Goal: Complete application form

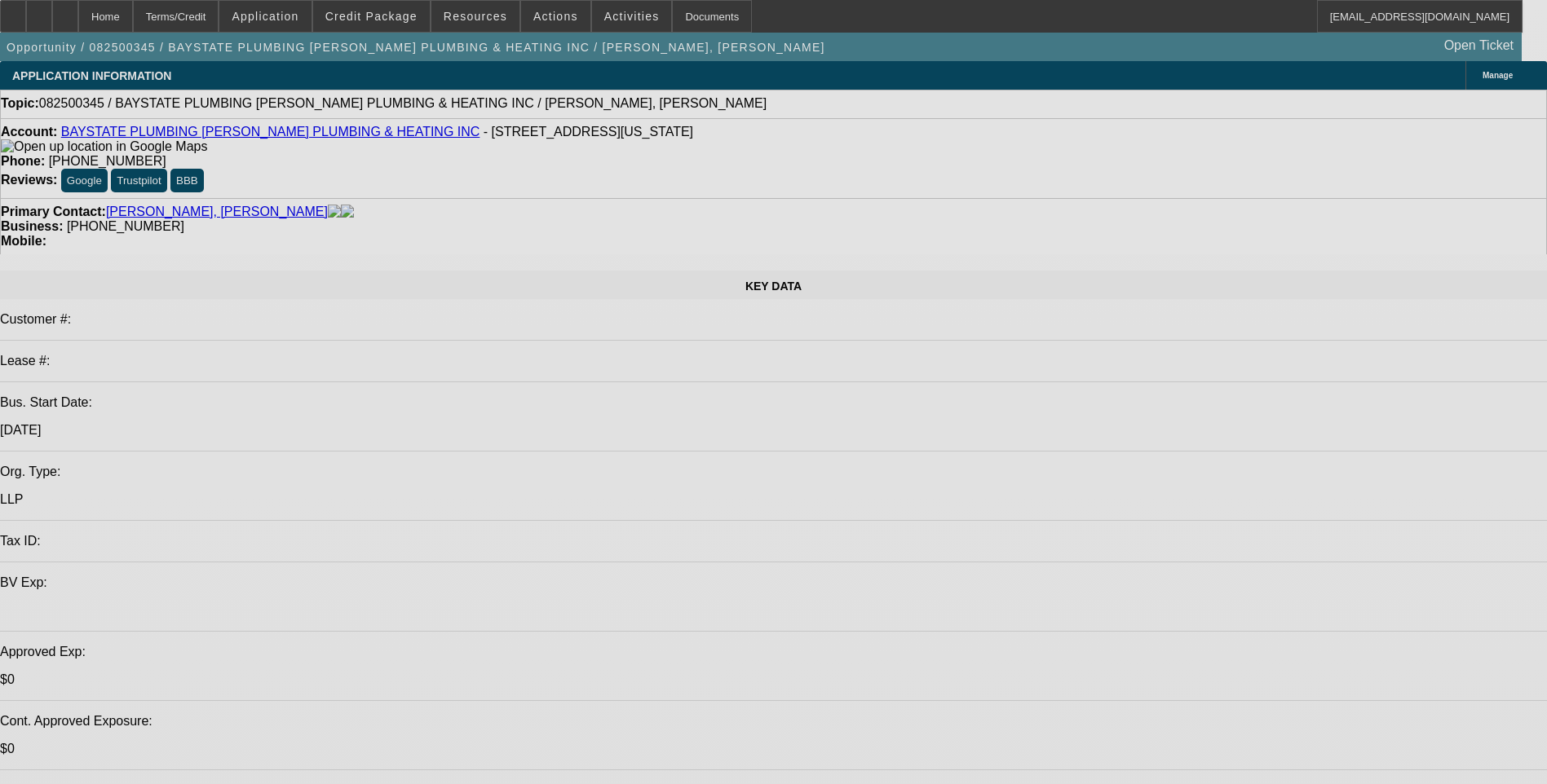
select select "0"
select select "2"
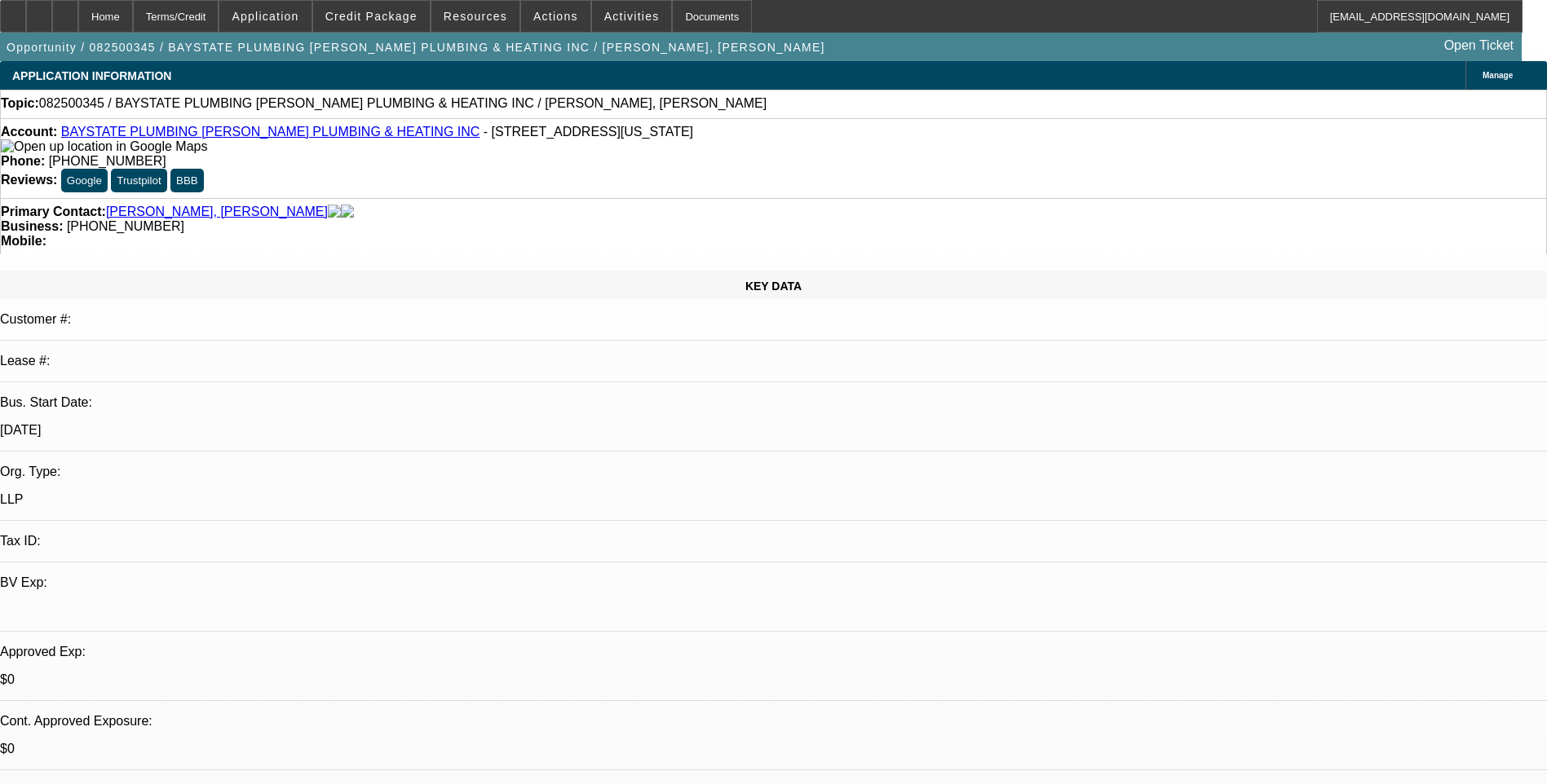
select select "2"
select select "0.1"
select select "4"
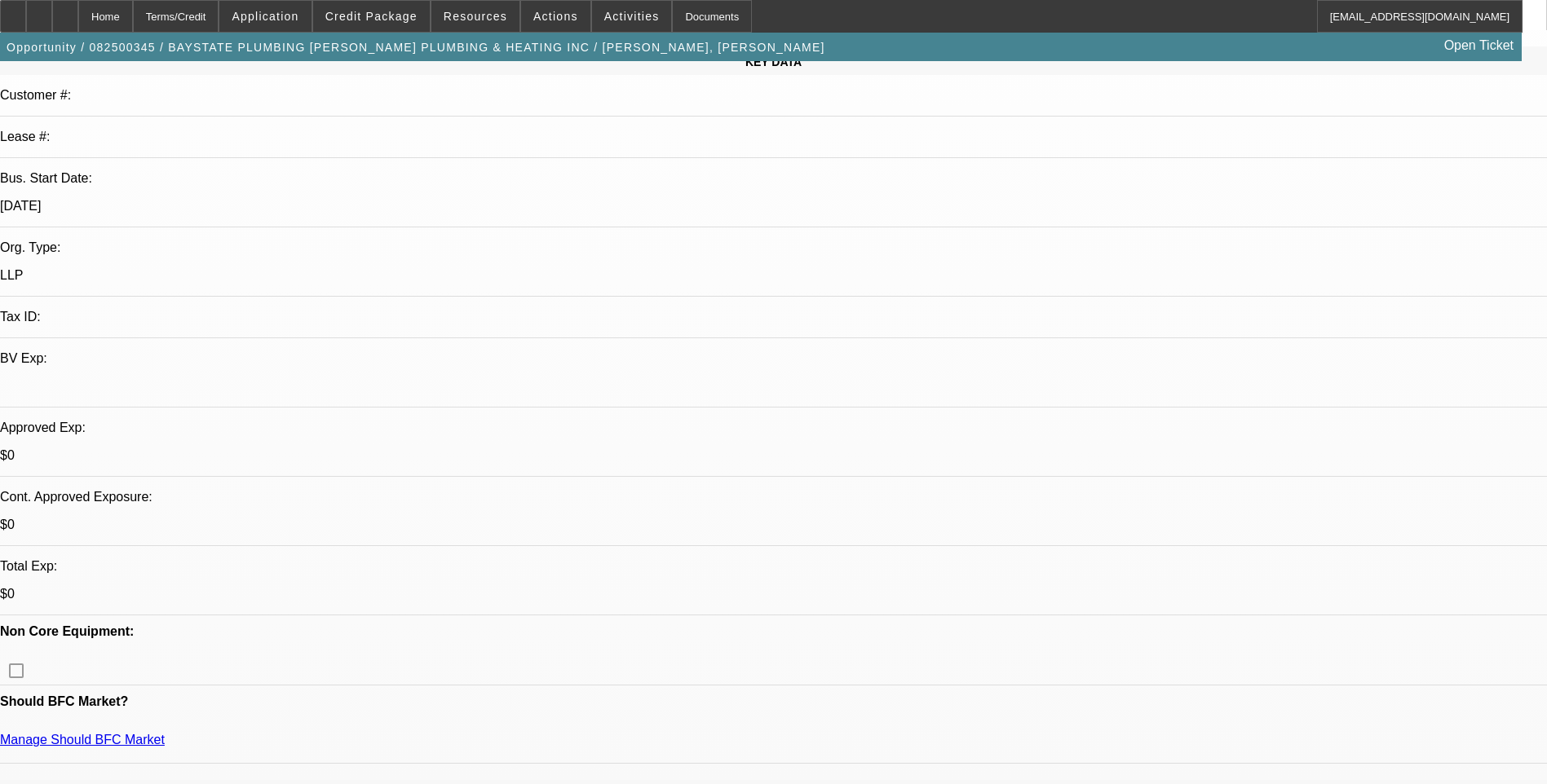
scroll to position [245, 0]
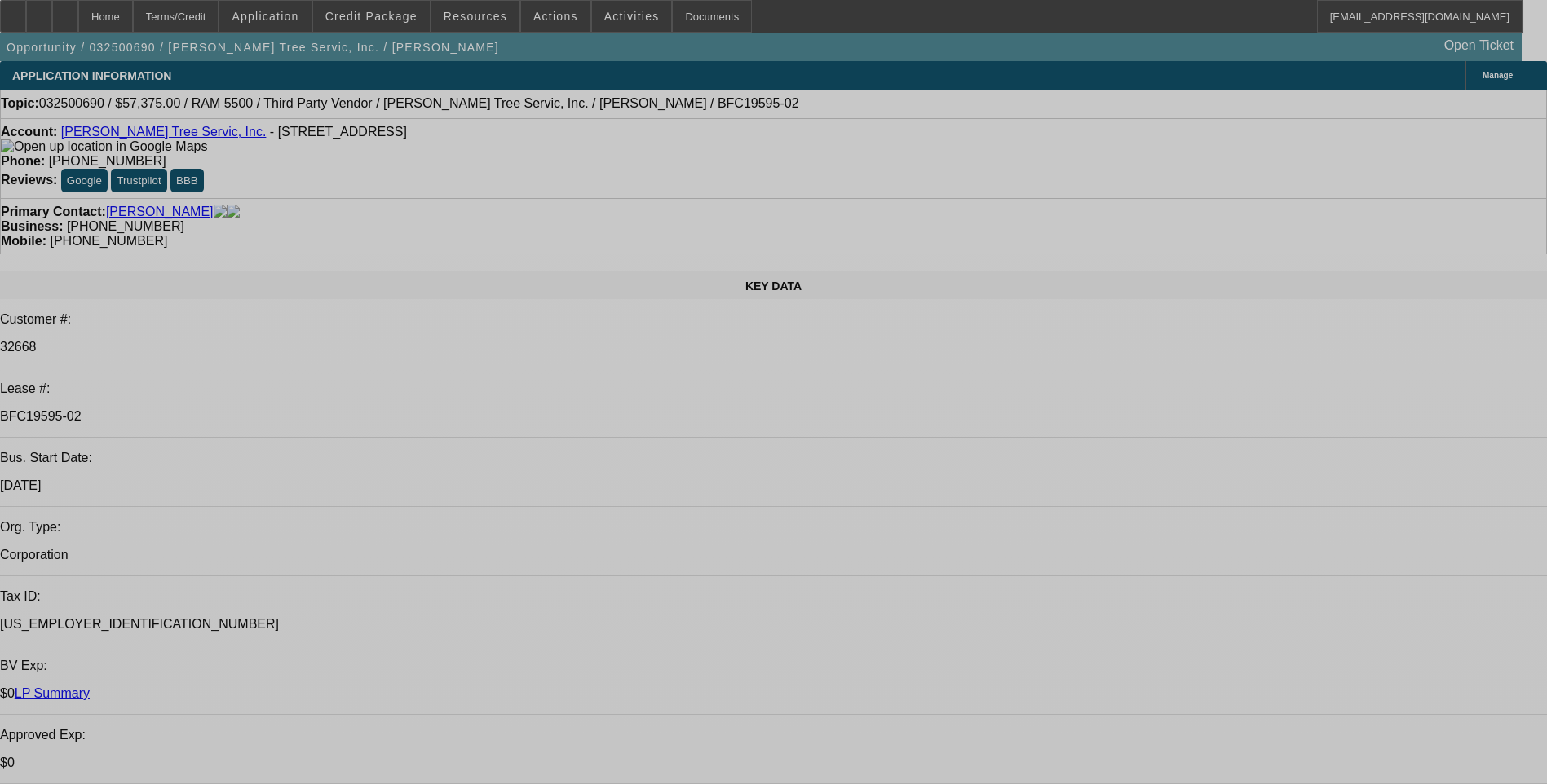
select select "0.1"
select select "0"
select select "0.1"
select select "0"
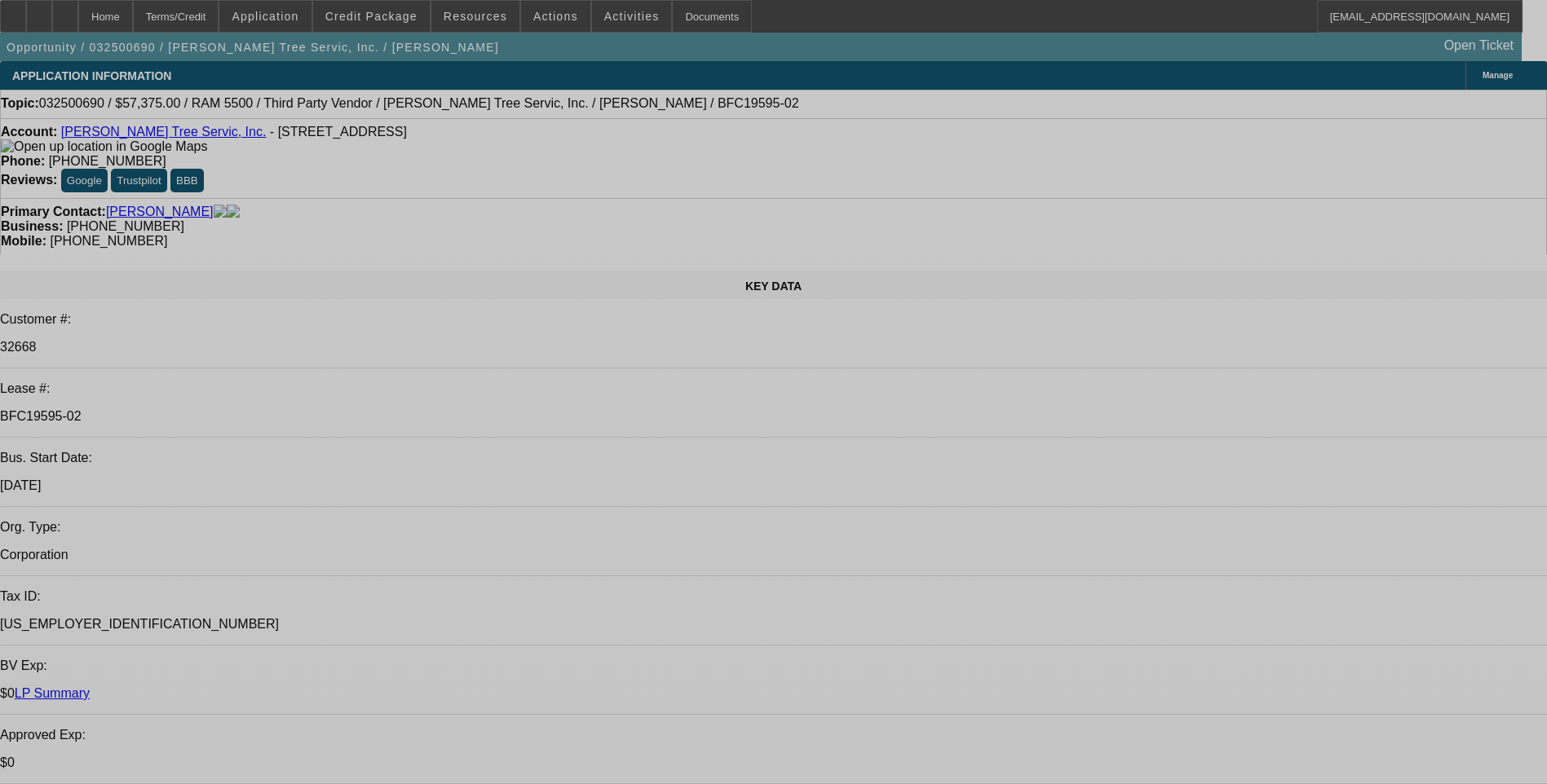
select select "0"
select select "0.1"
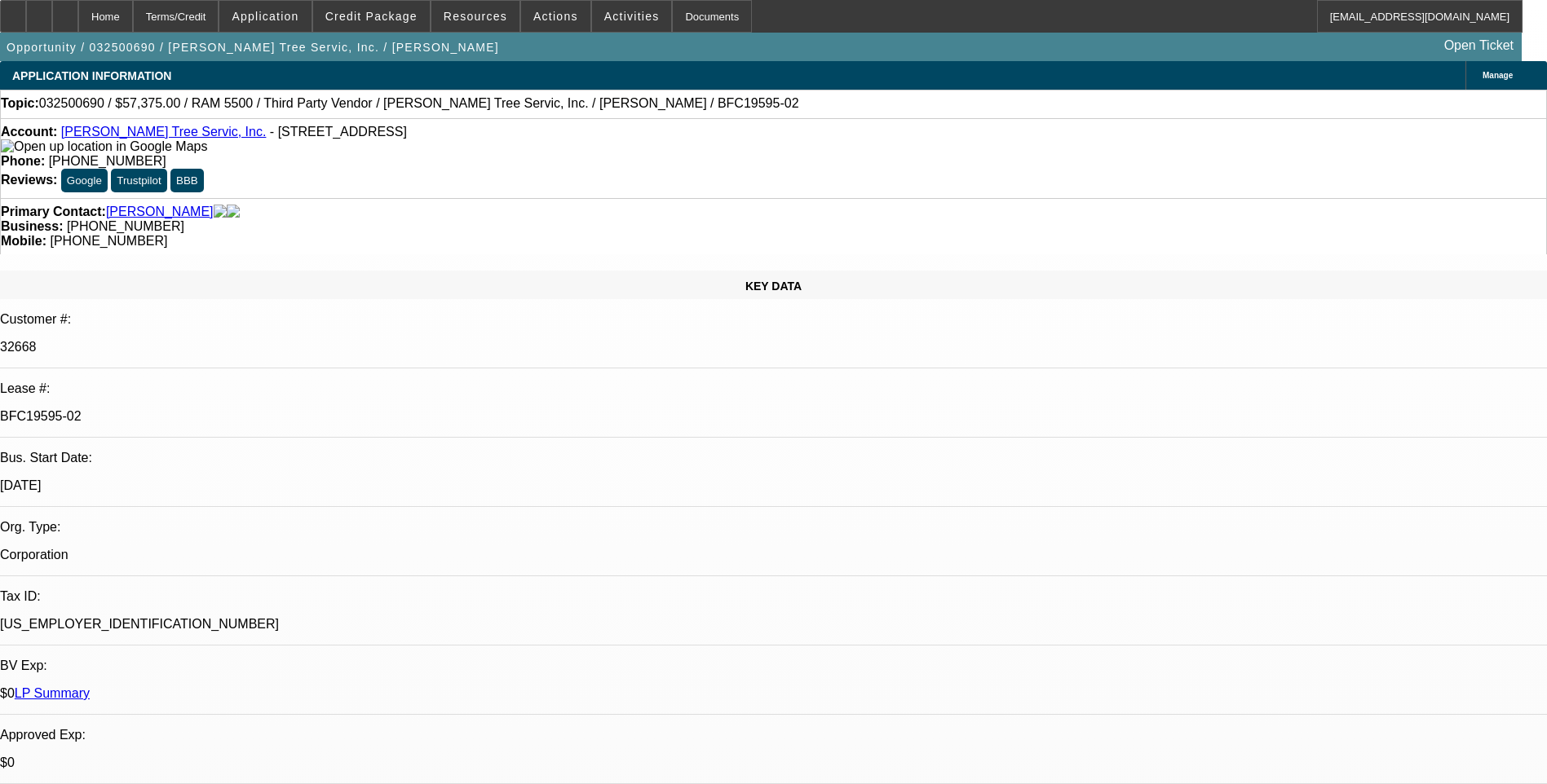
select select "0"
select select "0.1"
select select "0"
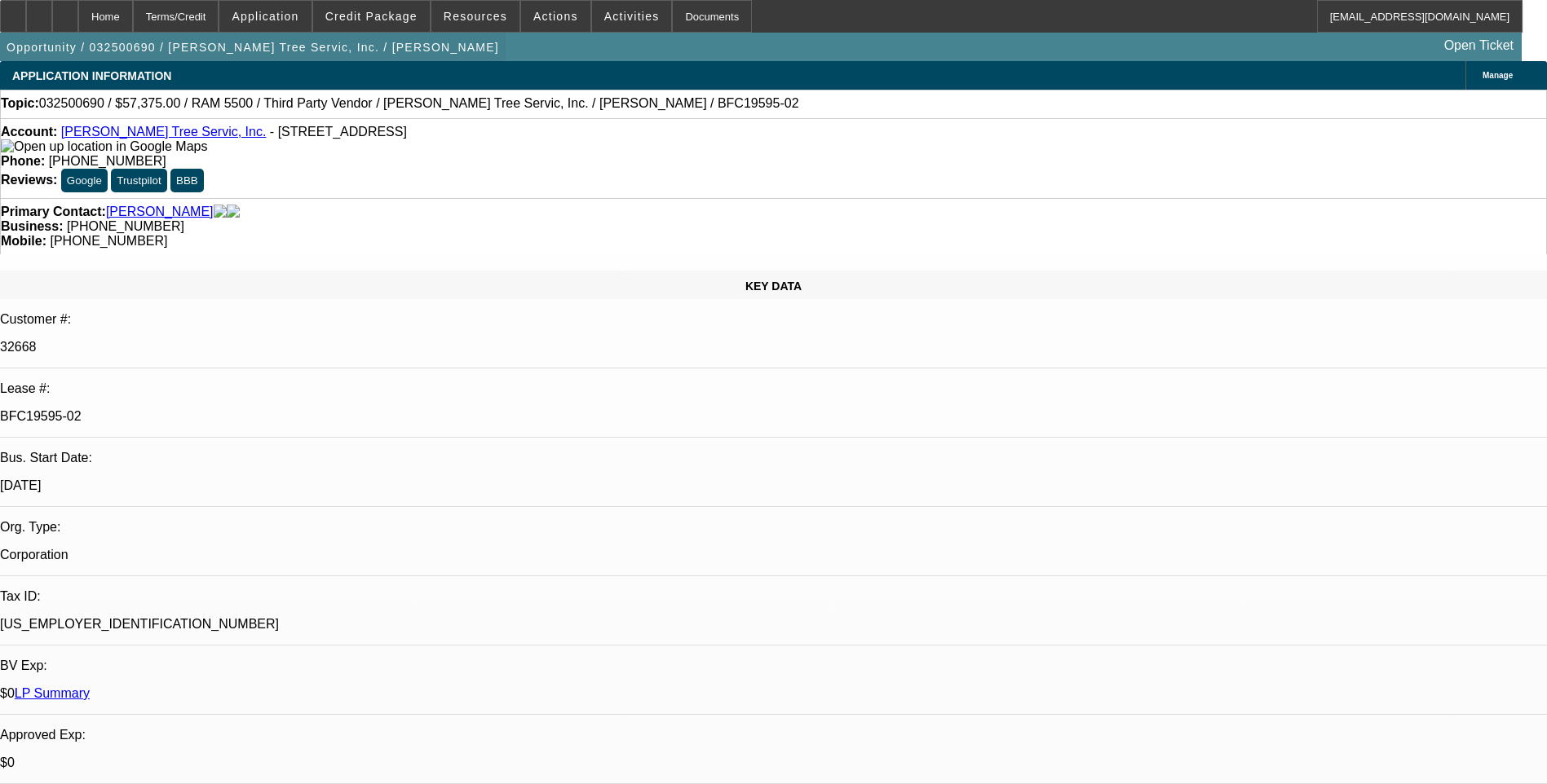
select select "1"
select select "3"
select select "6"
select select "1"
select select "3"
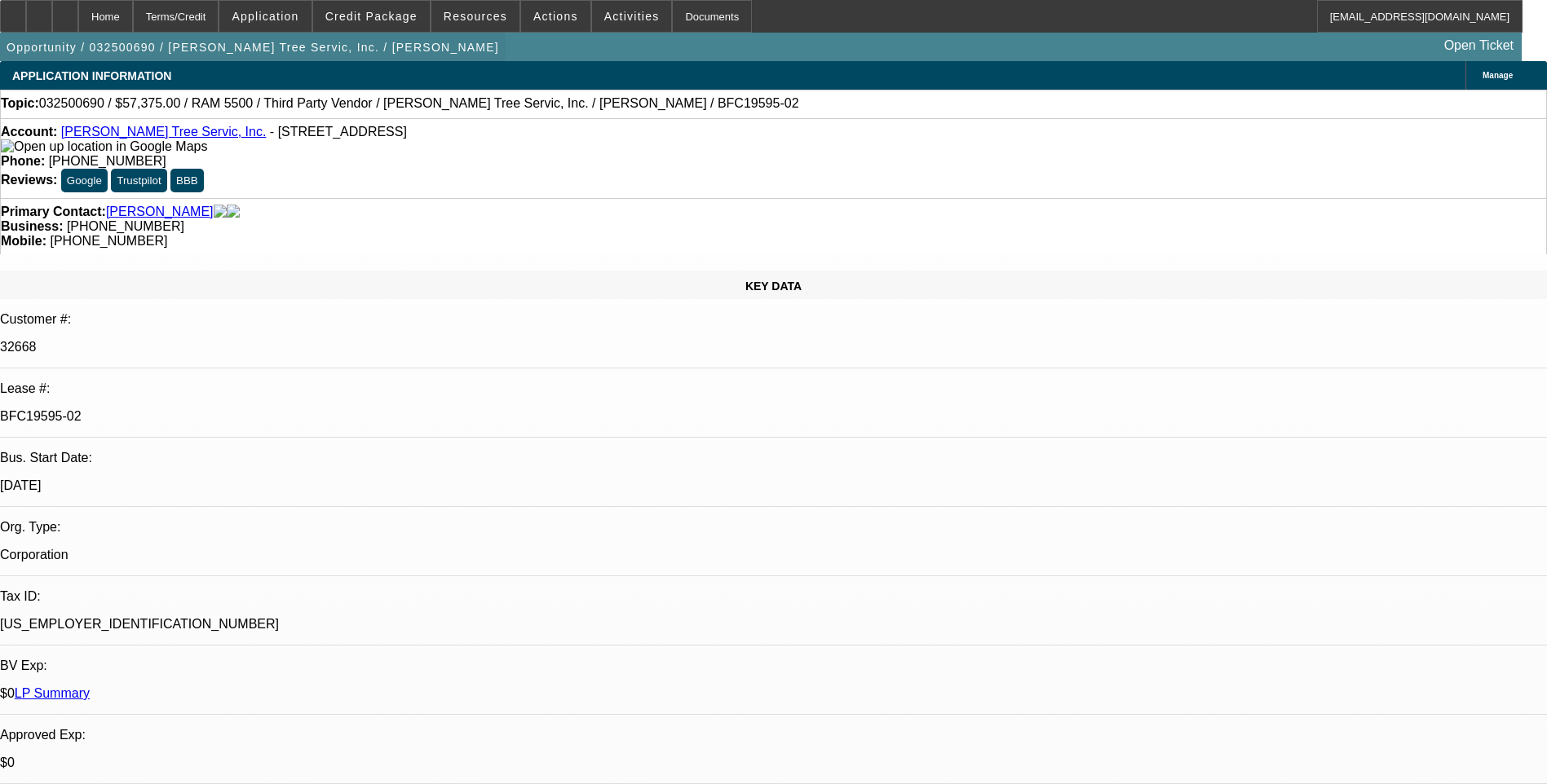
select select "6"
select select "1"
select select "3"
select select "6"
select select "1"
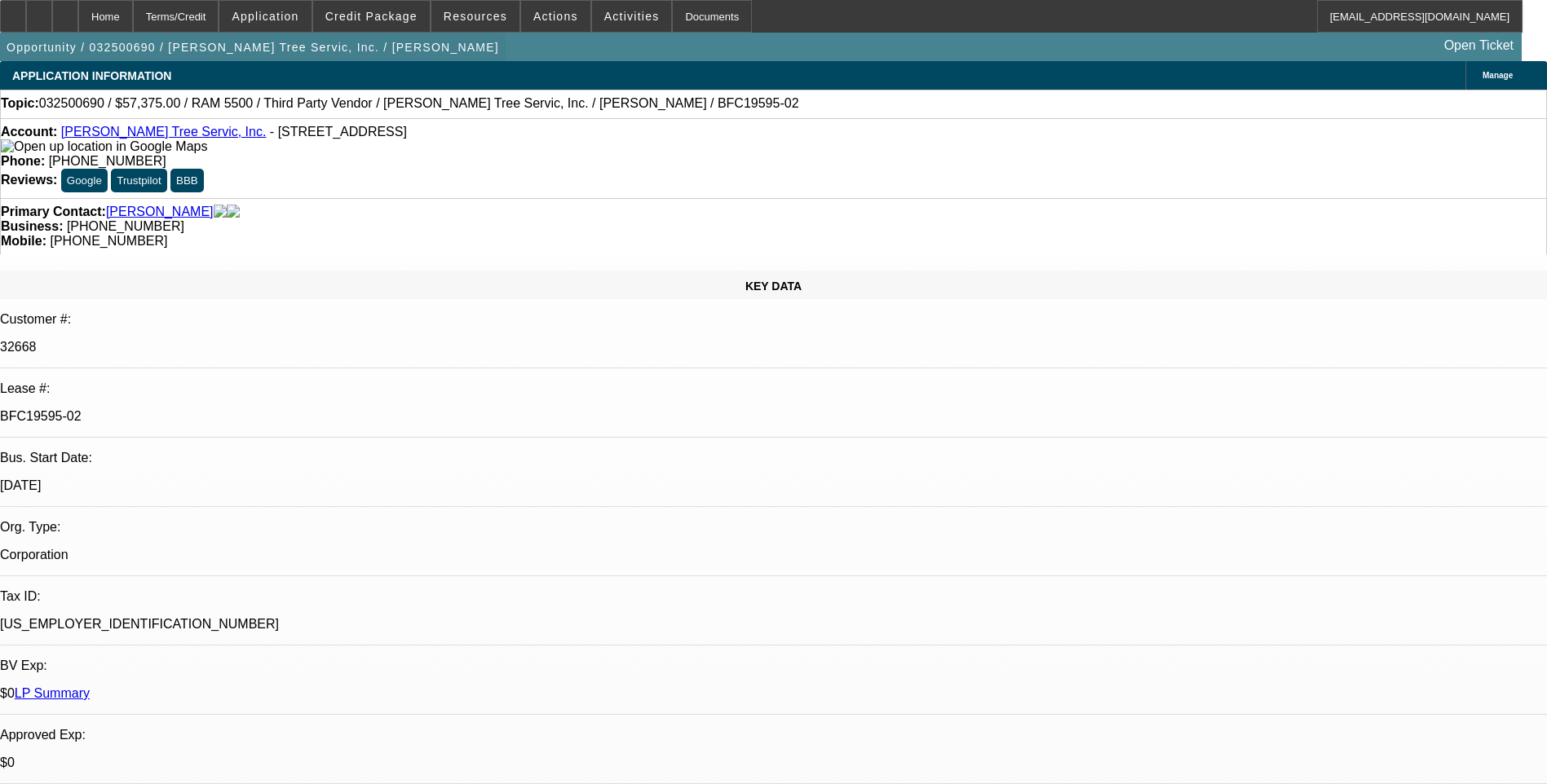
select select "3"
select select "6"
click at [52, 24] on div at bounding box center [39, 16] width 26 height 33
click at [209, 22] on div "Terms/Credit" at bounding box center [177, 16] width 87 height 33
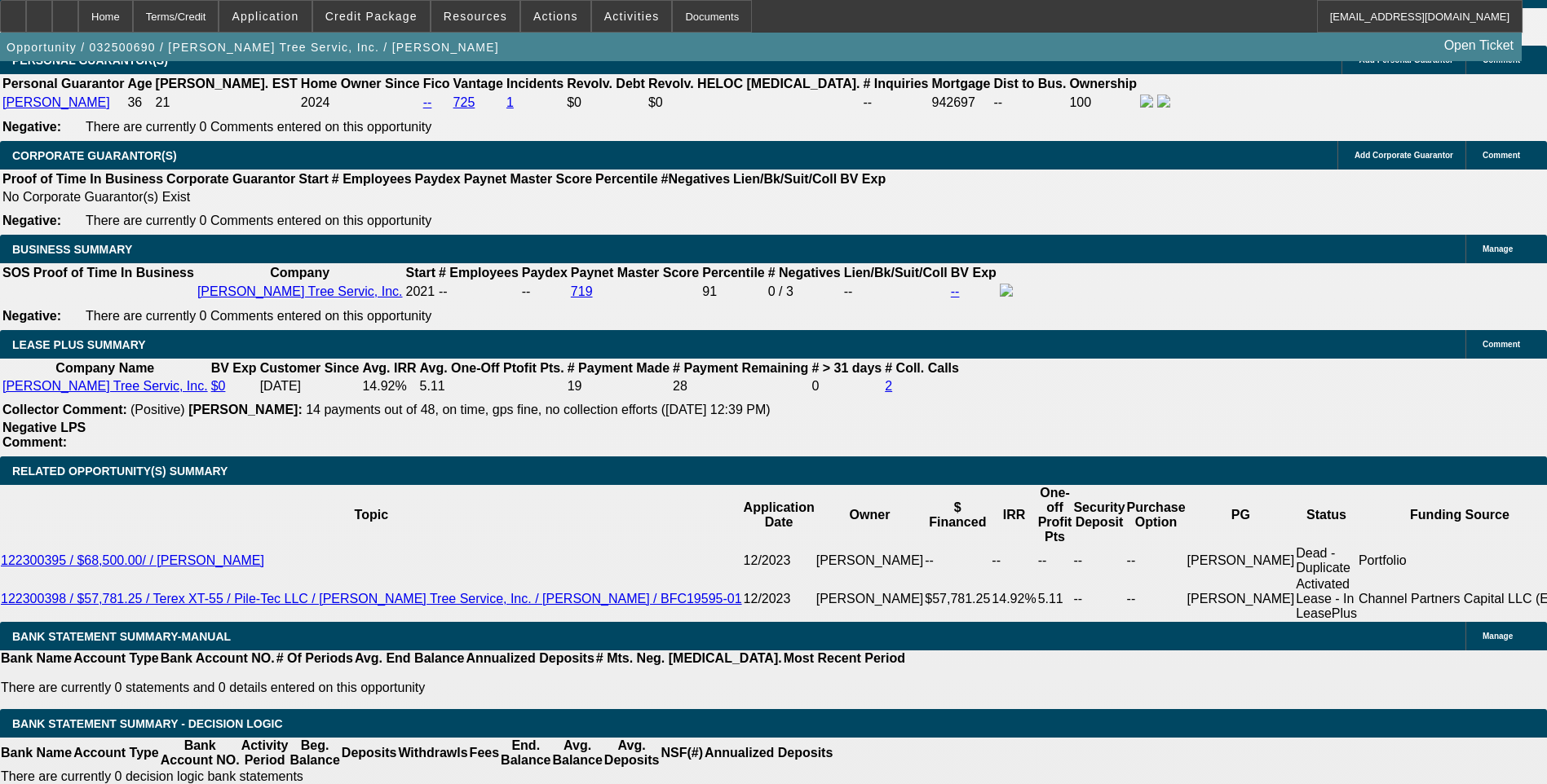
scroll to position [2583, 0]
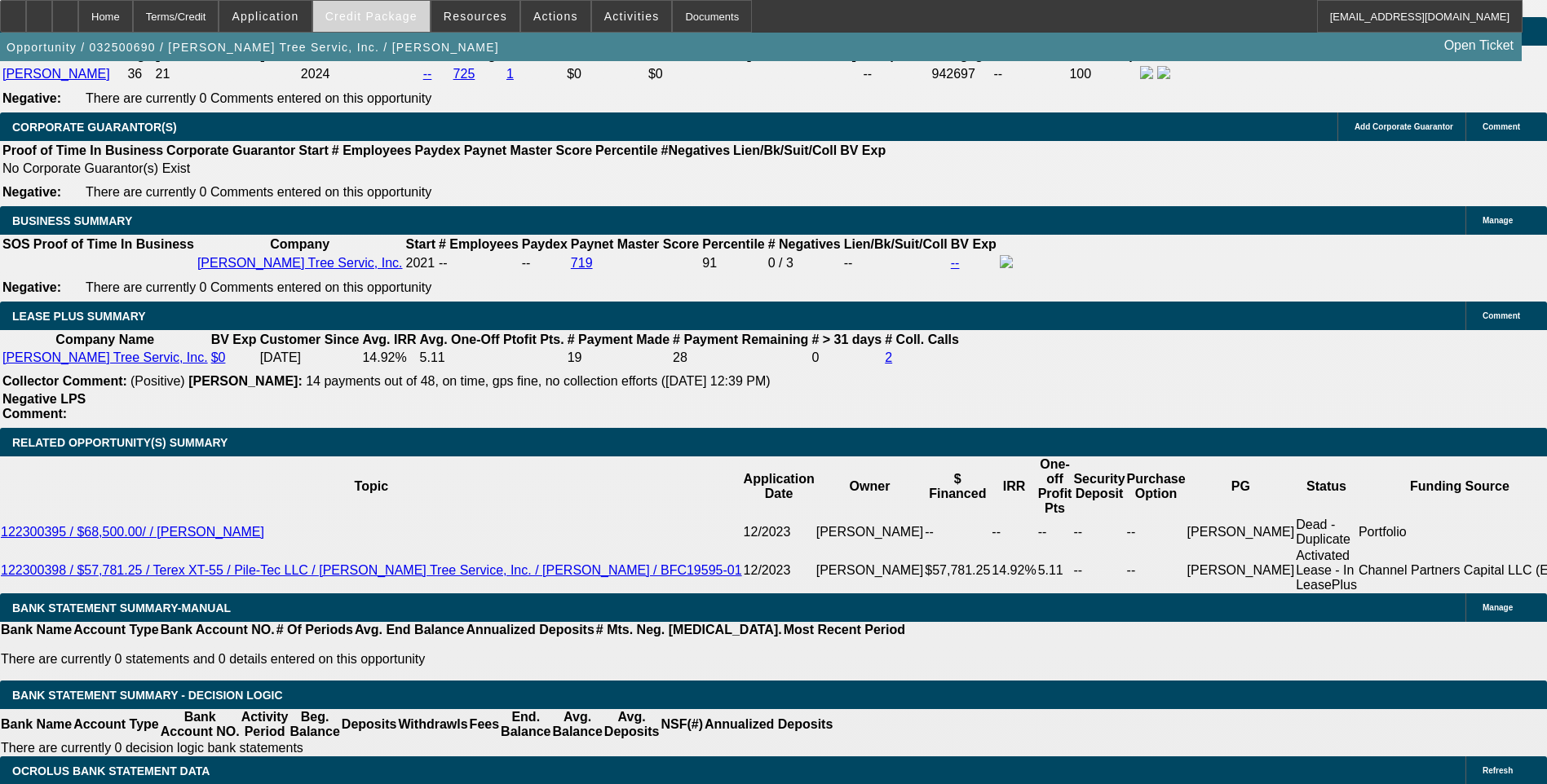
click at [393, 12] on span "Credit Package" at bounding box center [371, 16] width 92 height 13
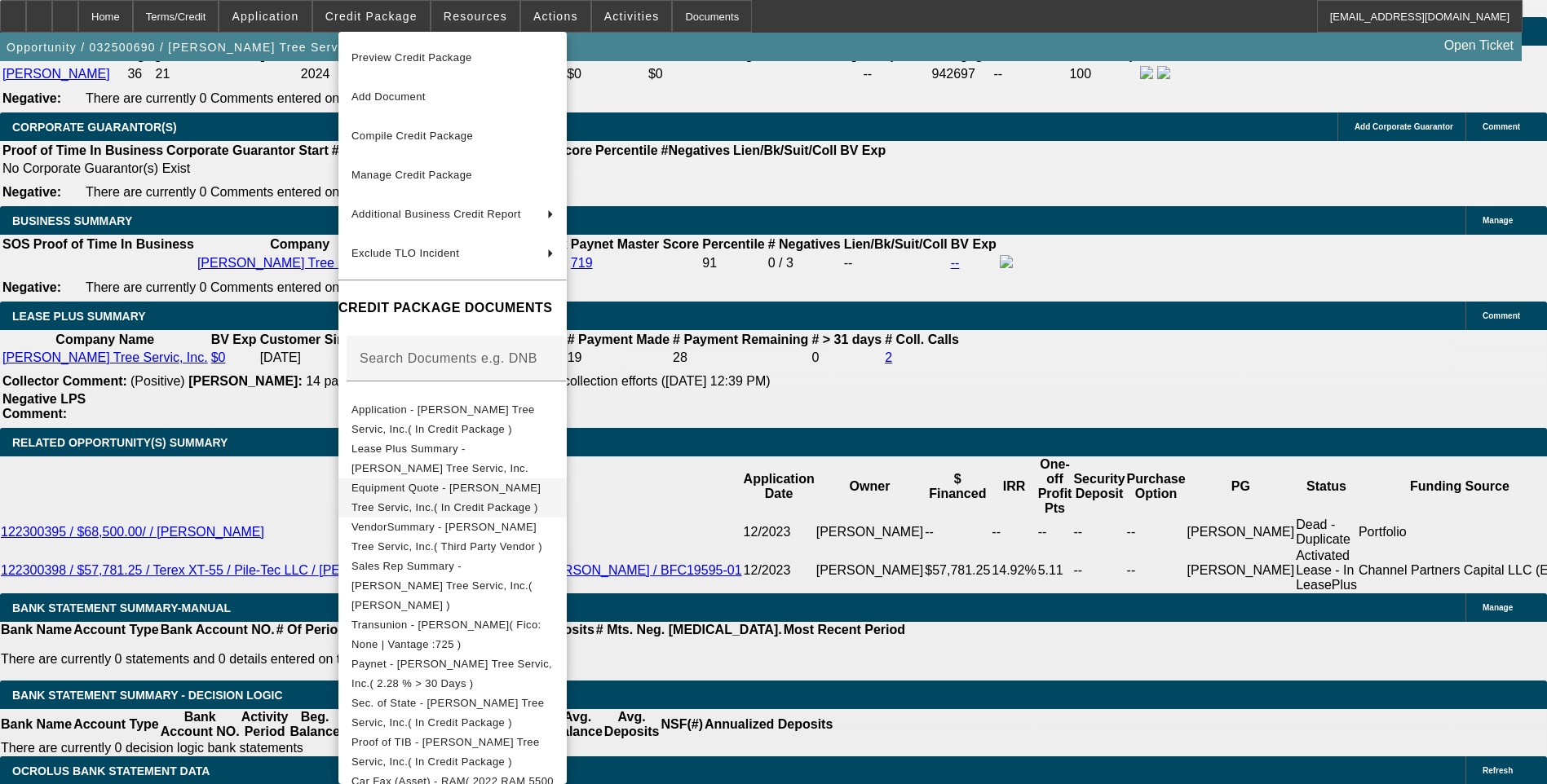
click at [518, 491] on span "Equipment Quote - Tabor Tree Servic, Inc.( In Credit Package )" at bounding box center [446, 498] width 189 height 32
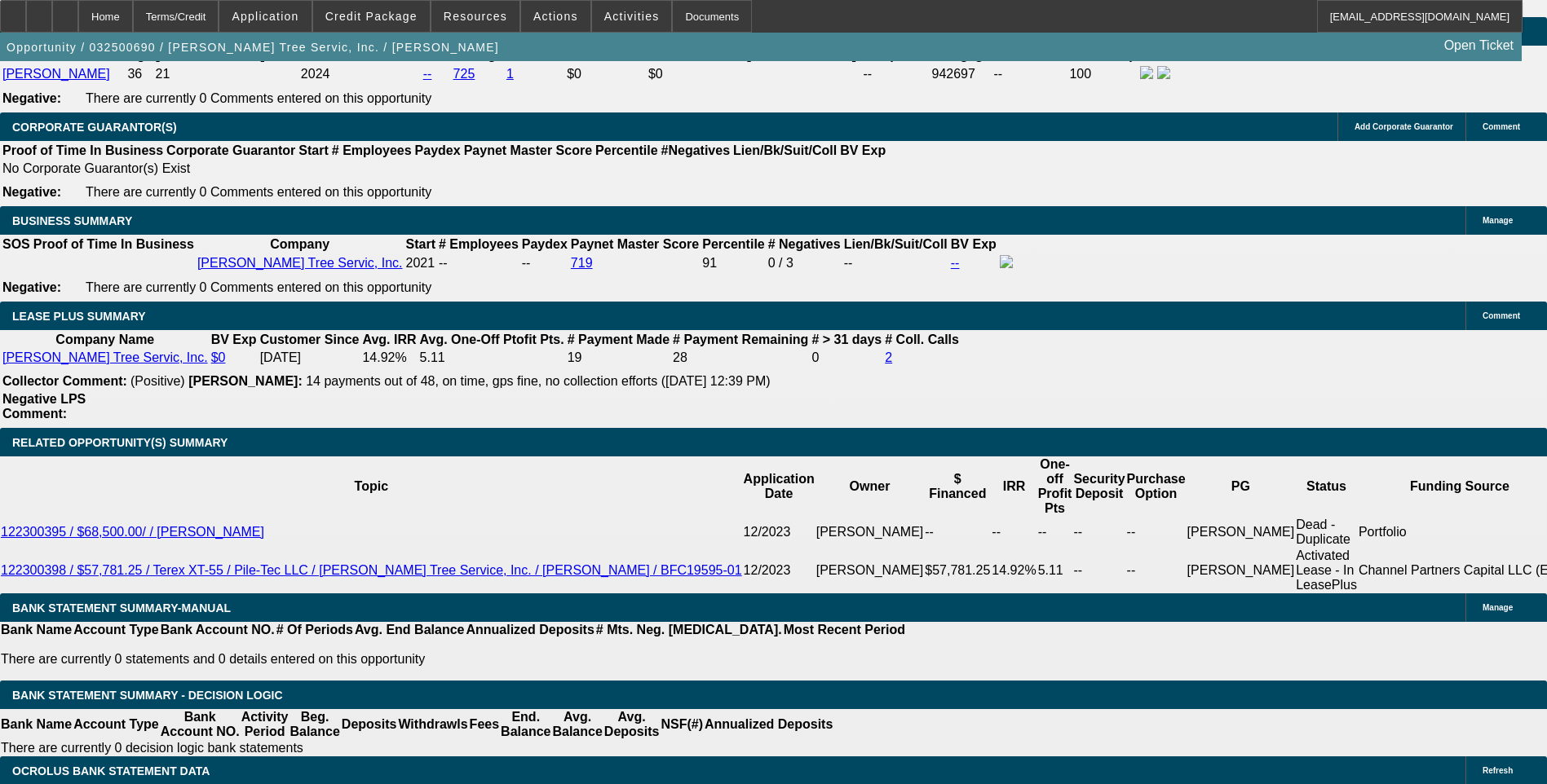
click at [380, 21] on span "Credit Package" at bounding box center [371, 16] width 92 height 13
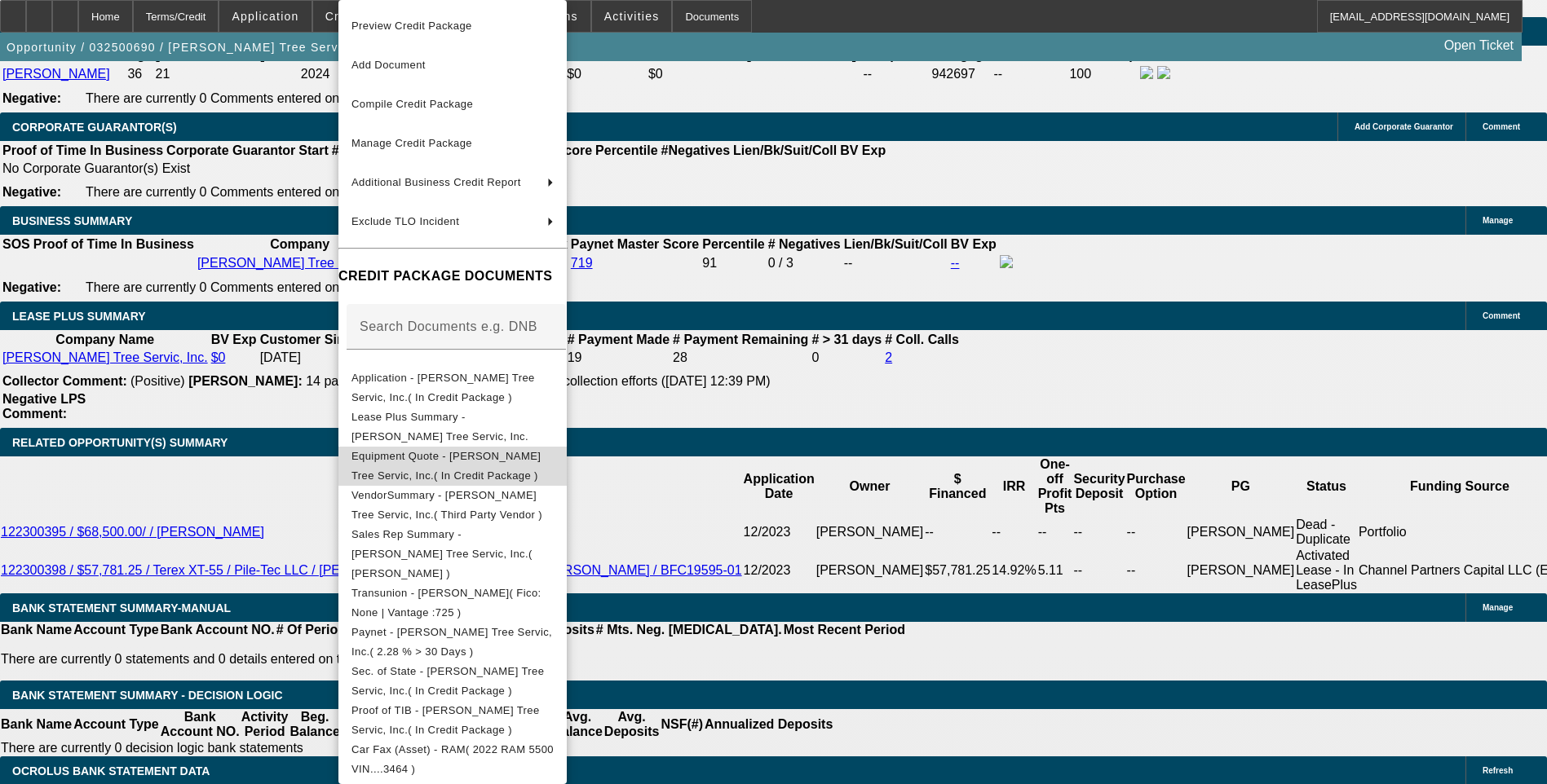
click at [485, 462] on span "Equipment Quote - Tabor Tree Servic, Inc.( In Credit Package )" at bounding box center [446, 466] width 189 height 32
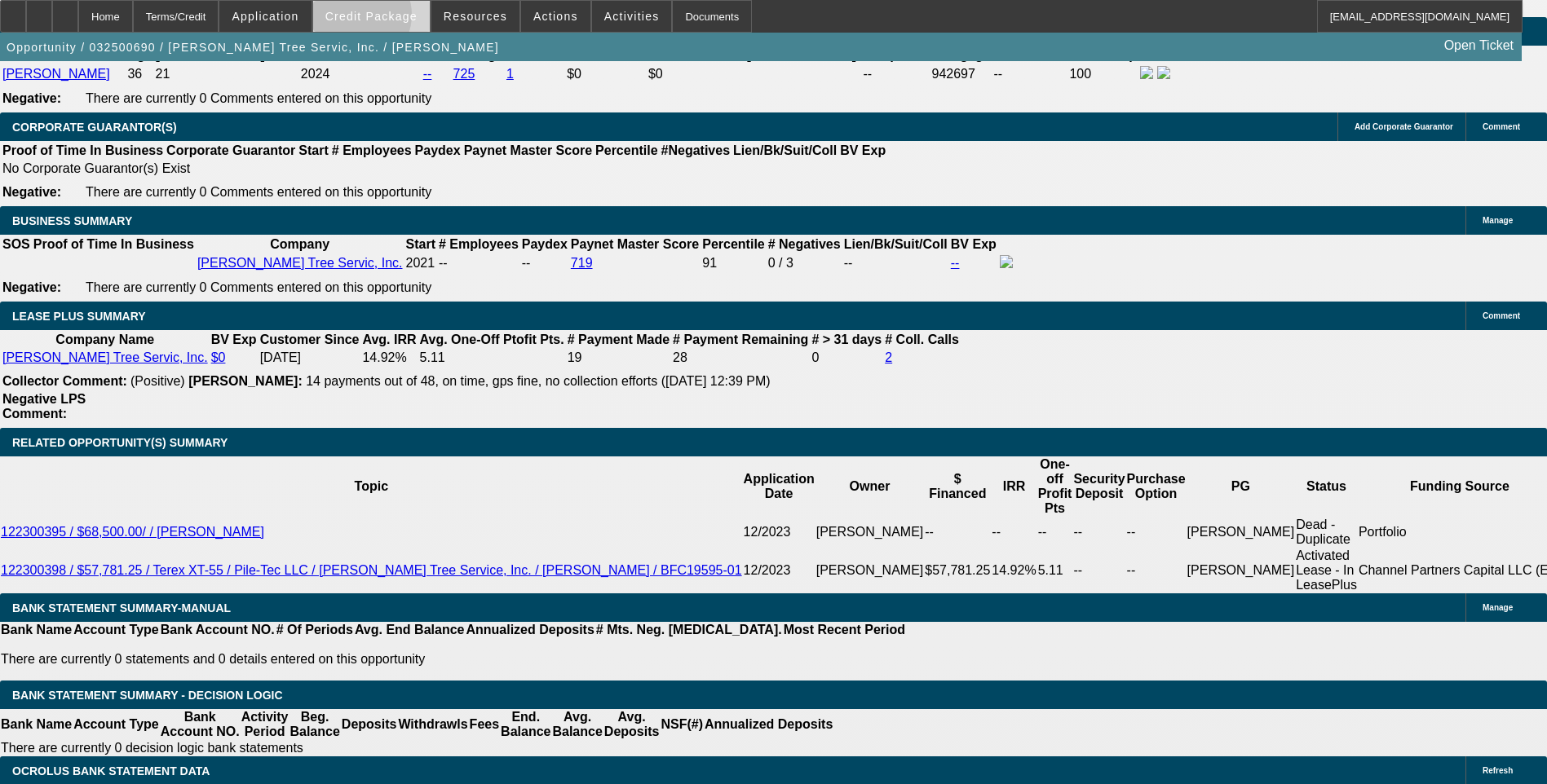
click at [381, 19] on span "Credit Package" at bounding box center [371, 16] width 92 height 13
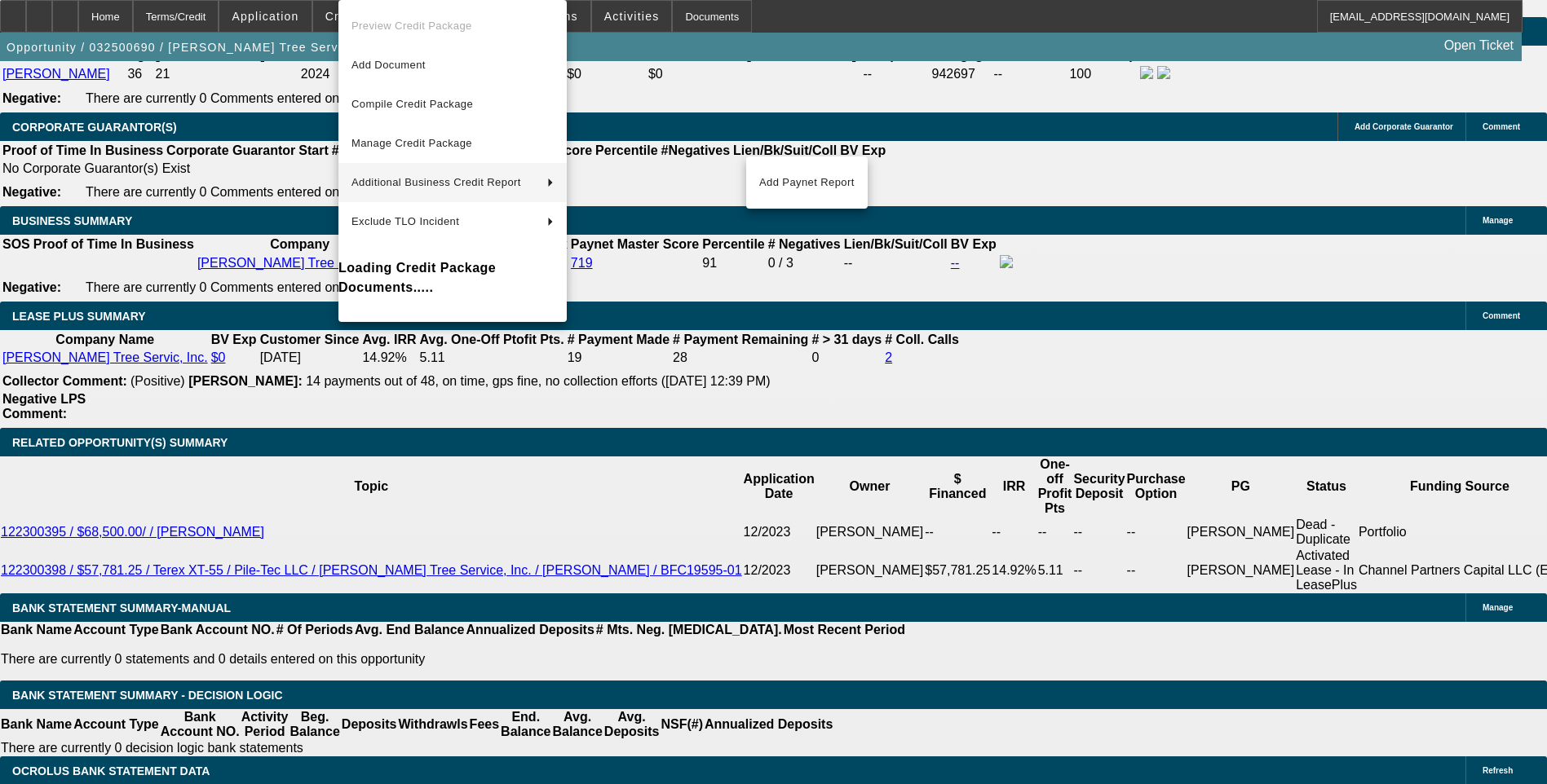
click at [288, 145] on div at bounding box center [773, 392] width 1547 height 784
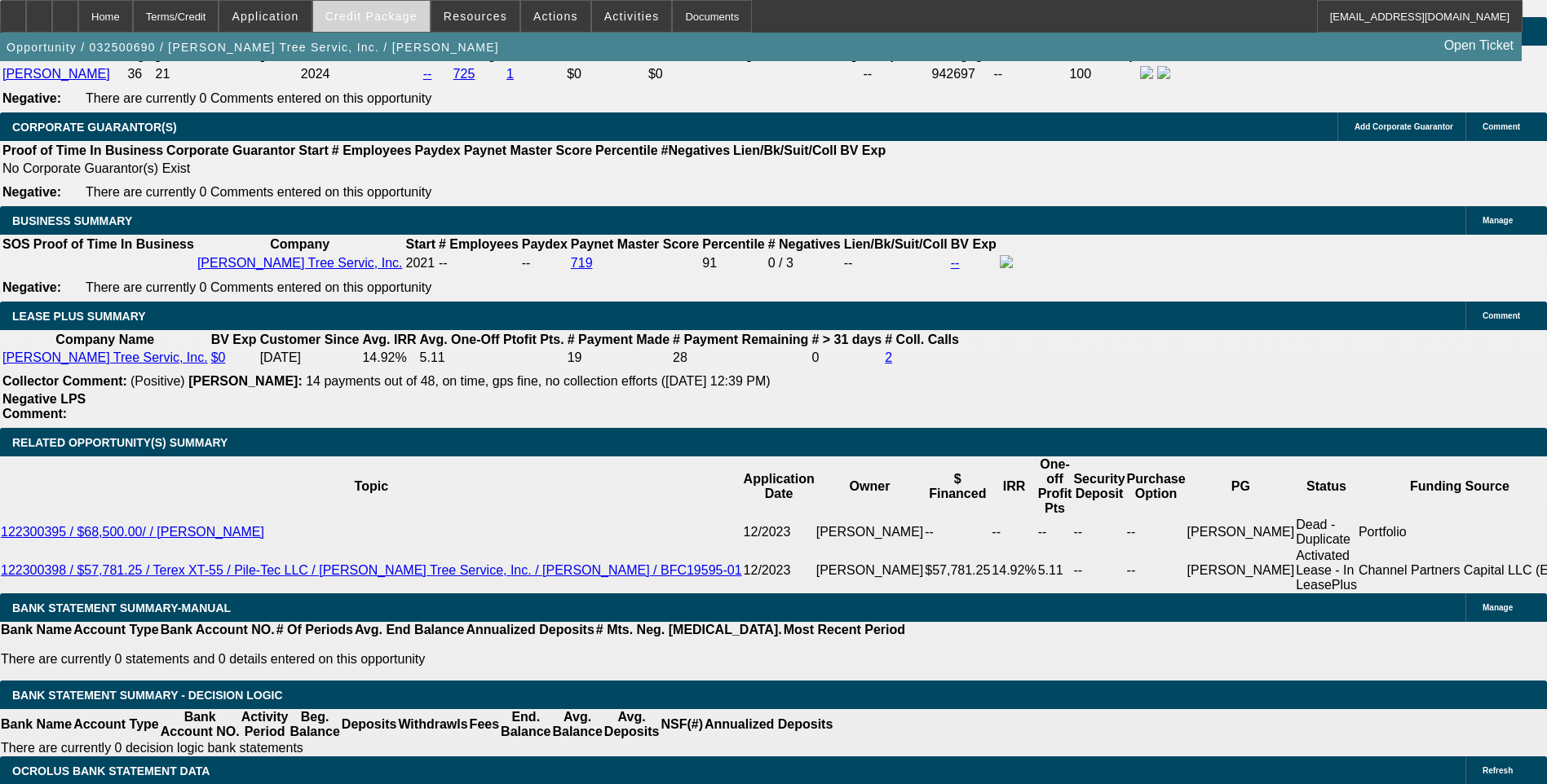
click at [390, 9] on span at bounding box center [371, 16] width 117 height 39
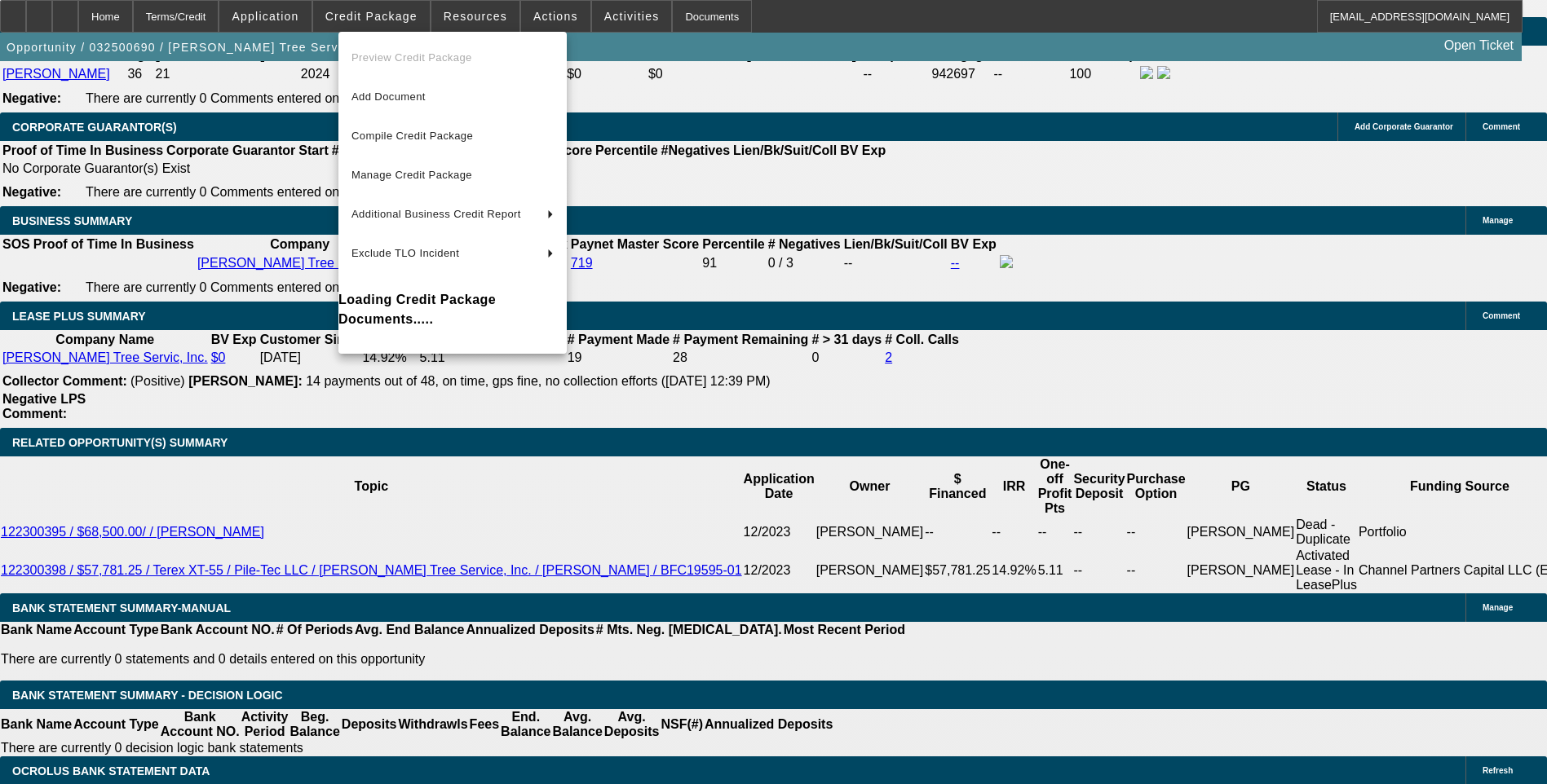
click at [248, 233] on div at bounding box center [773, 392] width 1547 height 784
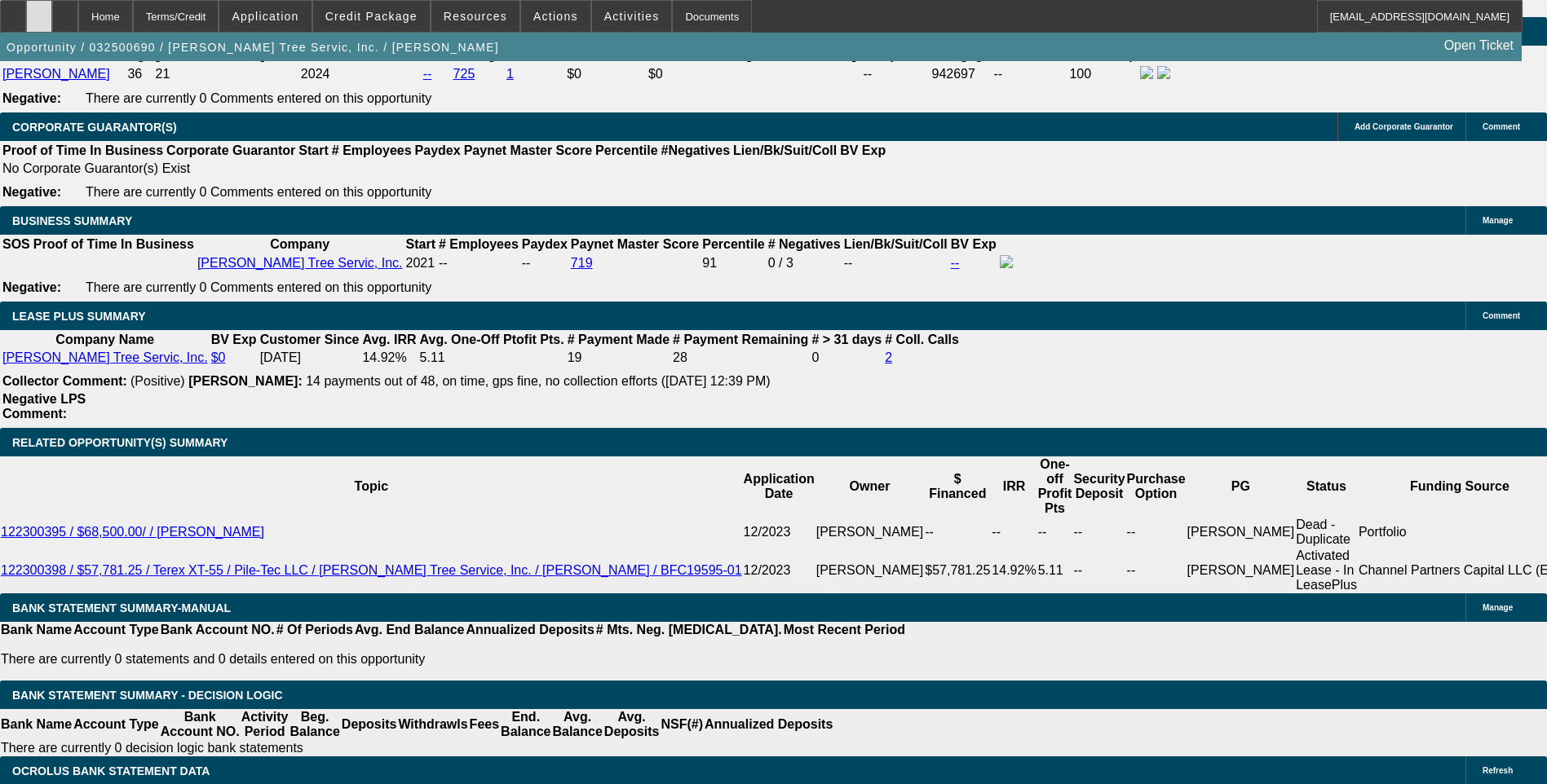
click at [52, 16] on div at bounding box center [39, 16] width 26 height 33
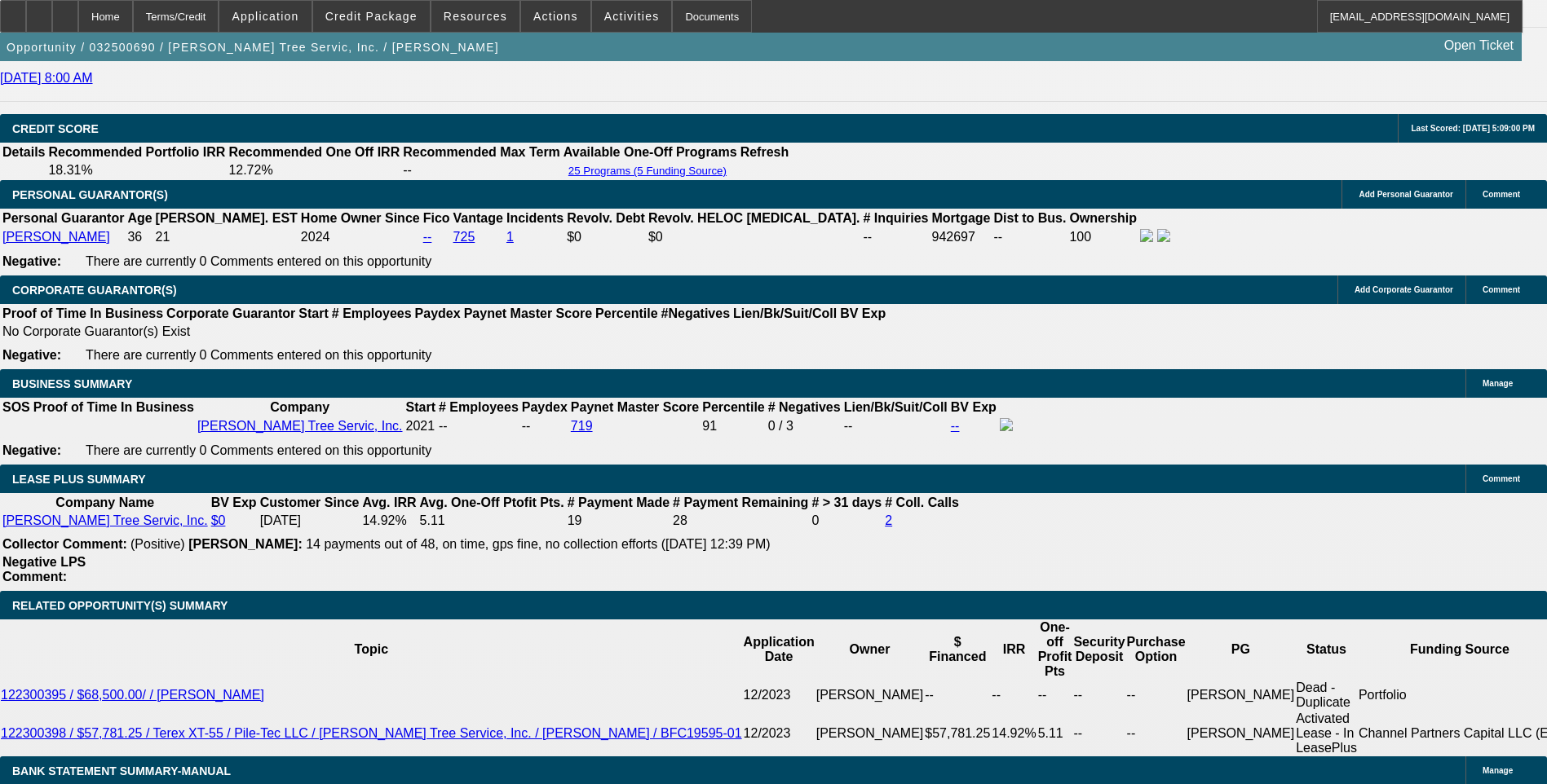
scroll to position [2501, 0]
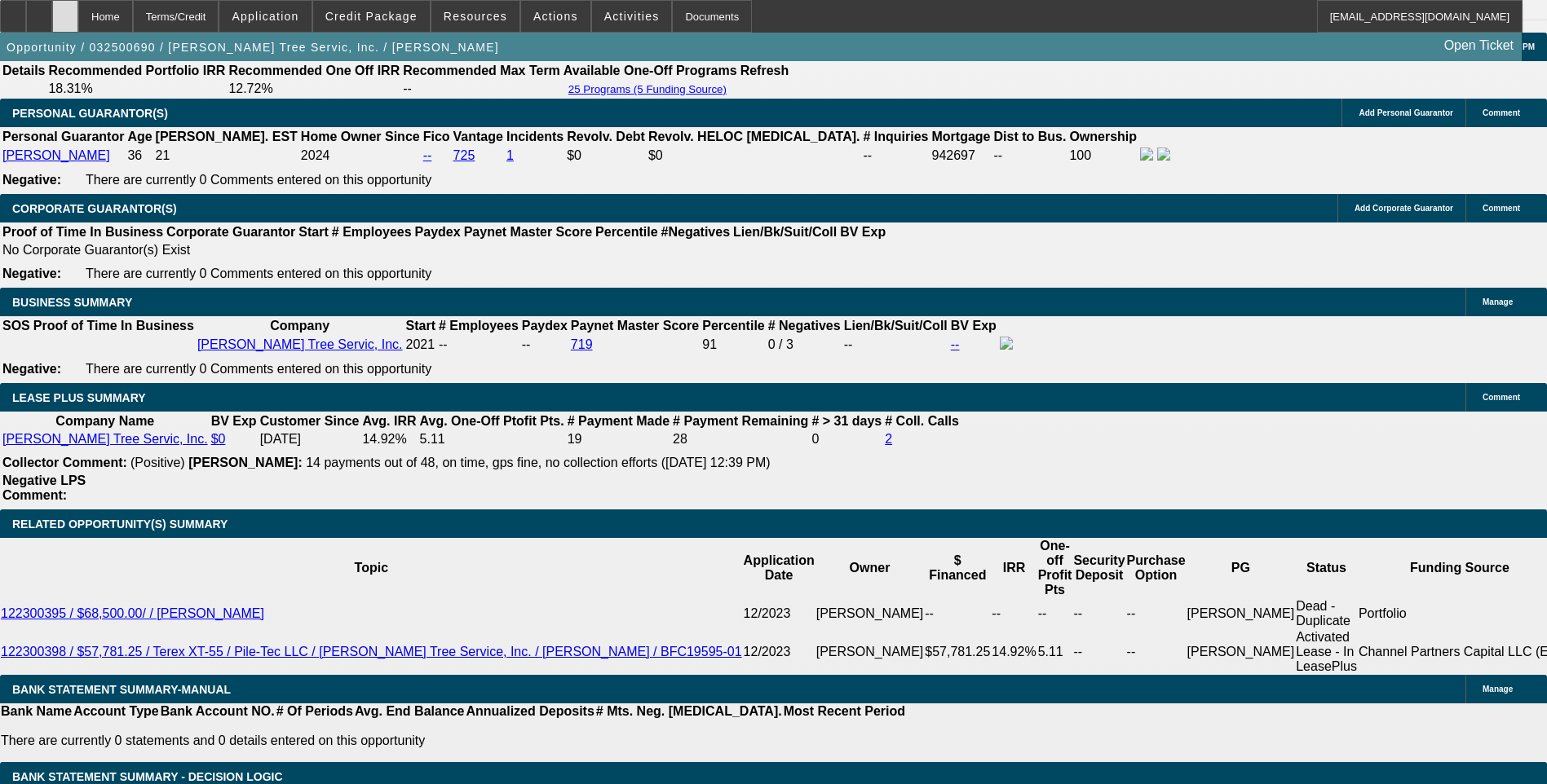
click at [65, 10] on icon at bounding box center [65, 10] width 0 height 0
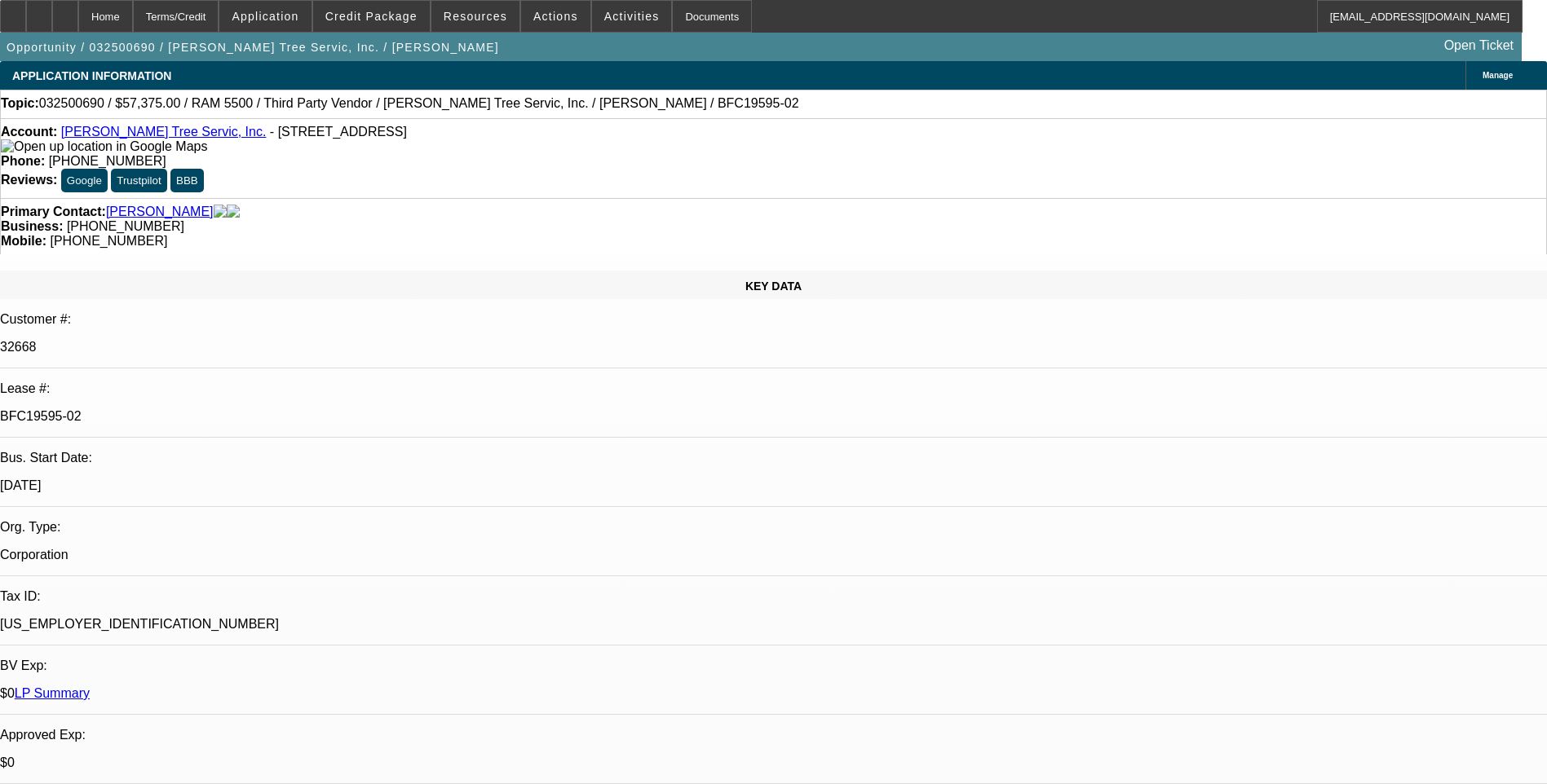
select select "0.1"
select select "0"
select select "0.1"
select select "0"
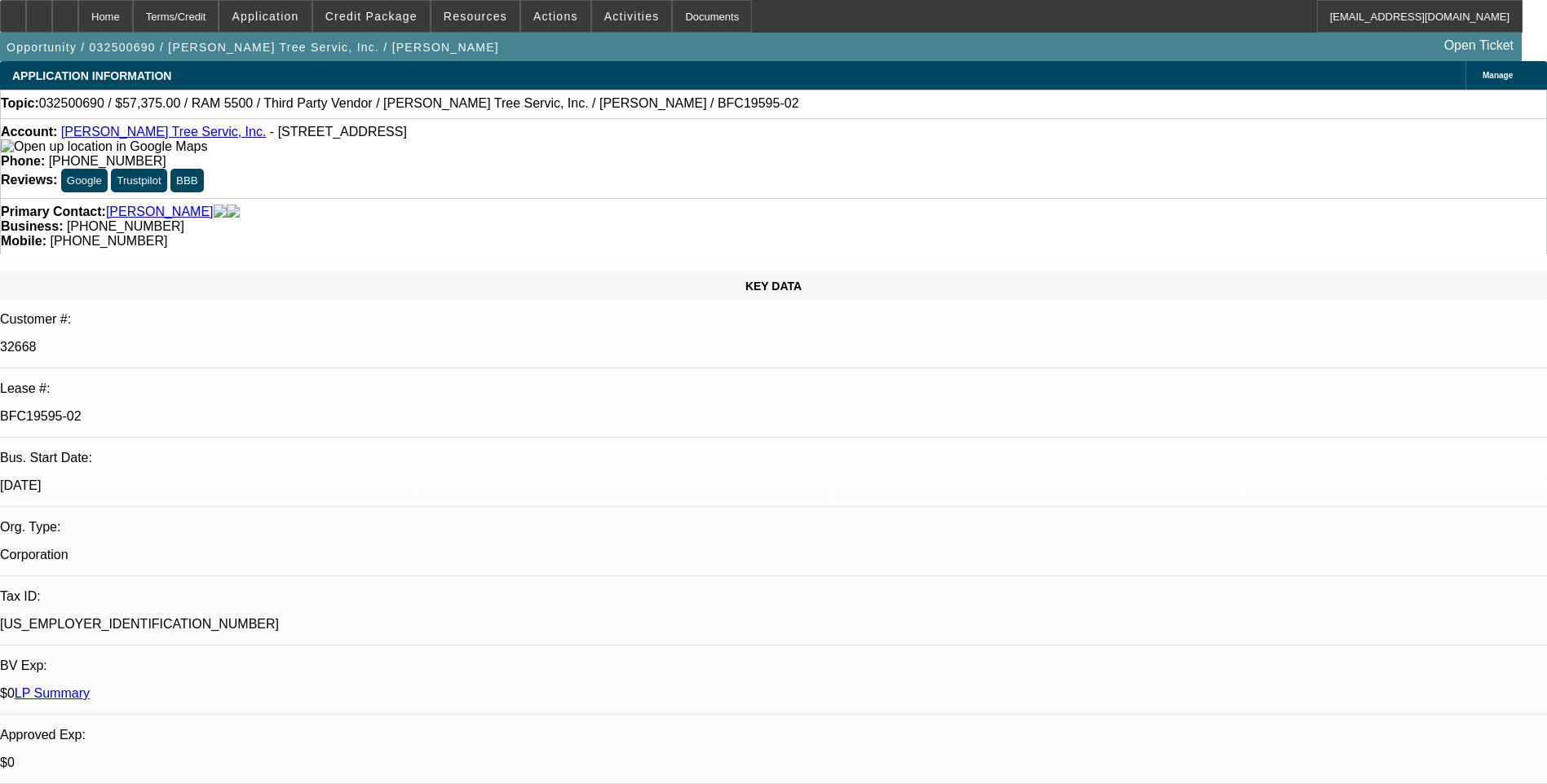
select select "0"
select select "0.1"
select select "0"
select select "0.1"
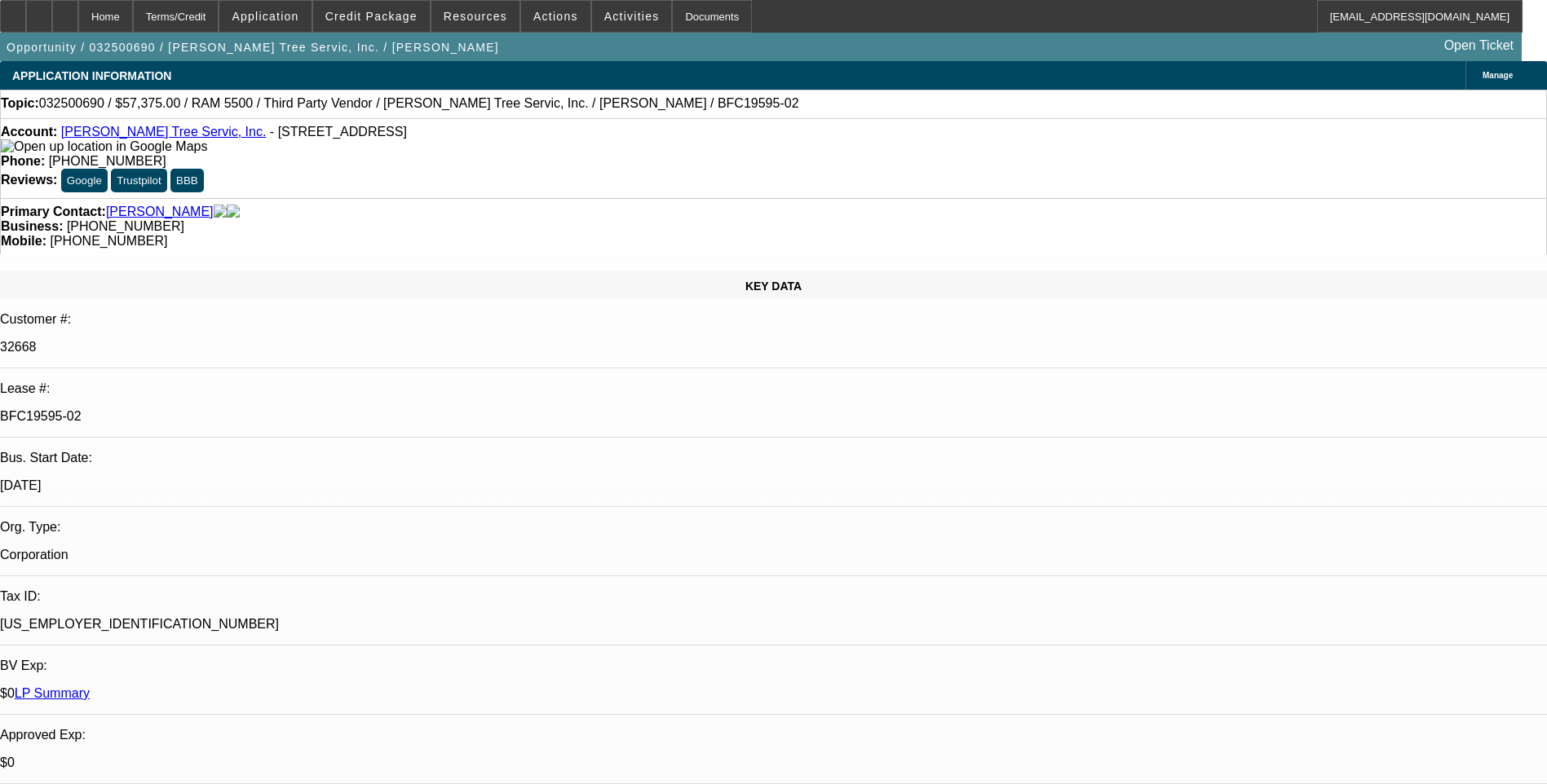
select select "0"
select select "1"
select select "3"
select select "6"
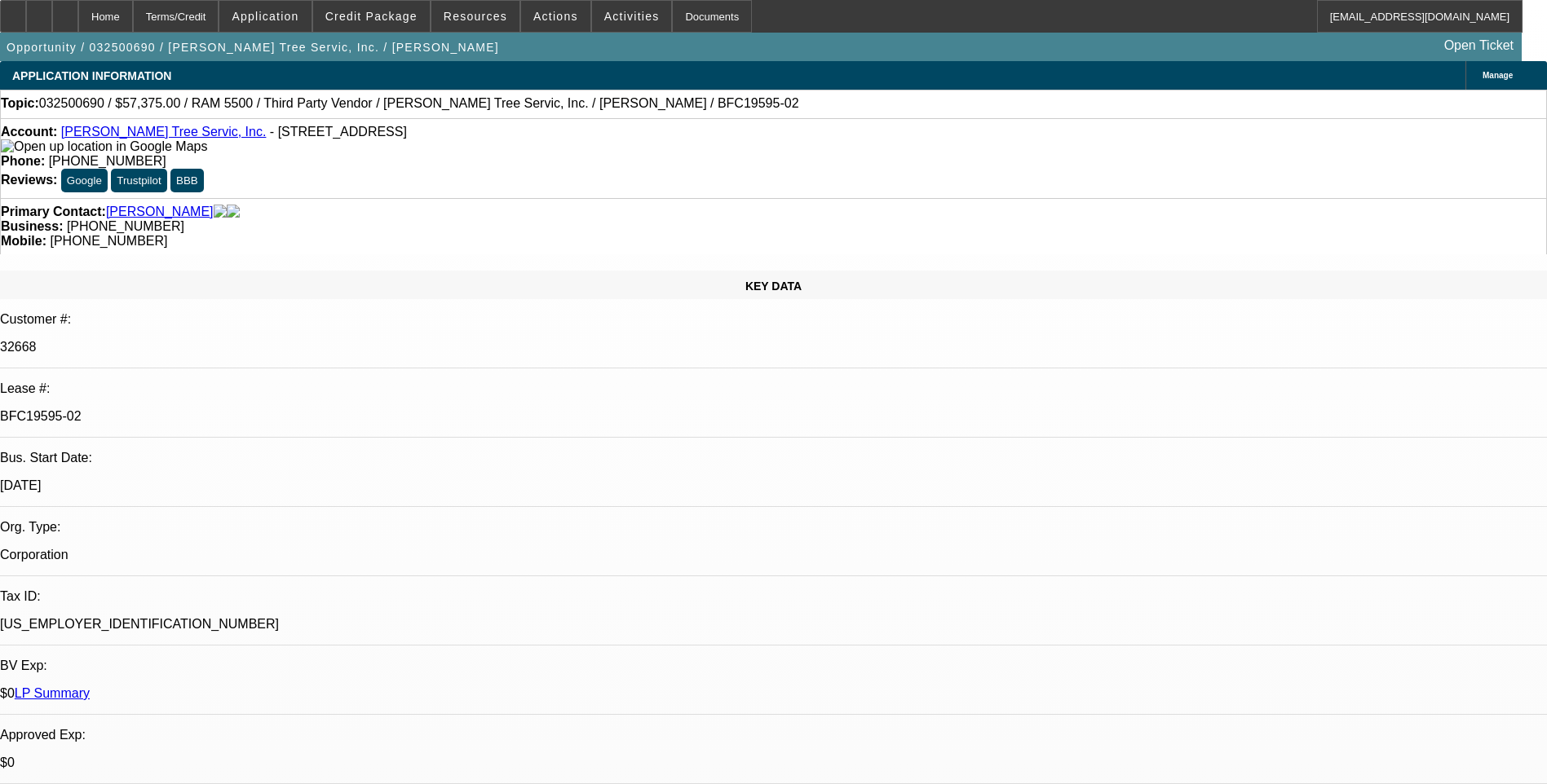
select select "1"
select select "3"
select select "6"
select select "1"
select select "3"
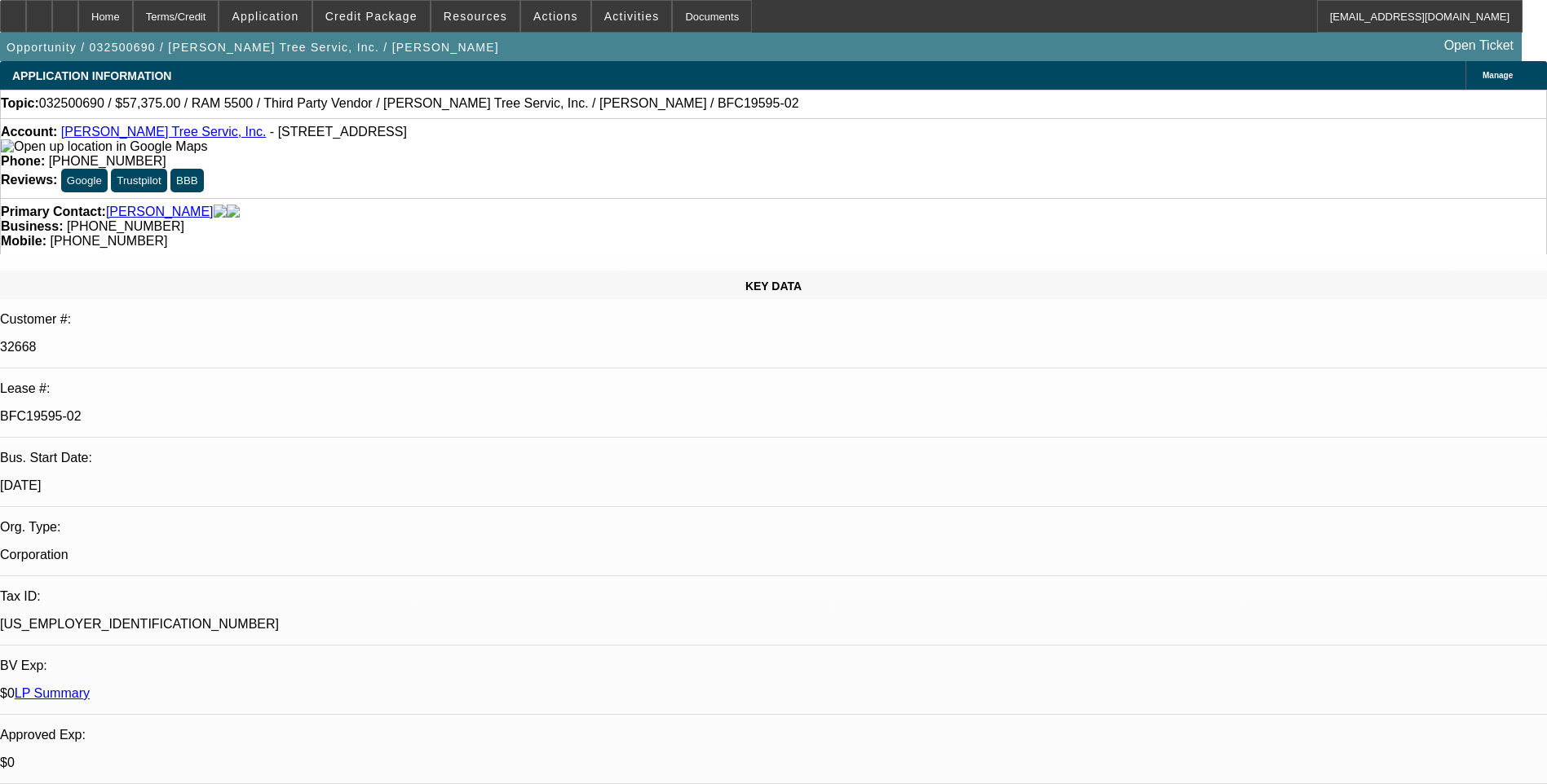
select select "6"
select select "1"
select select "3"
select select "6"
click at [219, 23] on div "Terms/Credit" at bounding box center [177, 16] width 87 height 33
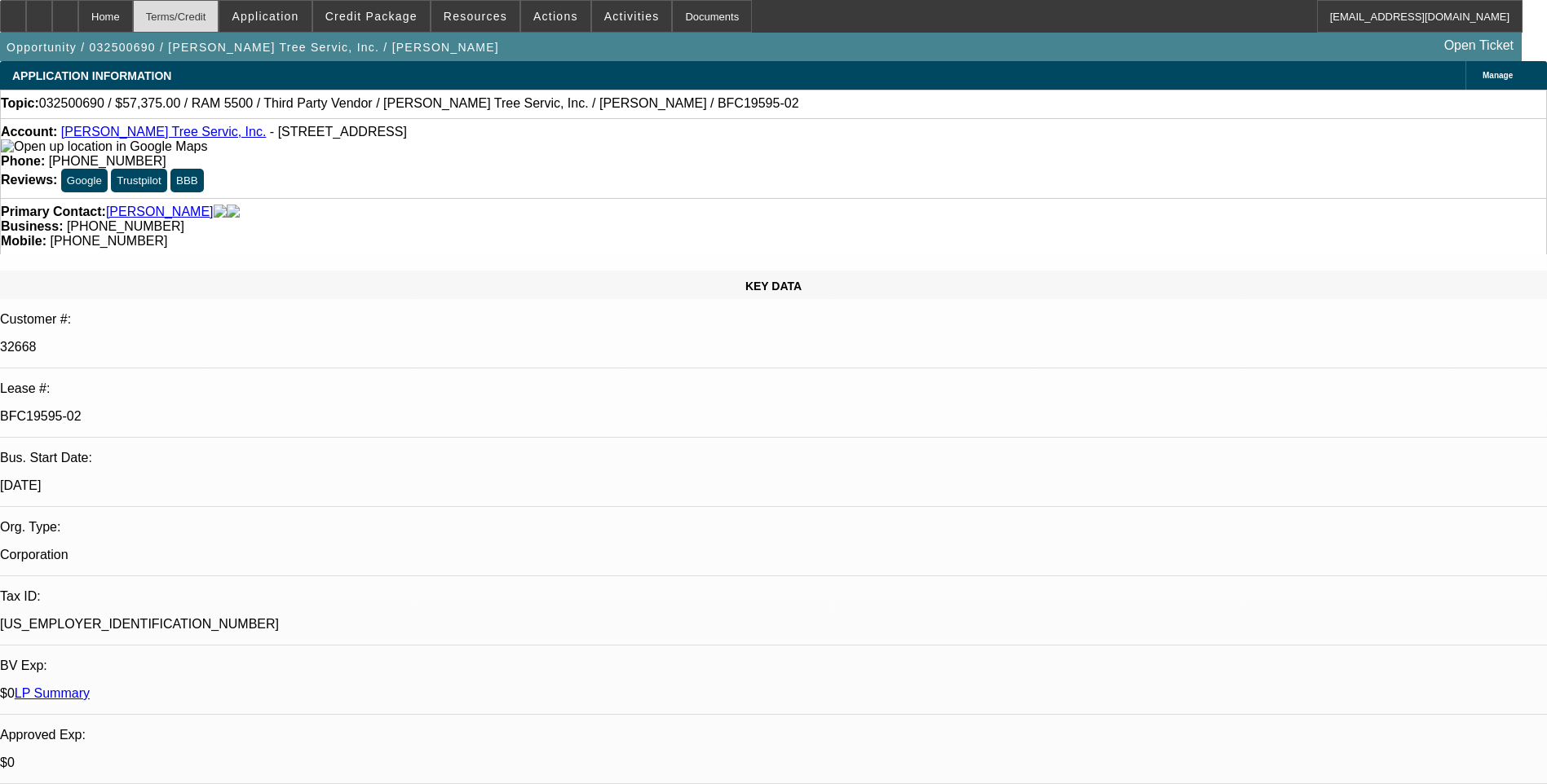
scroll to position [2501, 0]
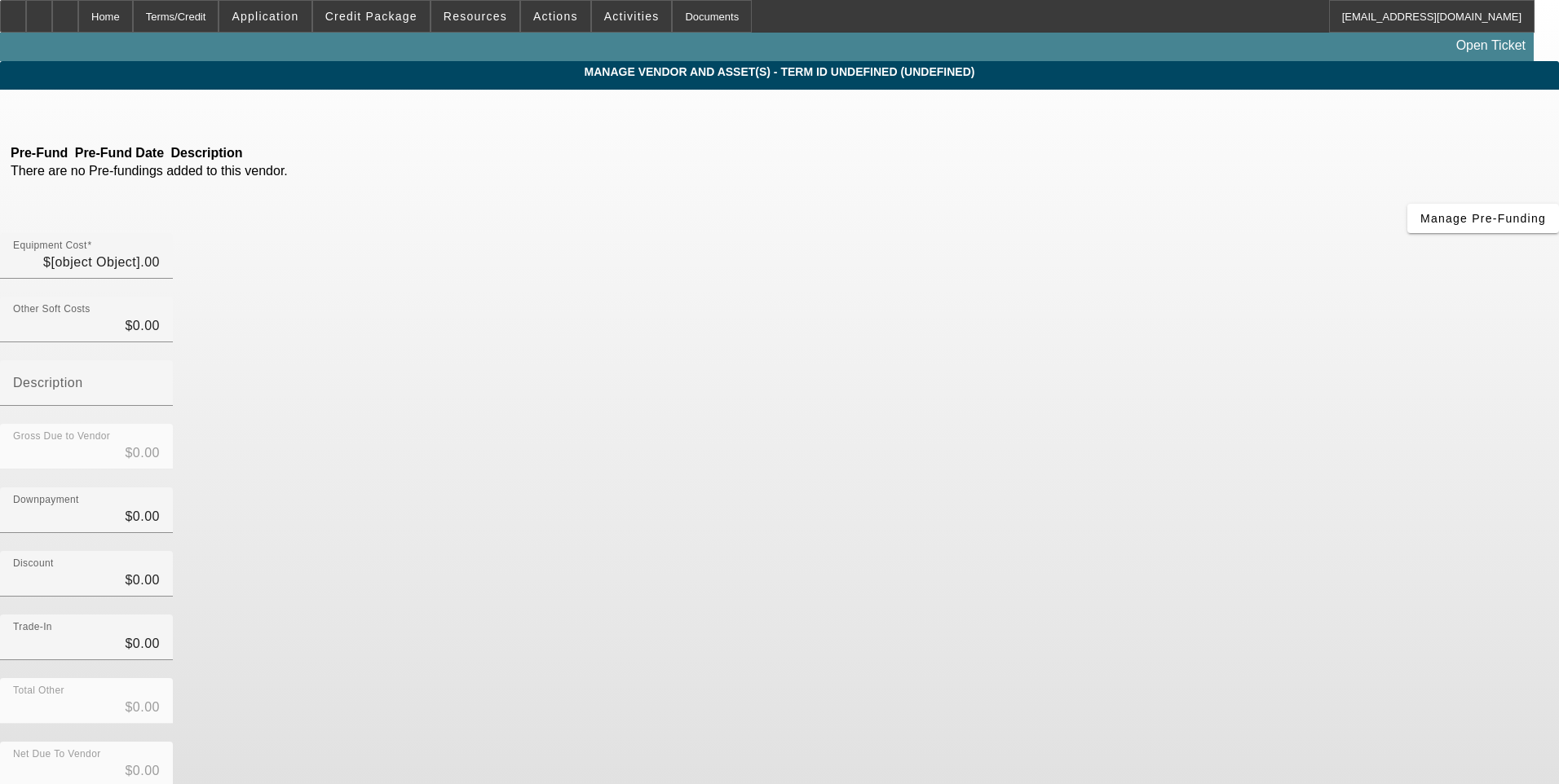
type input "$60,000.00"
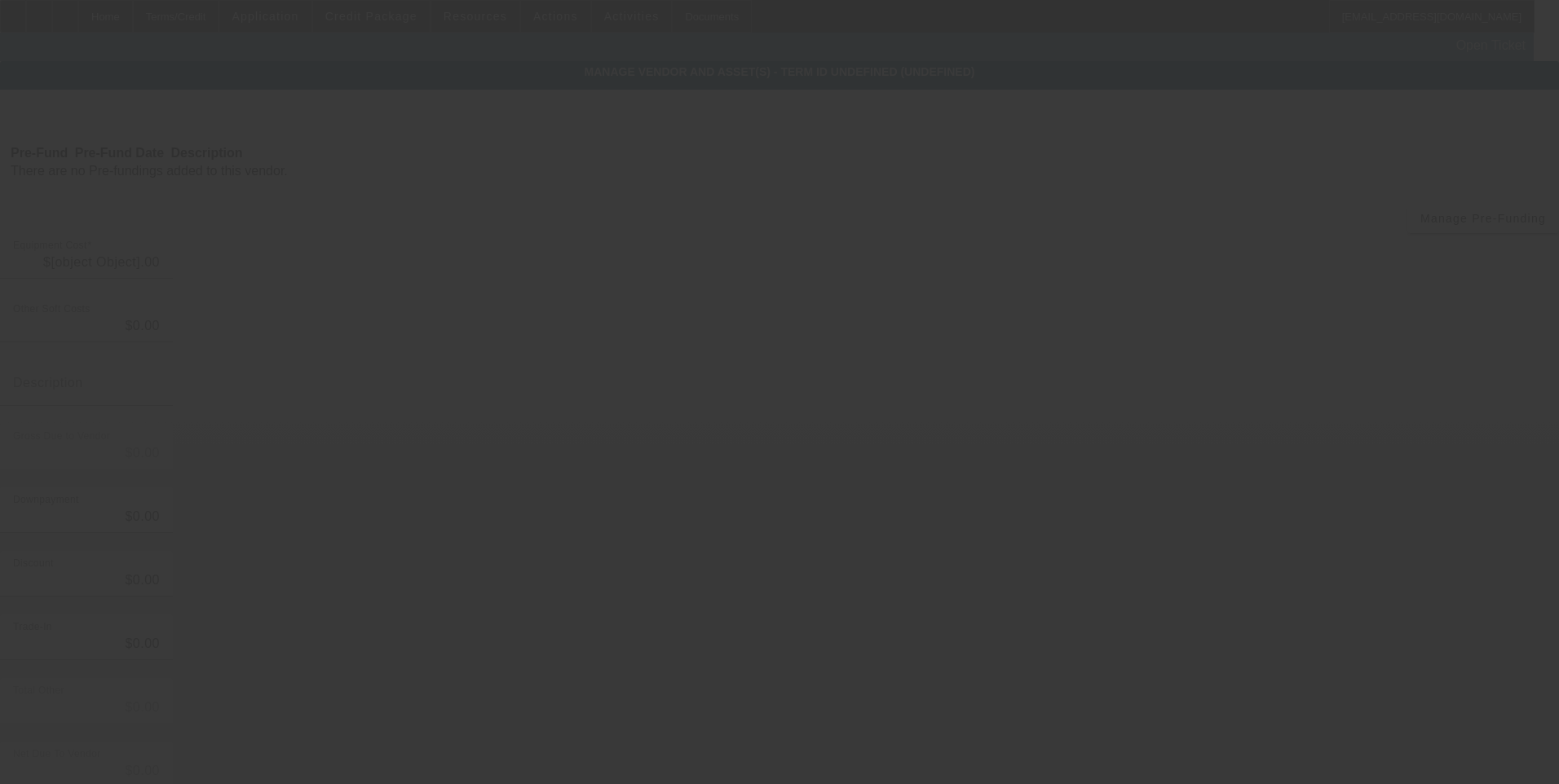
type input "$60,000.00"
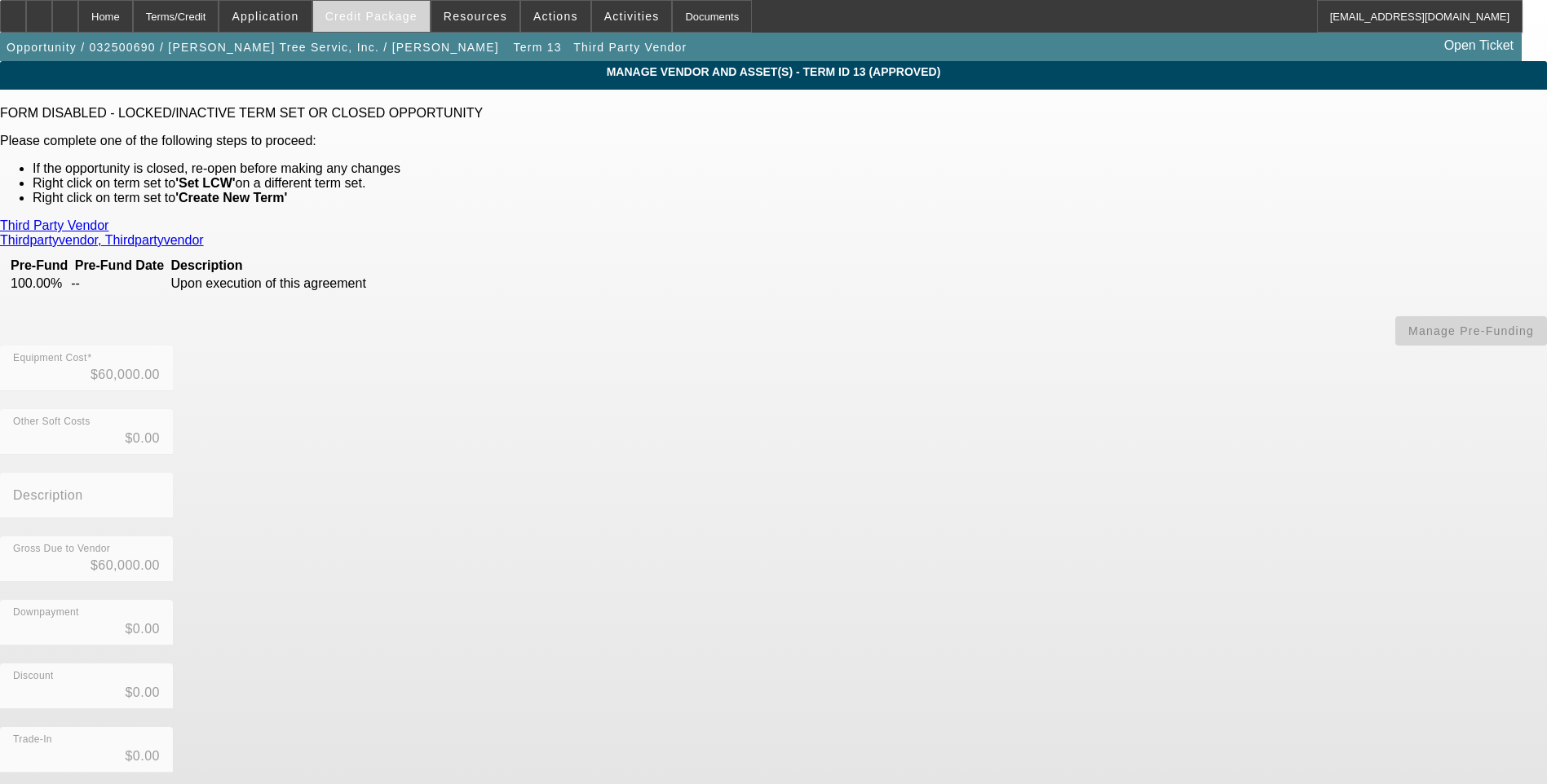
click at [412, 25] on span at bounding box center [371, 16] width 117 height 39
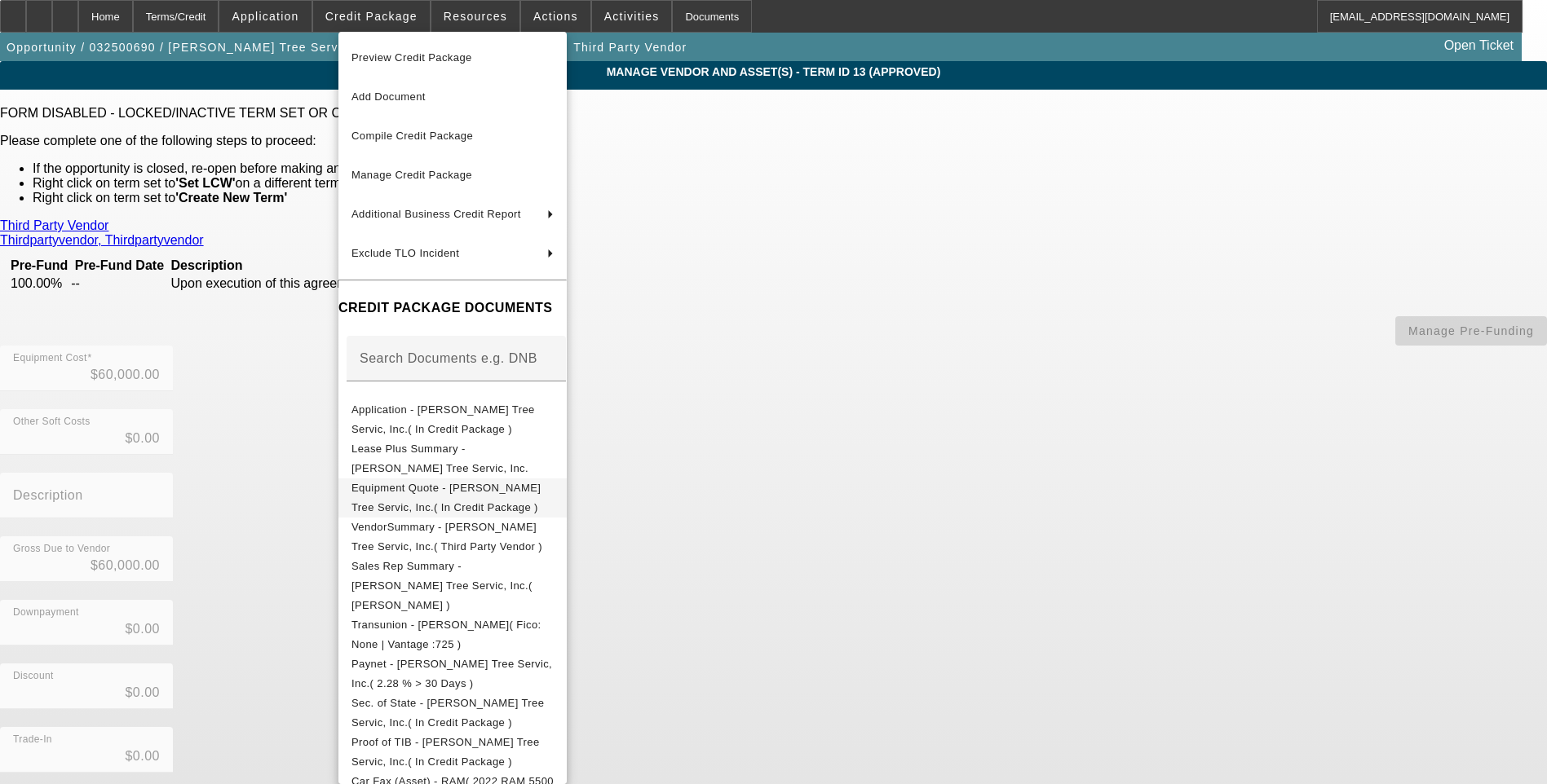
click at [470, 493] on span "Equipment Quote - [PERSON_NAME] Tree Servic, Inc.( In Credit Package )" at bounding box center [446, 498] width 189 height 32
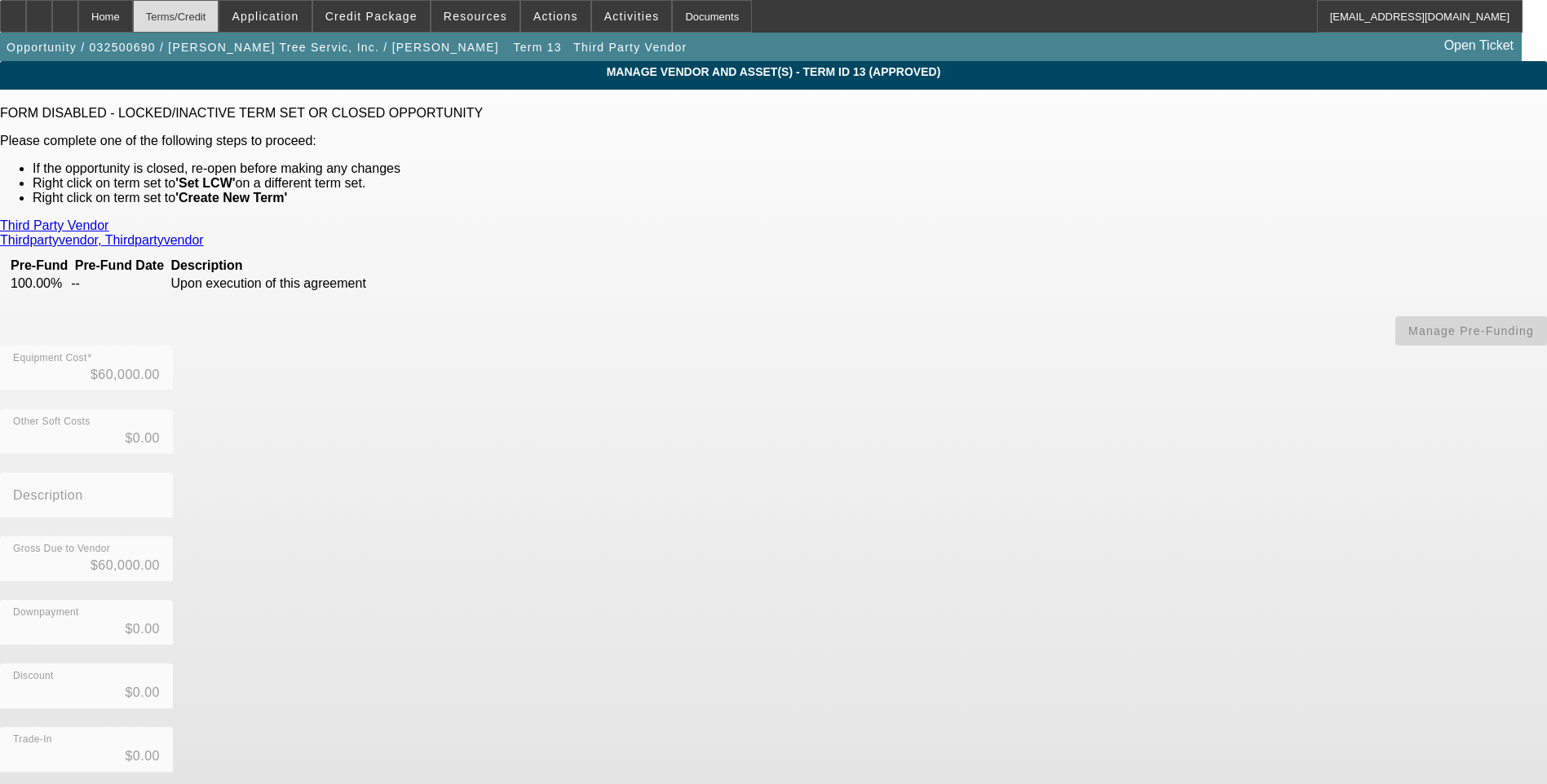
click at [201, 21] on div "Terms/Credit" at bounding box center [177, 16] width 87 height 33
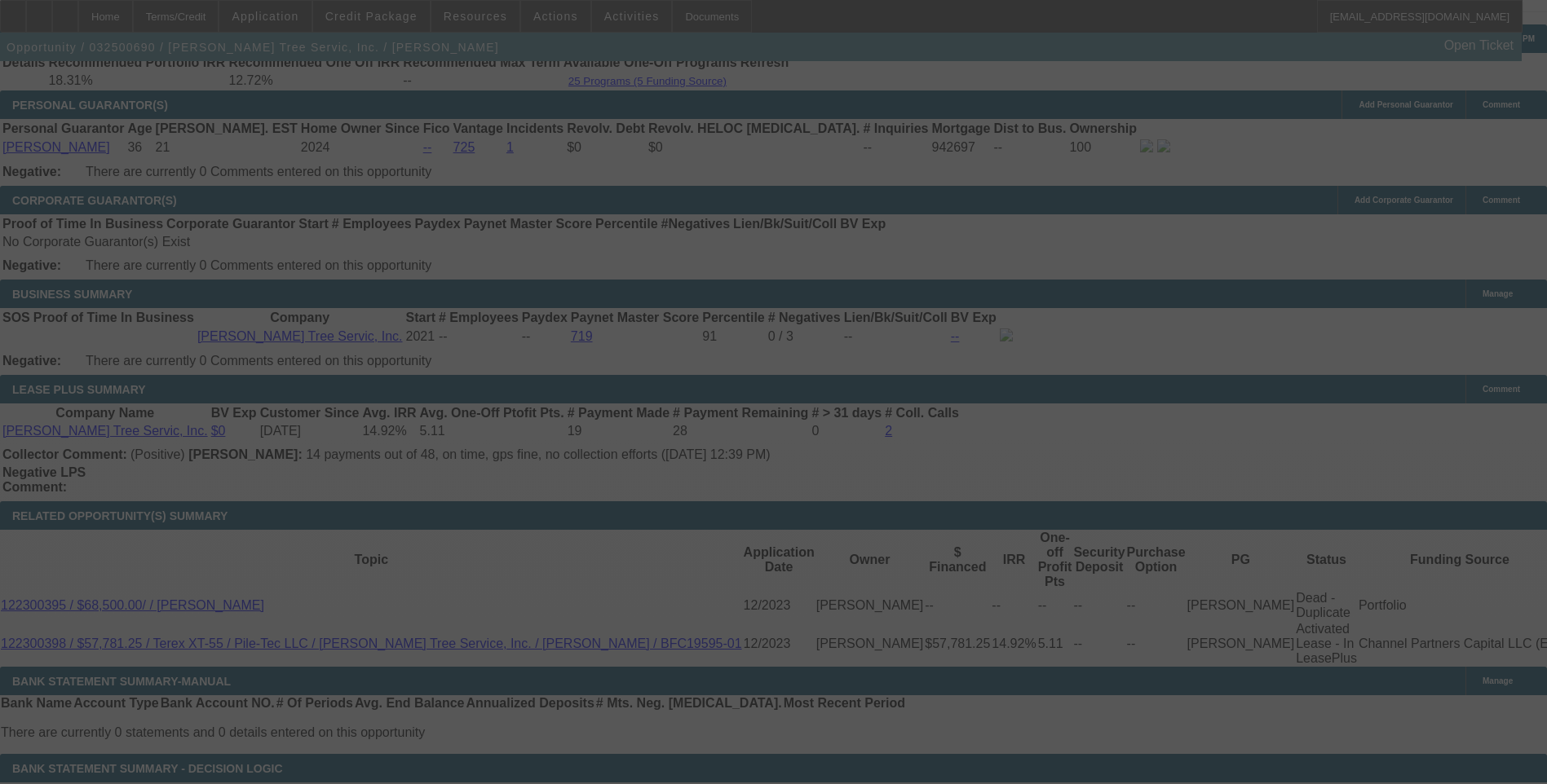
scroll to position [2501, 0]
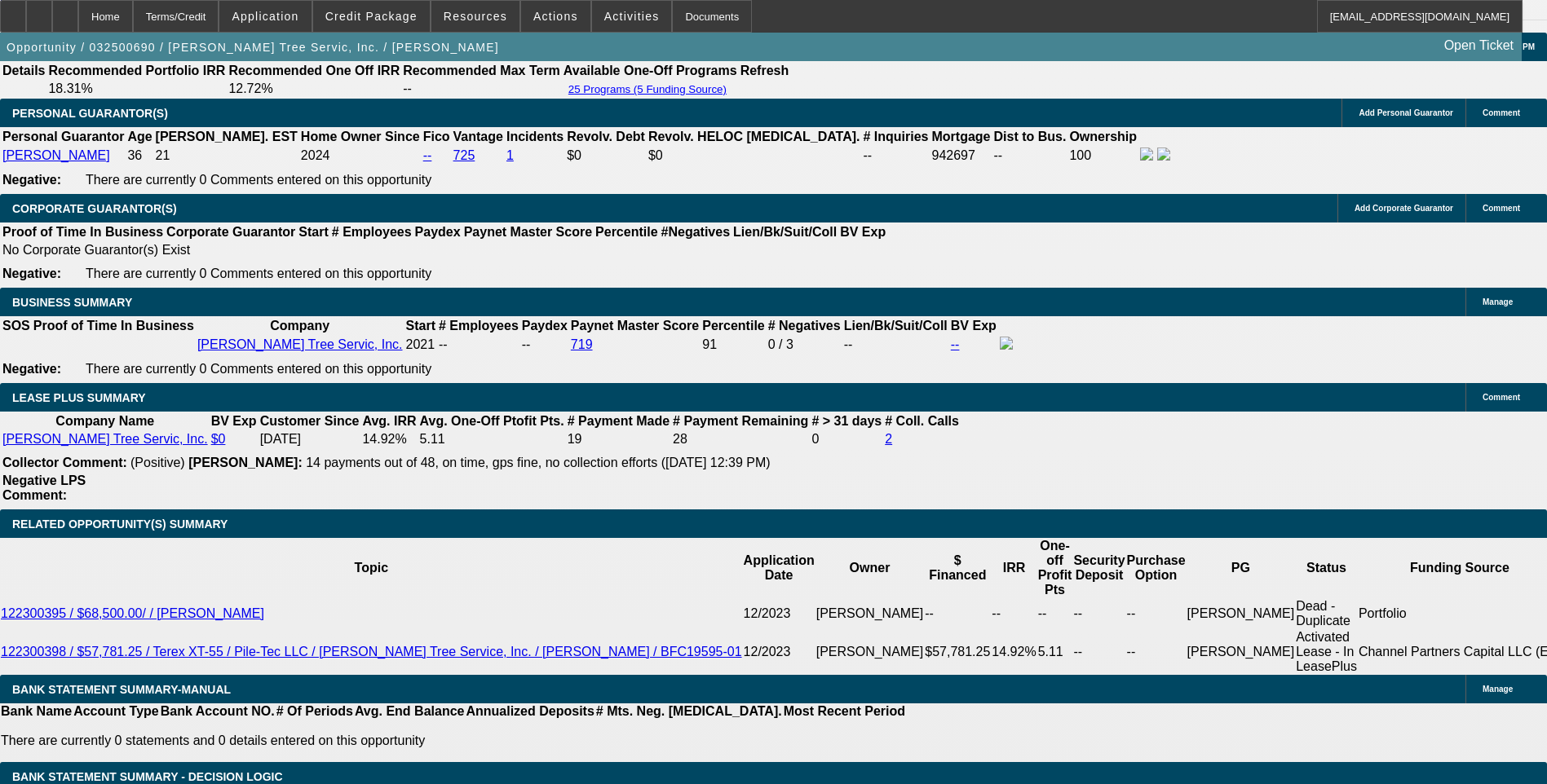
select select "0.1"
select select "0"
select select "3"
select select "0"
select select "6"
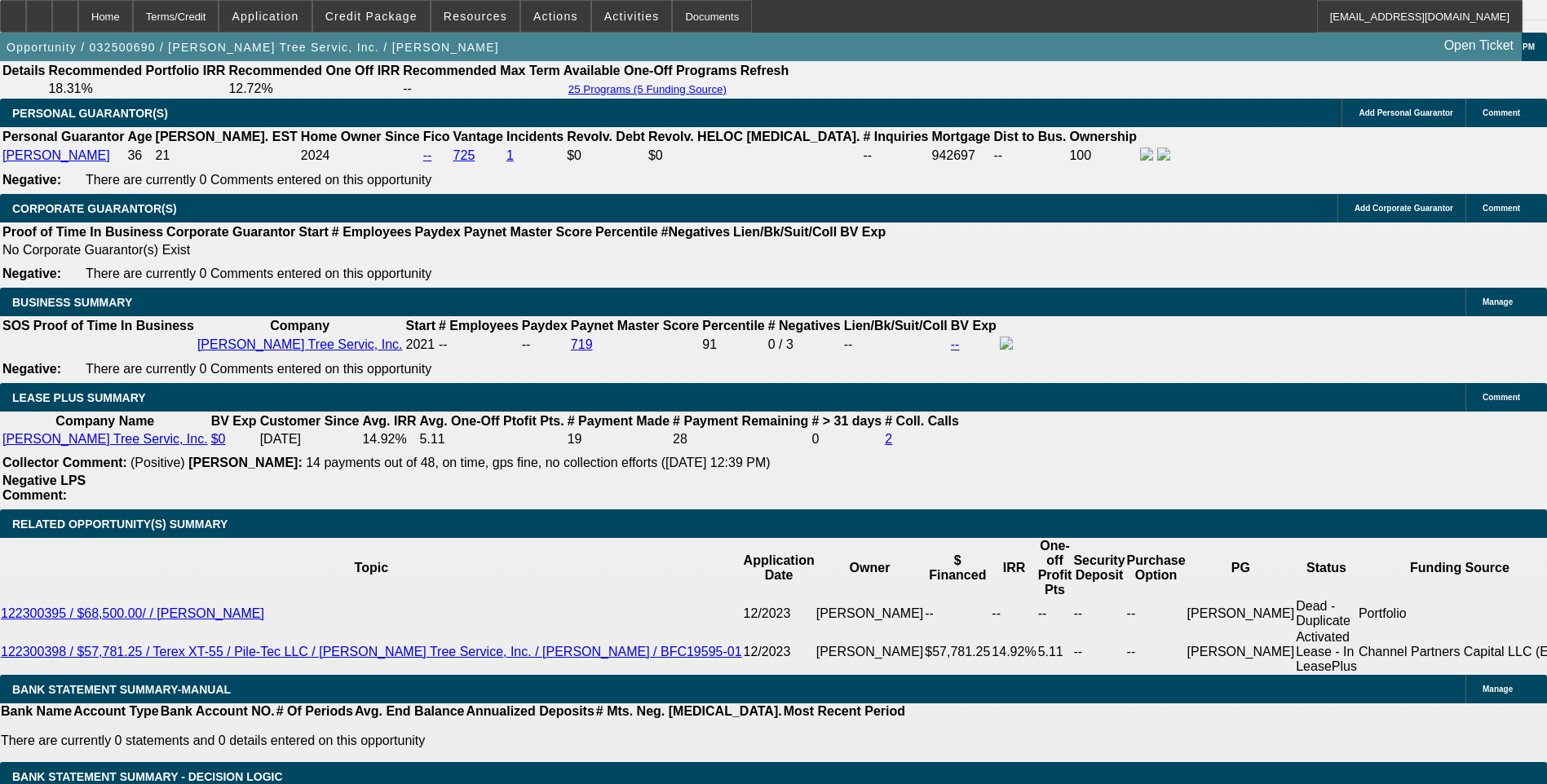
select select "0.1"
select select "0"
select select "3"
select select "0"
select select "6"
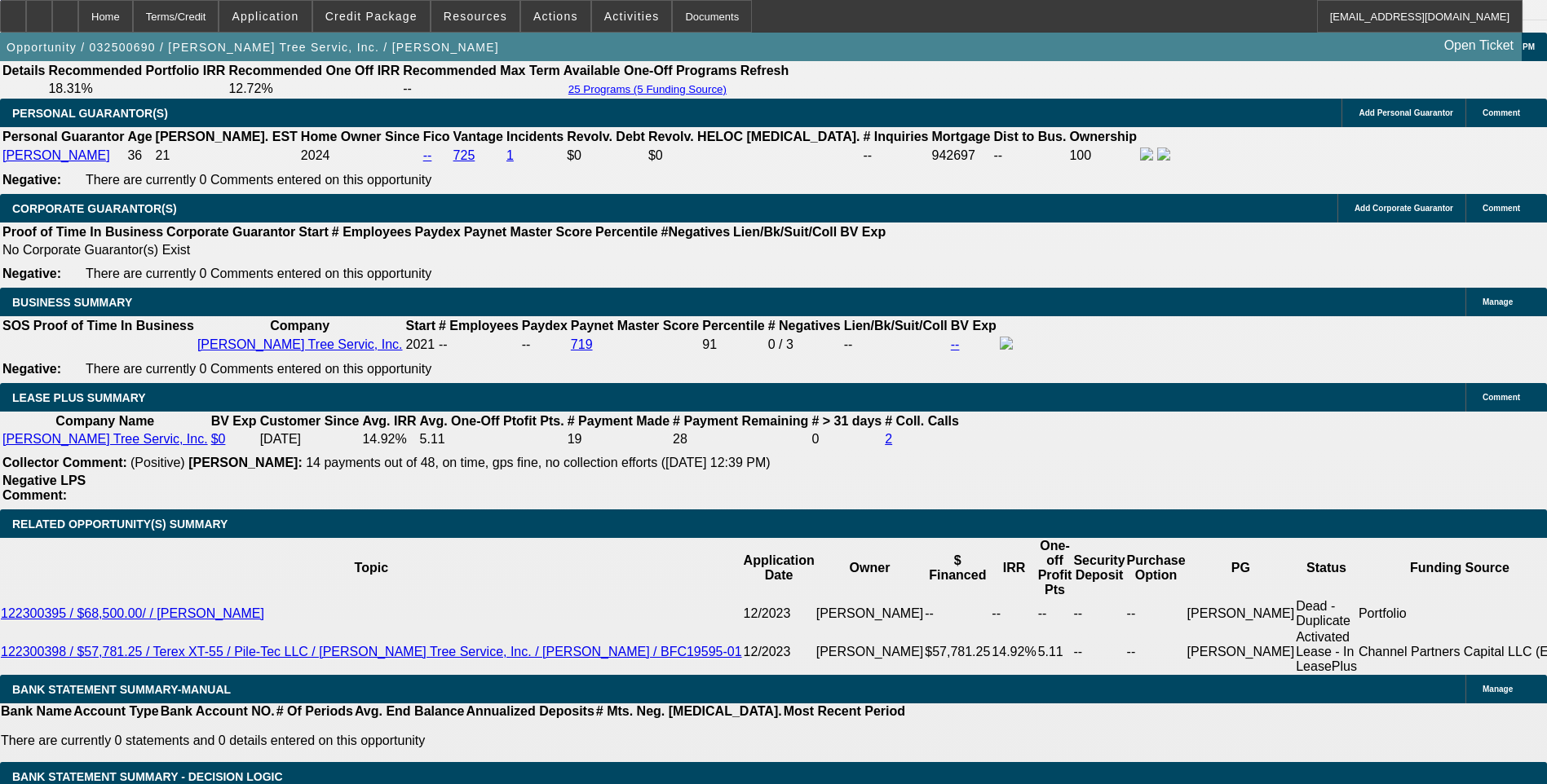
select select "0.1"
select select "0"
select select "3"
select select "0"
select select "6"
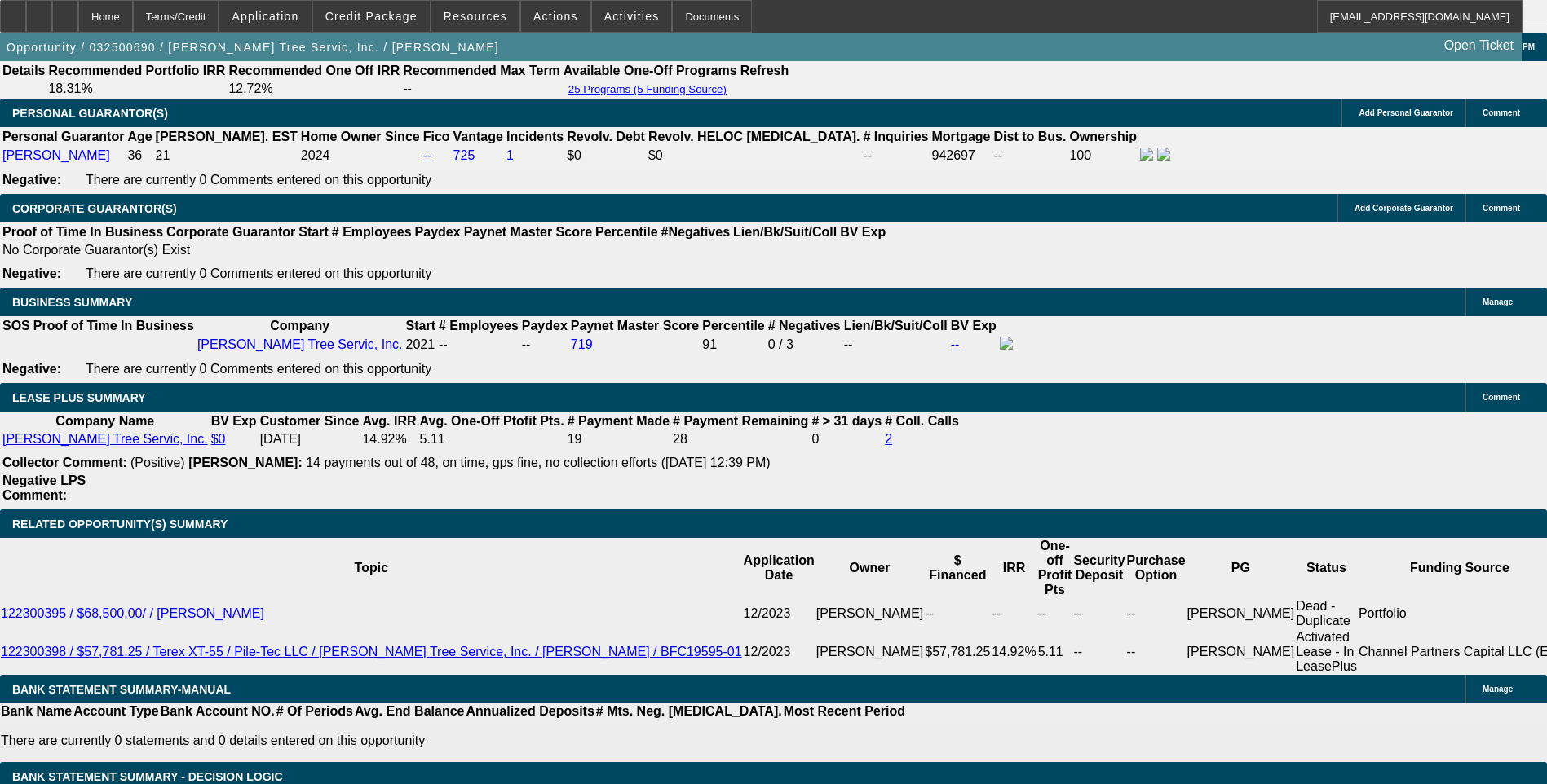
select select "0.1"
select select "0"
select select "3"
select select "0"
select select "6"
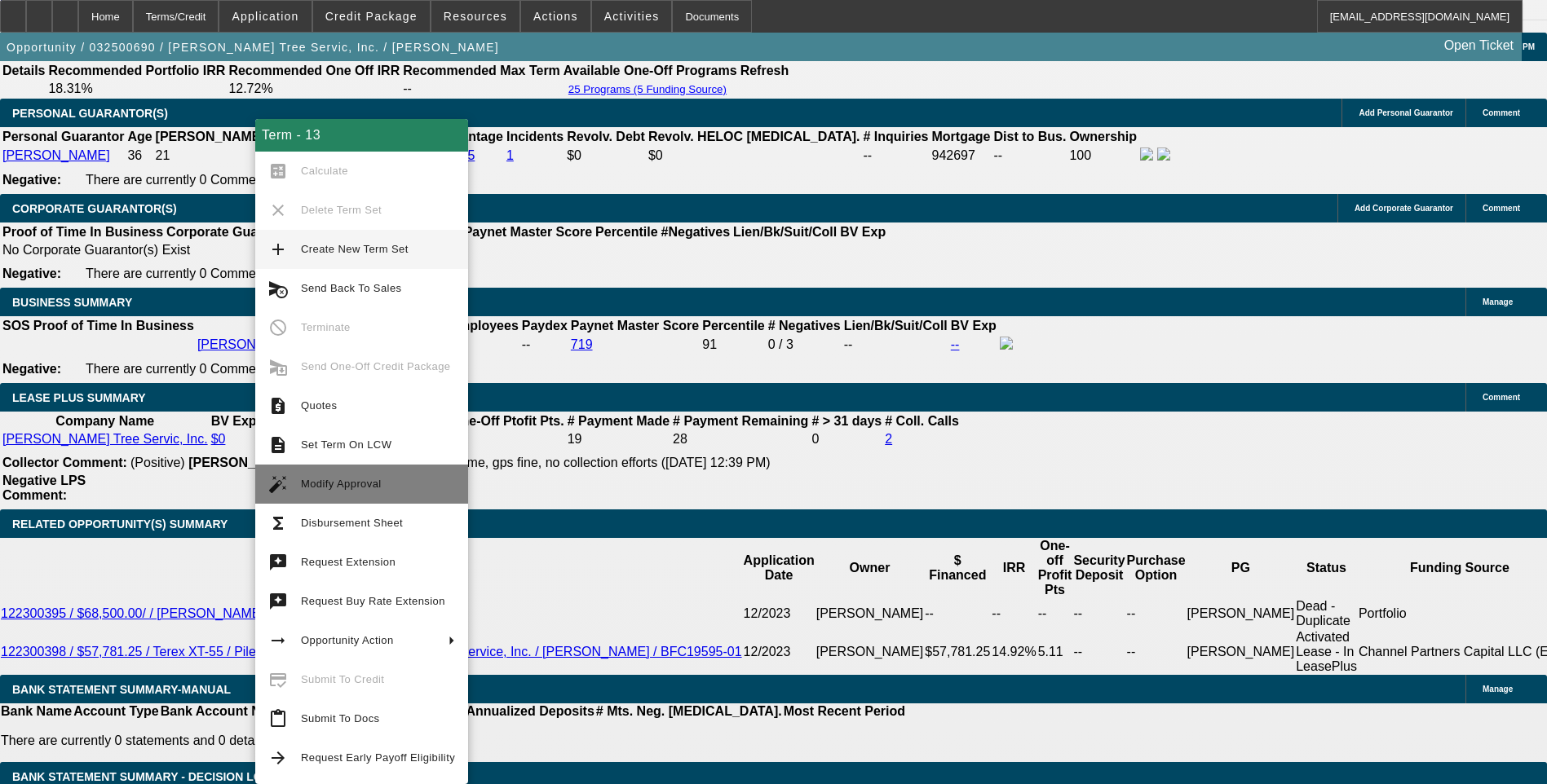
click at [348, 482] on span "Modify Approval" at bounding box center [341, 484] width 81 height 12
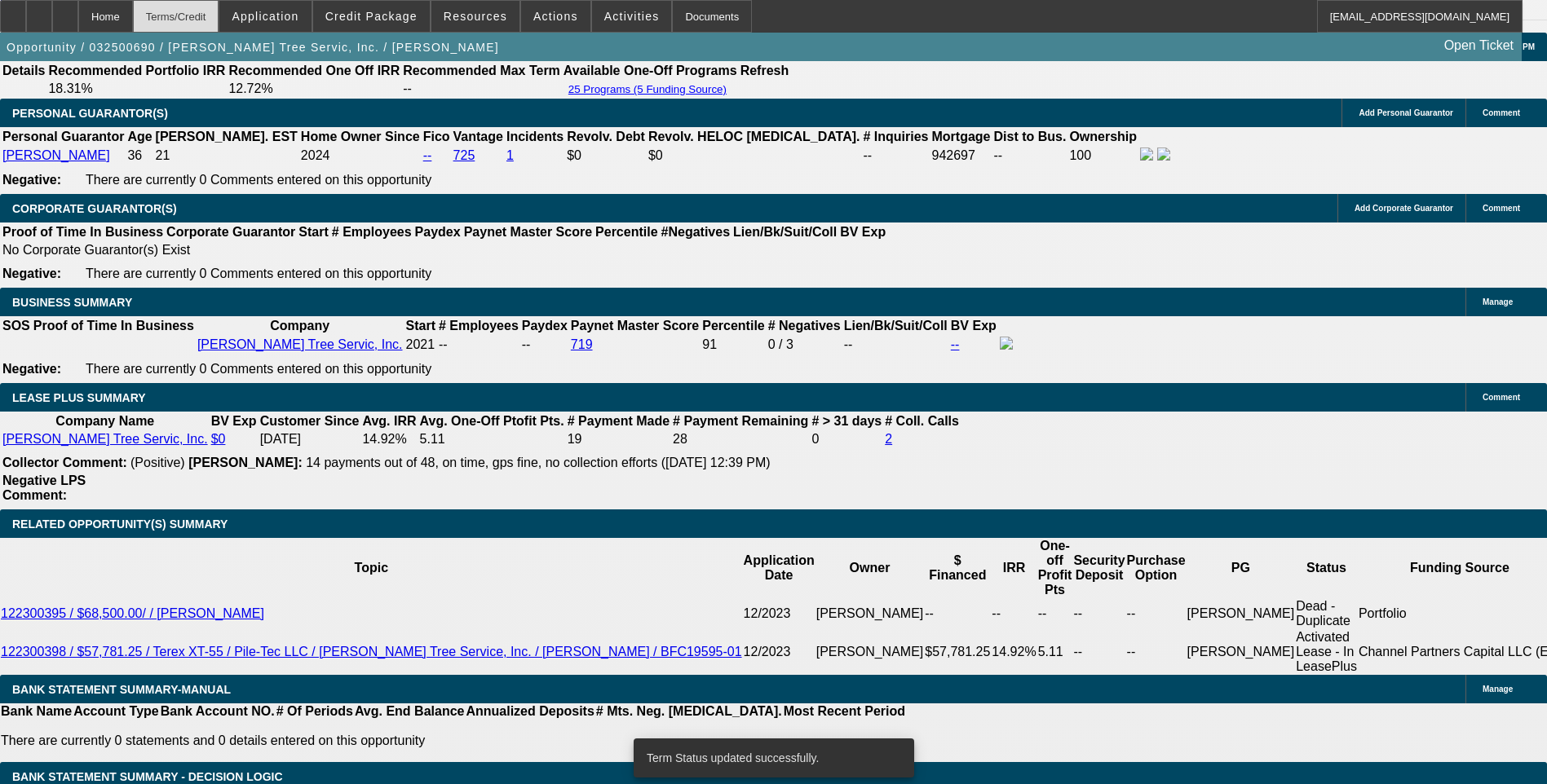
select select "0.1"
select select "0"
select select "3"
select select "0"
select select "6"
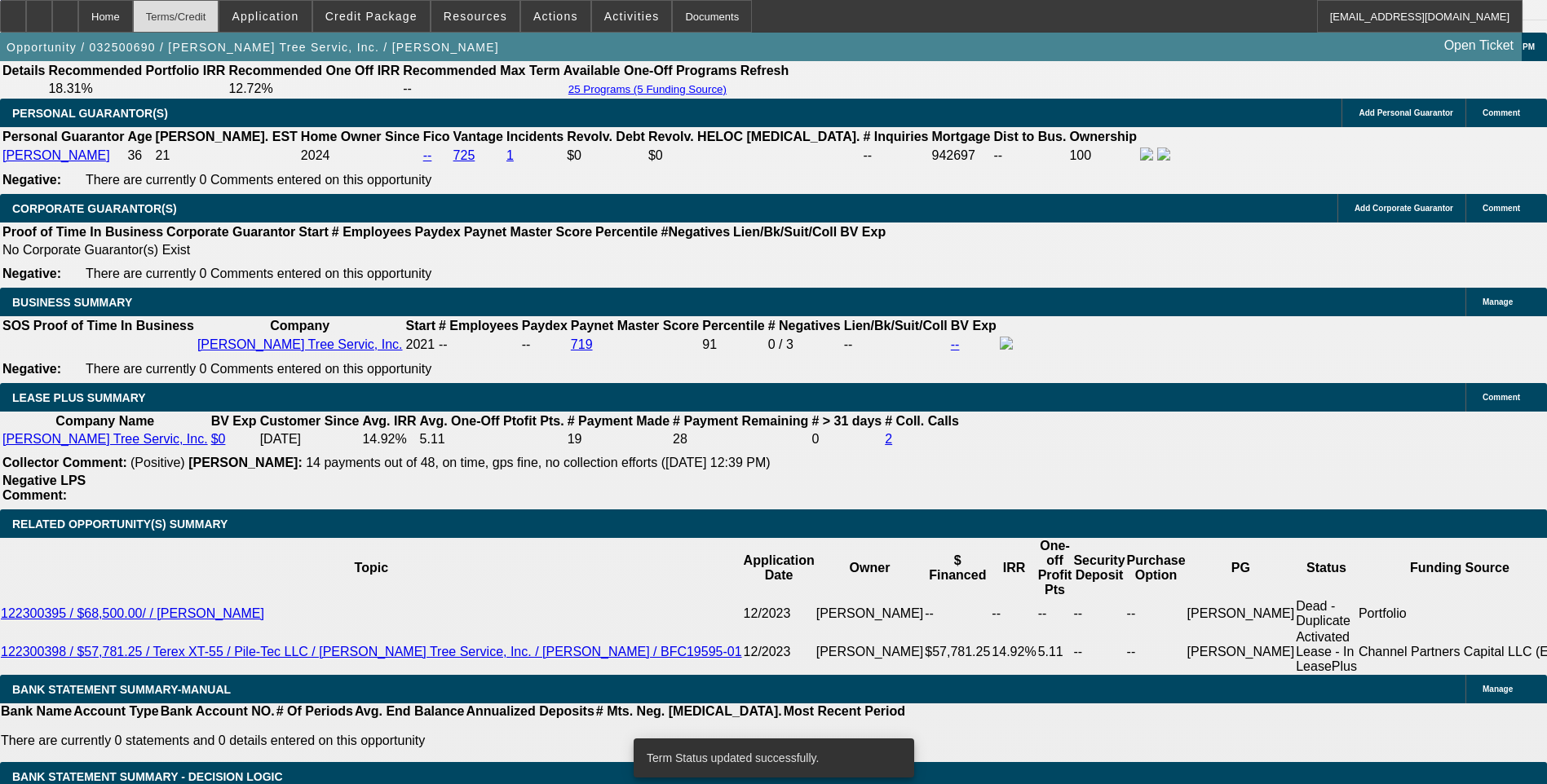
select select "0.1"
select select "0"
select select "3"
select select "0"
select select "6"
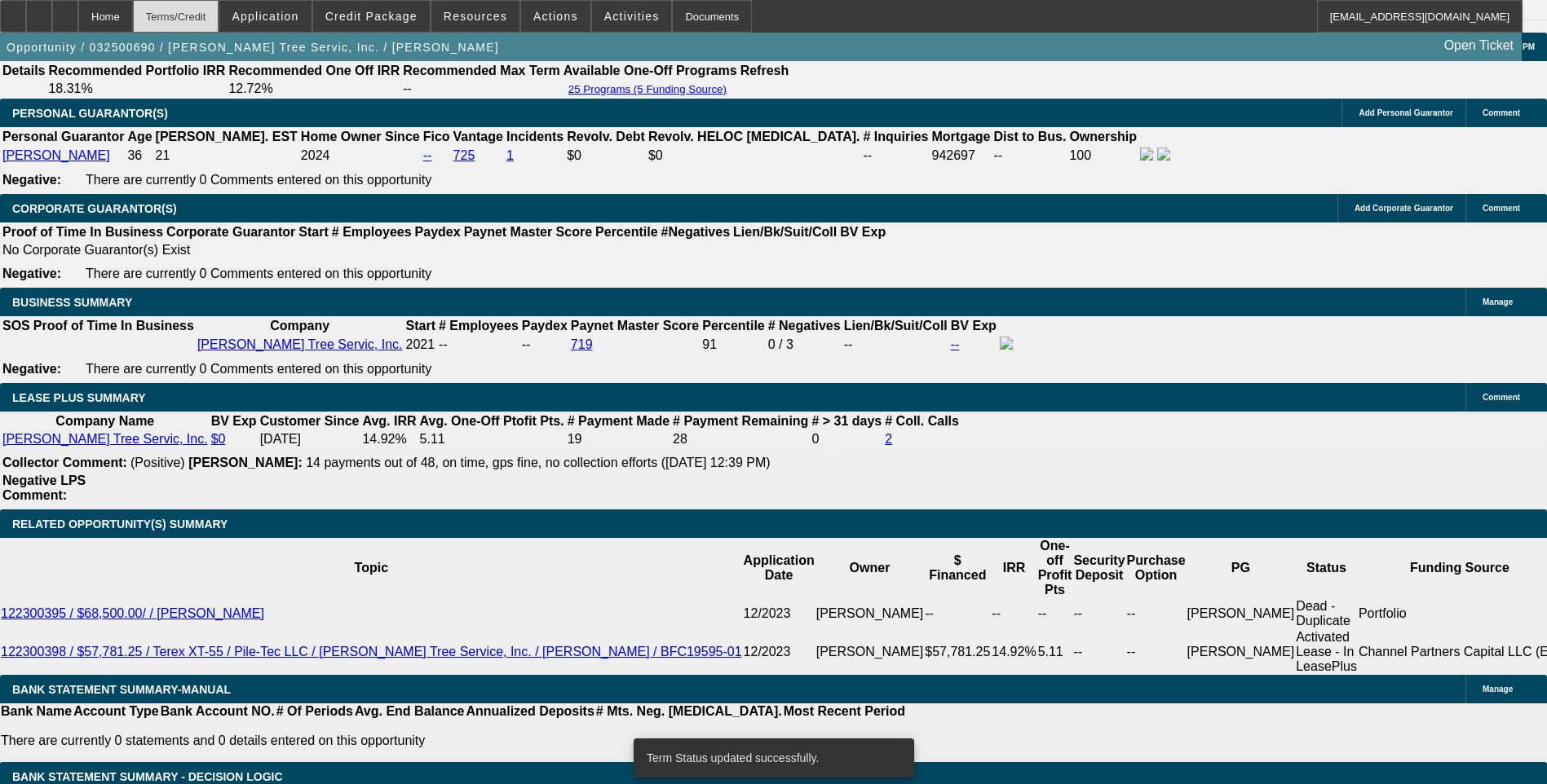
select select "0.1"
select select "0"
select select "3"
select select "0"
select select "6"
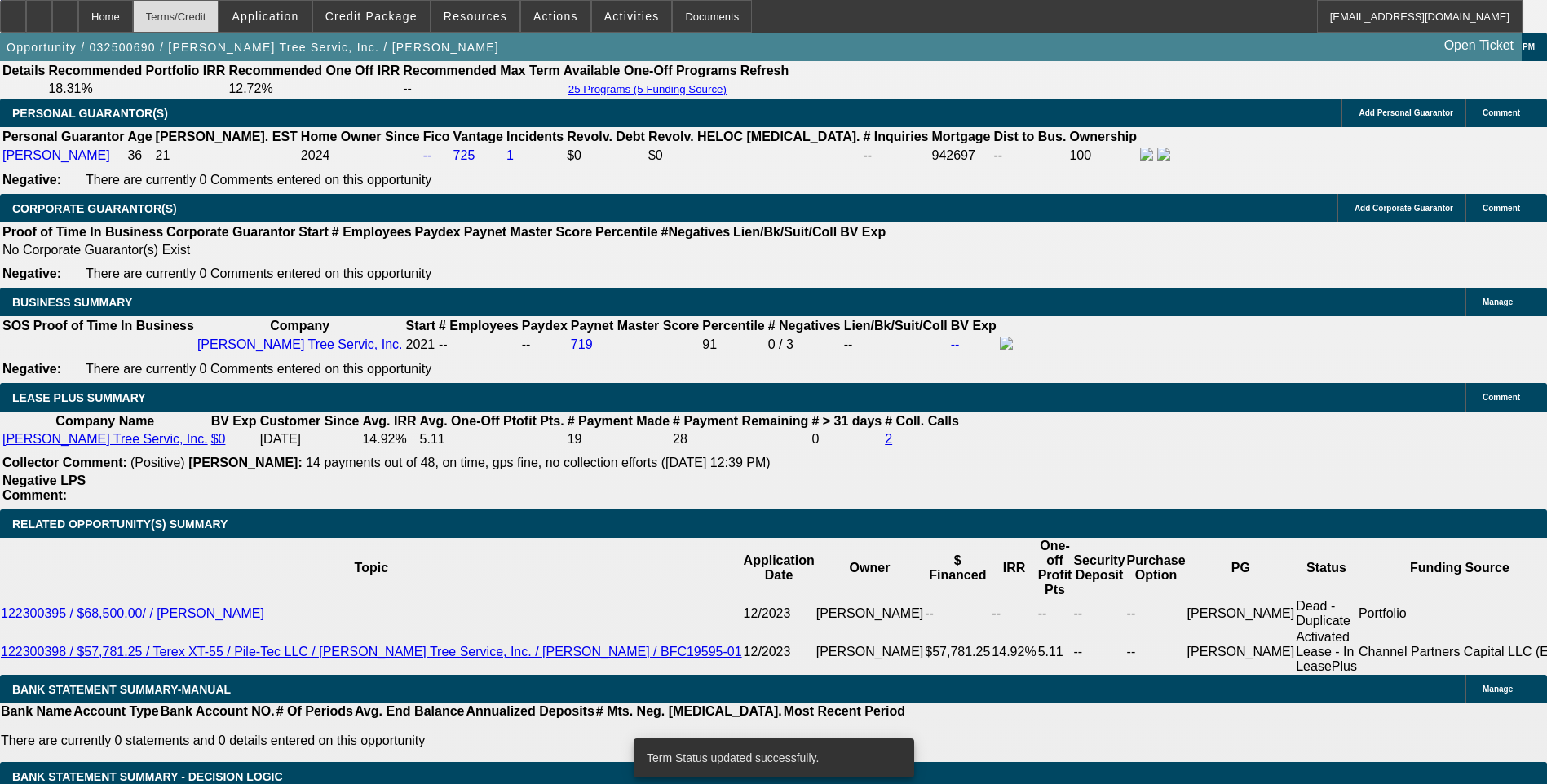
select select "0.1"
select select "0"
select select "3"
select select "0"
select select "6"
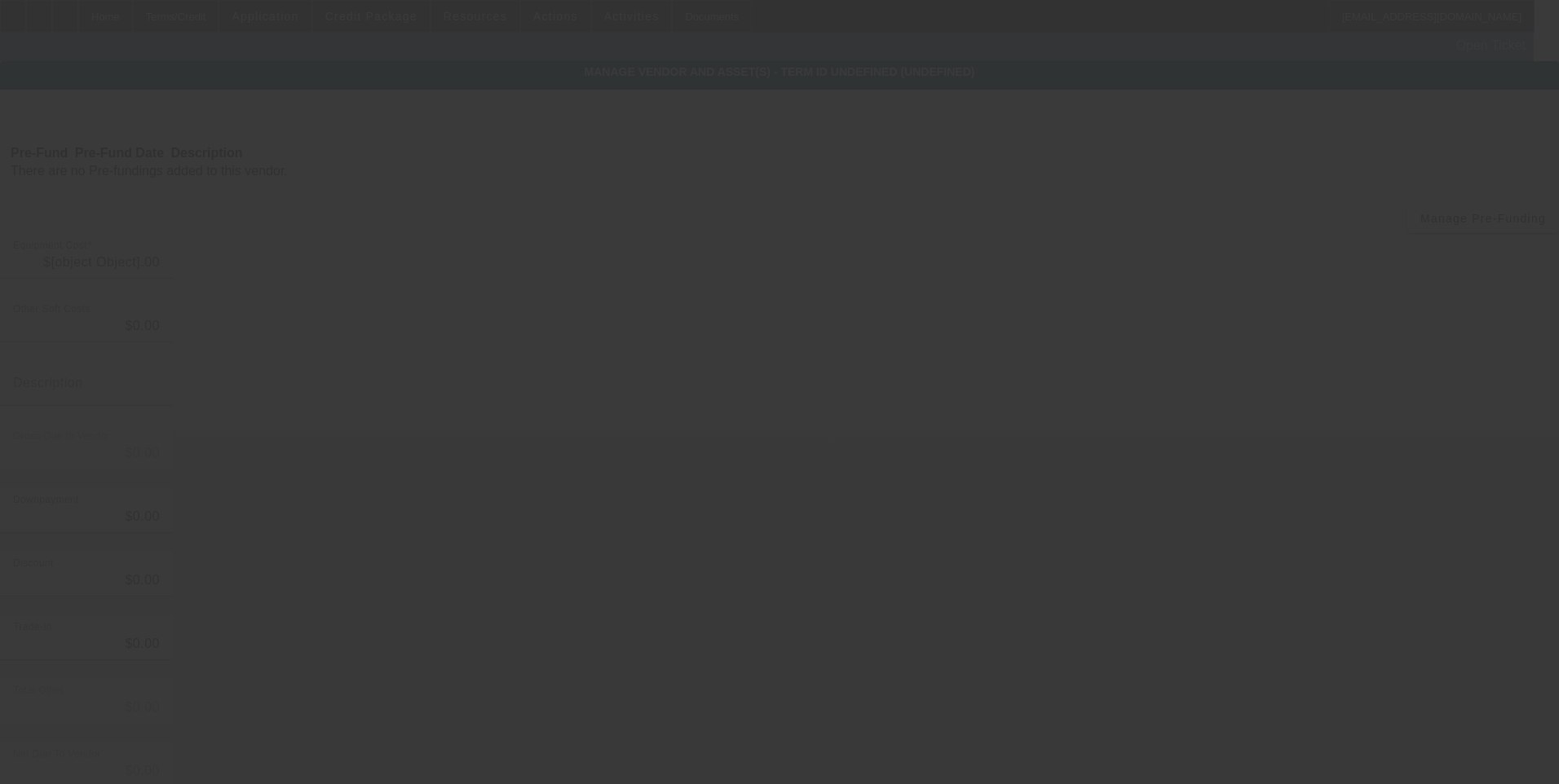
type input "$60,000.00"
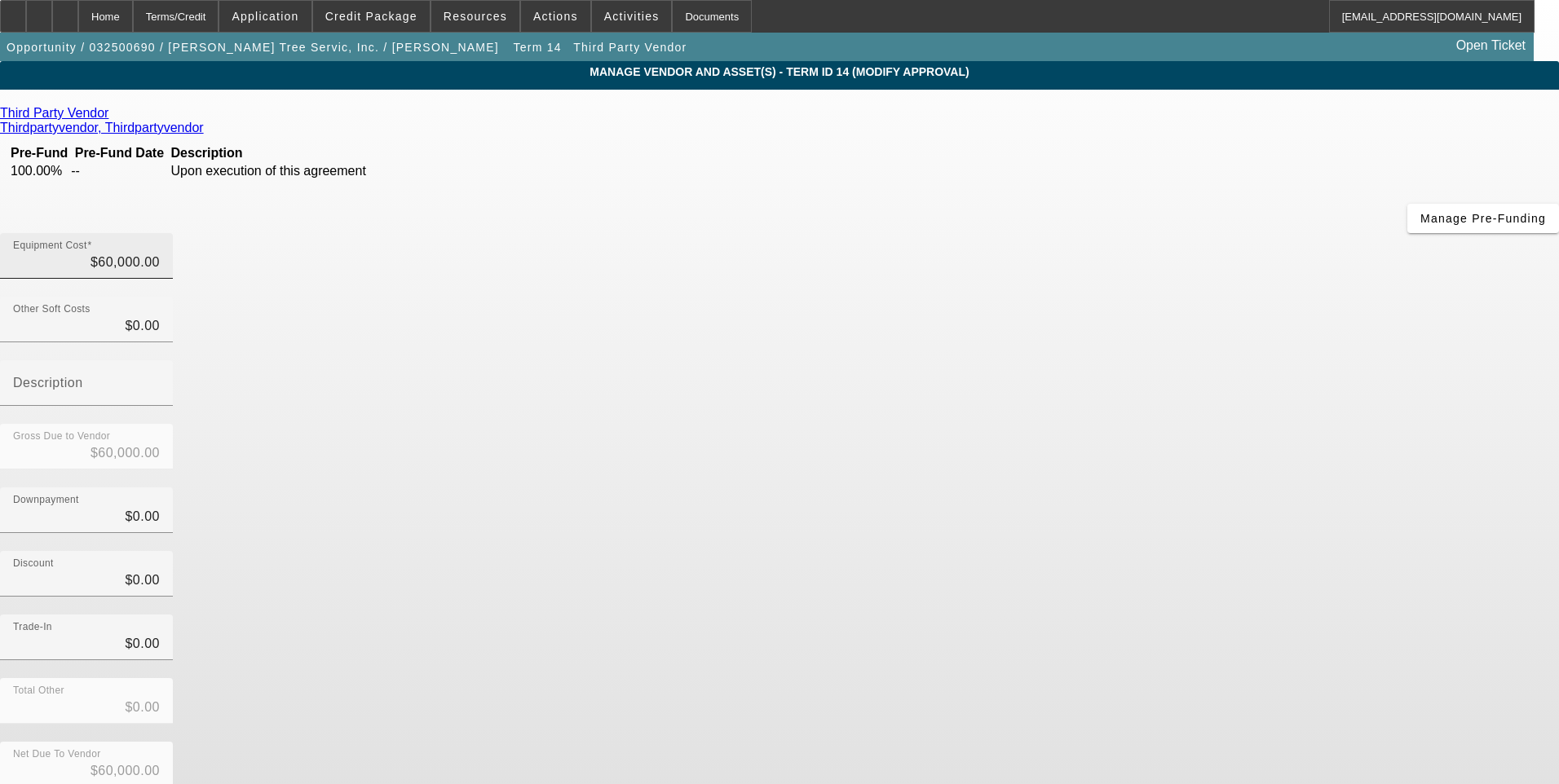
type input "60000"
click at [160, 253] on input "60000" at bounding box center [87, 262] width 147 height 20
type input "$0.00"
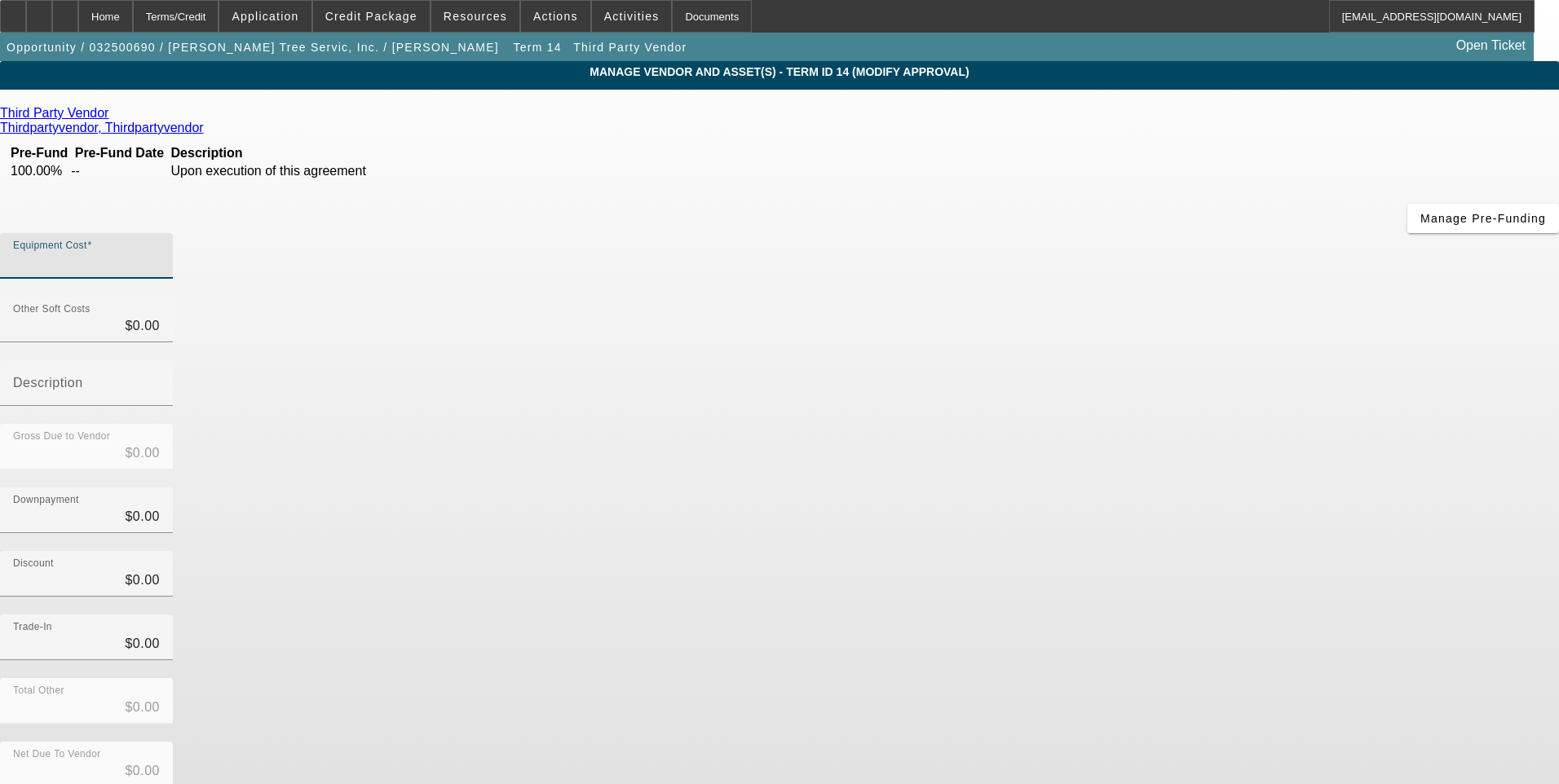
type input "2"
type input "$2.00"
type input "27"
type input "$27.00"
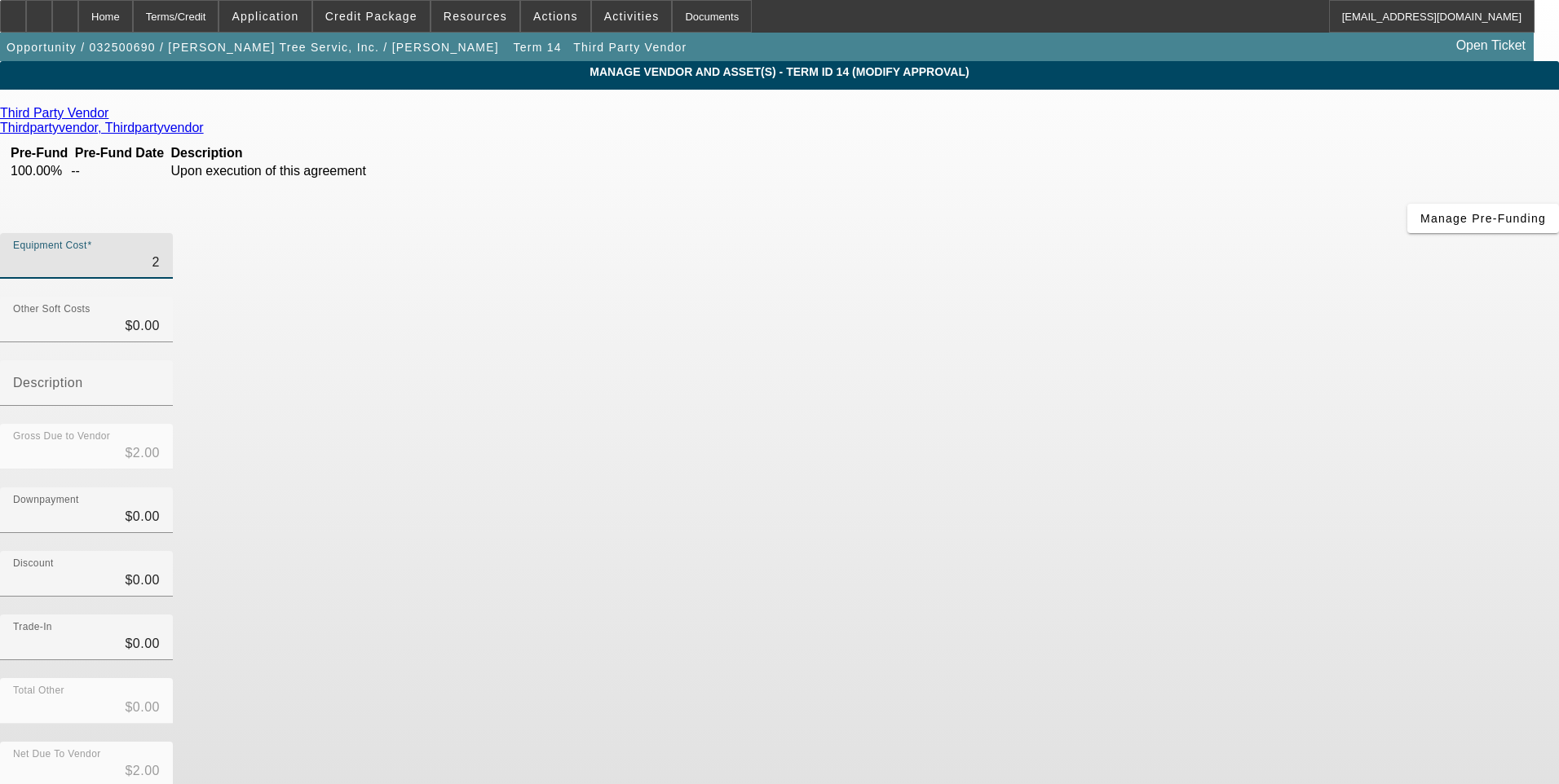
type input "$27.00"
type input "271"
type input "$271.00"
type input "2715"
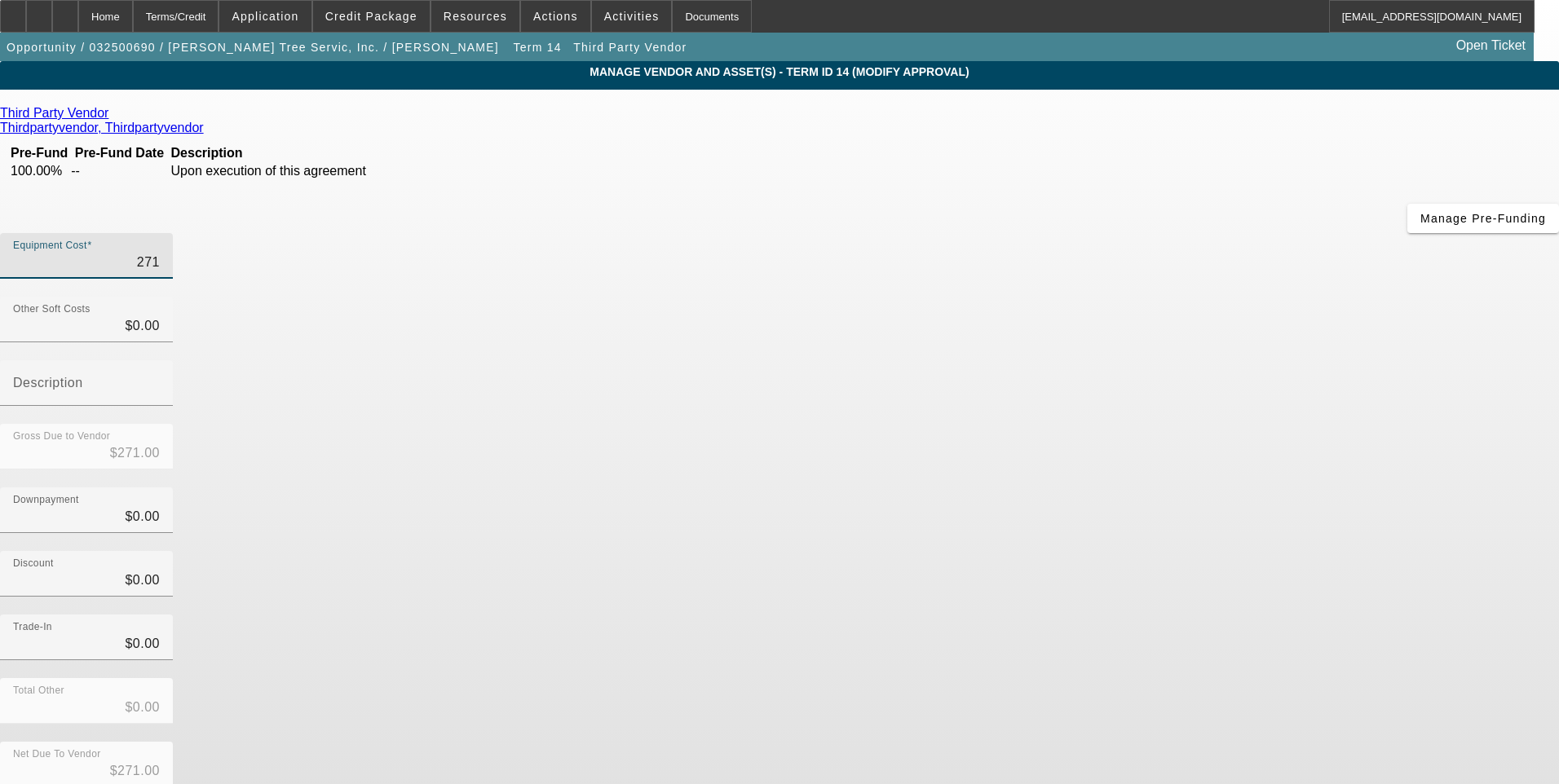
type input "$2,715.00"
type input "2715.8"
type input "$2,715.80"
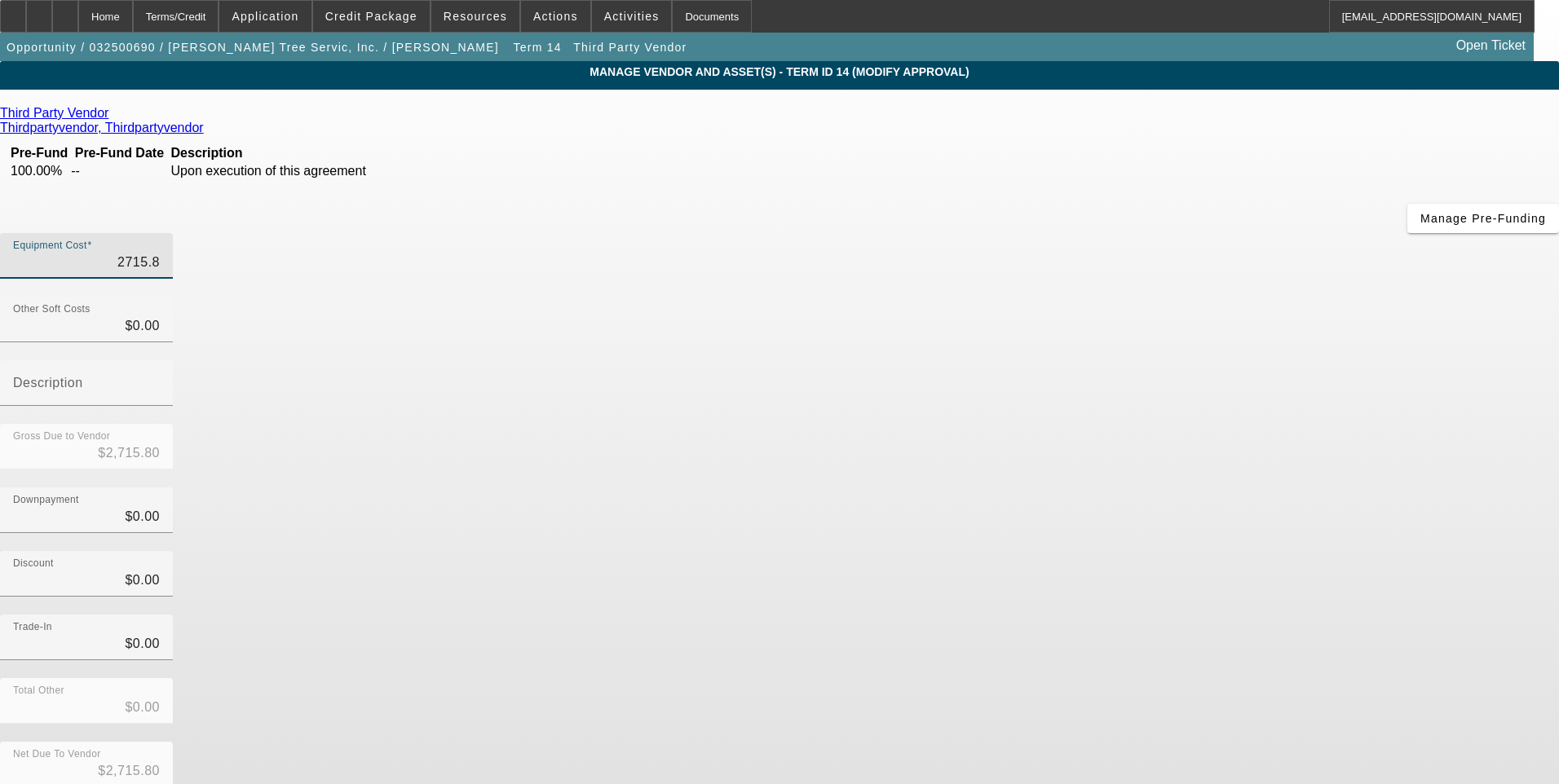
type input "2715.88"
type input "$2,715.88"
click at [1127, 614] on div "Trade-In $0.00" at bounding box center [779, 646] width 1559 height 63
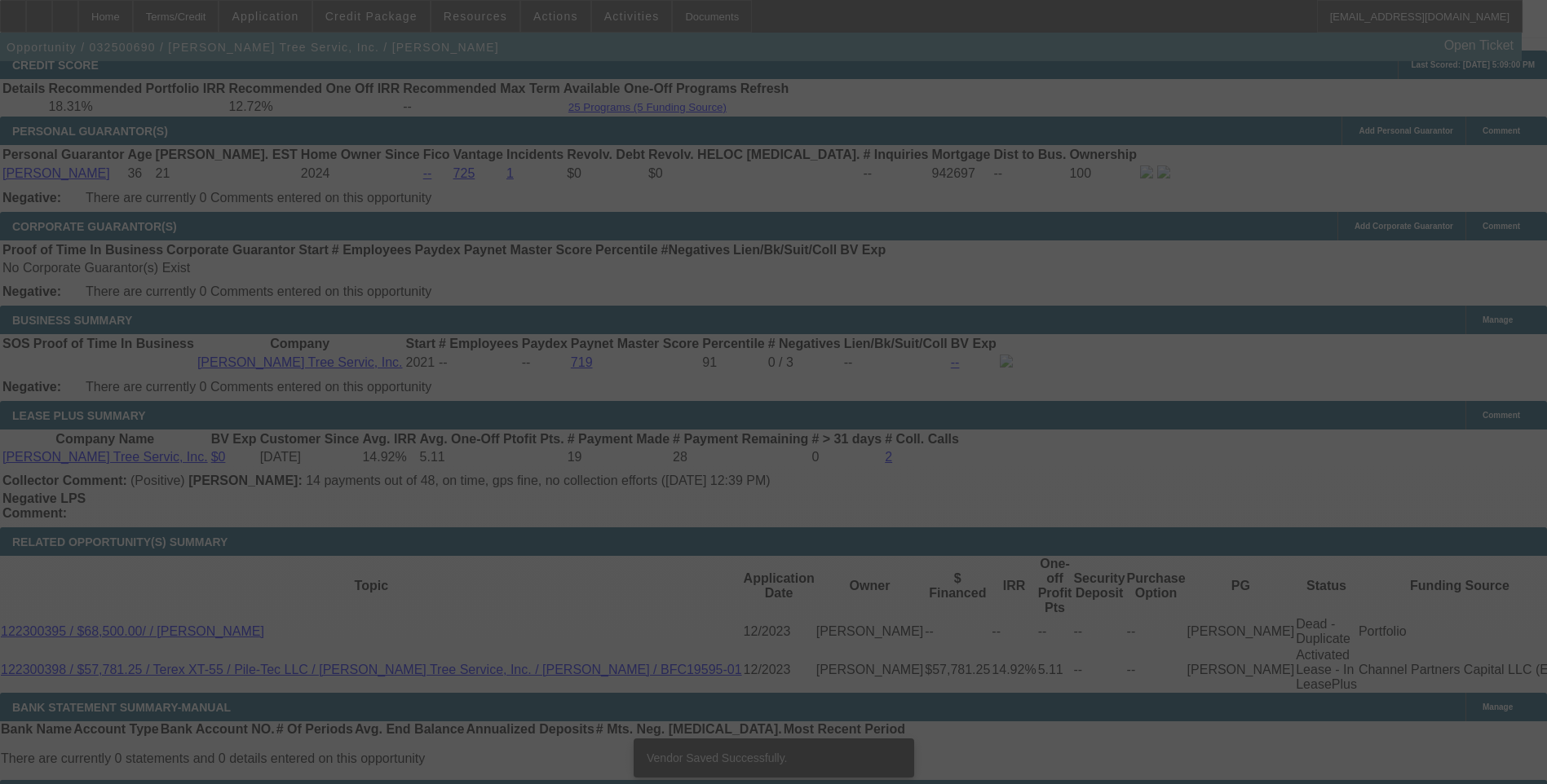
scroll to position [2501, 0]
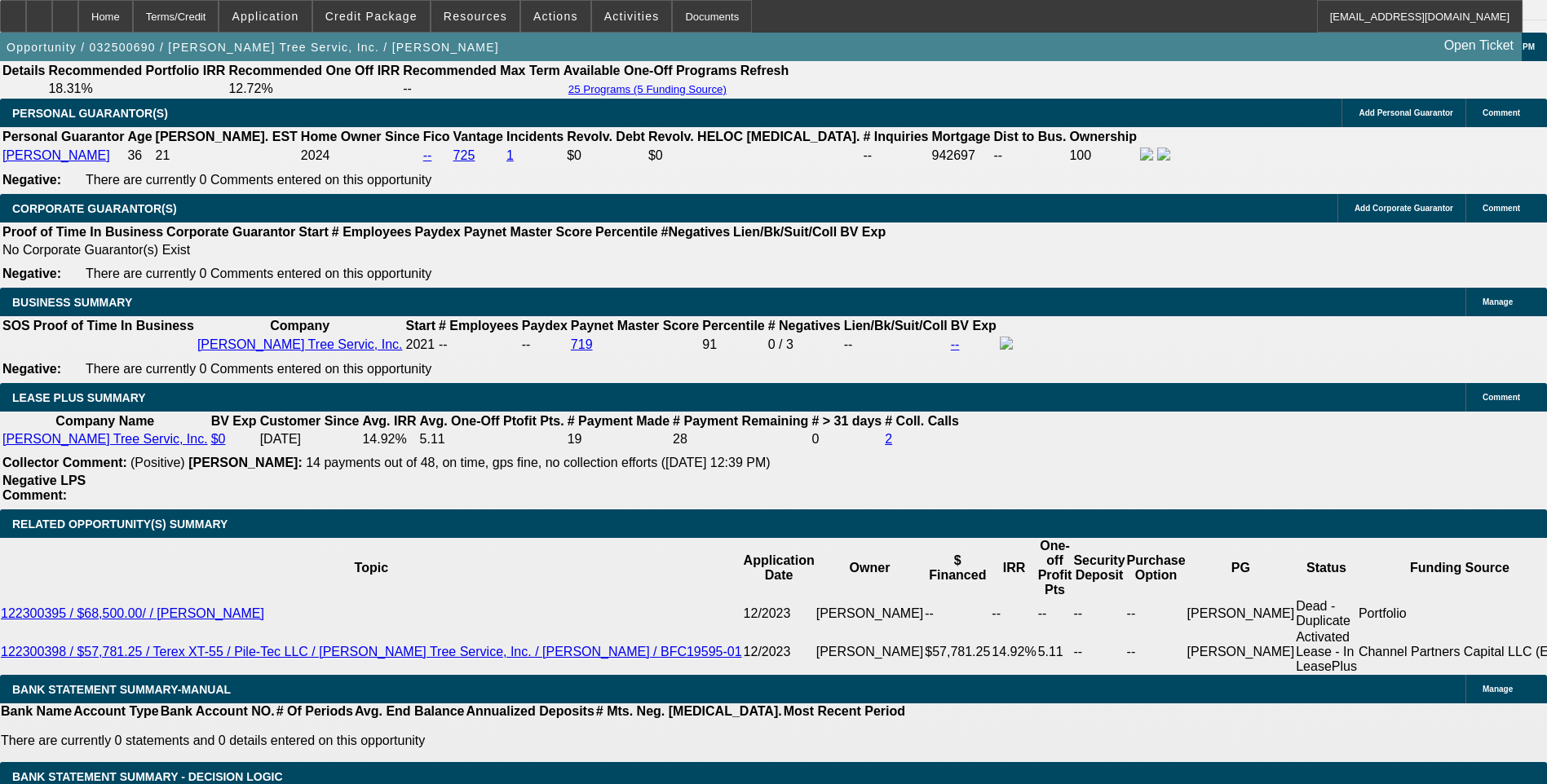
select select "0.1"
select select "0"
select select "3"
select select "0"
select select "6"
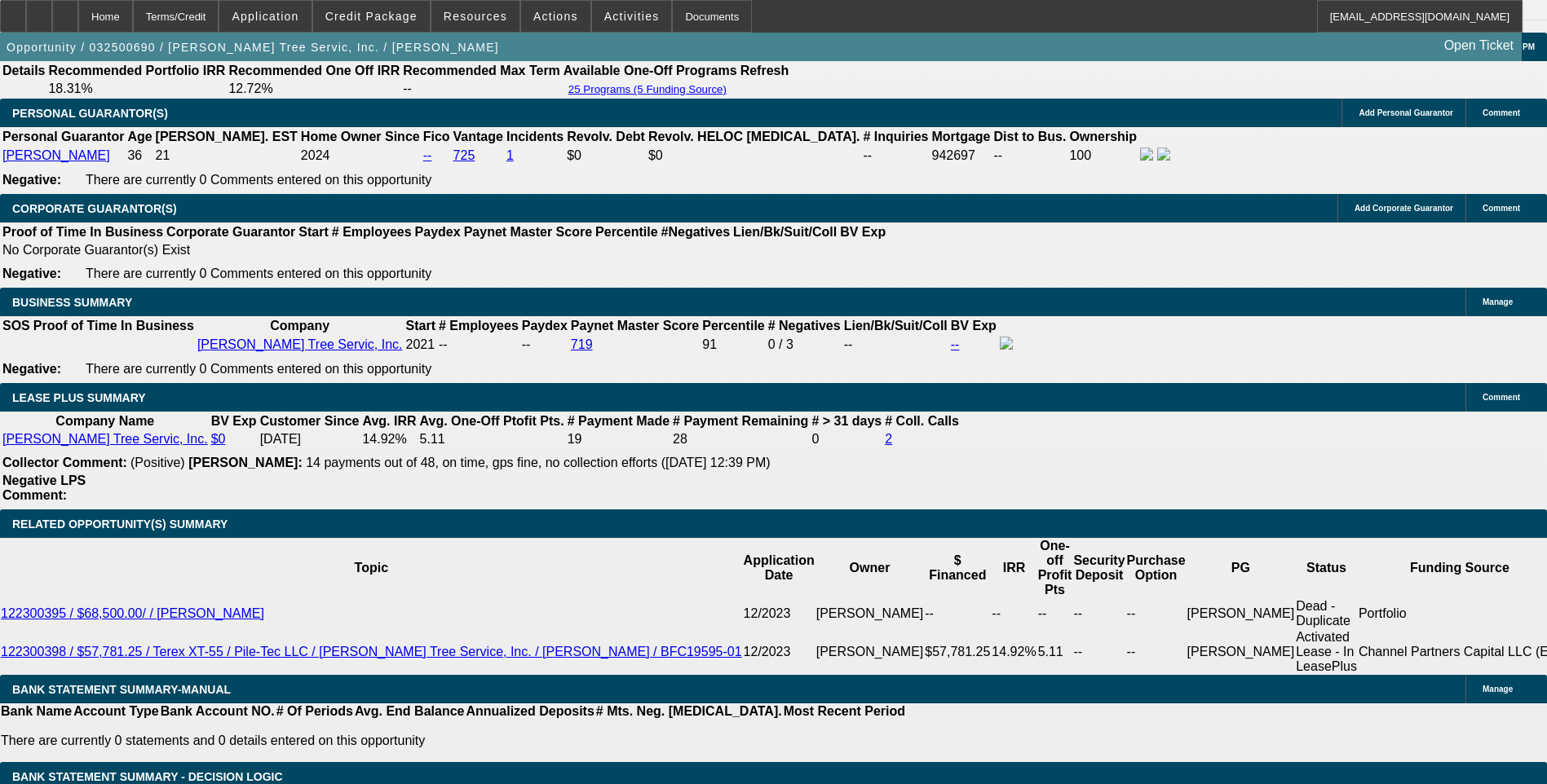
select select "0.1"
select select "0"
select select "3"
select select "0"
select select "6"
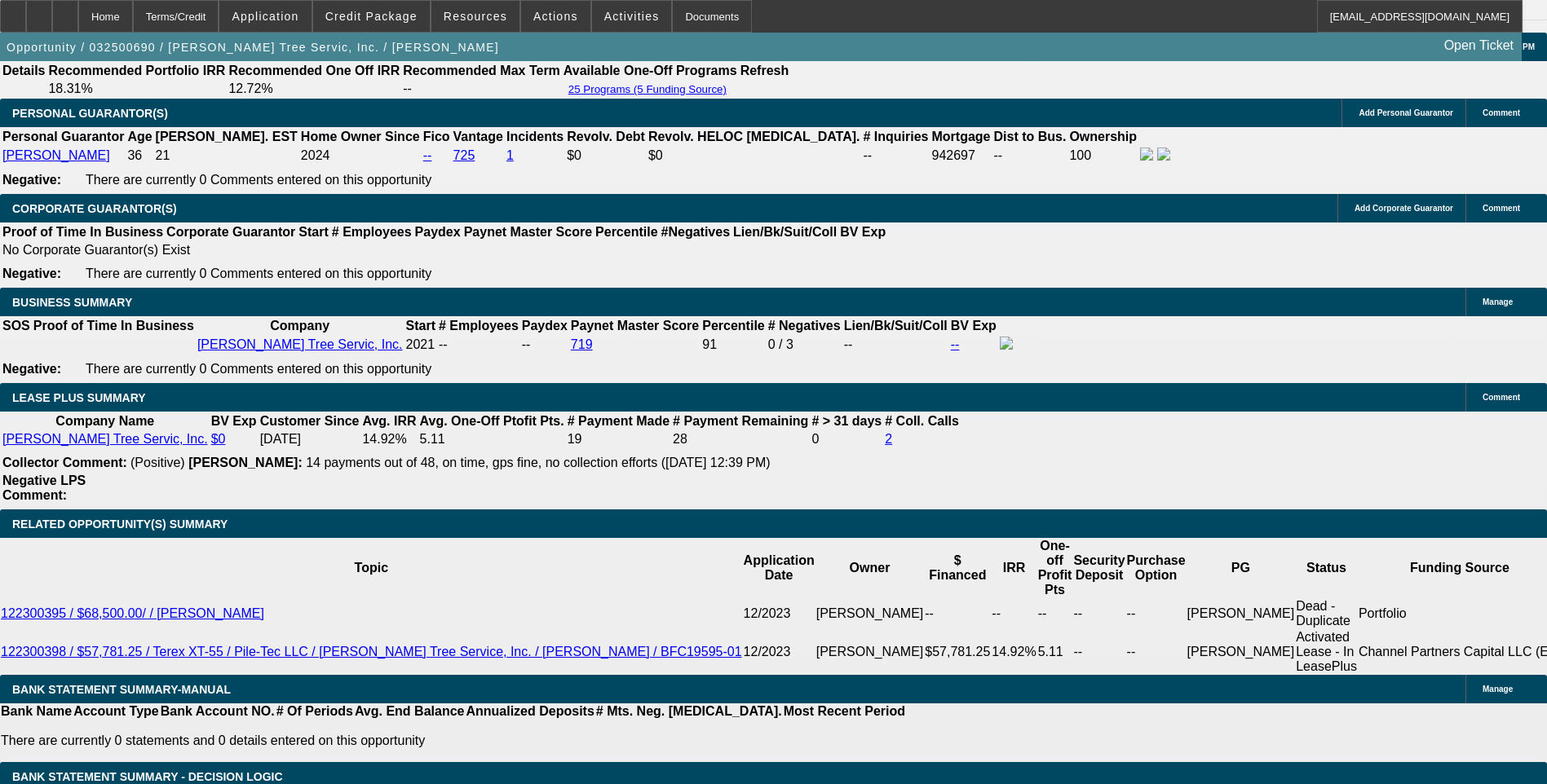
select select "0.1"
select select "0"
select select "3"
select select "0"
select select "6"
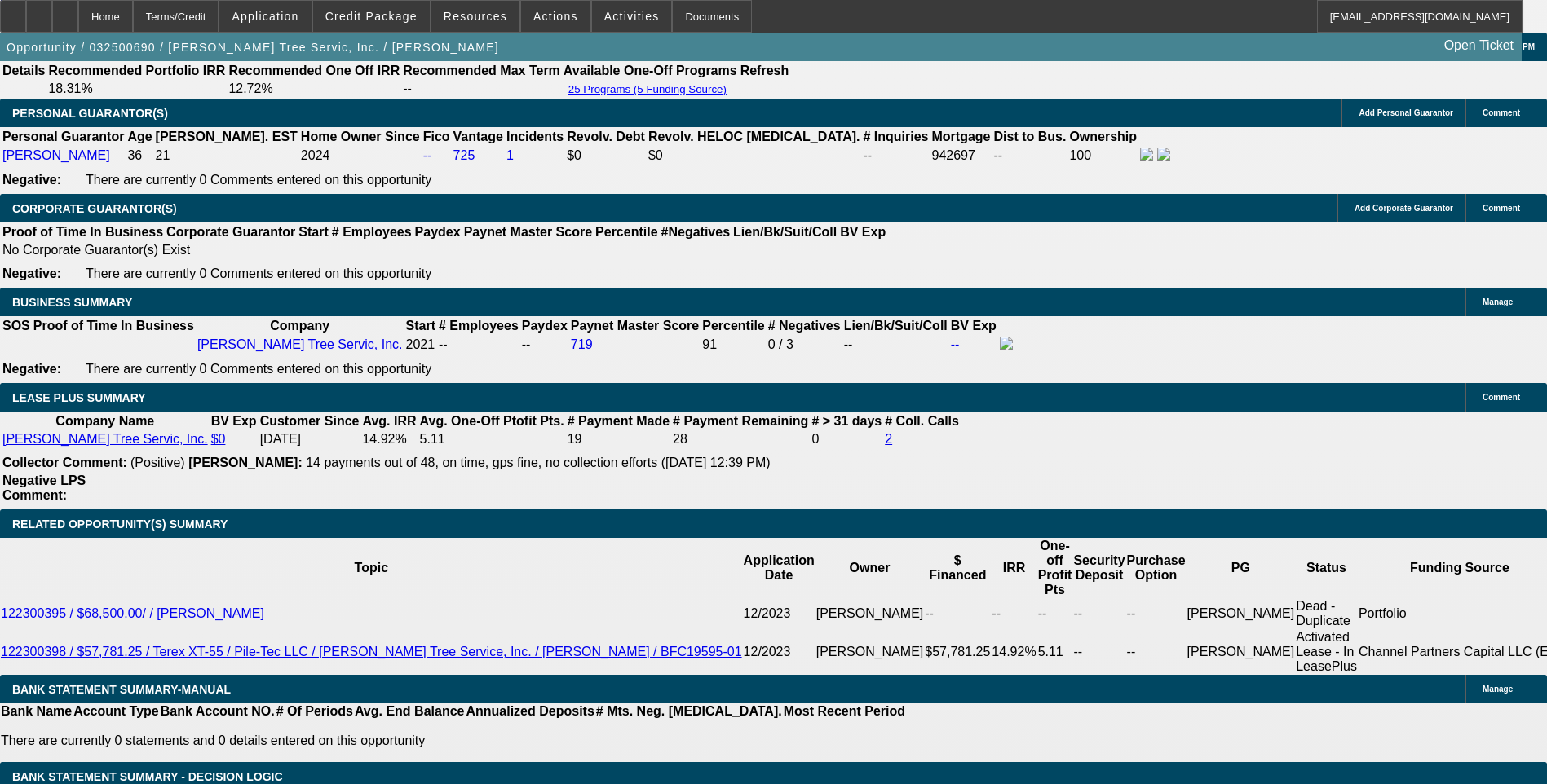
select select "0.1"
select select "0"
select select "3"
select select "0"
select select "6"
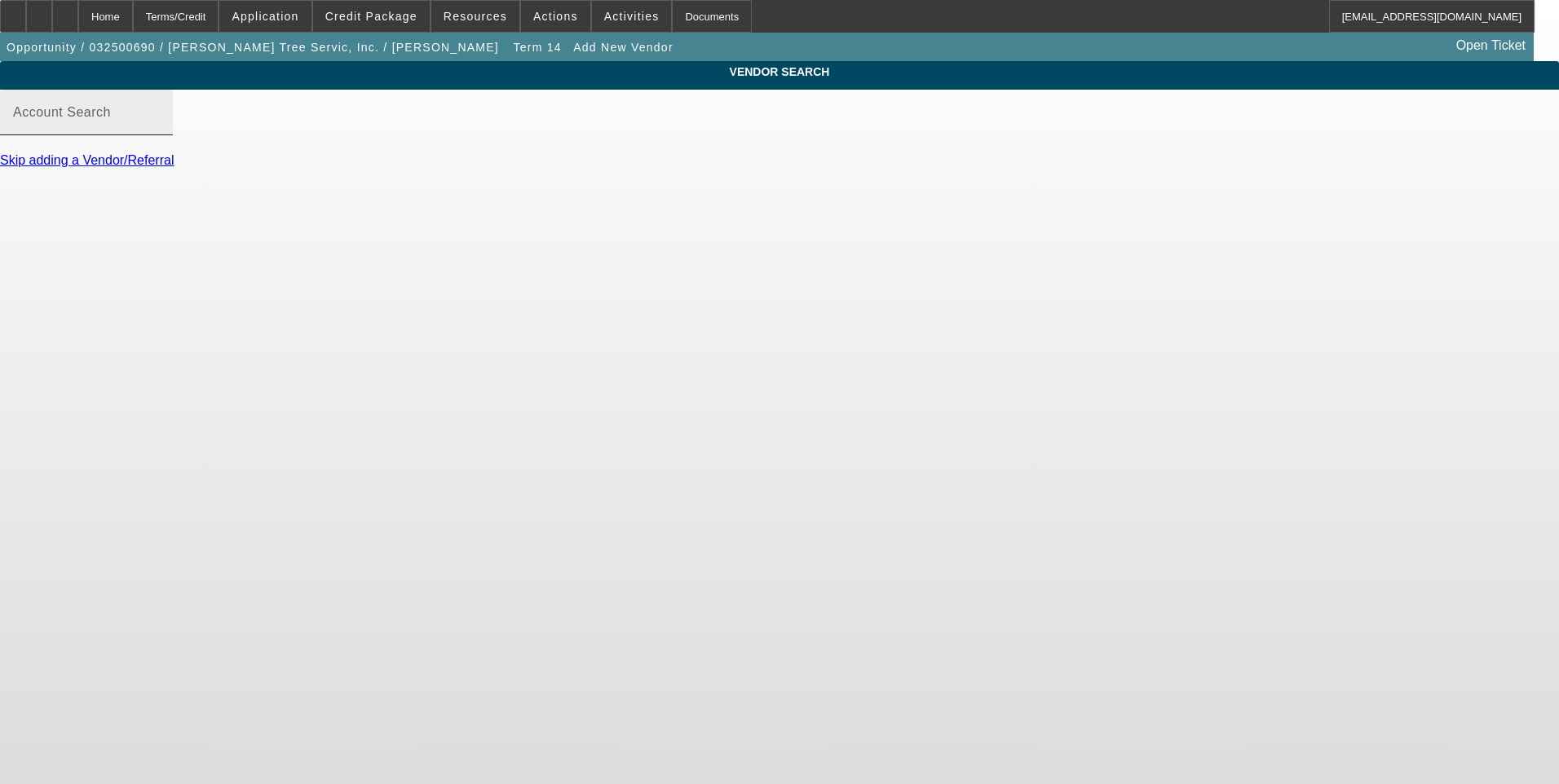
click at [160, 129] on input "Account Search" at bounding box center [87, 119] width 147 height 20
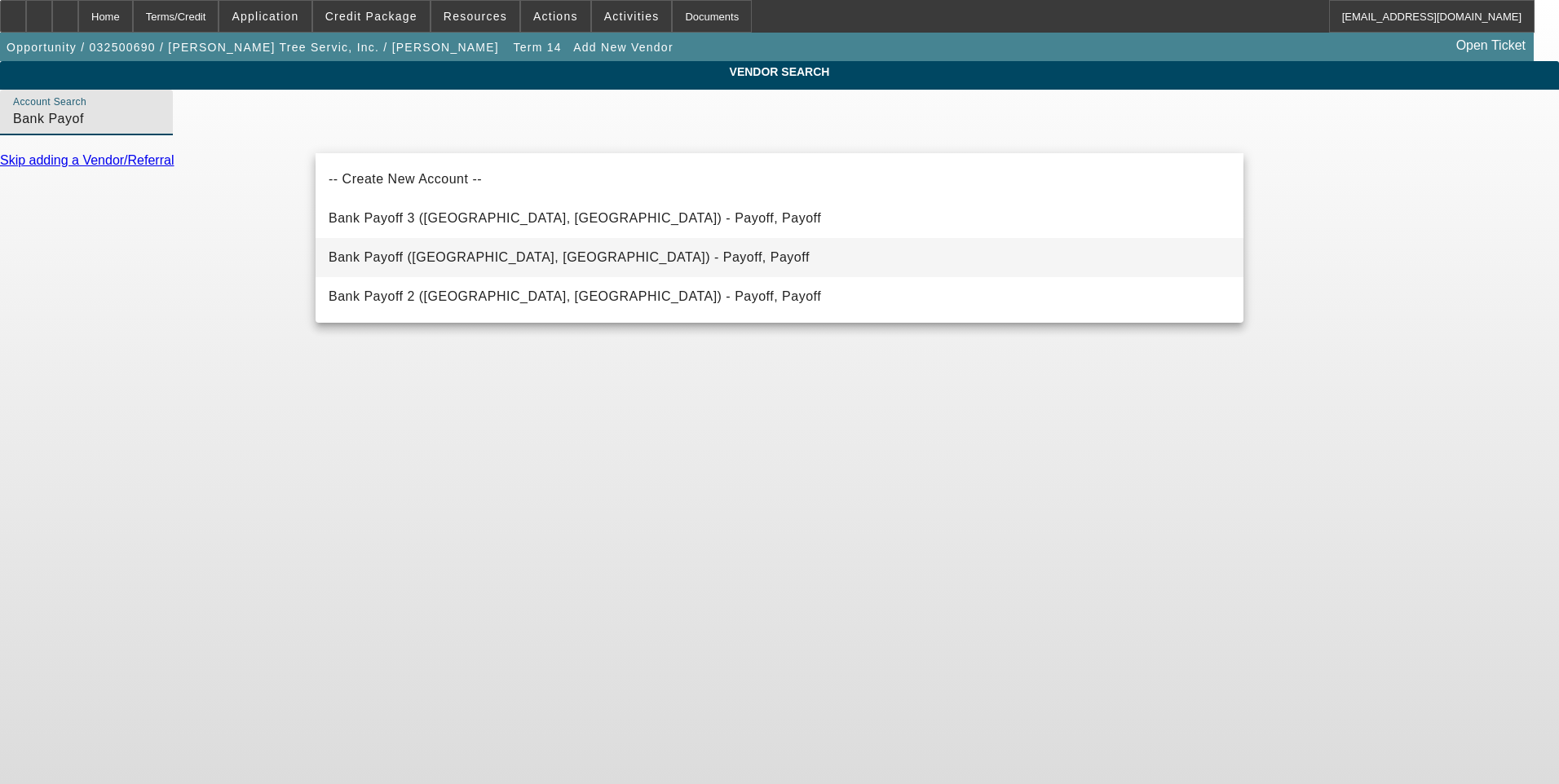
click at [440, 260] on span "Bank Payoff (Northbrook, IL) - Payoff, Payoff" at bounding box center [570, 257] width 481 height 14
type input "Bank Payoff (Northbrook, IL) - Payoff, Payoff"
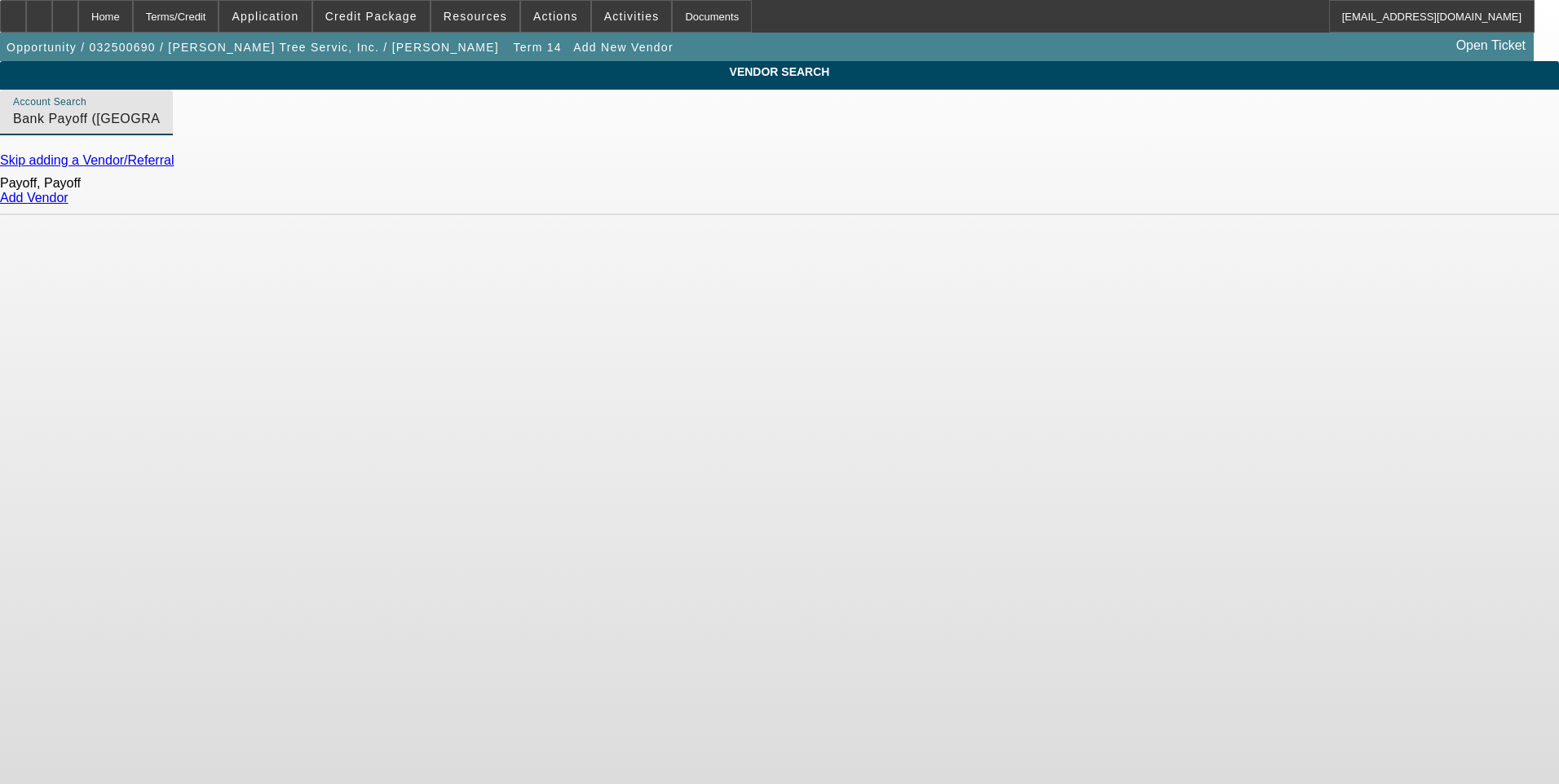
click at [68, 204] on link "Add Vendor" at bounding box center [34, 197] width 68 height 14
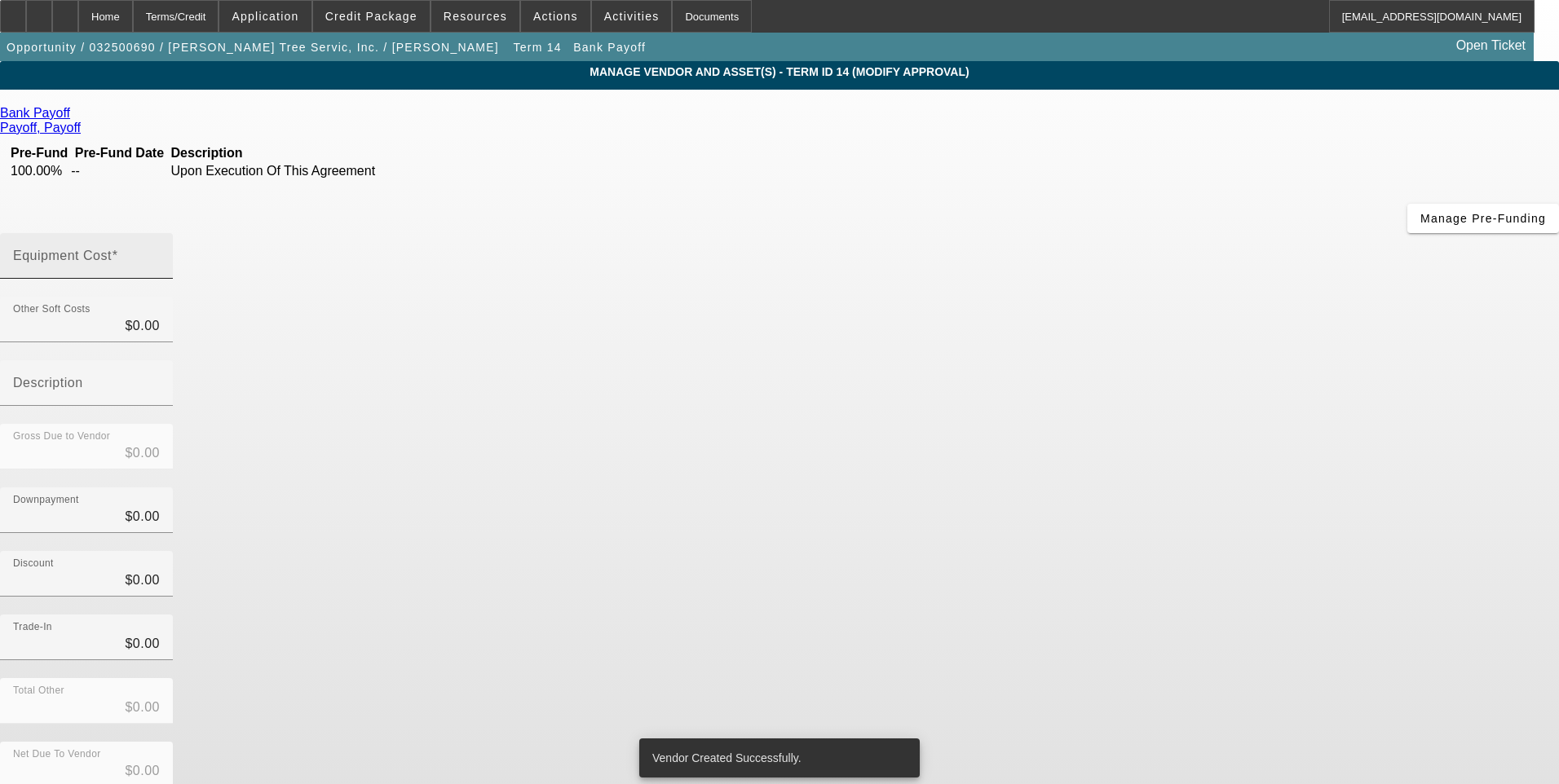
click at [160, 253] on input "Equipment Cost" at bounding box center [87, 262] width 147 height 20
type input "5"
type input "$5.00"
type input "57"
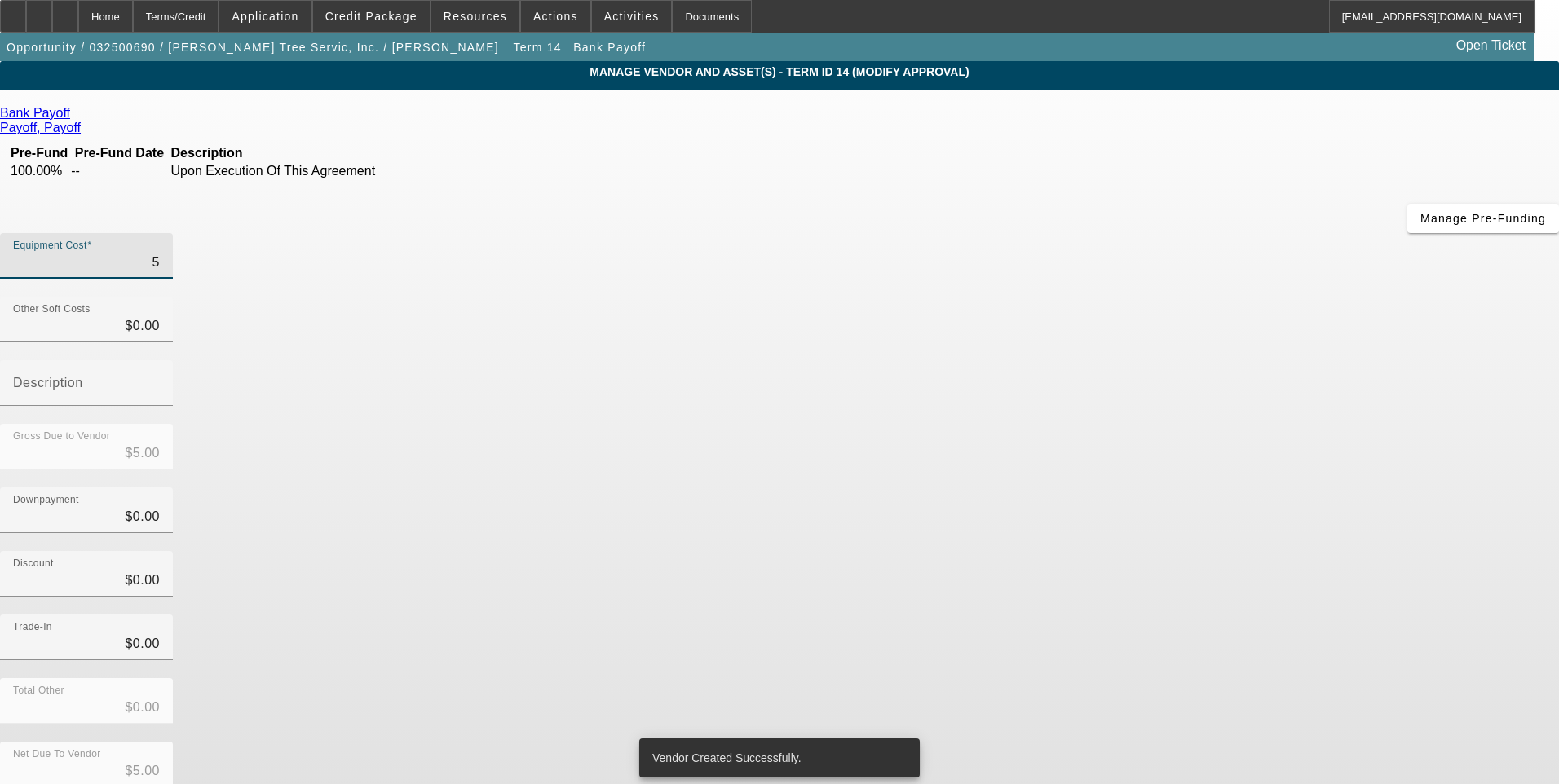
type input "$57.00"
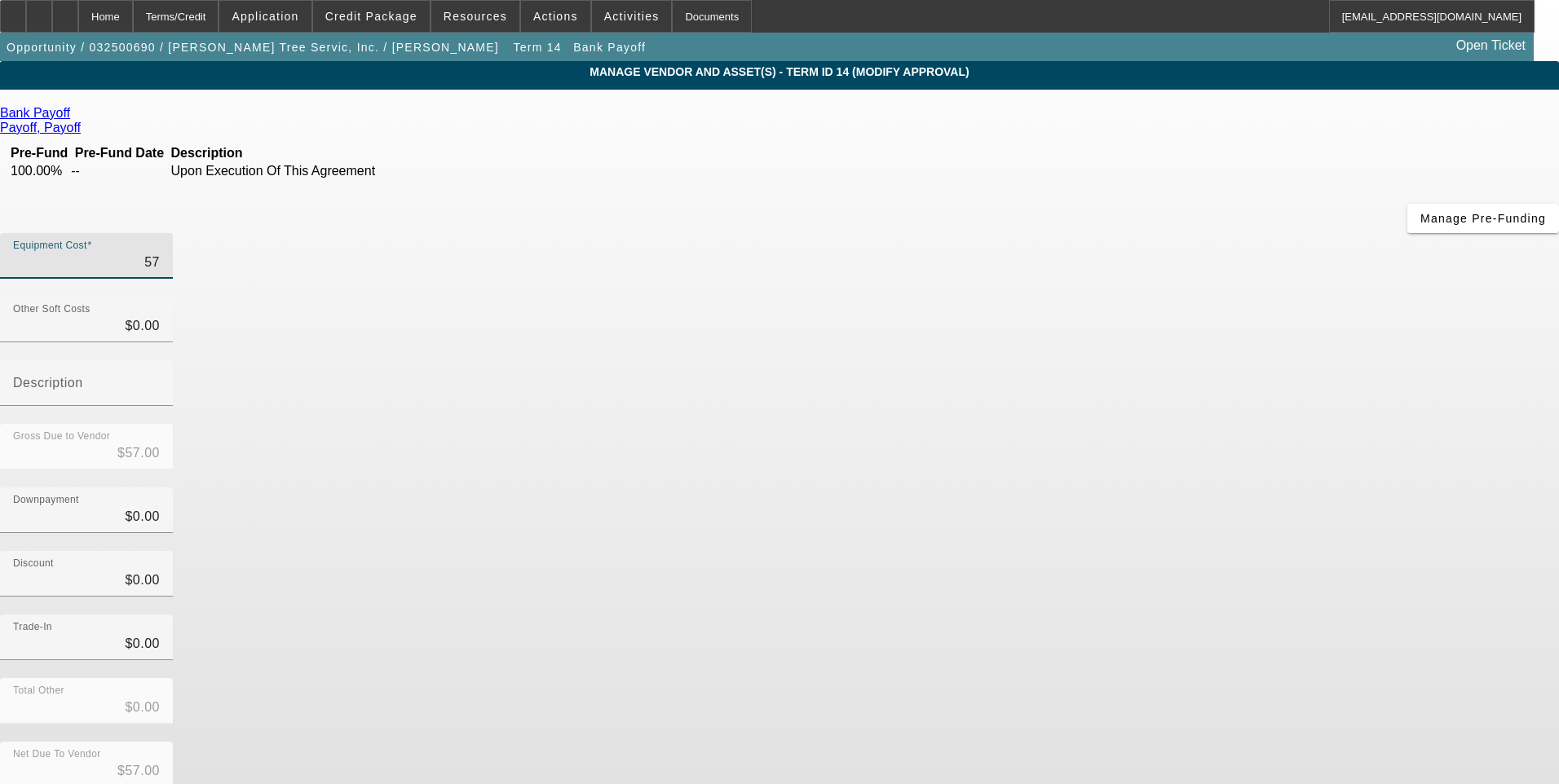
type input "572"
type input "$572.00"
type input "5728"
type input "$5,728.00"
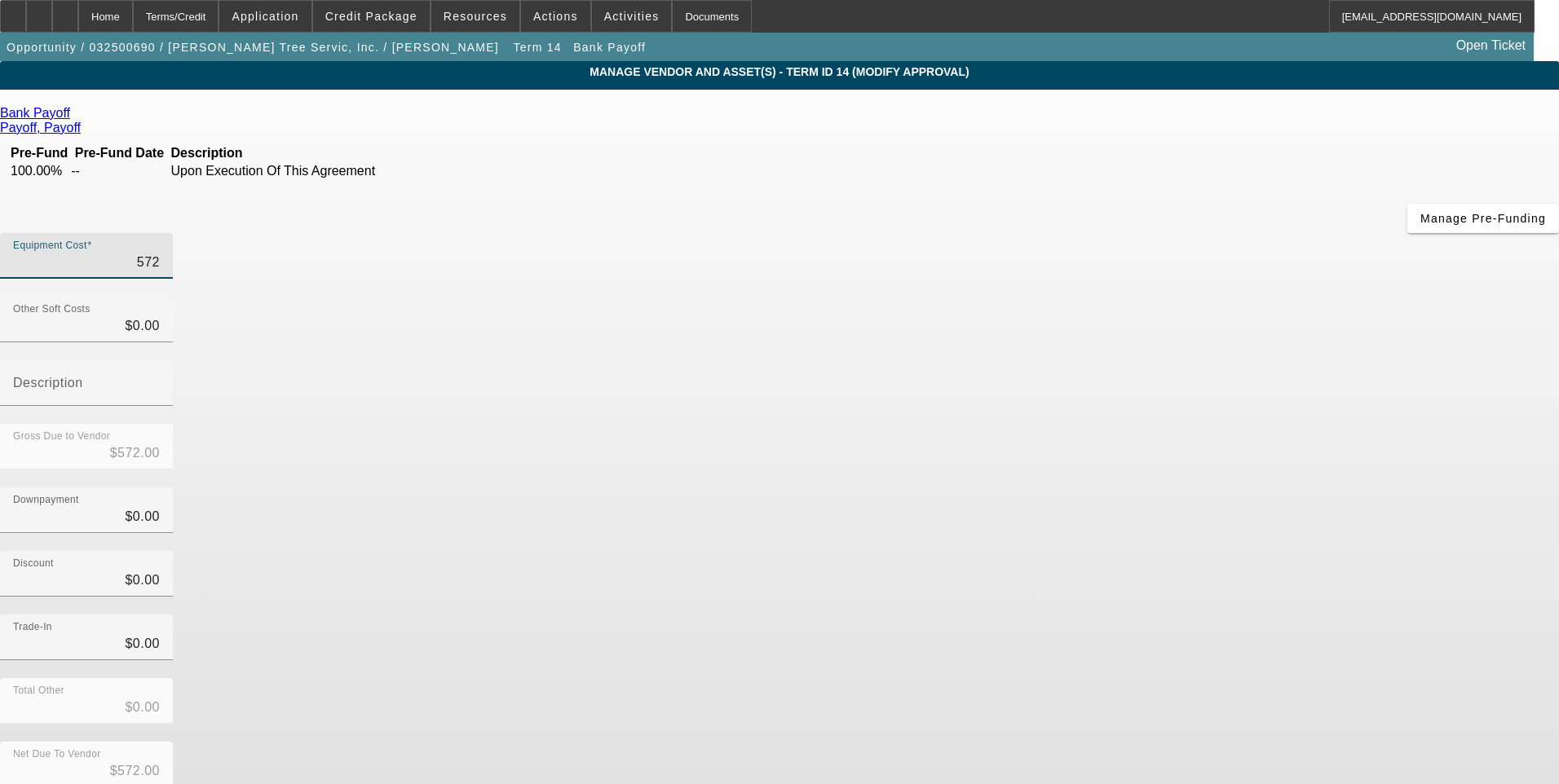
type input "$5,728.00"
type input "57284"
type input "$57,284.00"
type input "57284.1"
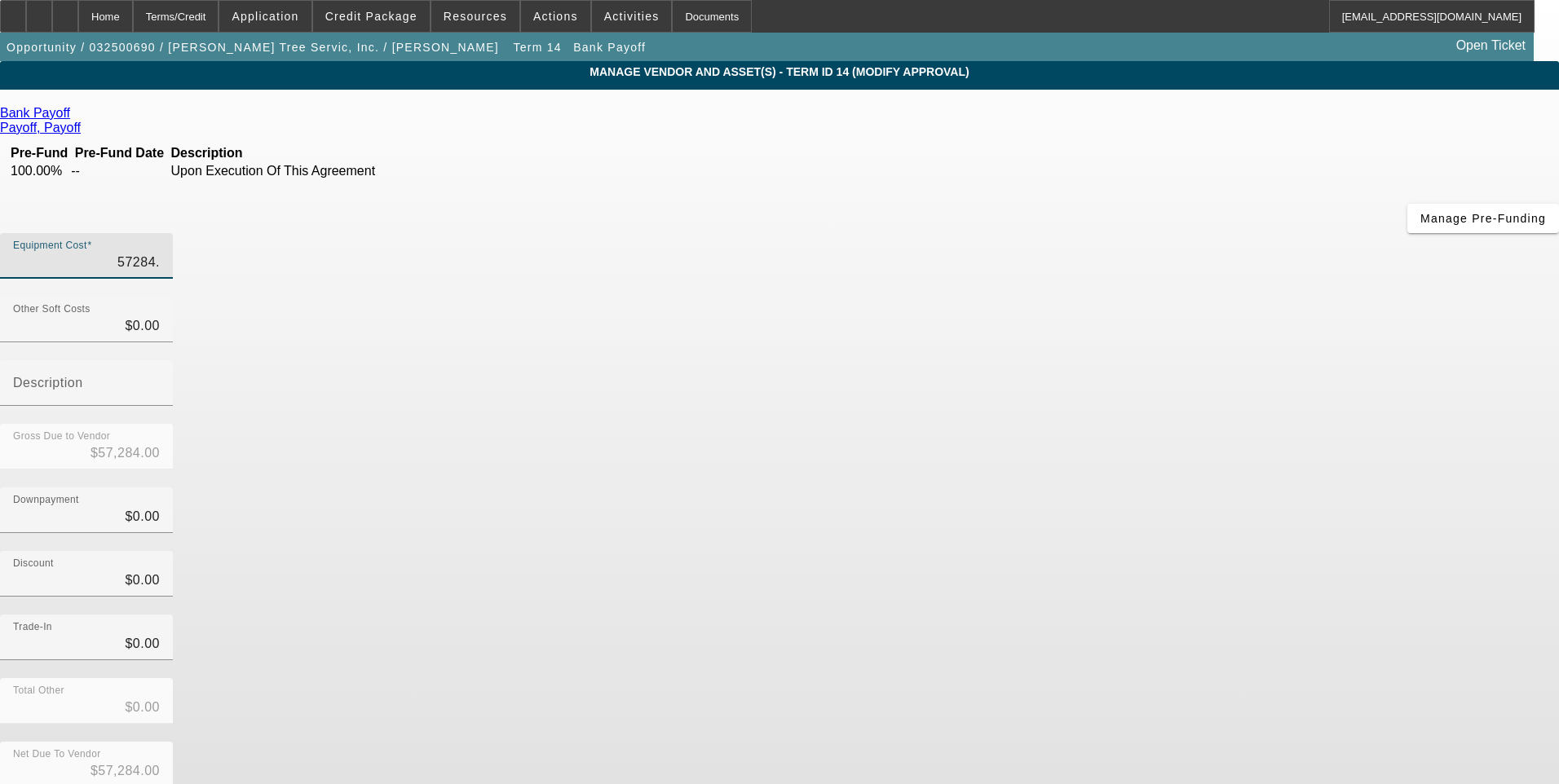
type input "$57,284.10"
type input "57284.12"
type input "$57,284.12"
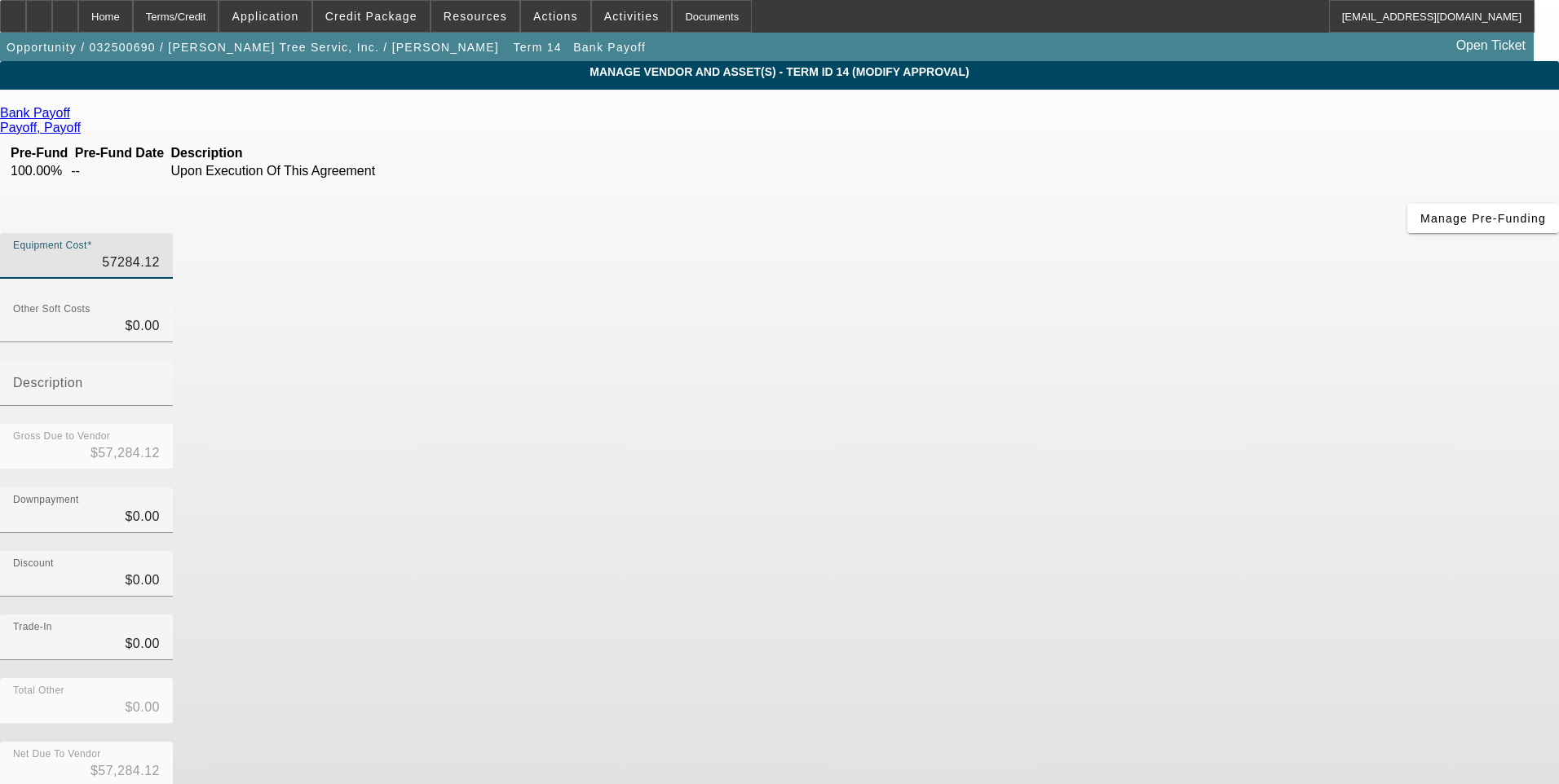
type input "$57,284.12"
click at [1088, 487] on div "Downpayment $0.00" at bounding box center [779, 518] width 1559 height 63
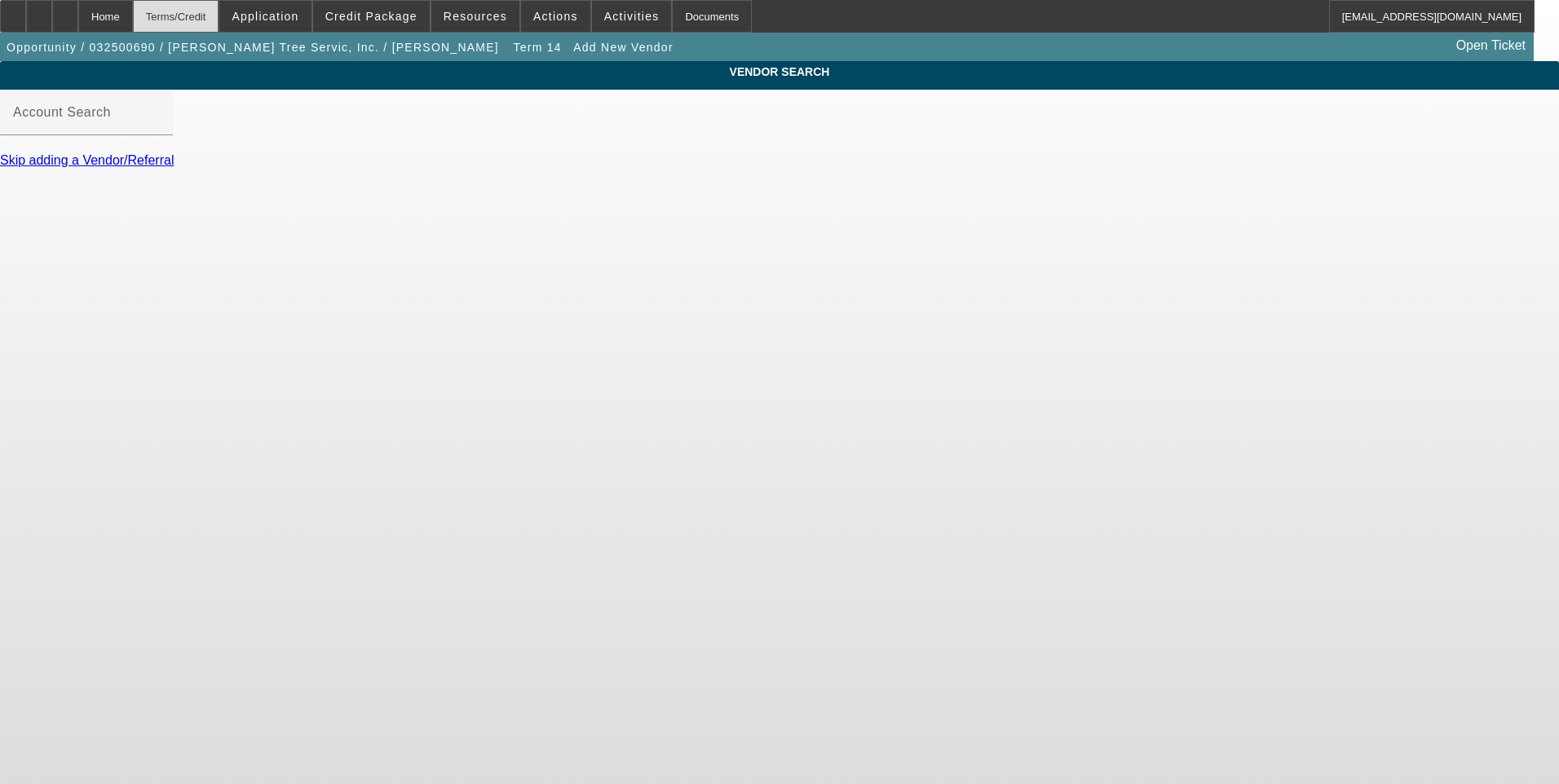
click at [219, 15] on div "Terms/Credit" at bounding box center [177, 16] width 87 height 33
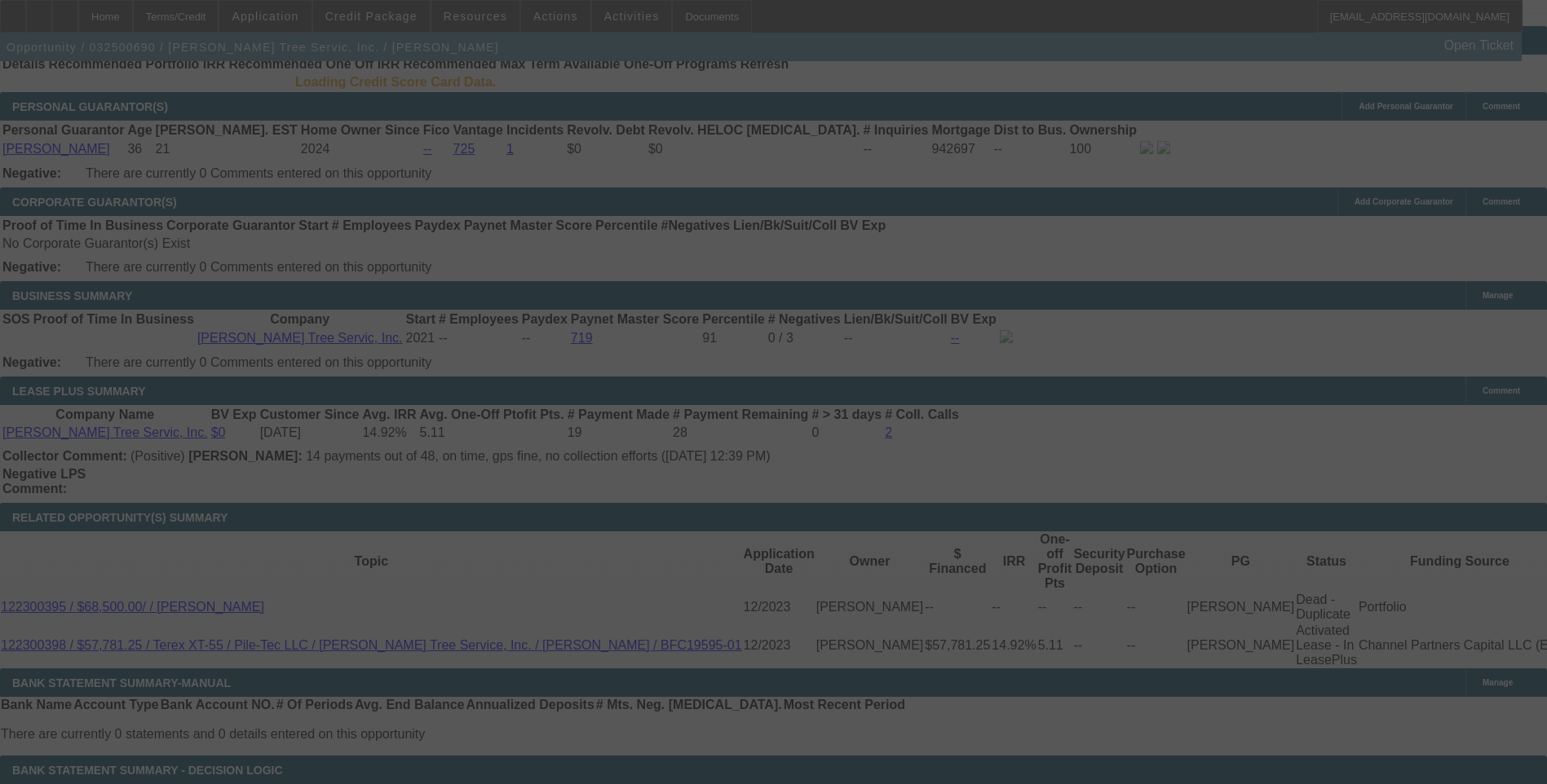
scroll to position [2501, 0]
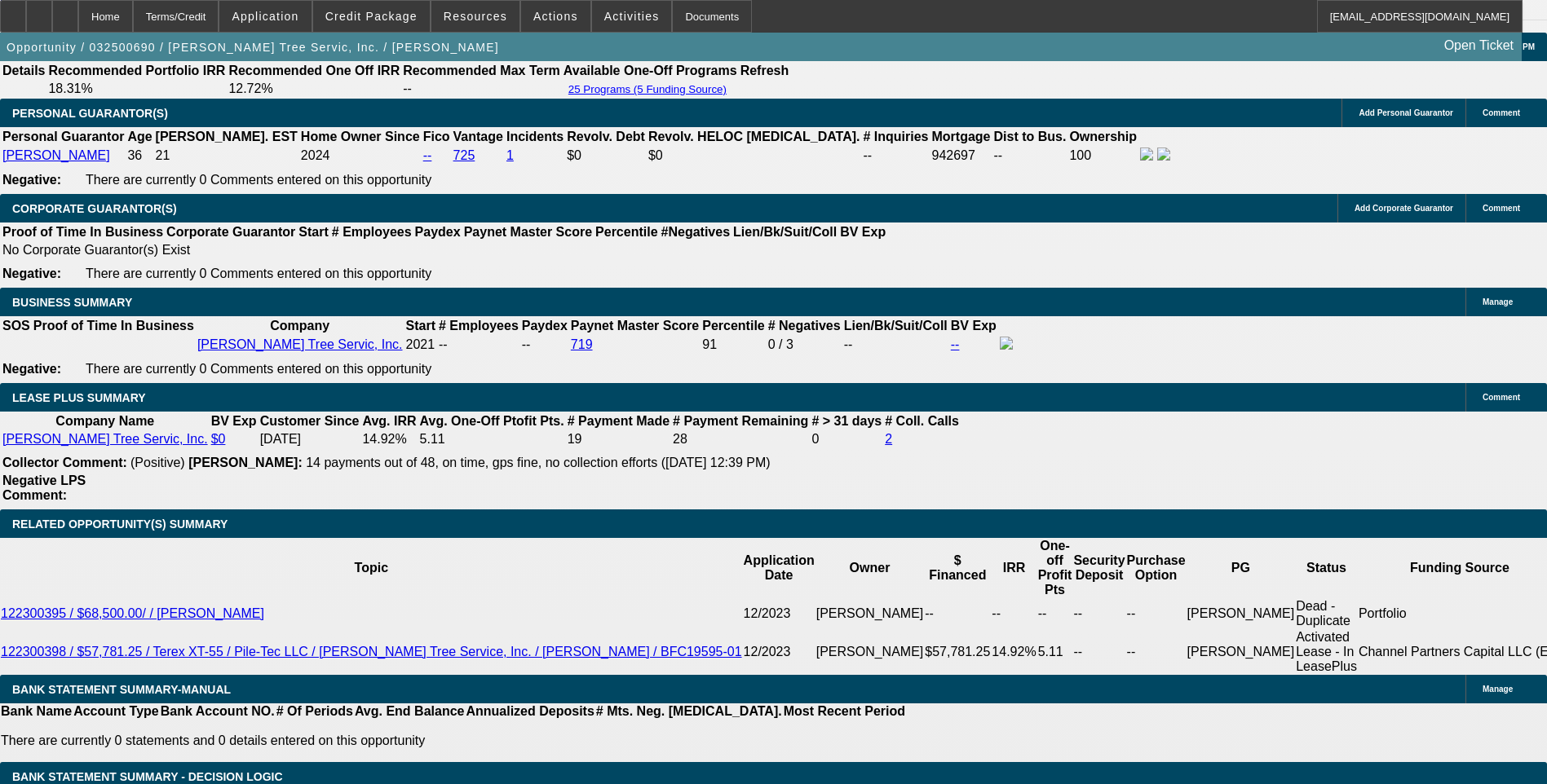
select select "0.1"
select select "0"
select select "3"
select select "0"
select select "6"
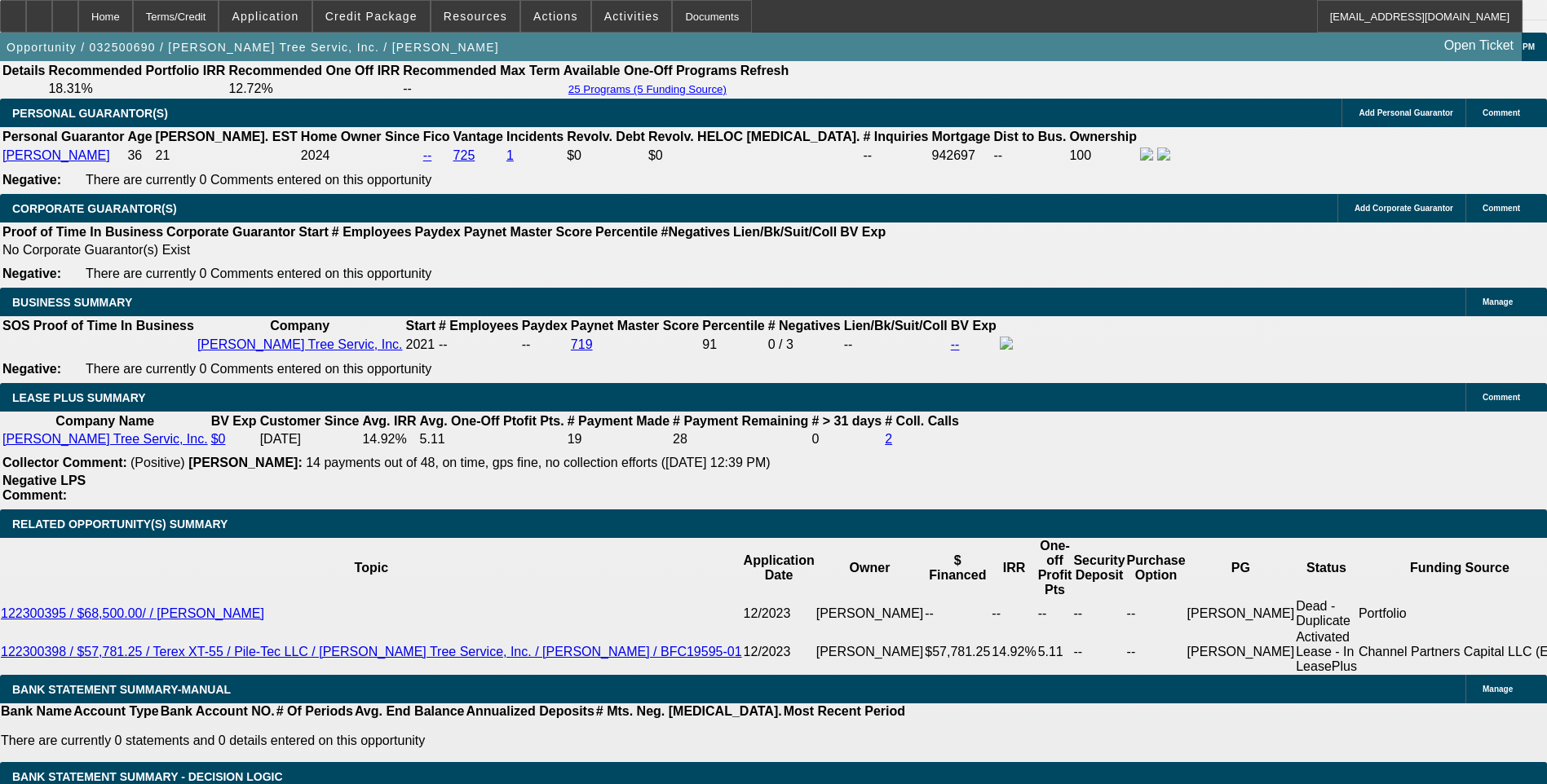
select select "0.1"
select select "0"
select select "3"
select select "0"
select select "6"
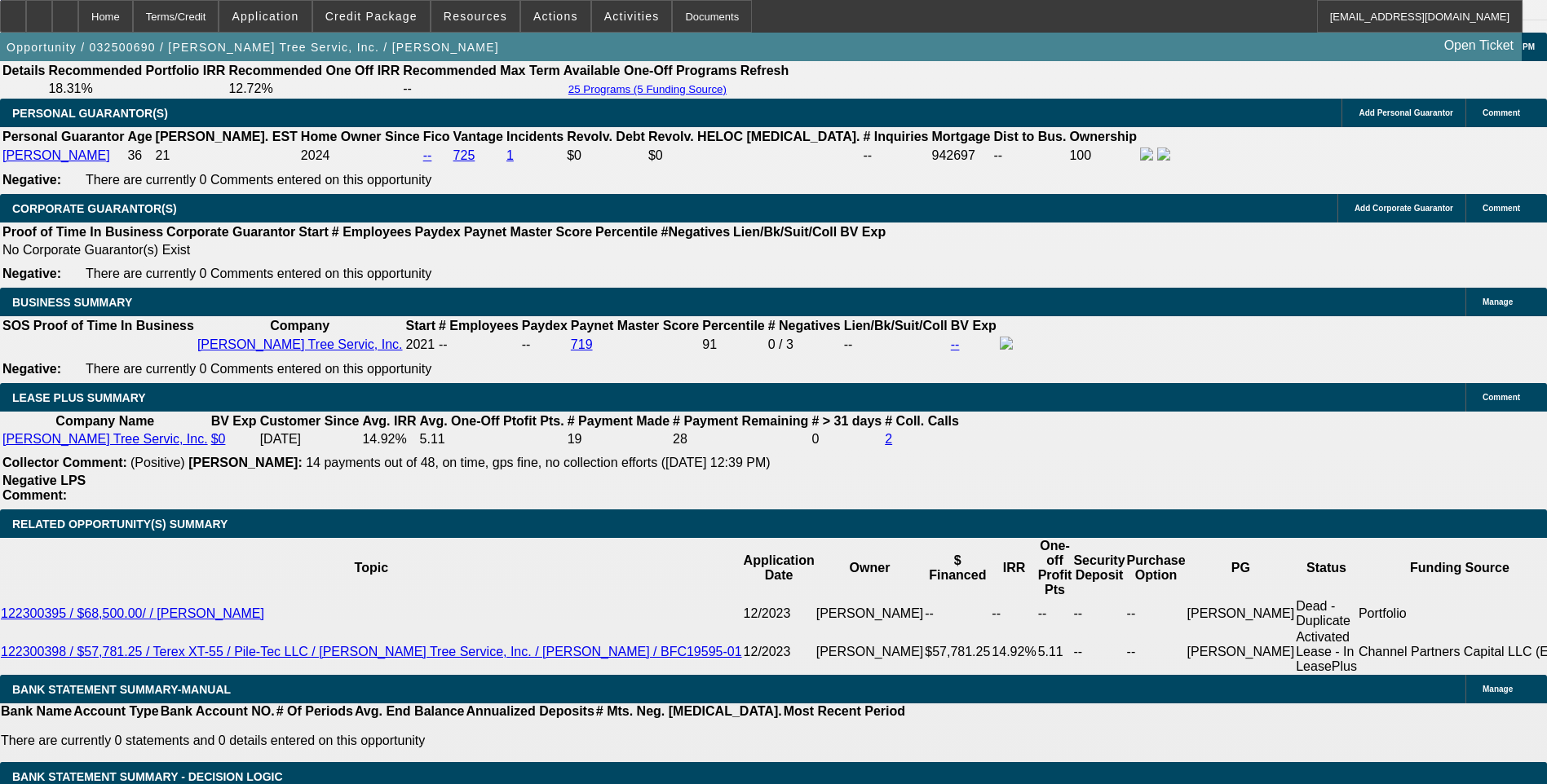
select select "0.1"
select select "0"
select select "3"
select select "0"
select select "6"
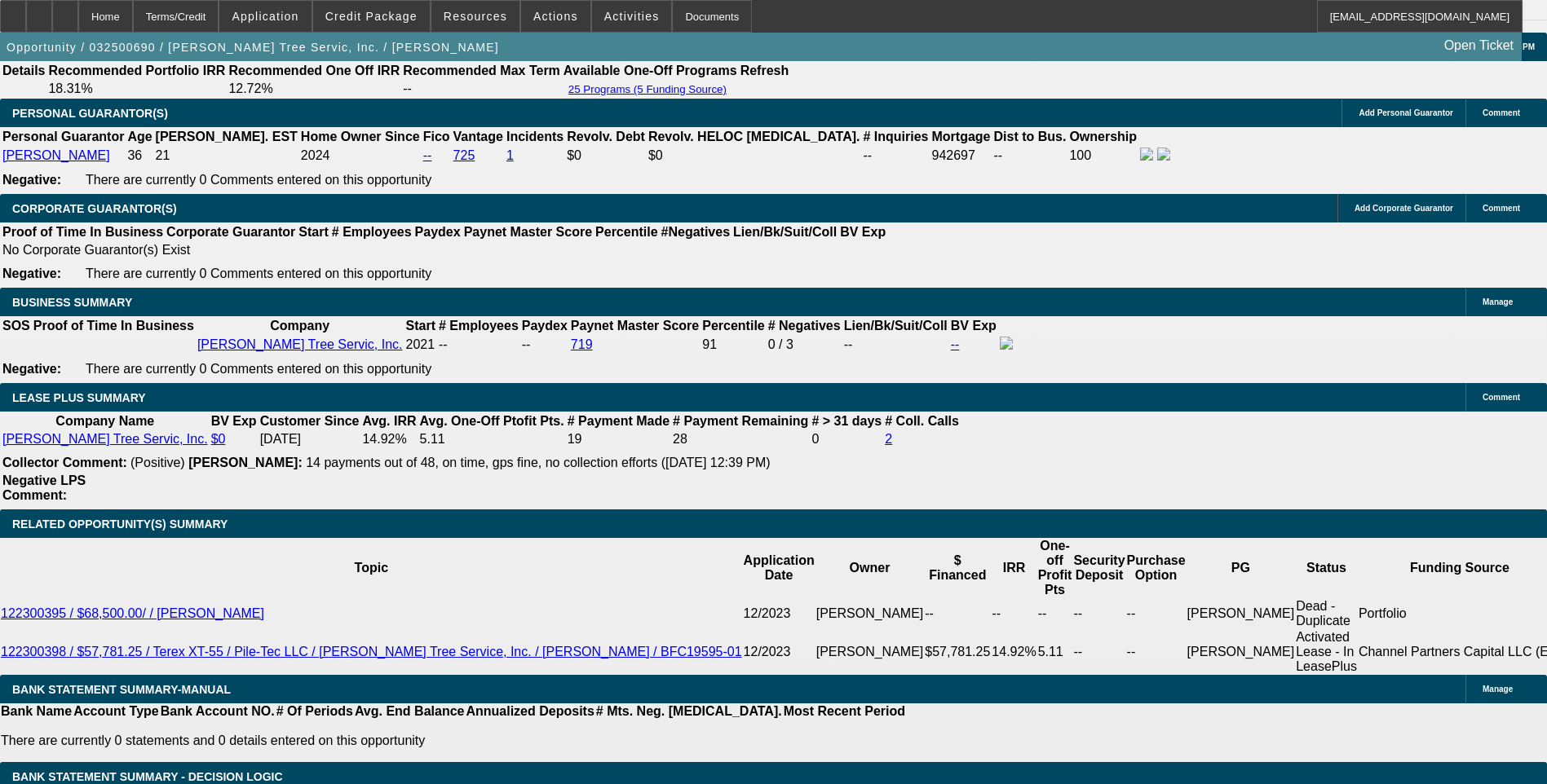
select select "0.1"
select select "0"
select select "3"
select select "0"
select select "6"
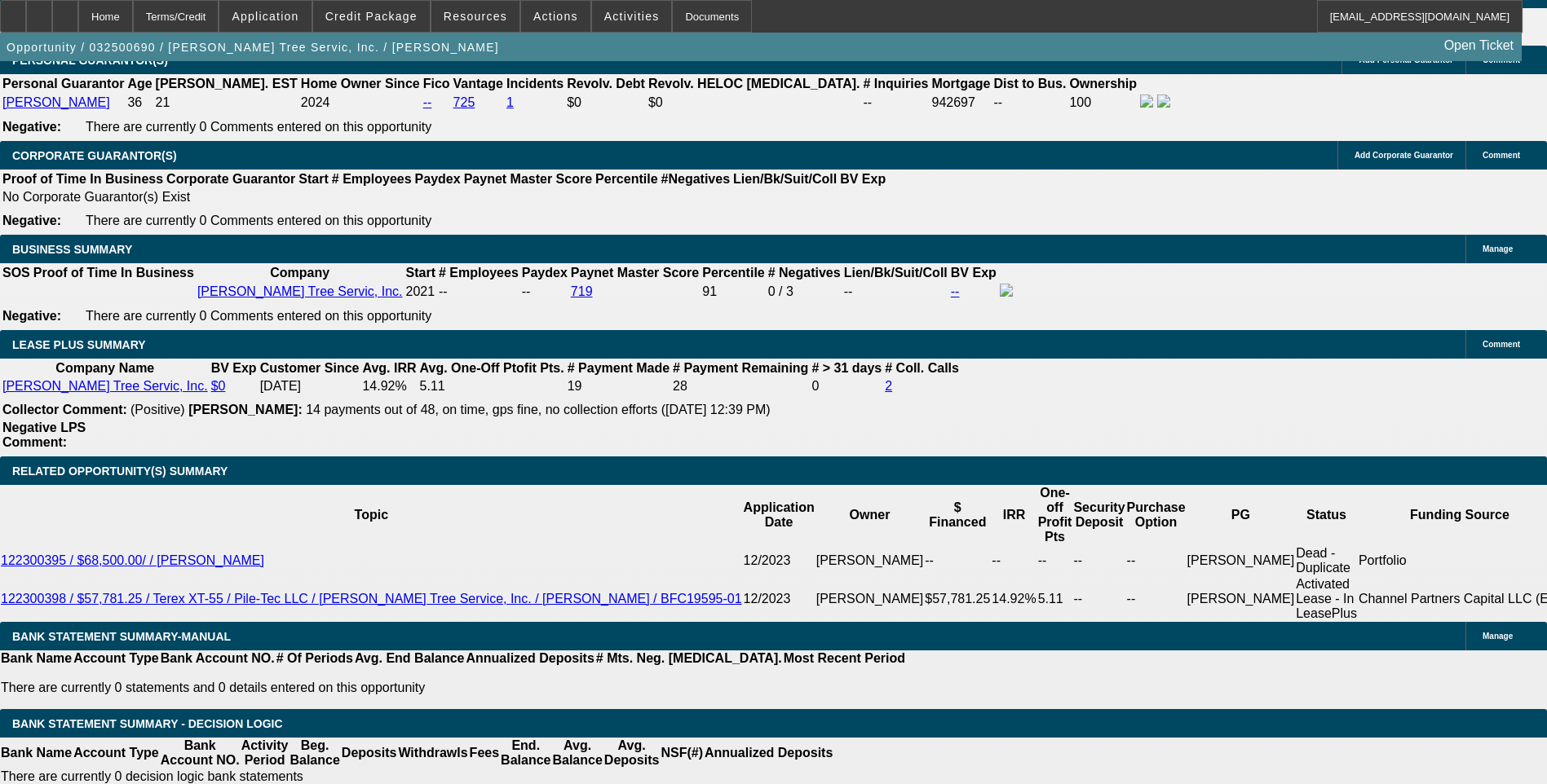
scroll to position [2583, 0]
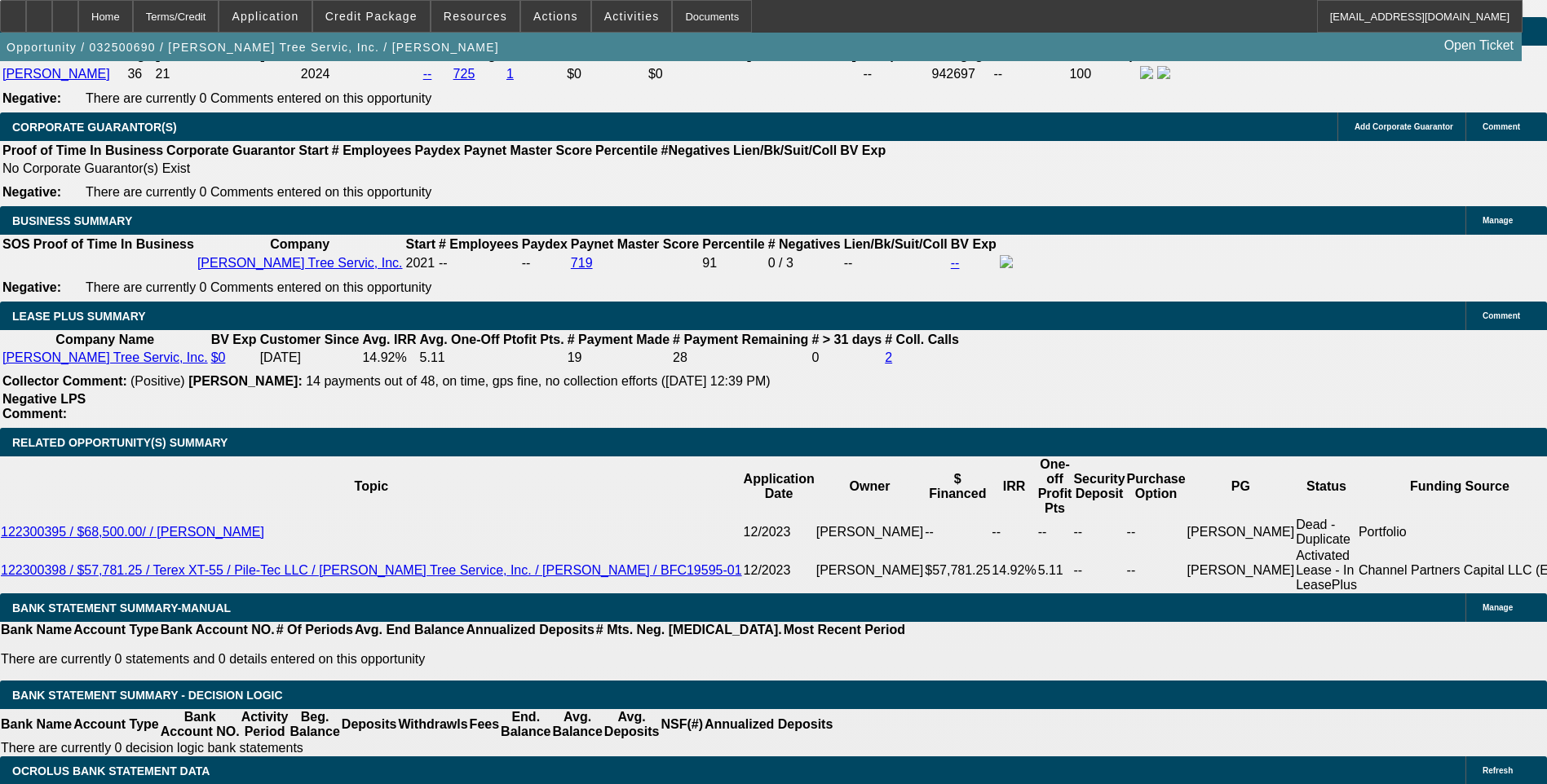
type input "1264.9"
type input "UNKNOWN"
type input "126"
type input "1265"
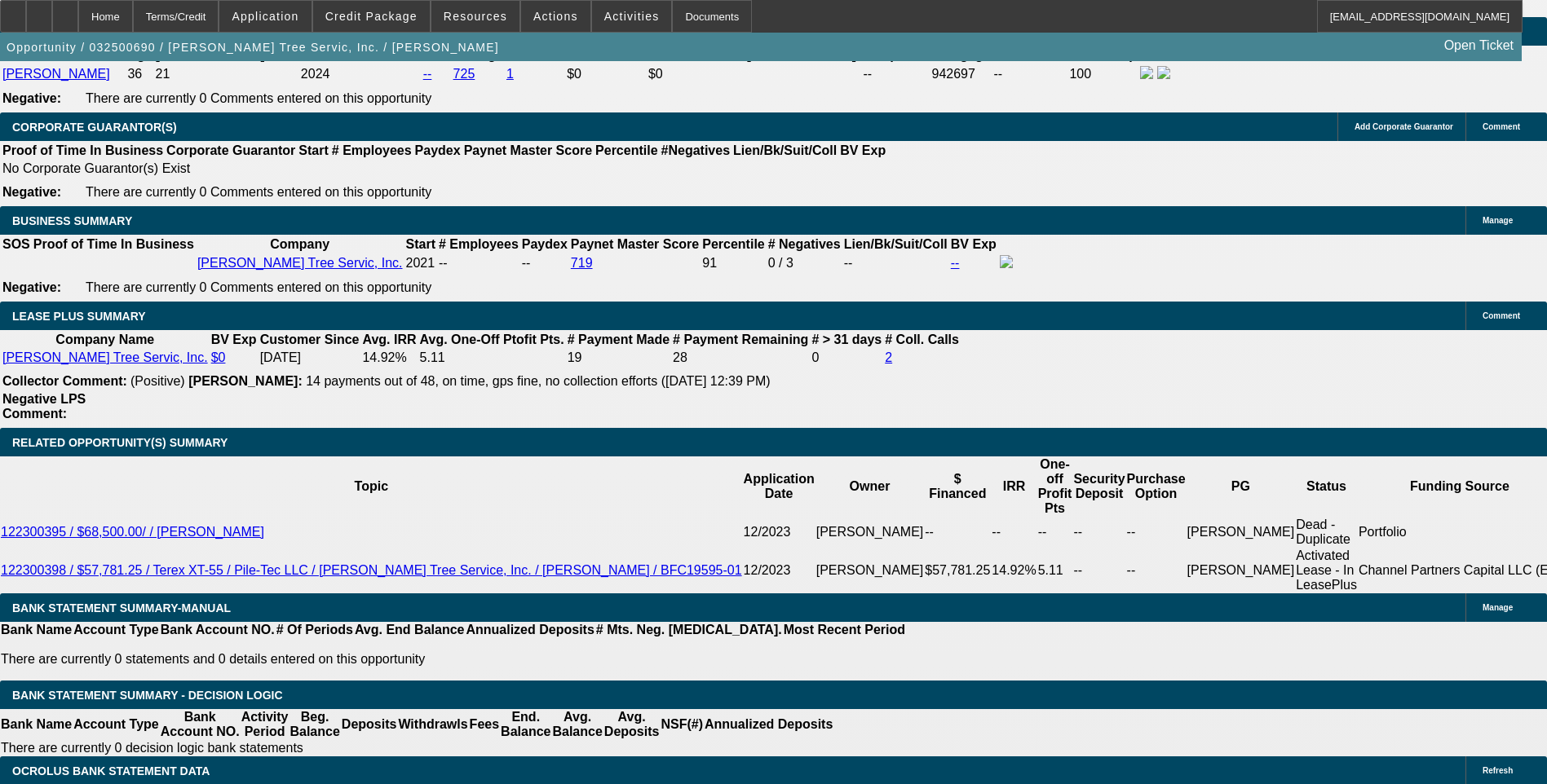
type input "11.6"
type input "$1,265.00"
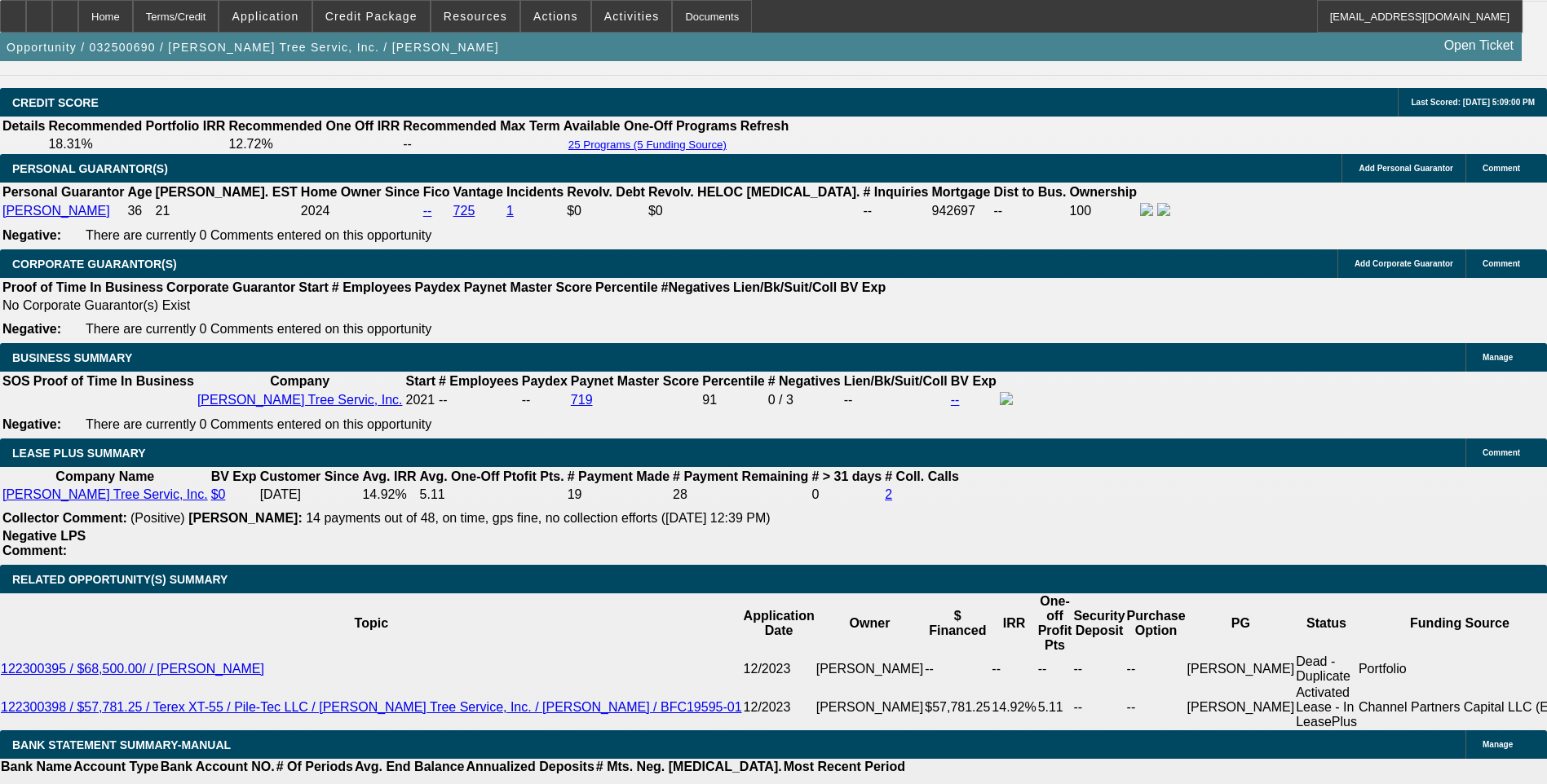
scroll to position [2419, 0]
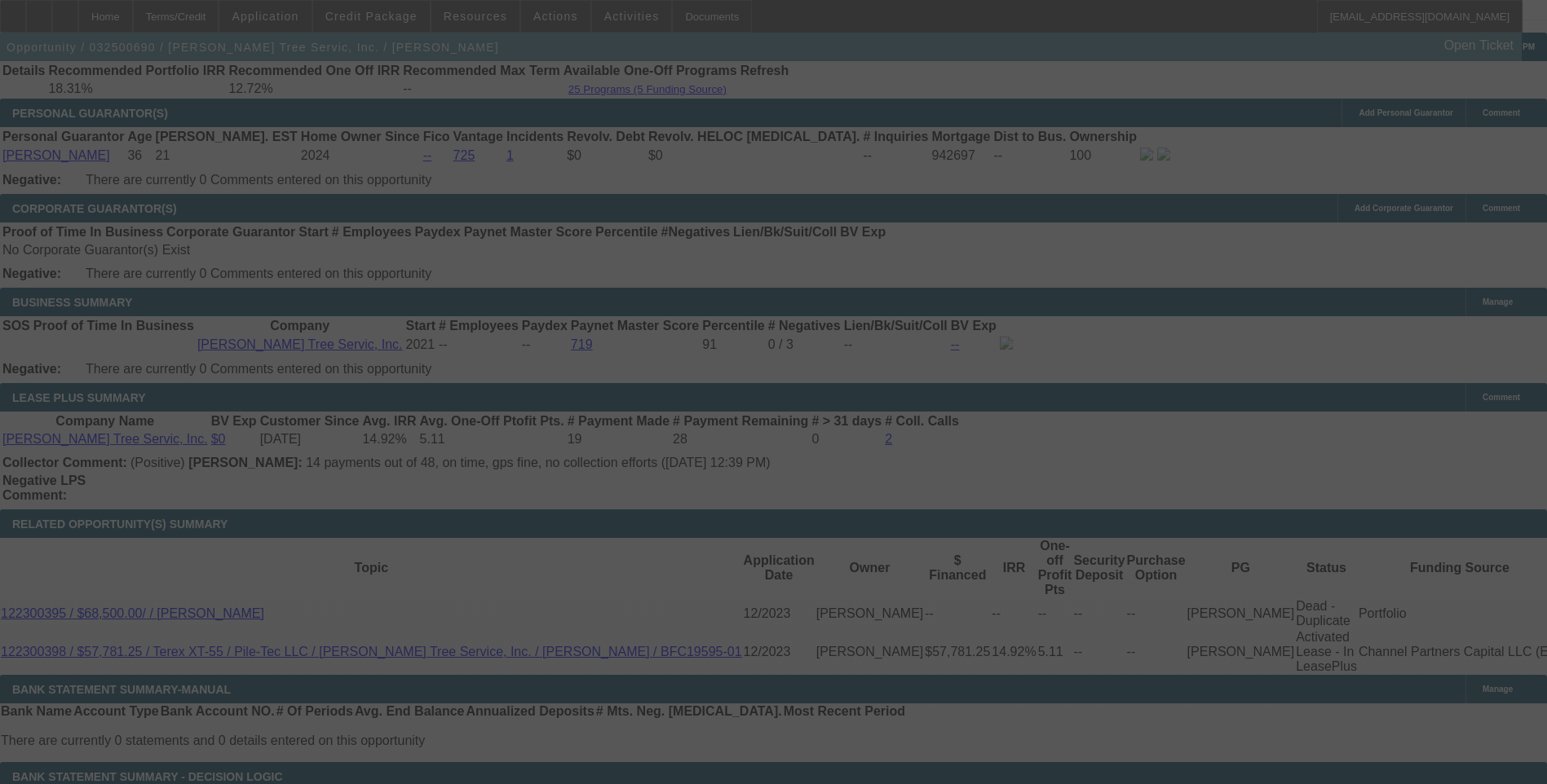
scroll to position [2583, 0]
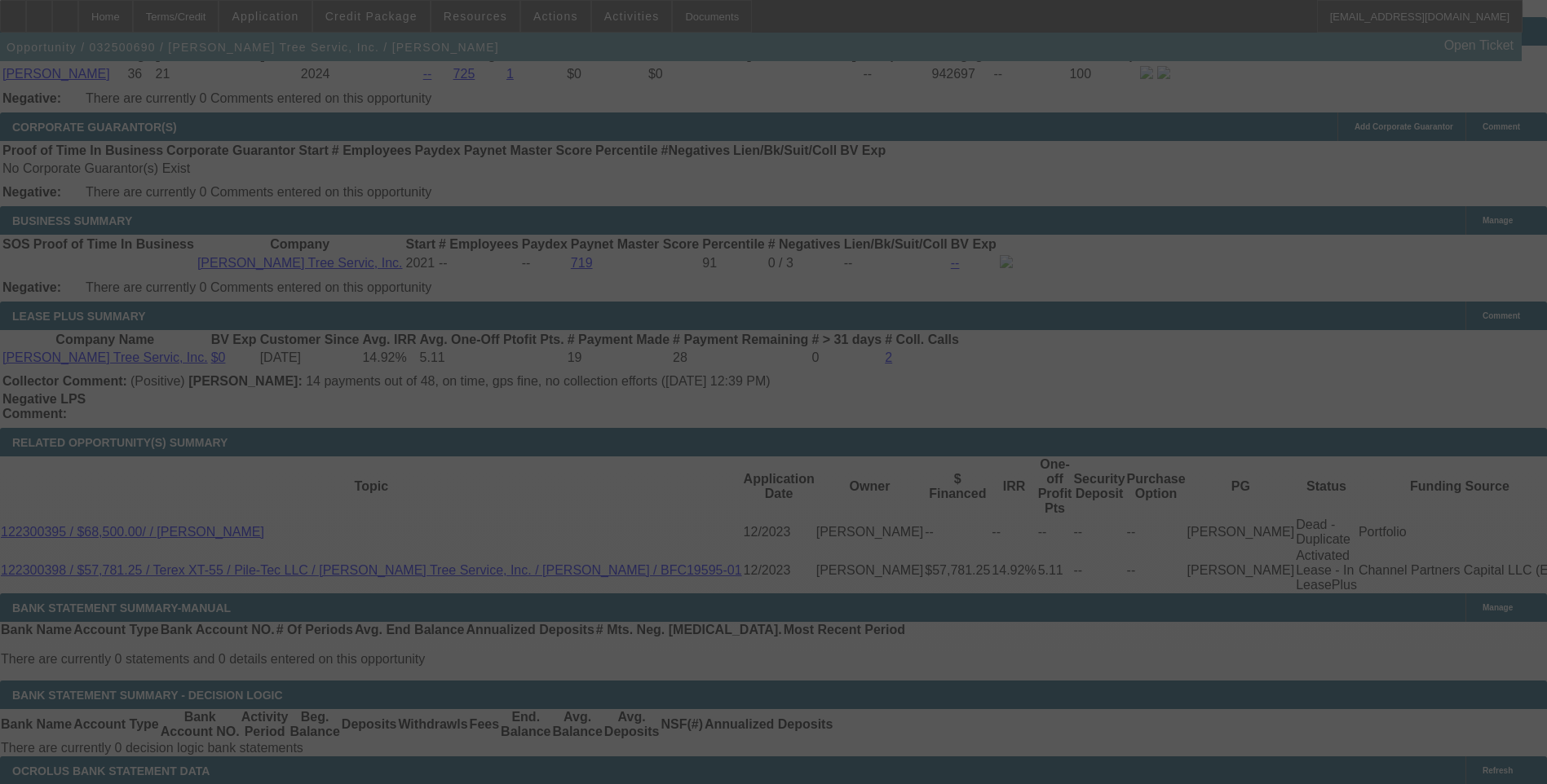
select select "0.1"
select select "0"
select select "3"
select select "0"
select select "6"
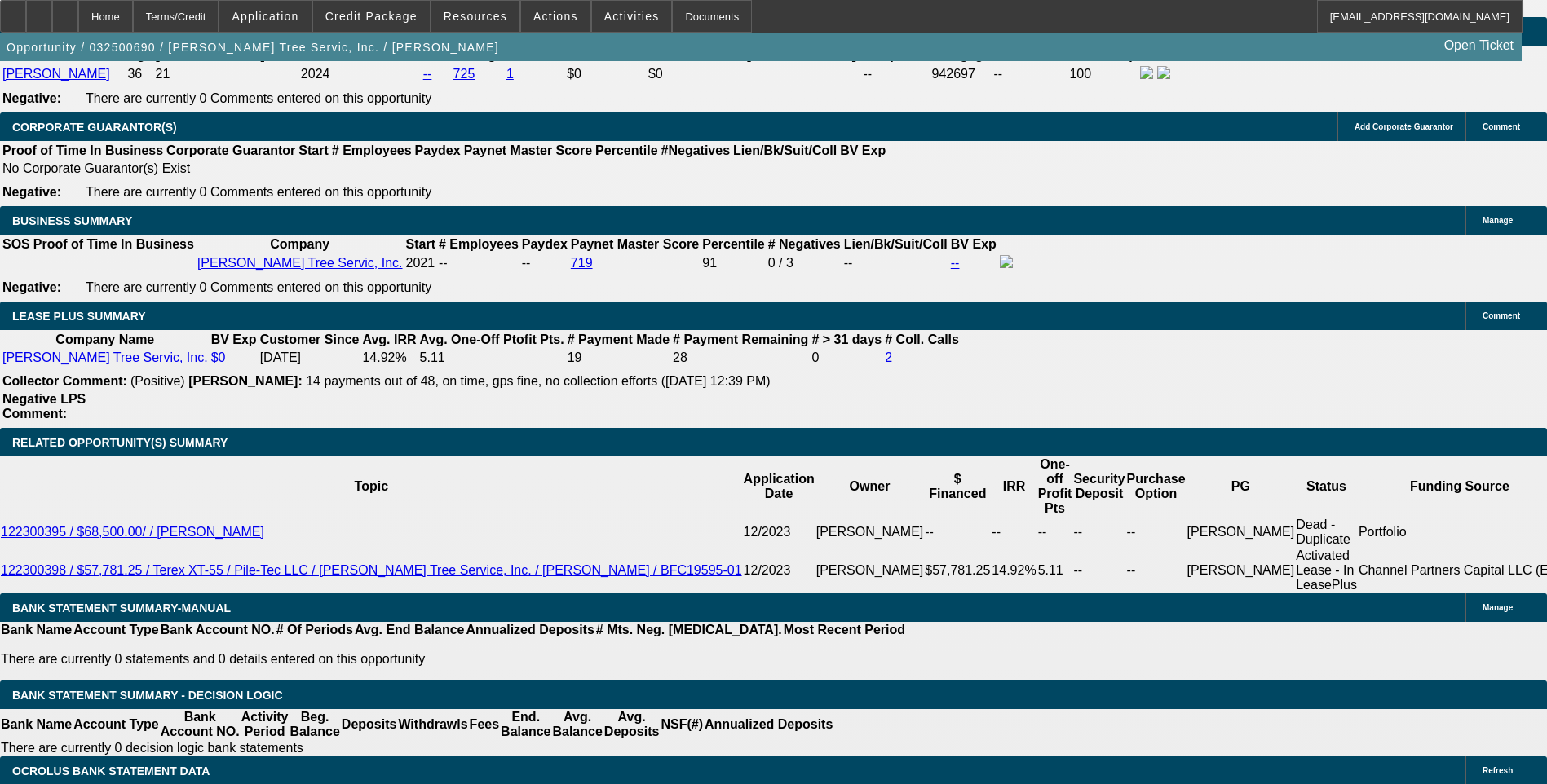
click at [390, 16] on span "Credit Package" at bounding box center [371, 16] width 92 height 13
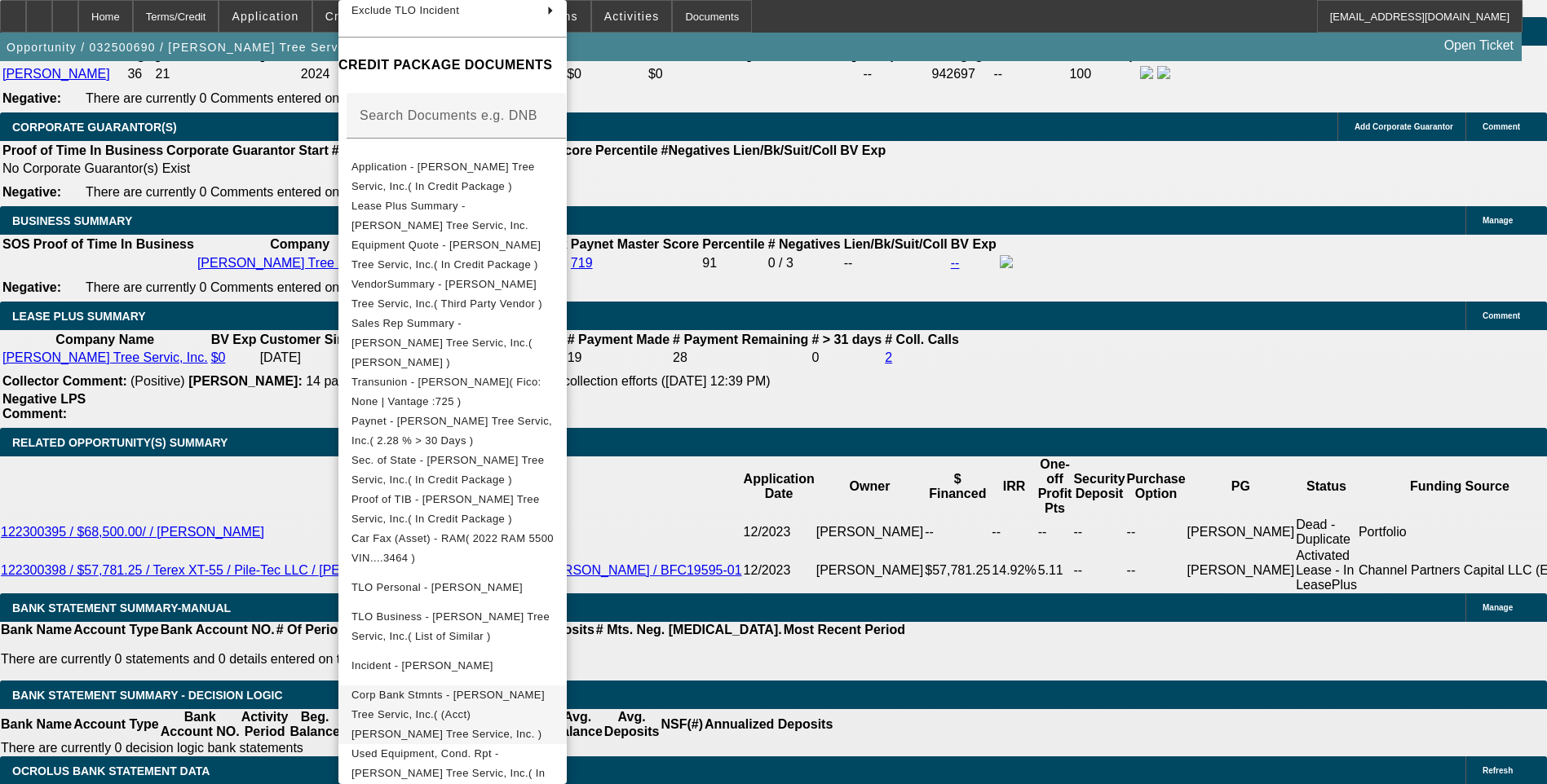
scroll to position [245, 0]
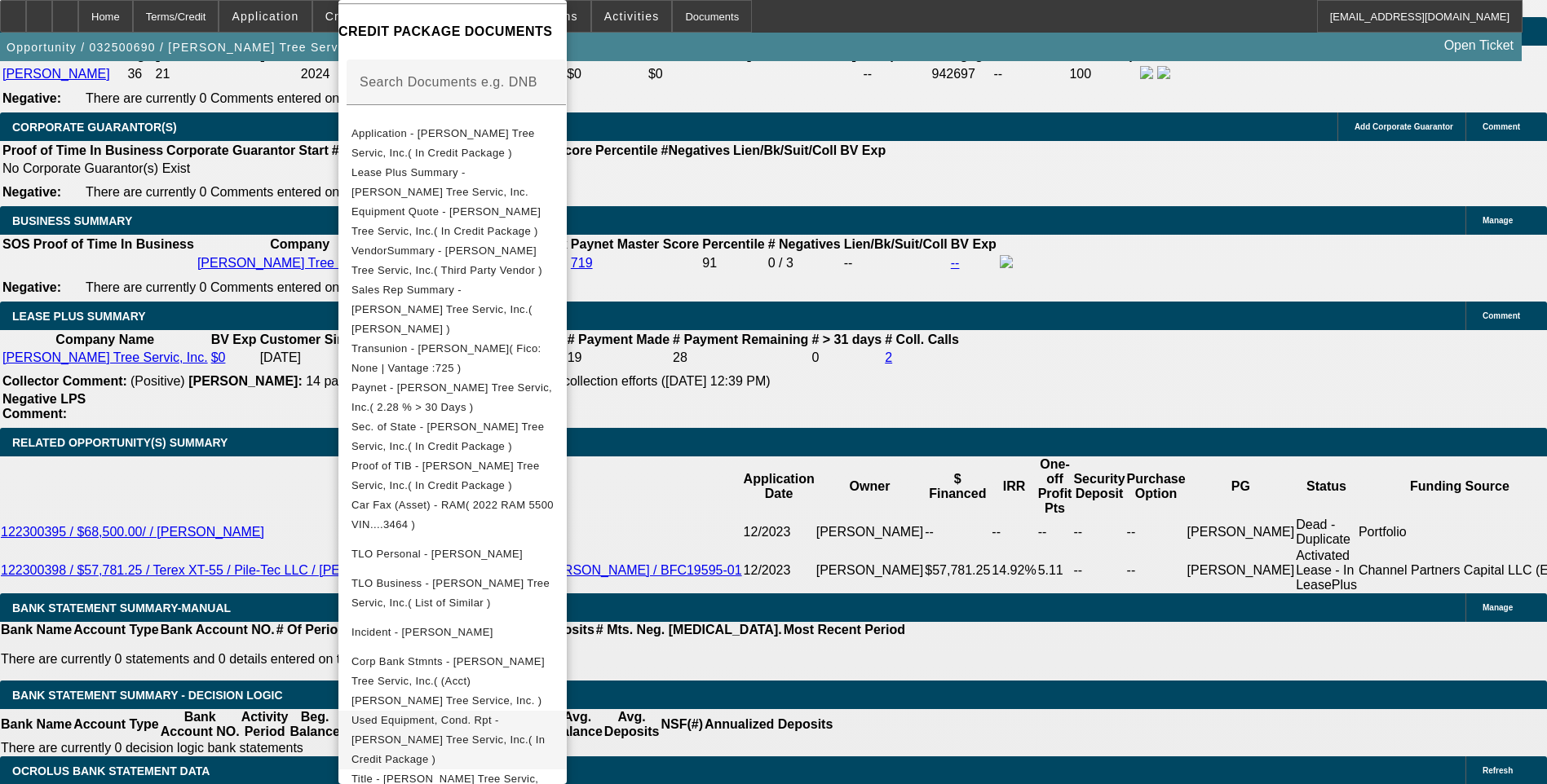
click at [548, 710] on span "Used Equipment, Cond. Rpt - Tabor Tree Servic, Inc.( In Credit Package )" at bounding box center [453, 740] width 203 height 59
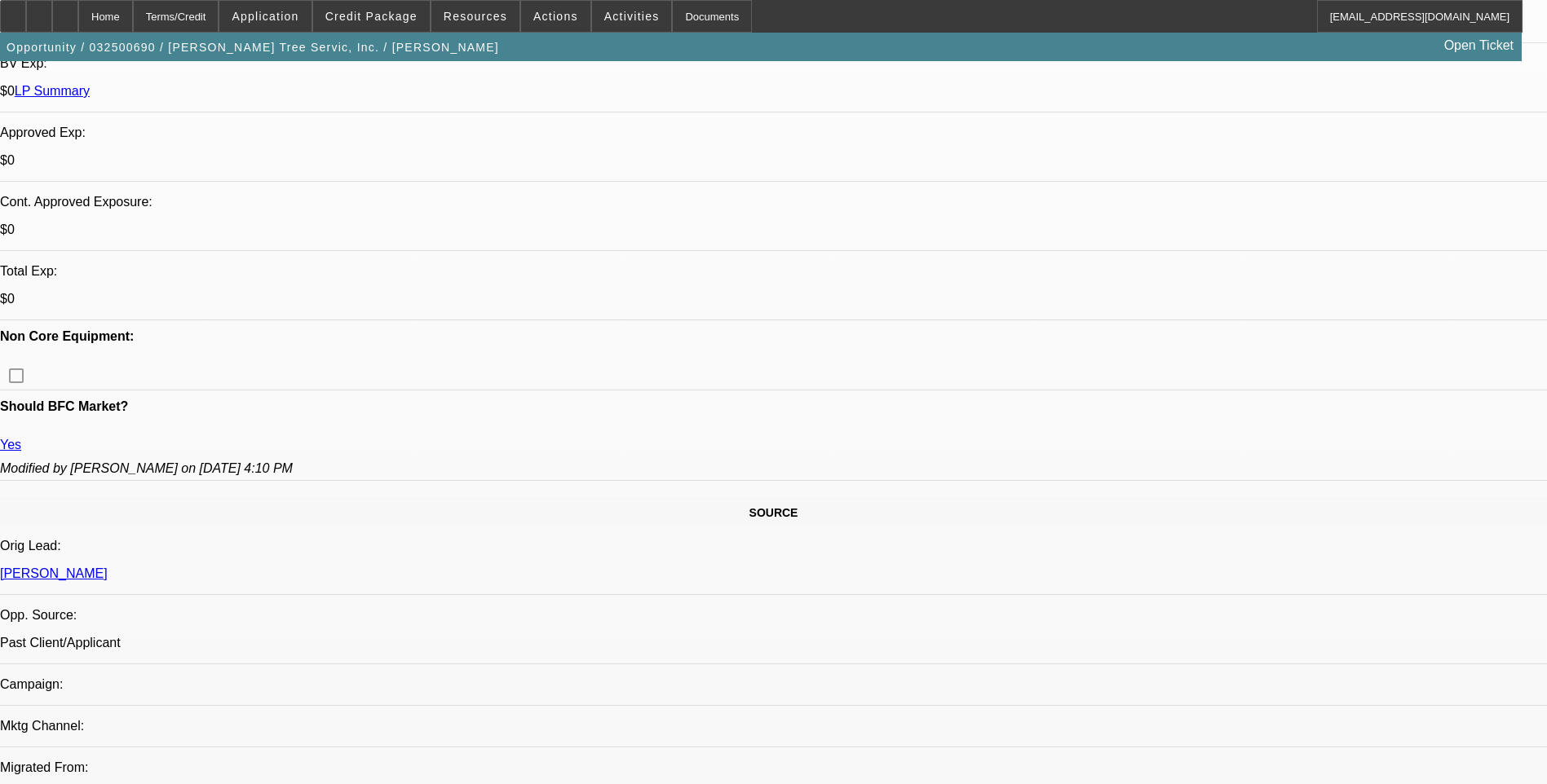
scroll to position [652, 0]
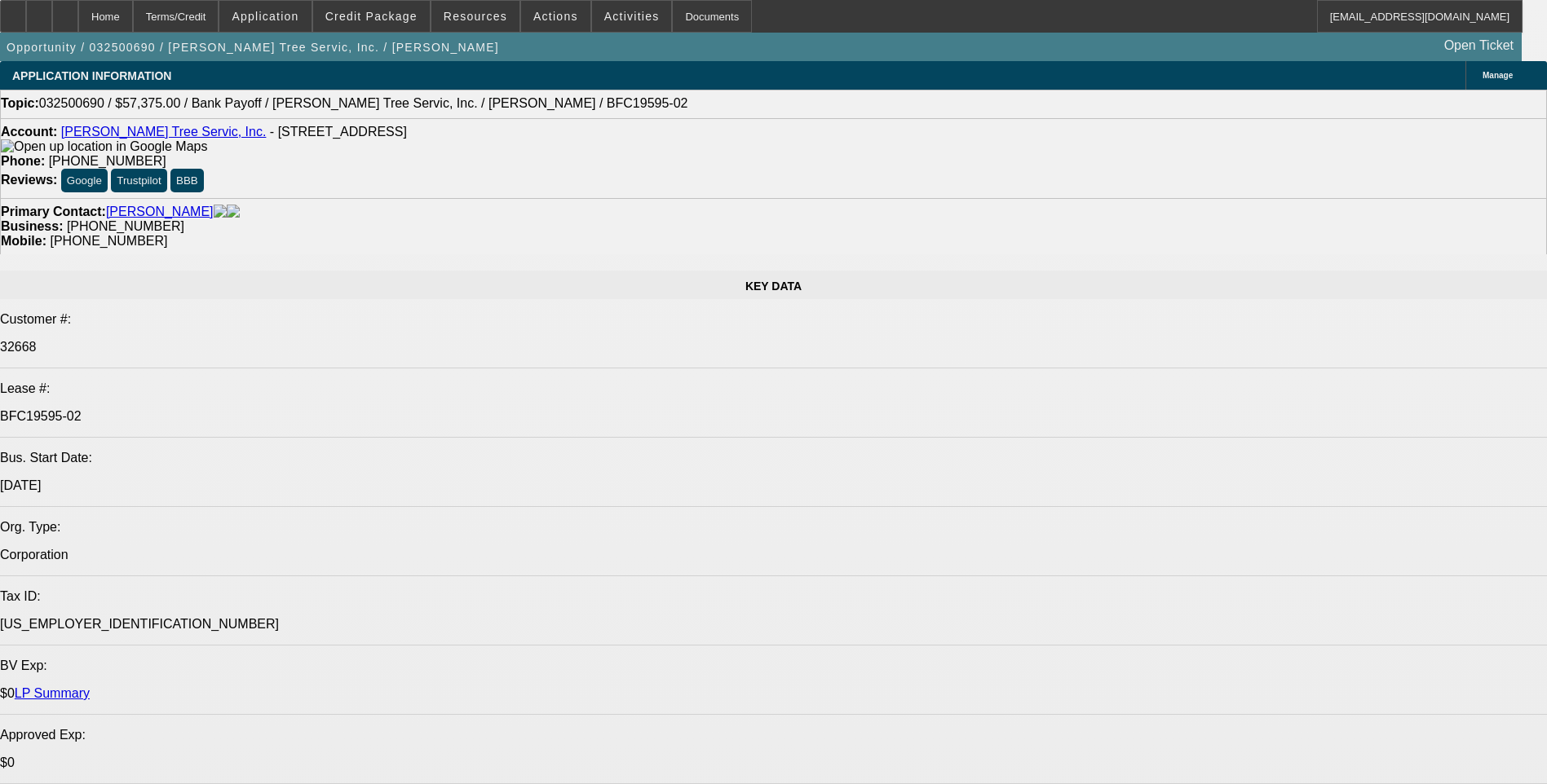
select select "0.1"
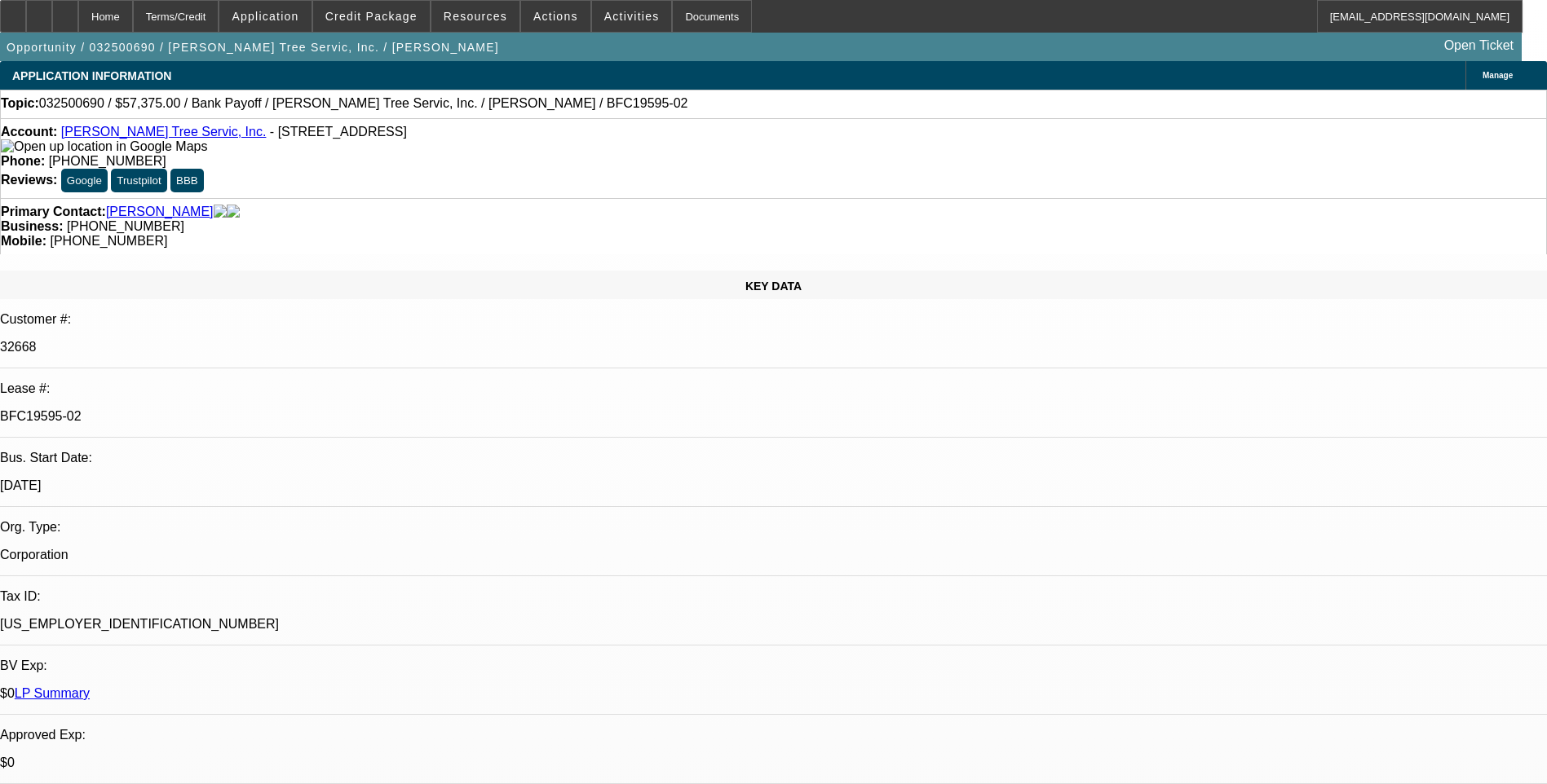
select select "0"
select select "0.1"
select select "0"
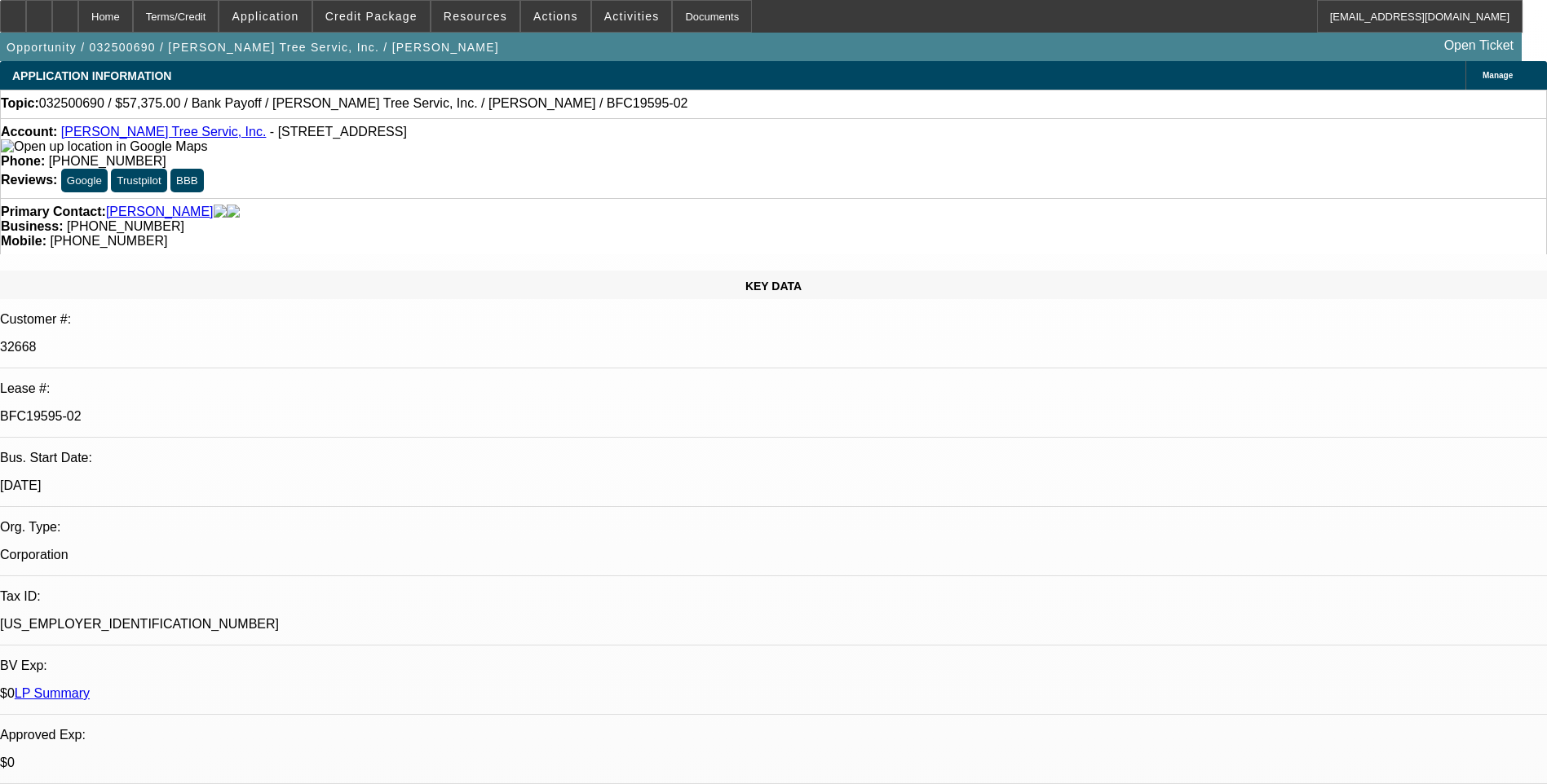
select select "0.1"
select select "0"
select select "0.1"
select select "0"
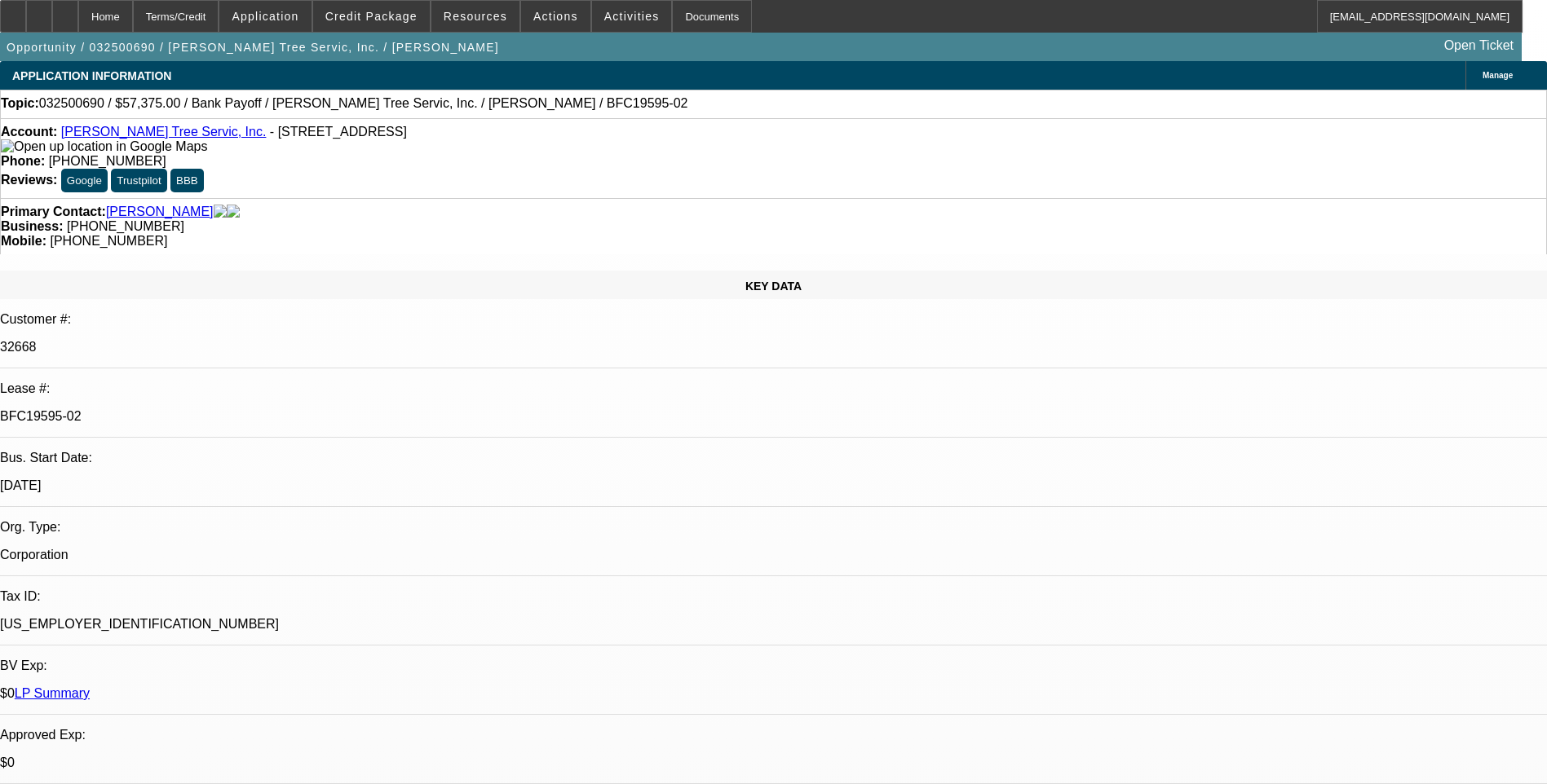
select select "0"
select select "1"
select select "3"
select select "6"
select select "1"
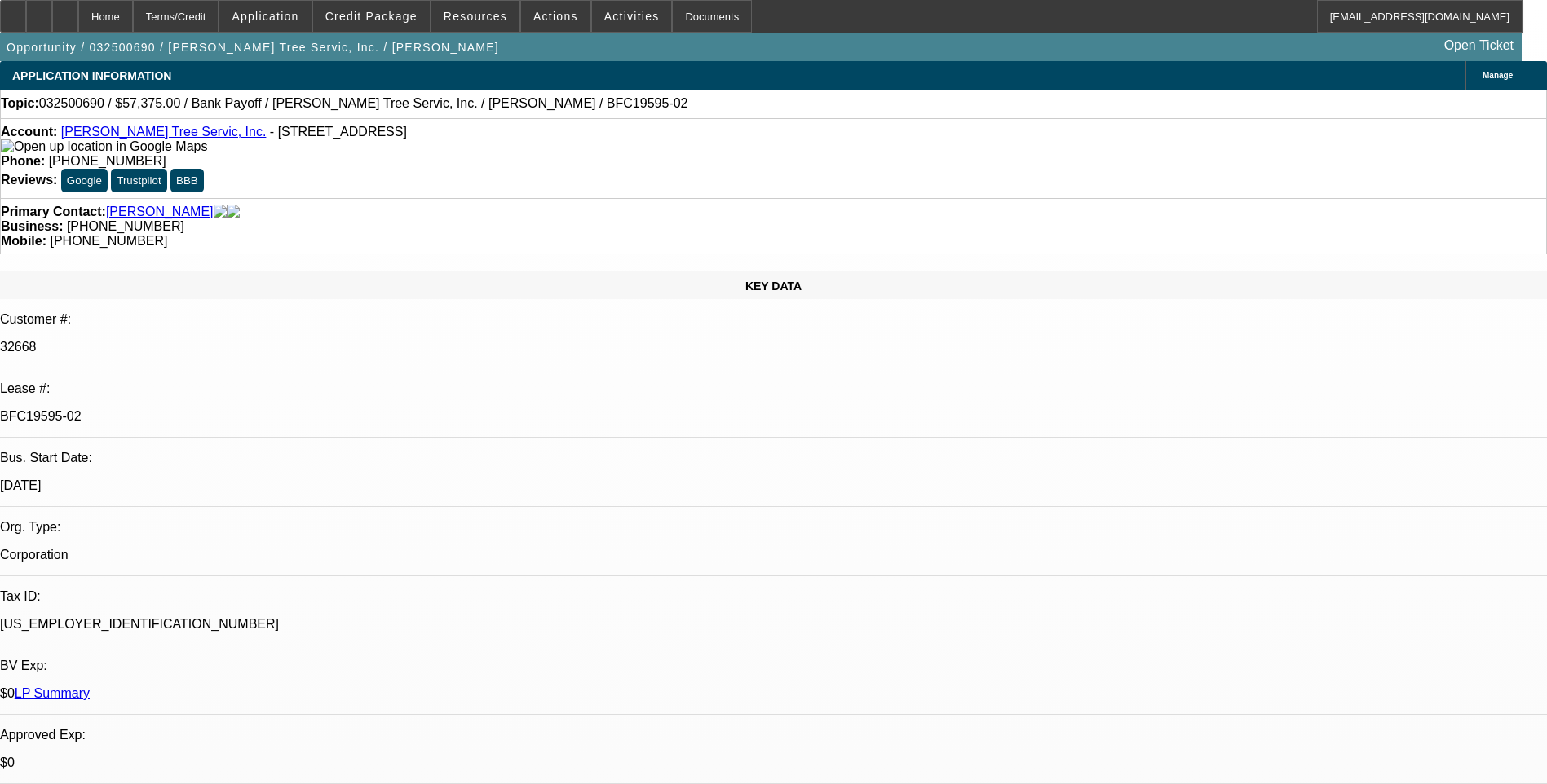
select select "3"
select select "6"
select select "1"
select select "3"
select select "6"
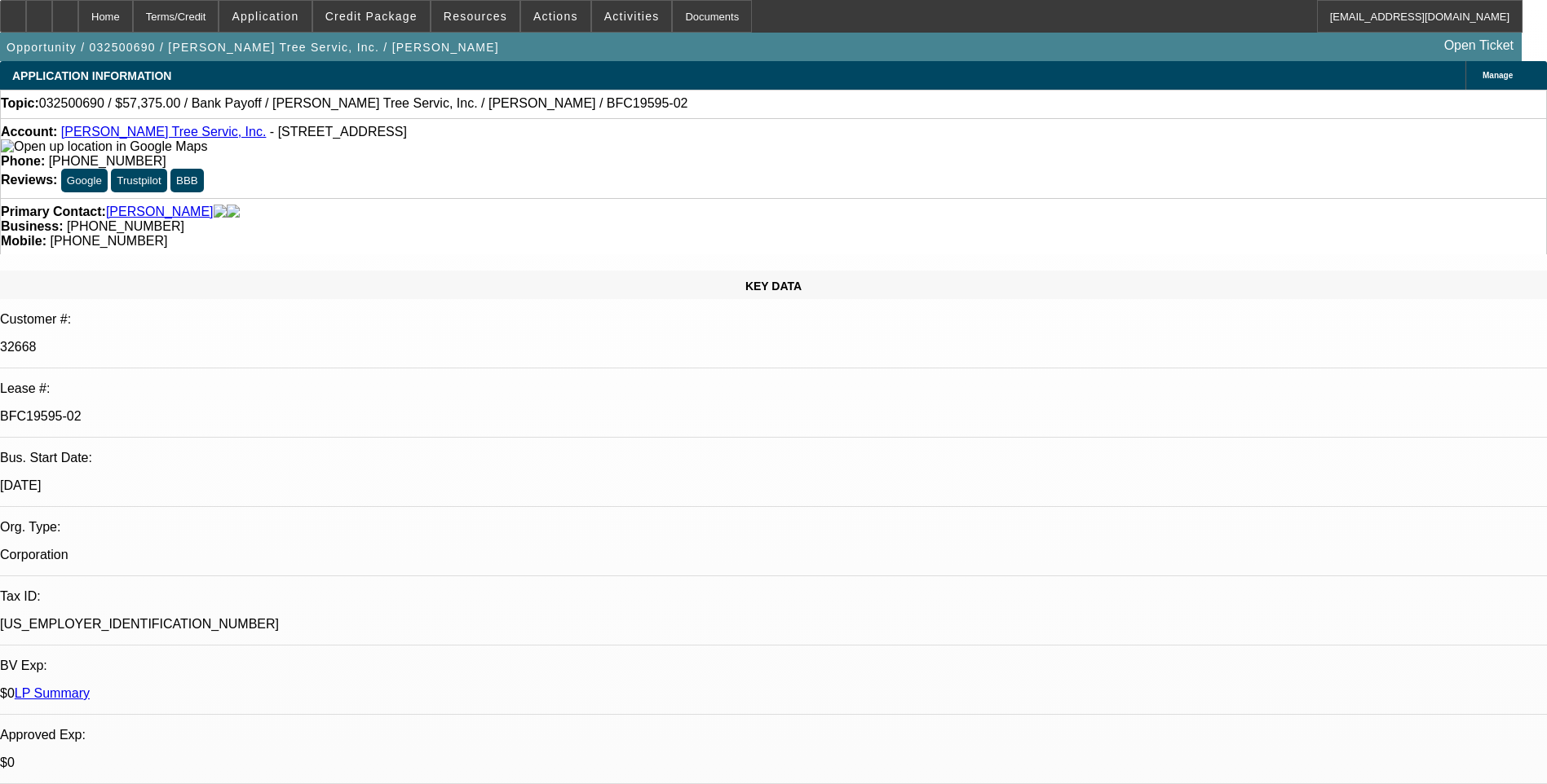
select select "1"
select select "3"
select select "6"
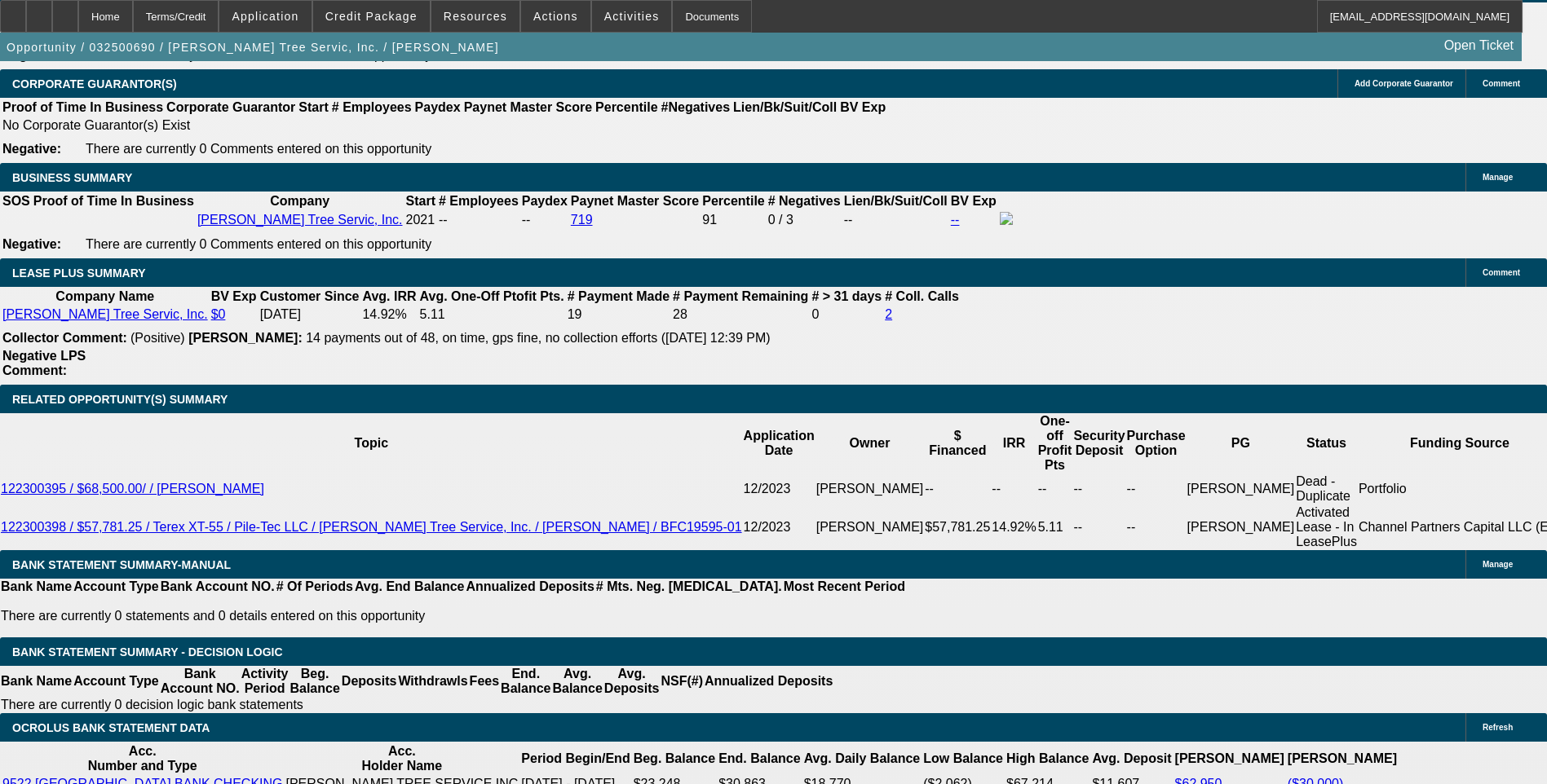
scroll to position [2608, 0]
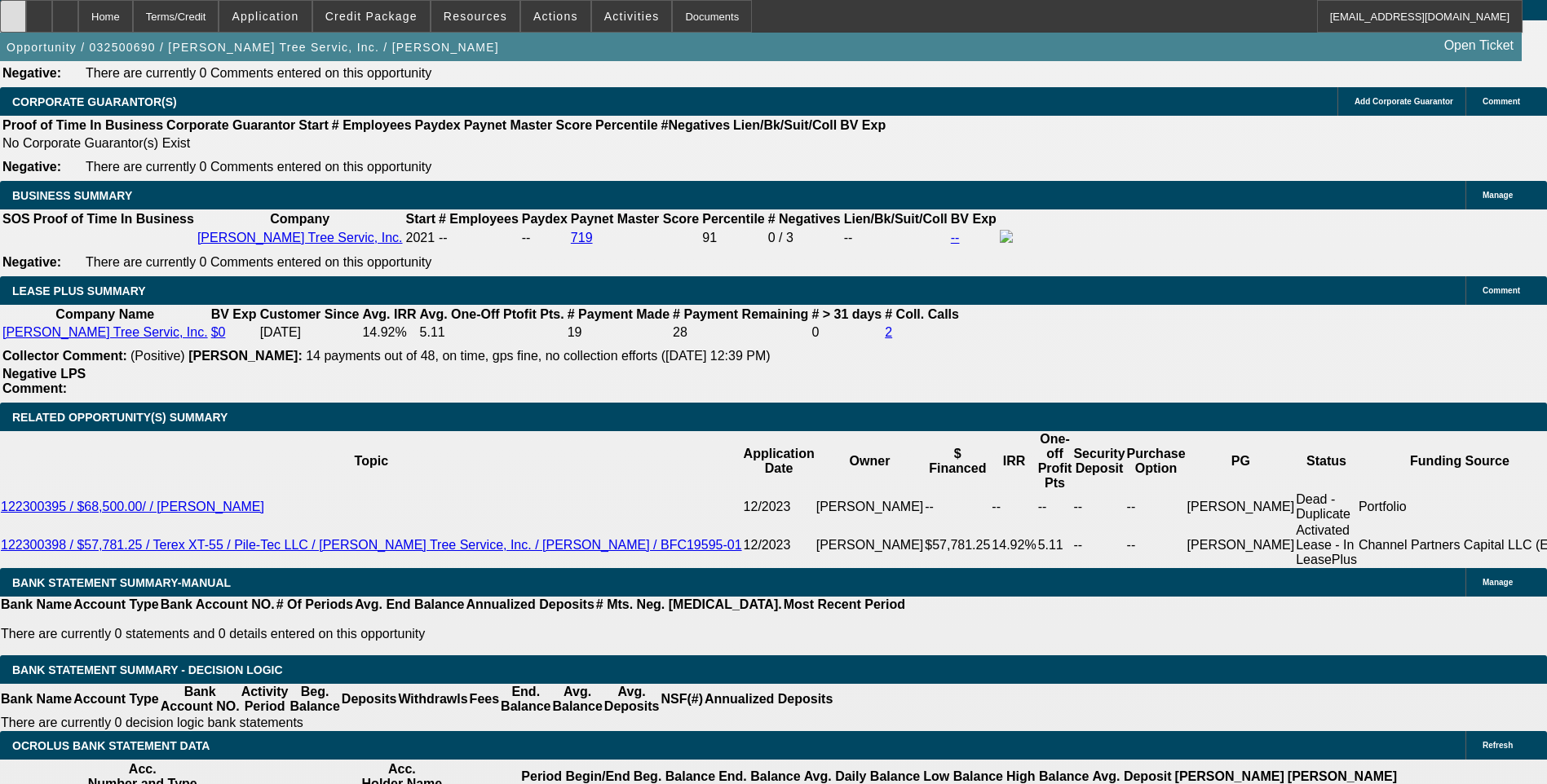
click at [26, 22] on div at bounding box center [13, 16] width 26 height 33
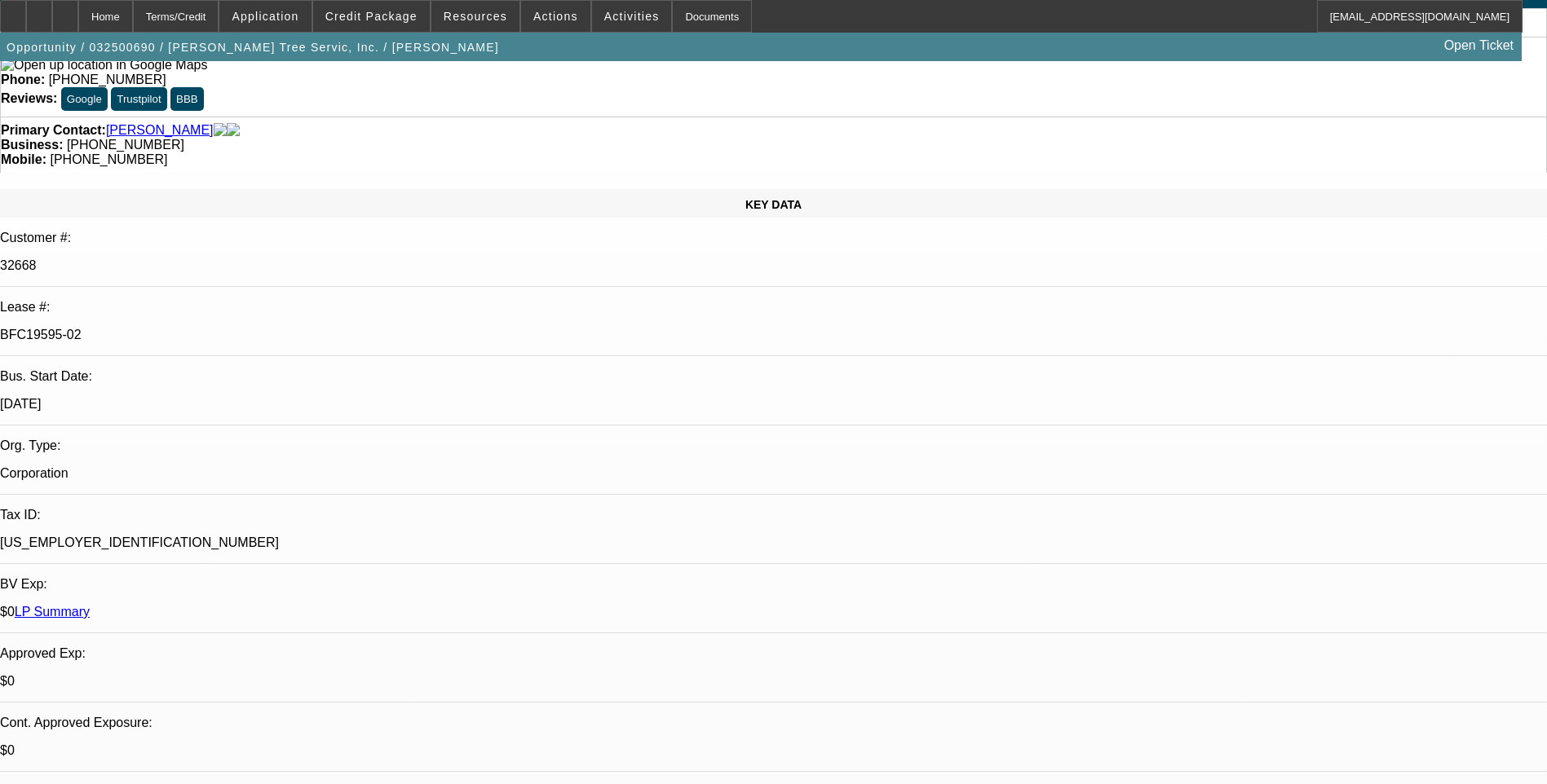
scroll to position [0, 0]
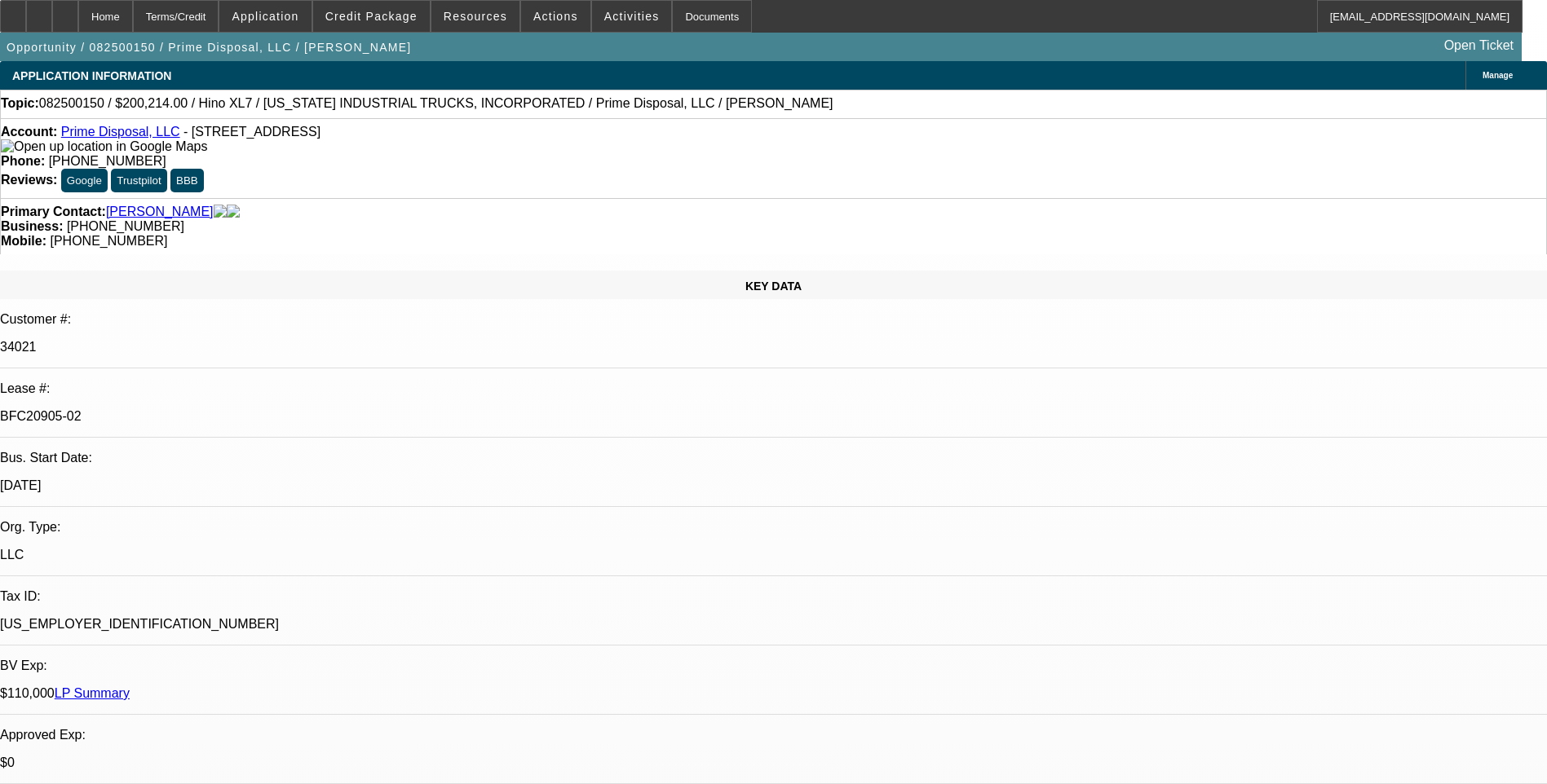
select select "0.1"
select select "0"
select select "0.1"
select select "0"
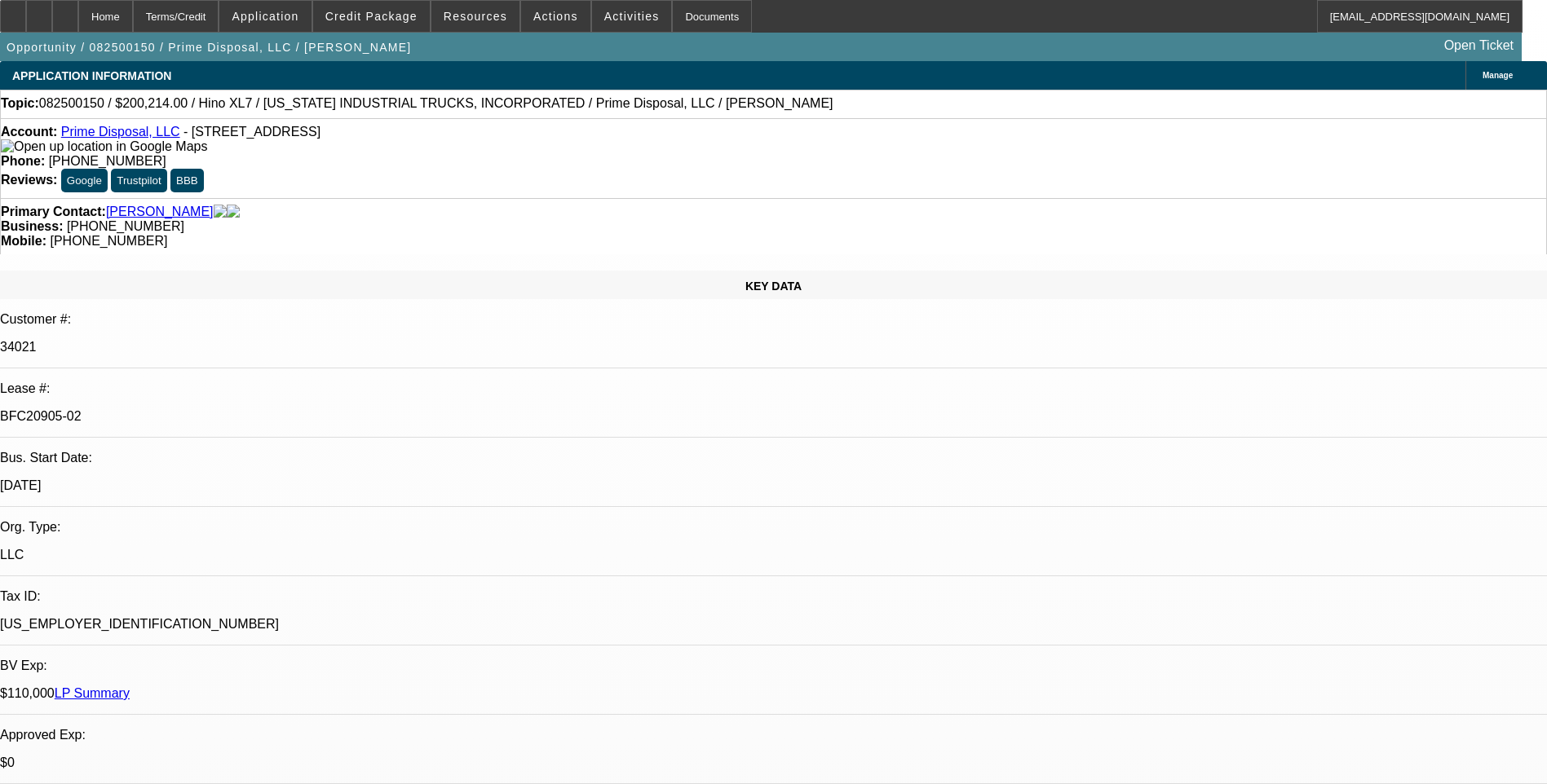
select select "0"
select select "0.1"
select select "0"
select select "0.1"
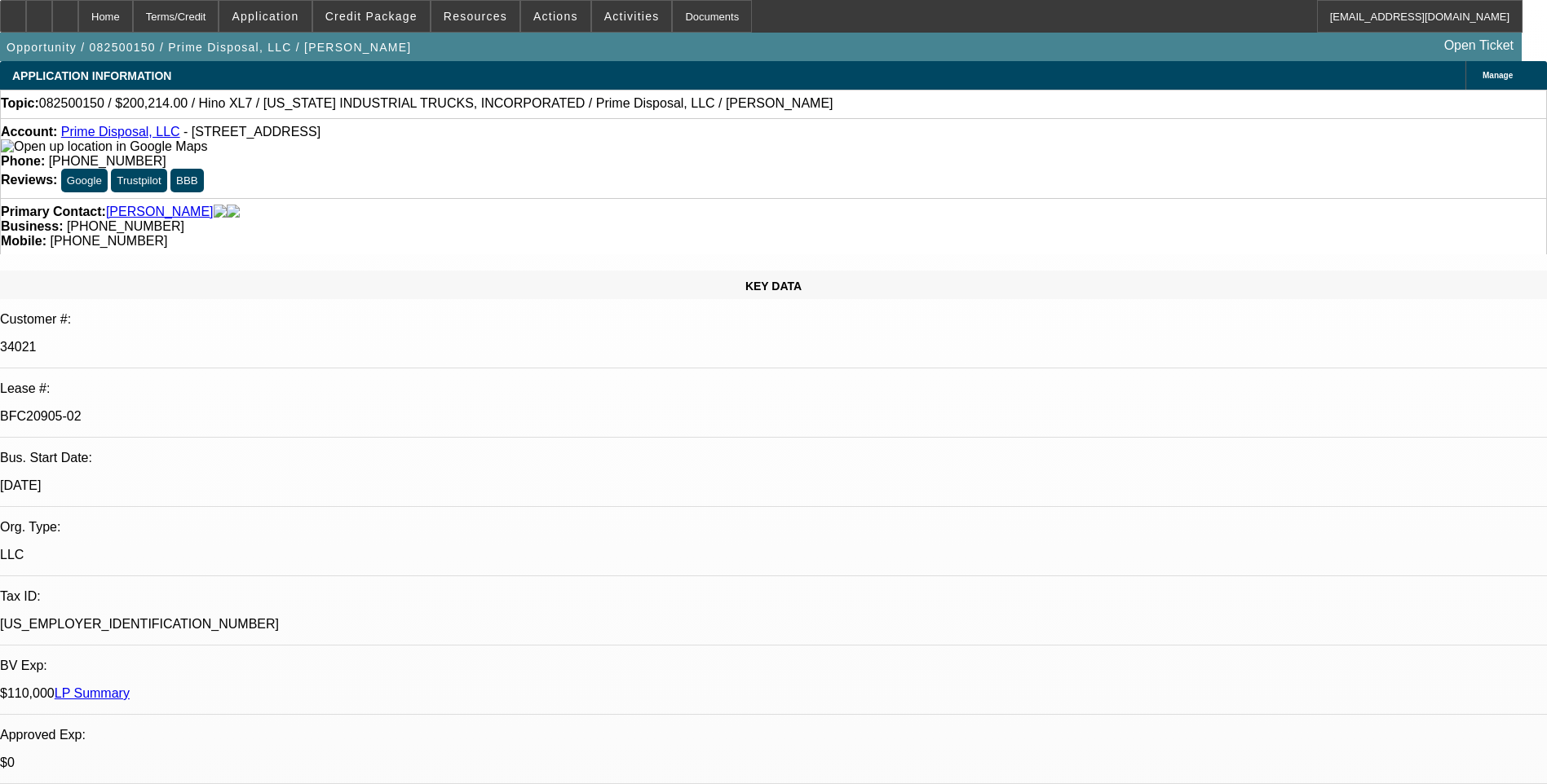
select select "0"
select select "1"
select select "6"
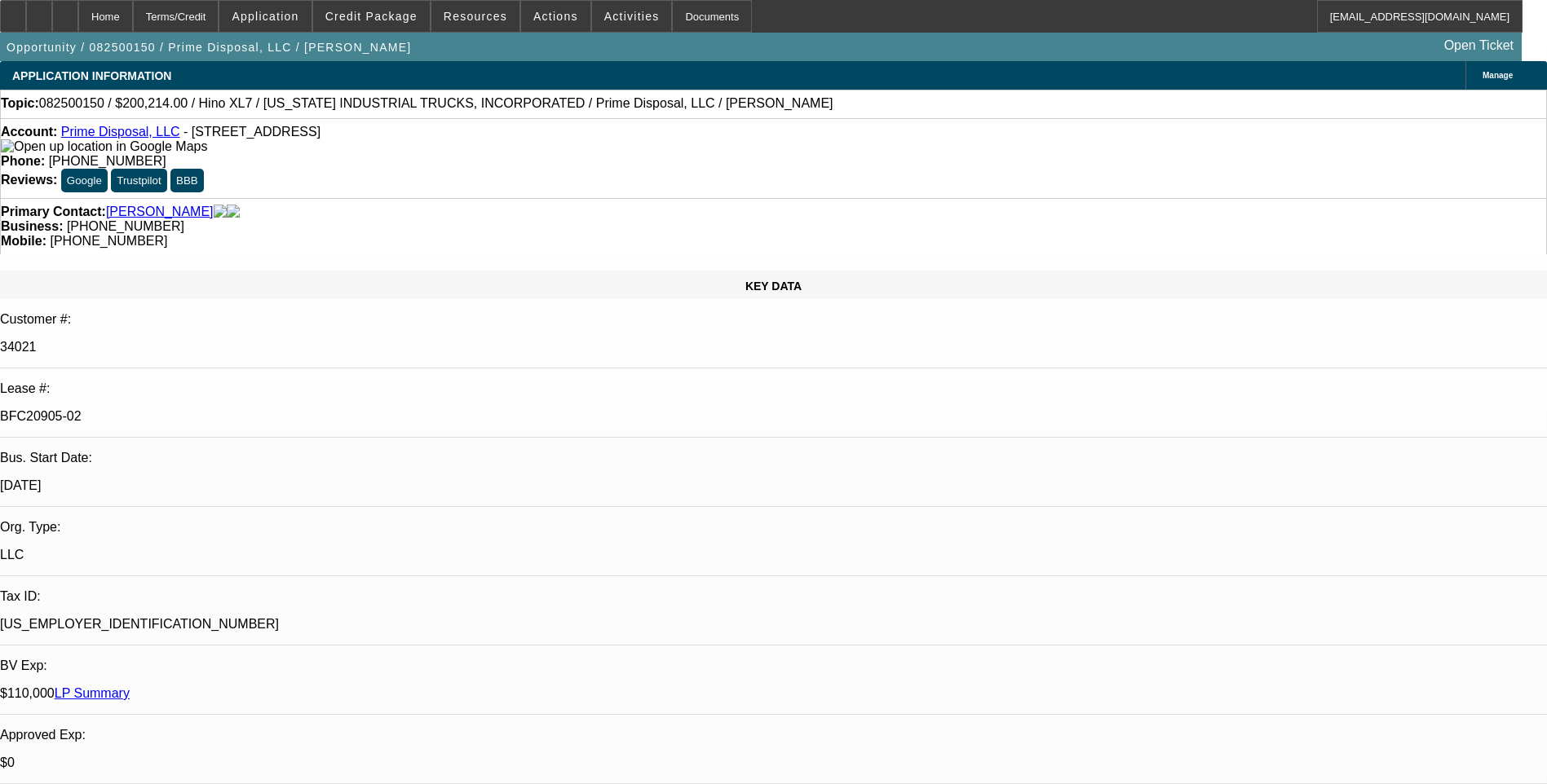
select select "1"
select select "6"
select select "1"
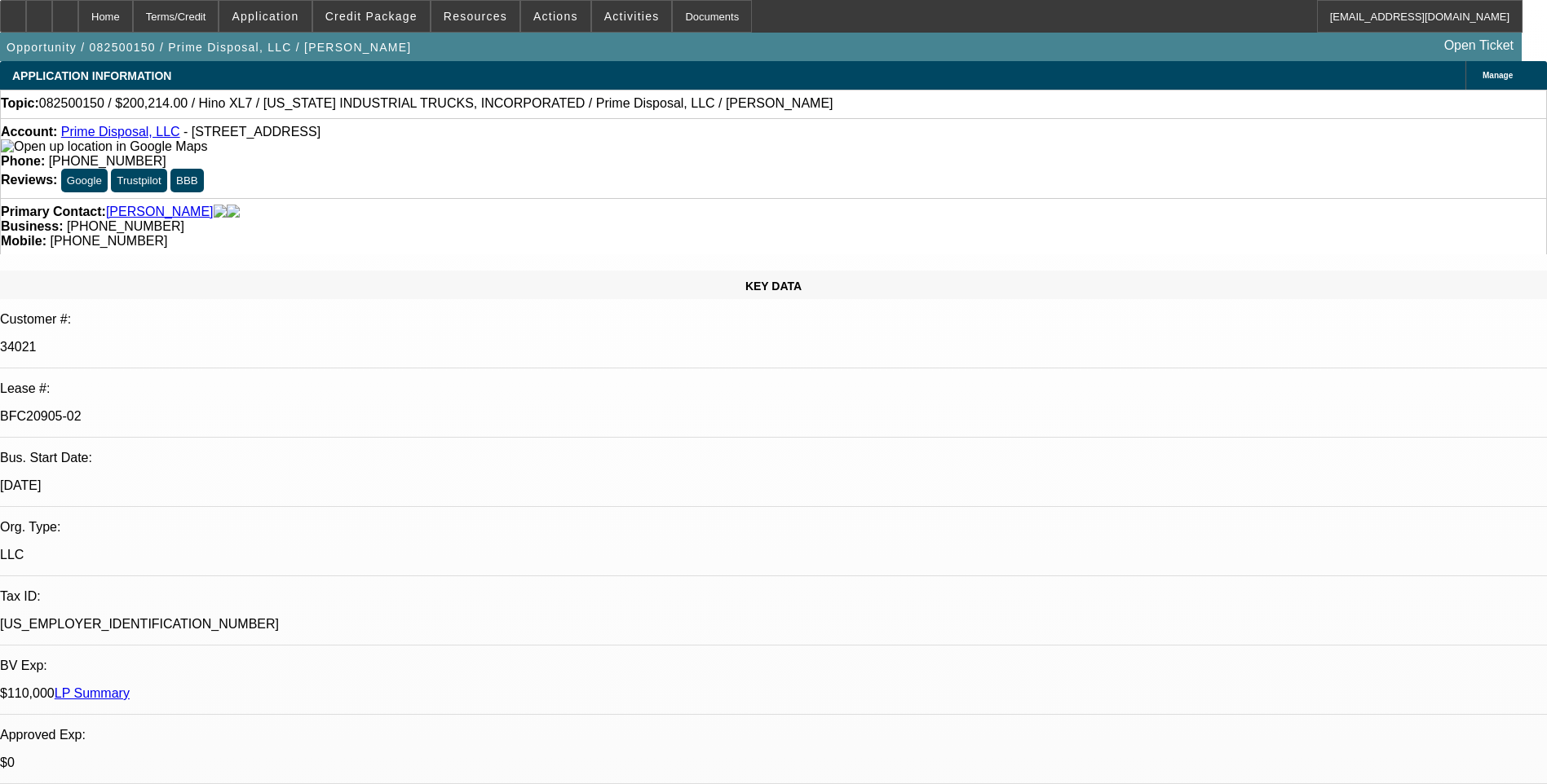
select select "6"
select select "1"
select select "6"
select select "0.1"
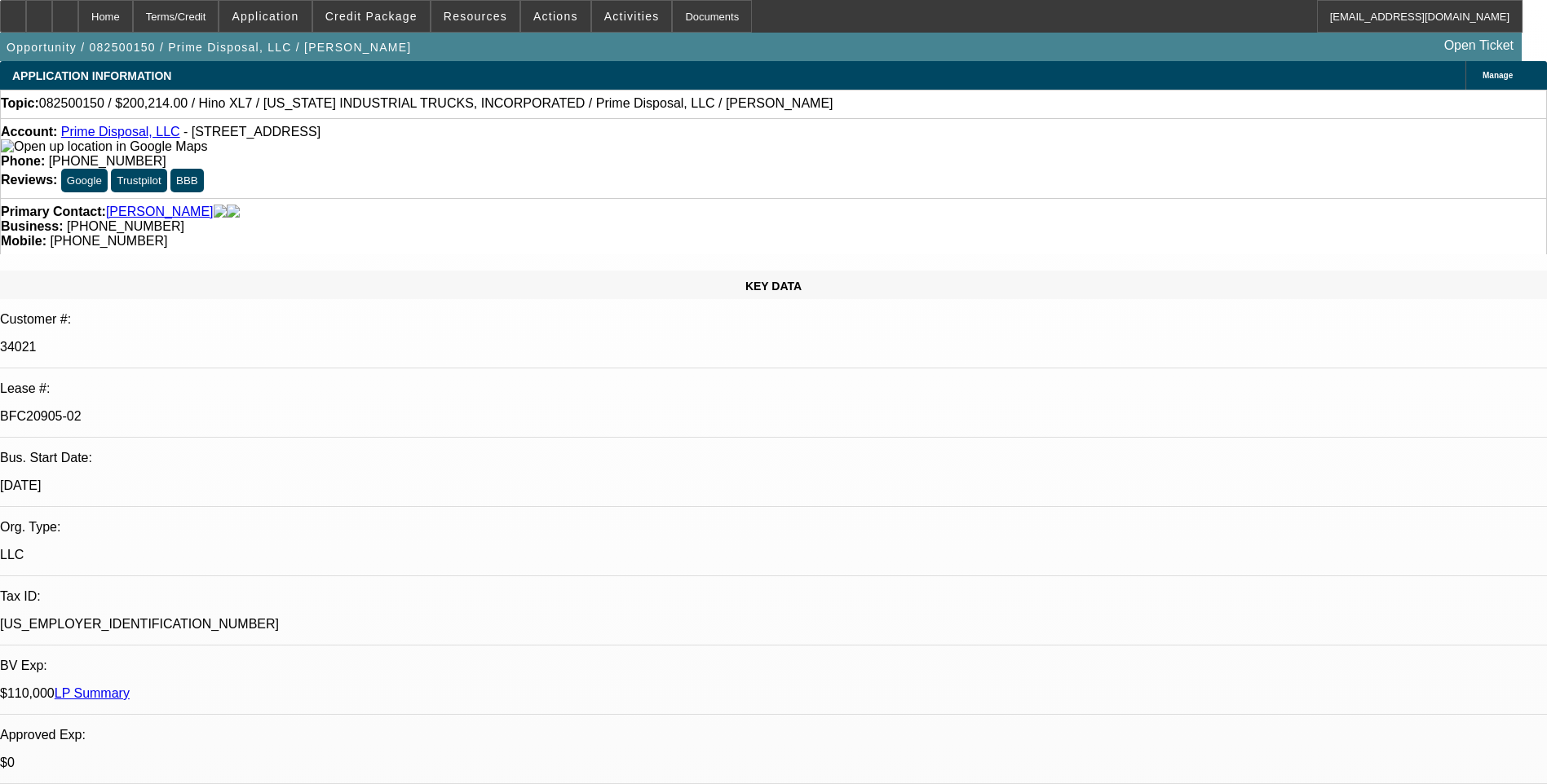
select select "0"
select select "0.1"
select select "0"
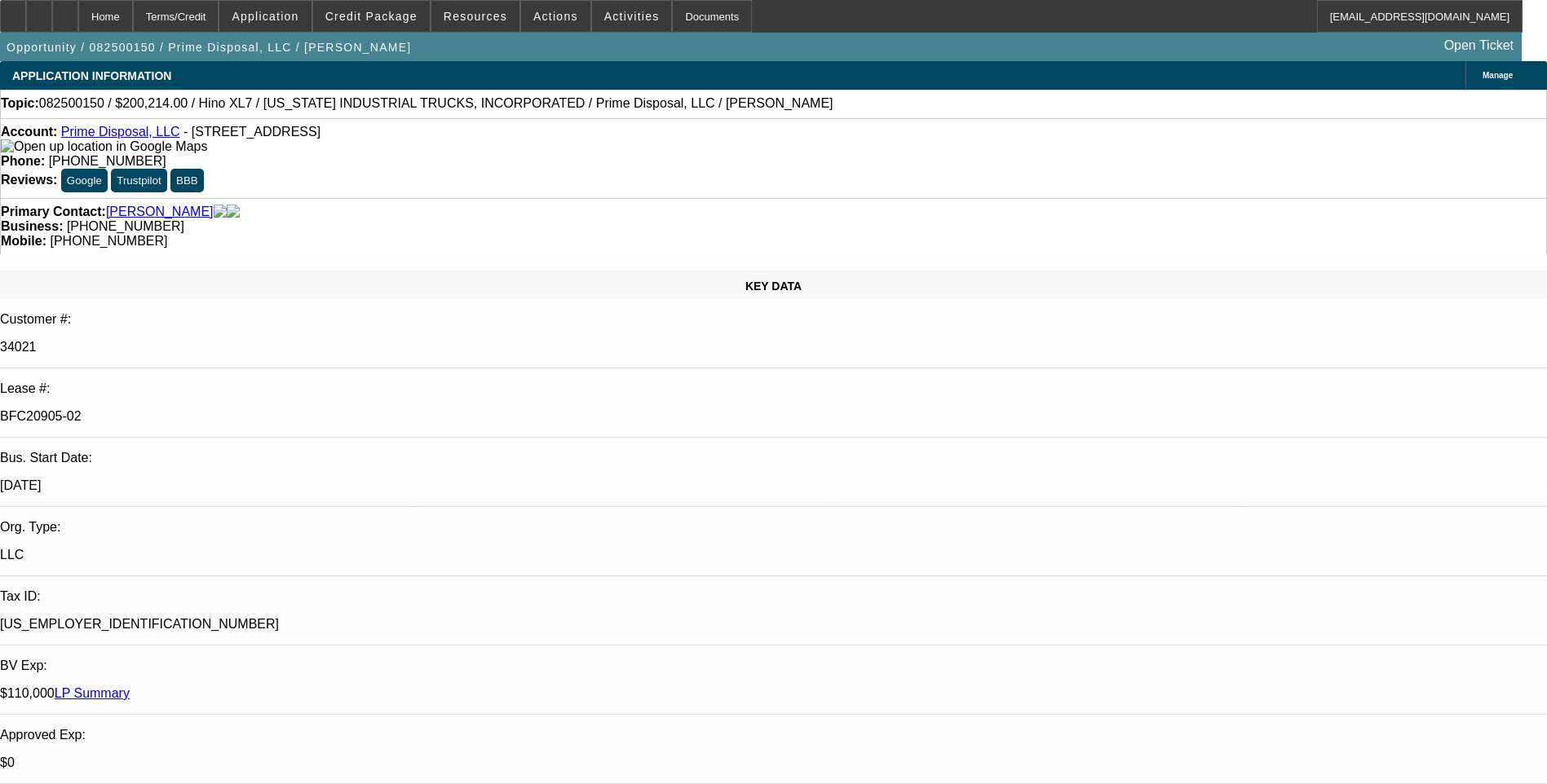
select select "0.1"
select select "0"
select select "0.1"
select select "0"
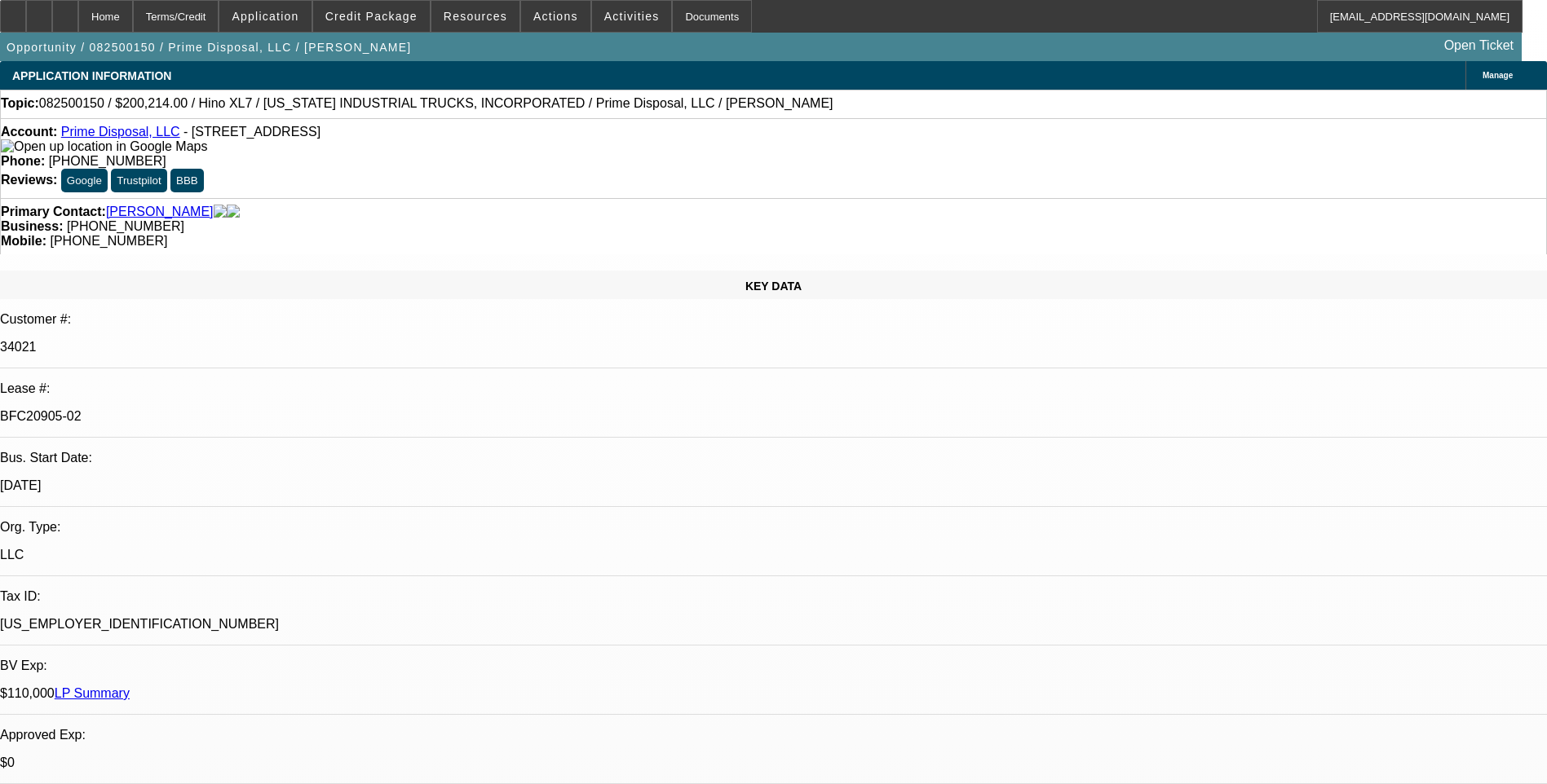
select select "0"
select select "1"
select select "6"
select select "1"
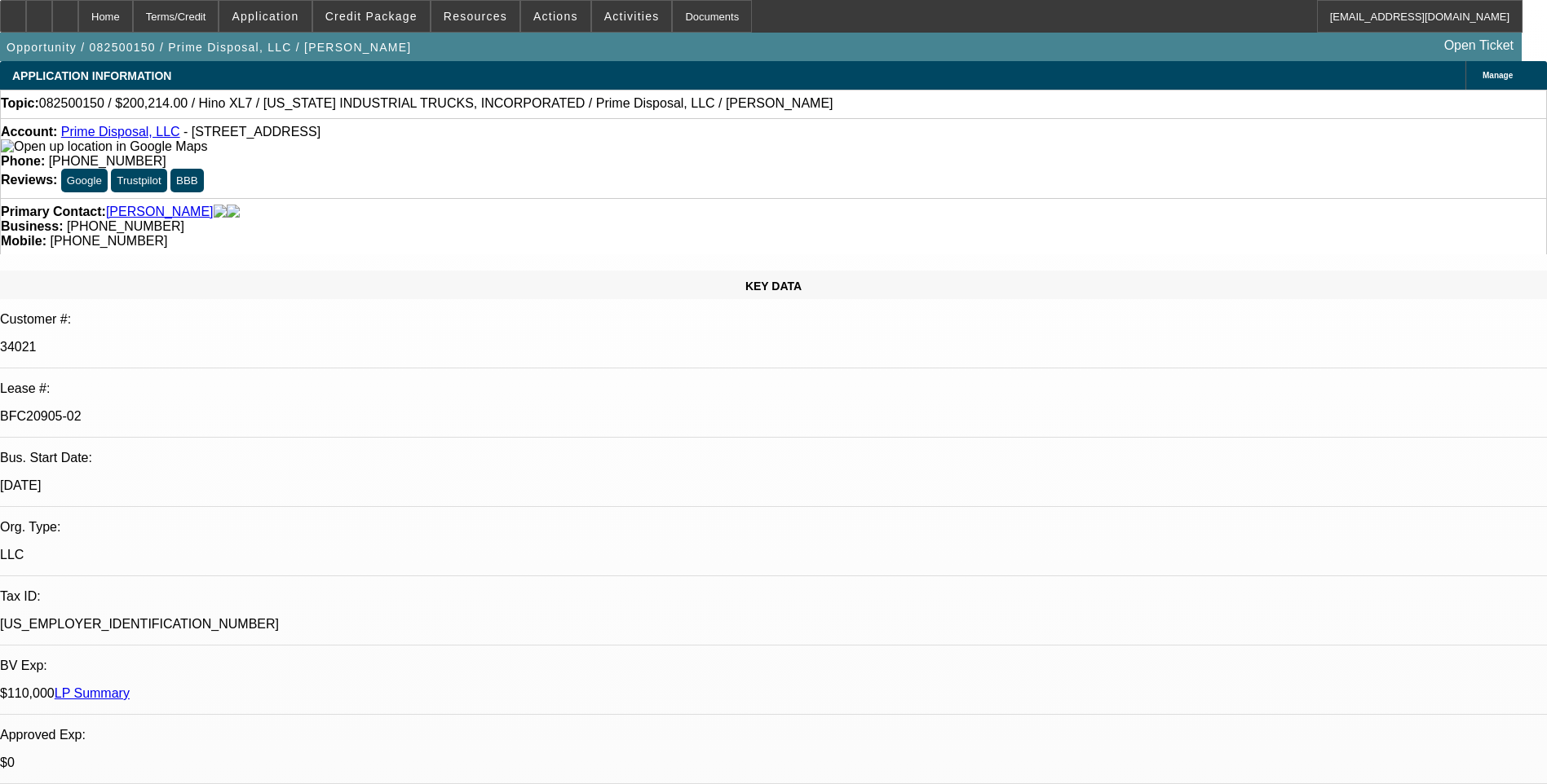
select select "1"
select select "6"
select select "1"
select select "6"
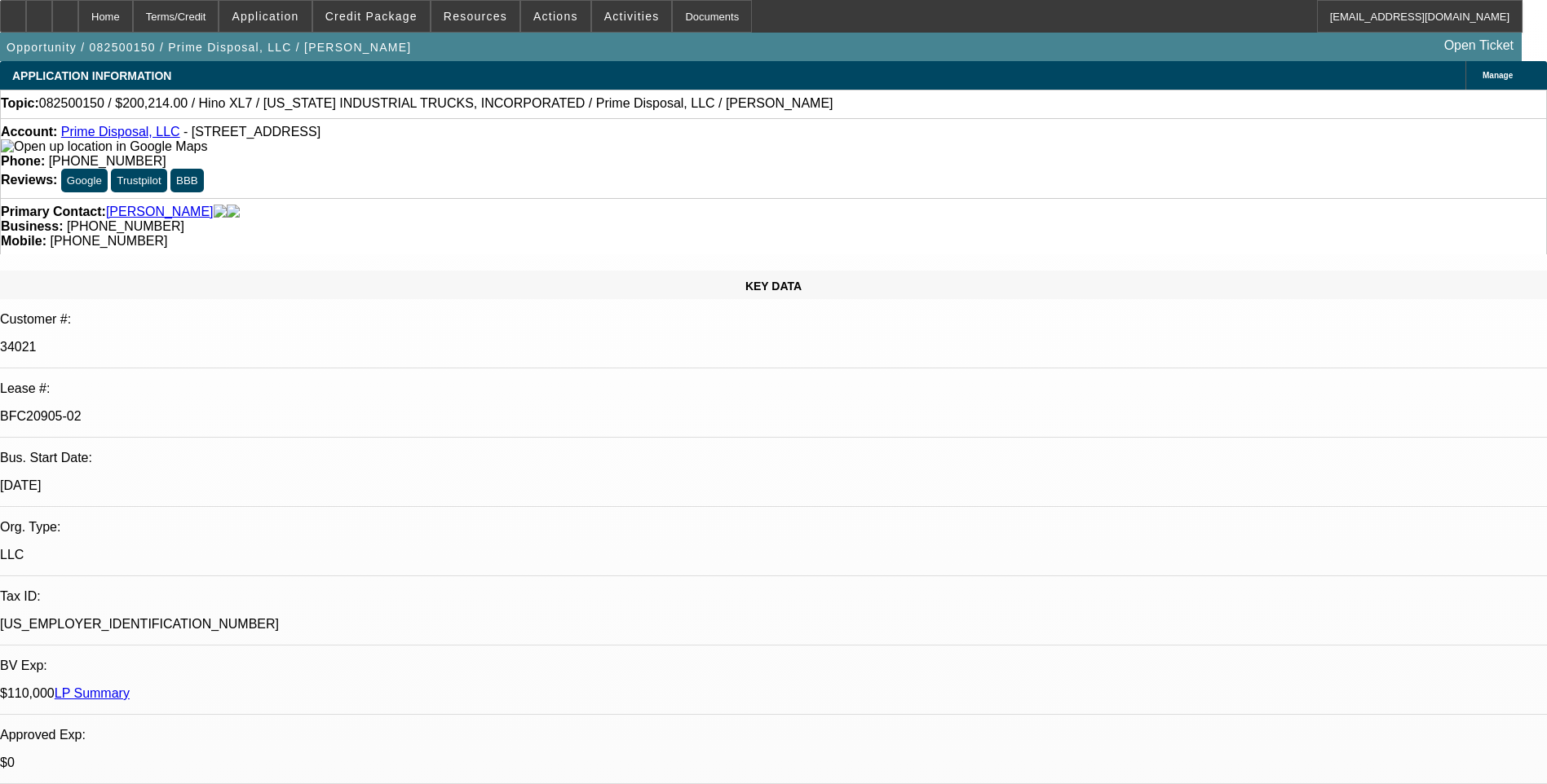
select select "1"
select select "6"
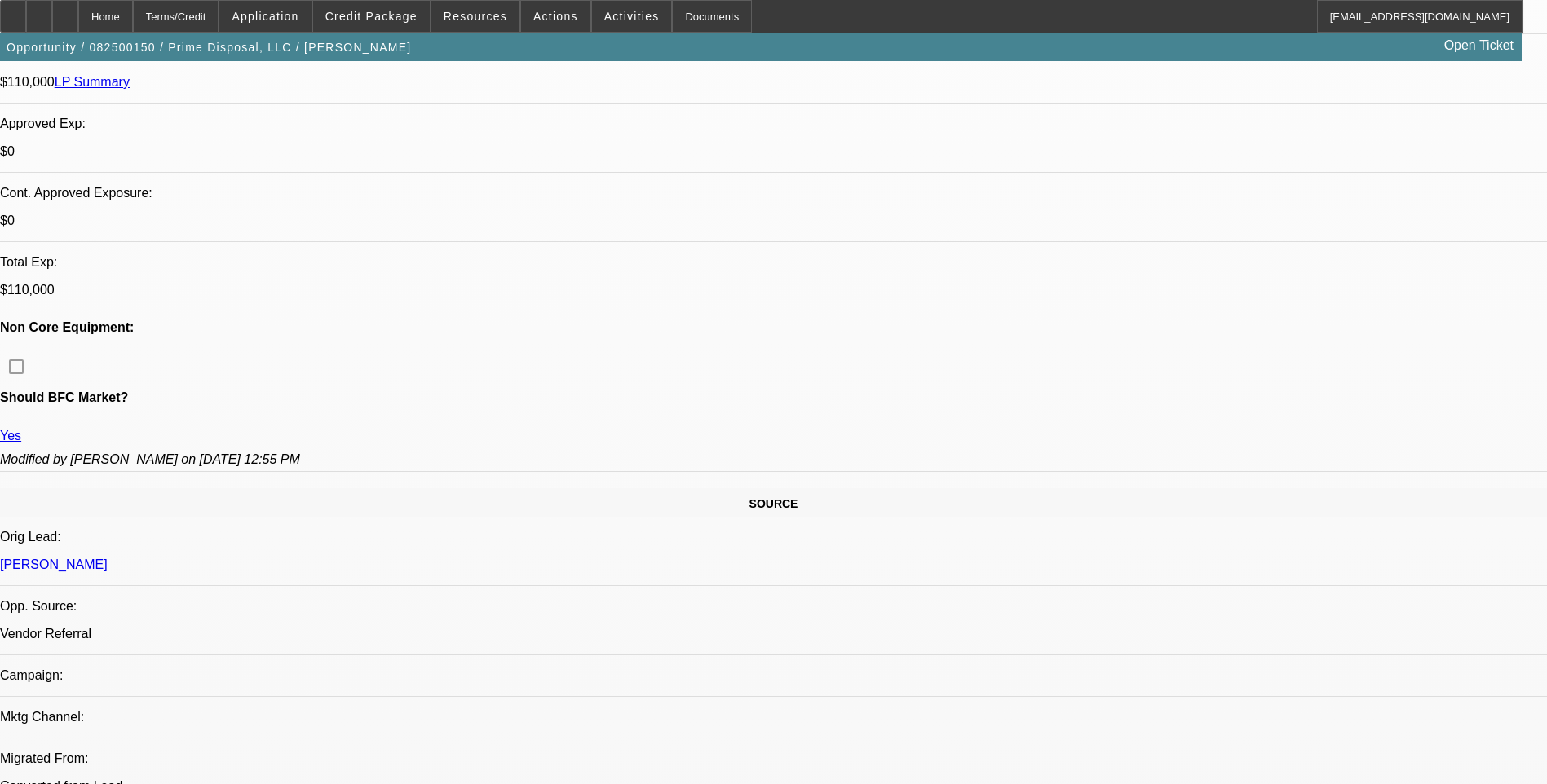
scroll to position [734, 0]
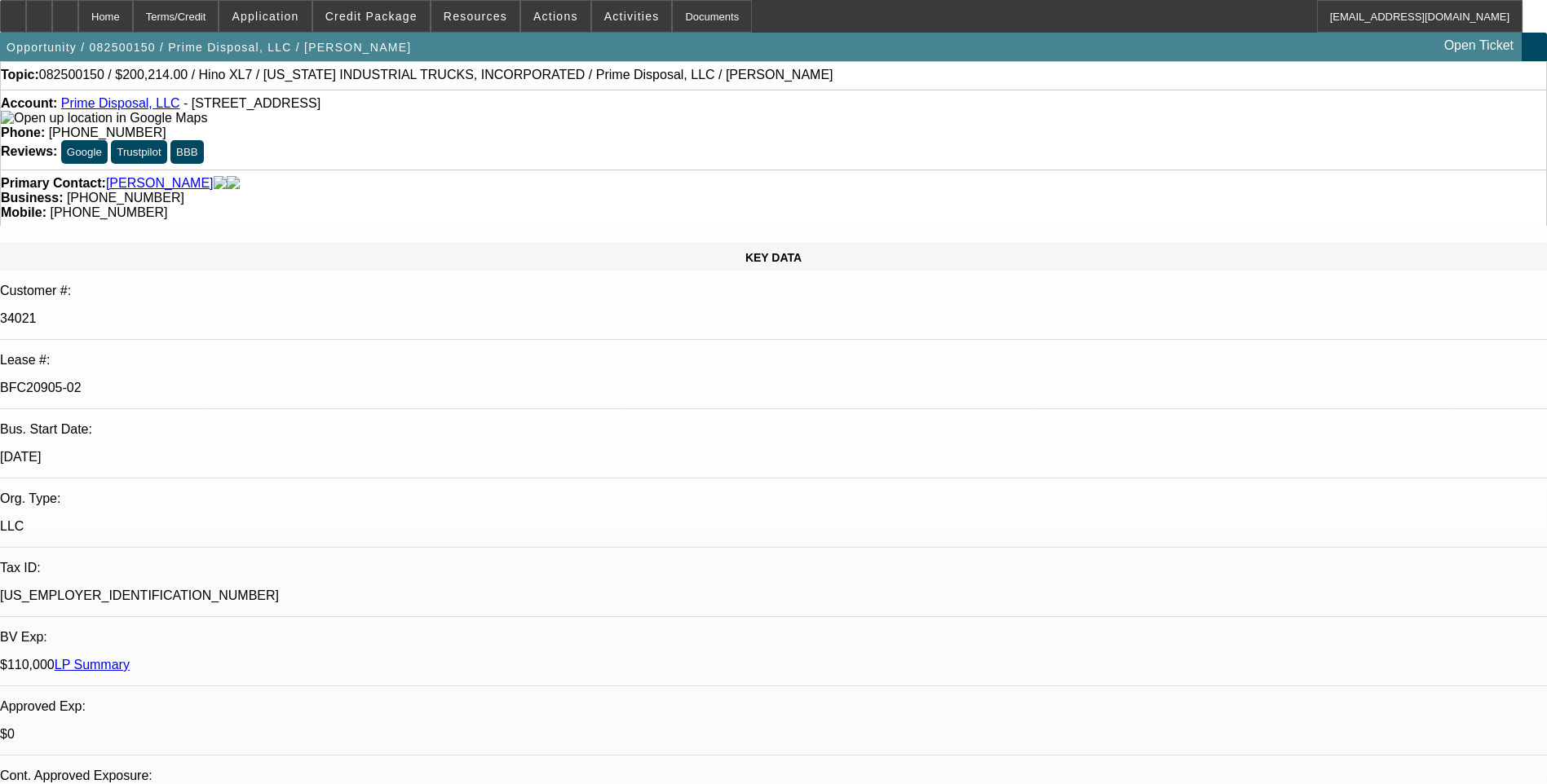
scroll to position [0, 0]
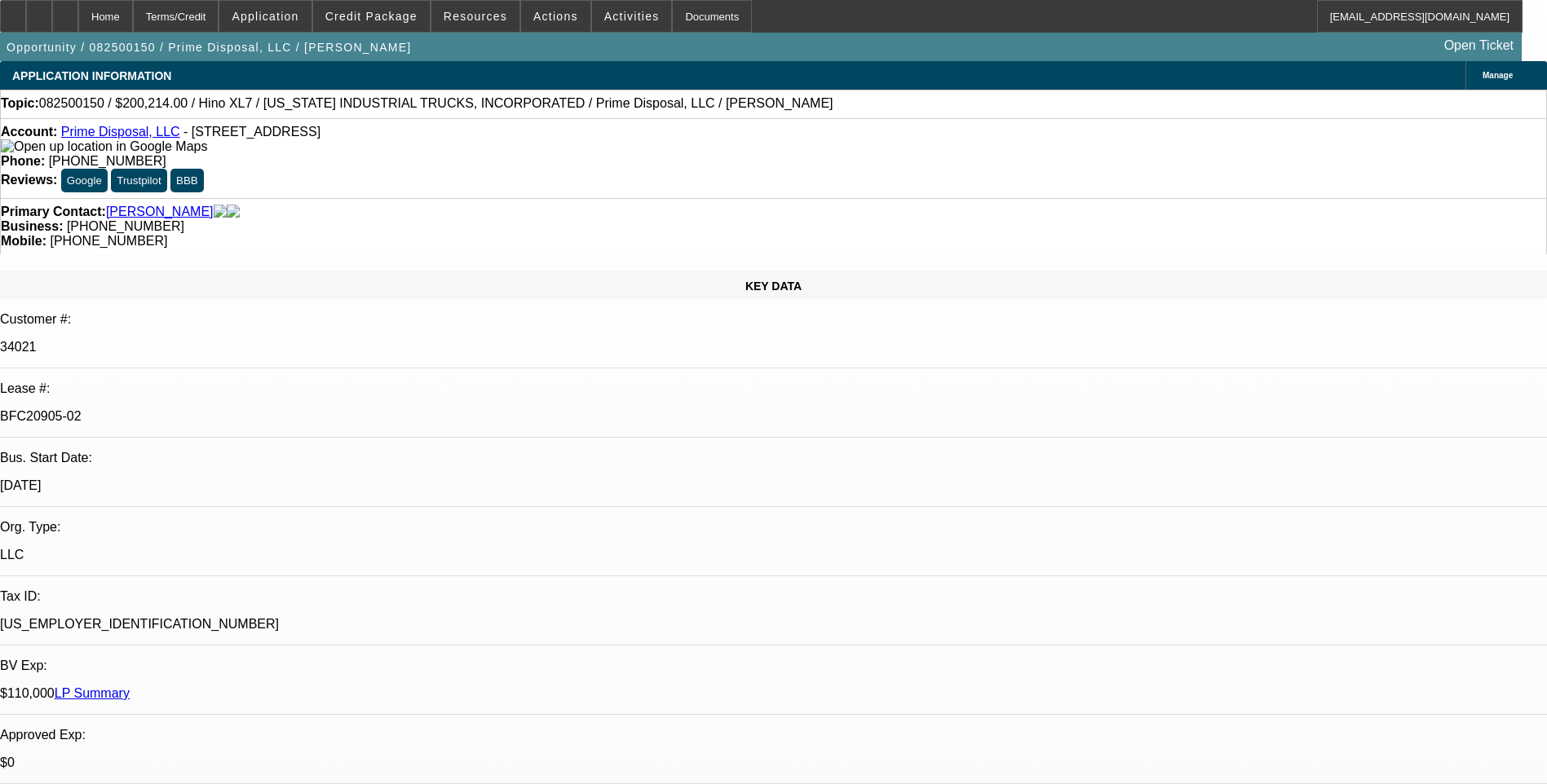
click at [126, 138] on link "Prime Disposal, LLC" at bounding box center [121, 132] width 119 height 14
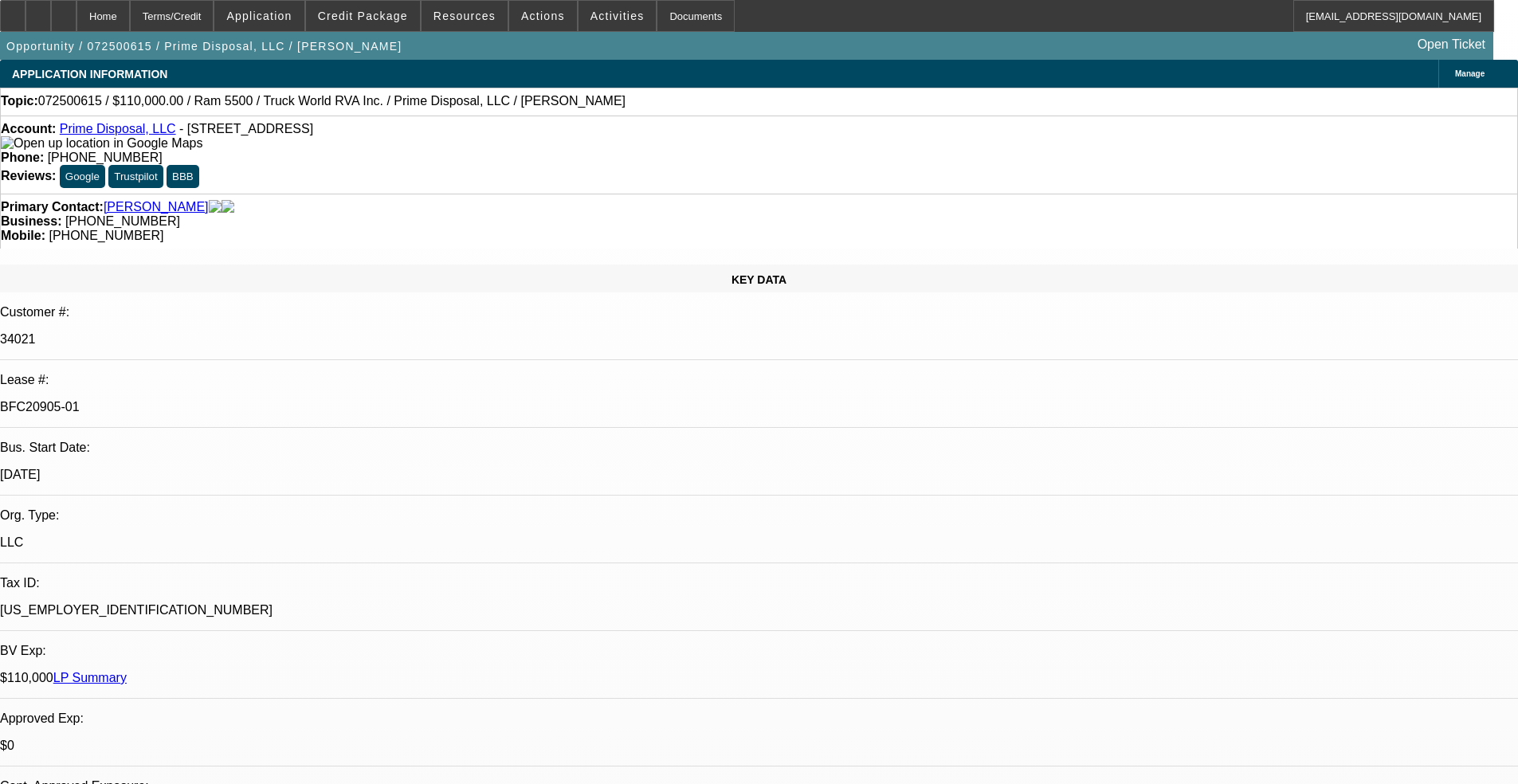
select select "0"
select select "2"
select select "0"
select select "2"
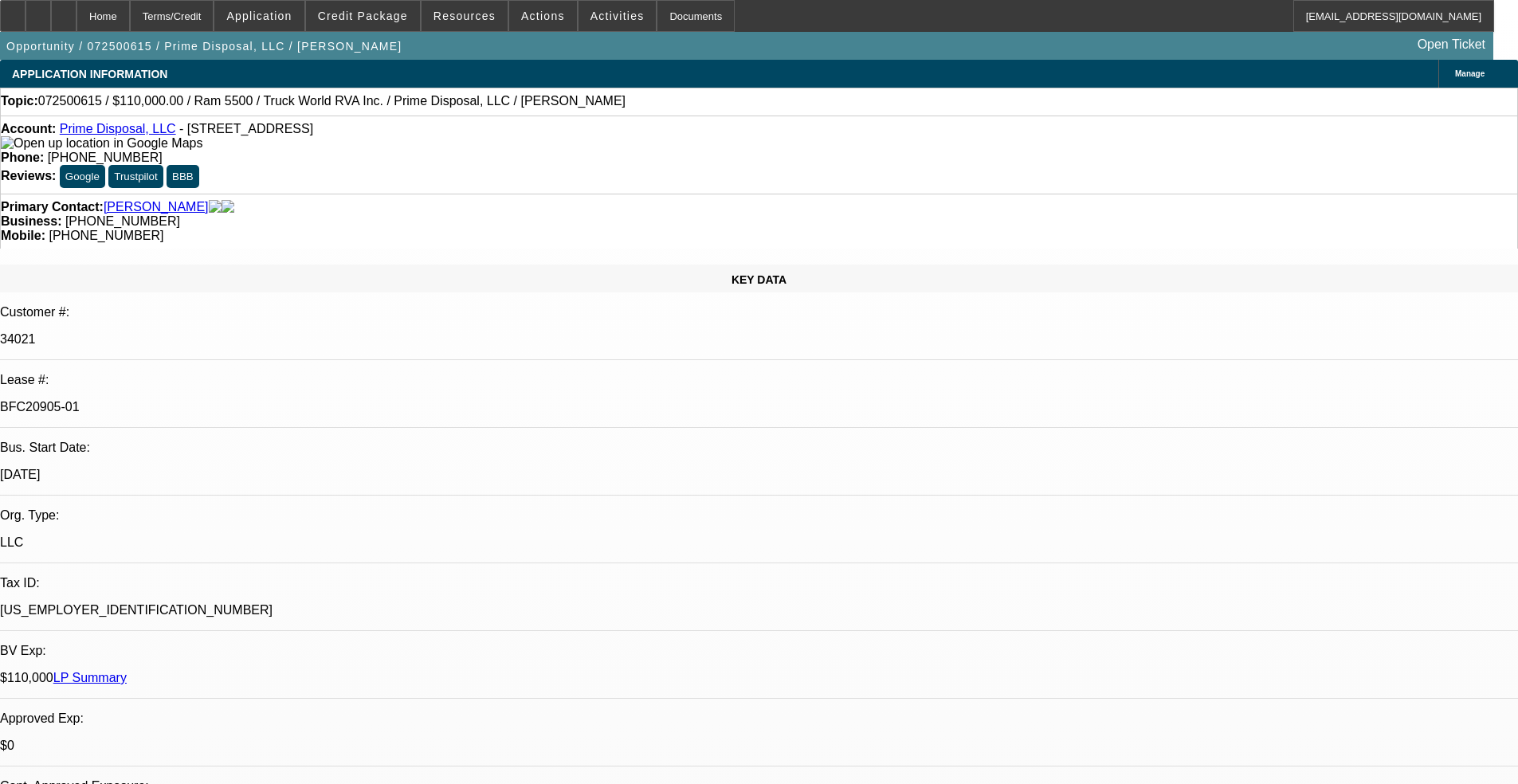
select select "0"
select select "2"
select select "0"
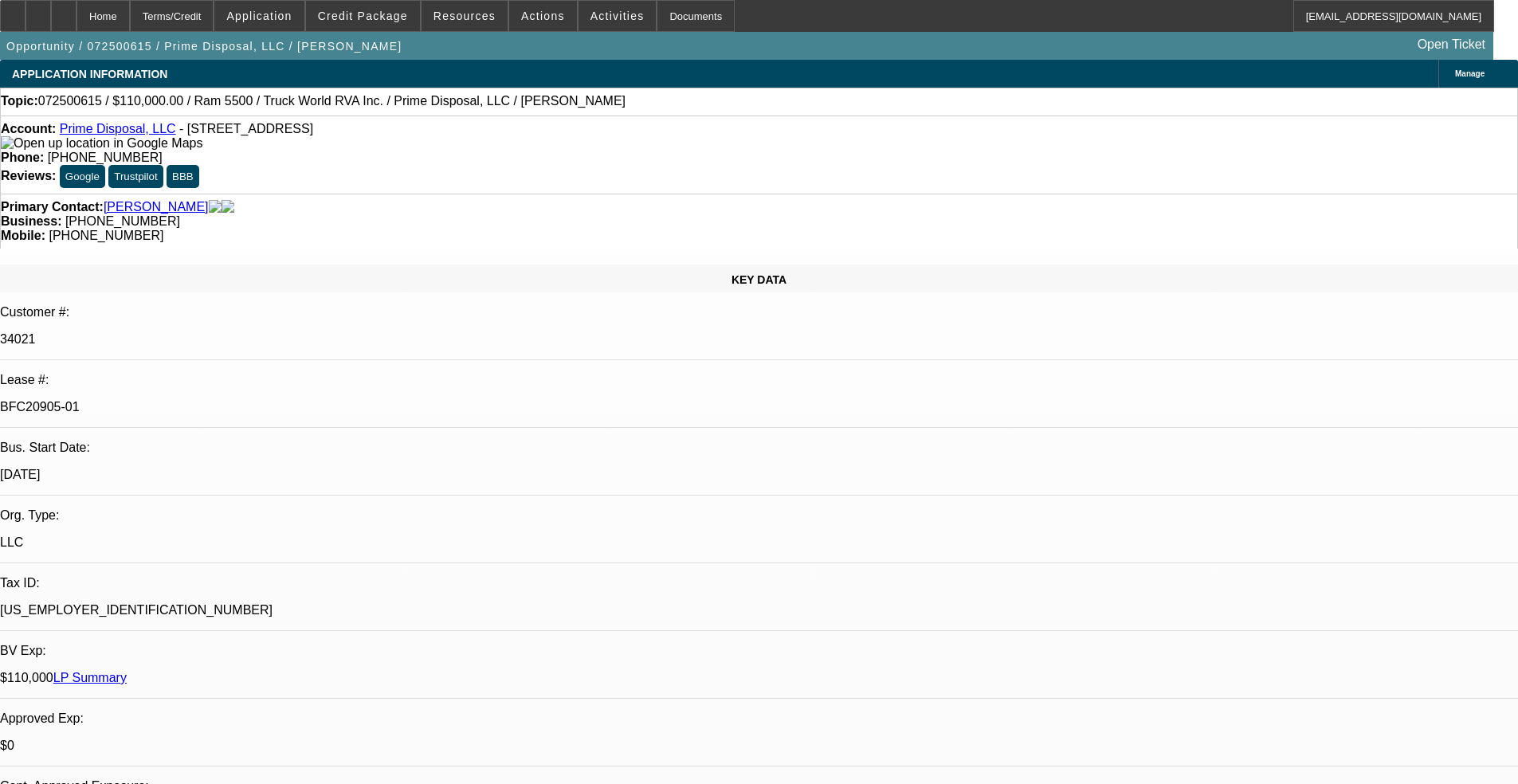
select select "2"
select select "0"
select select "1"
select select "2"
select select "6"
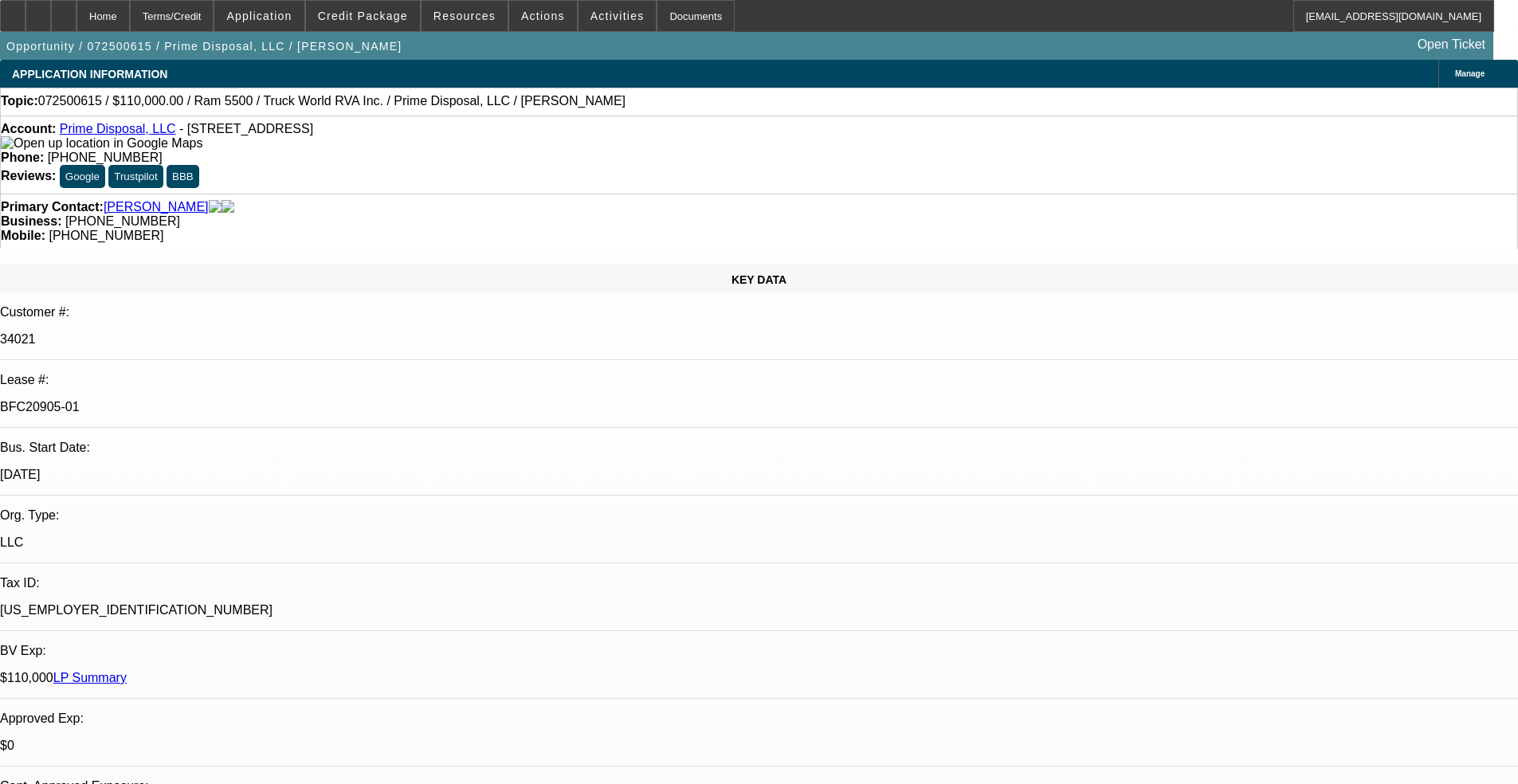
select select "1"
select select "2"
select select "6"
select select "1"
select select "2"
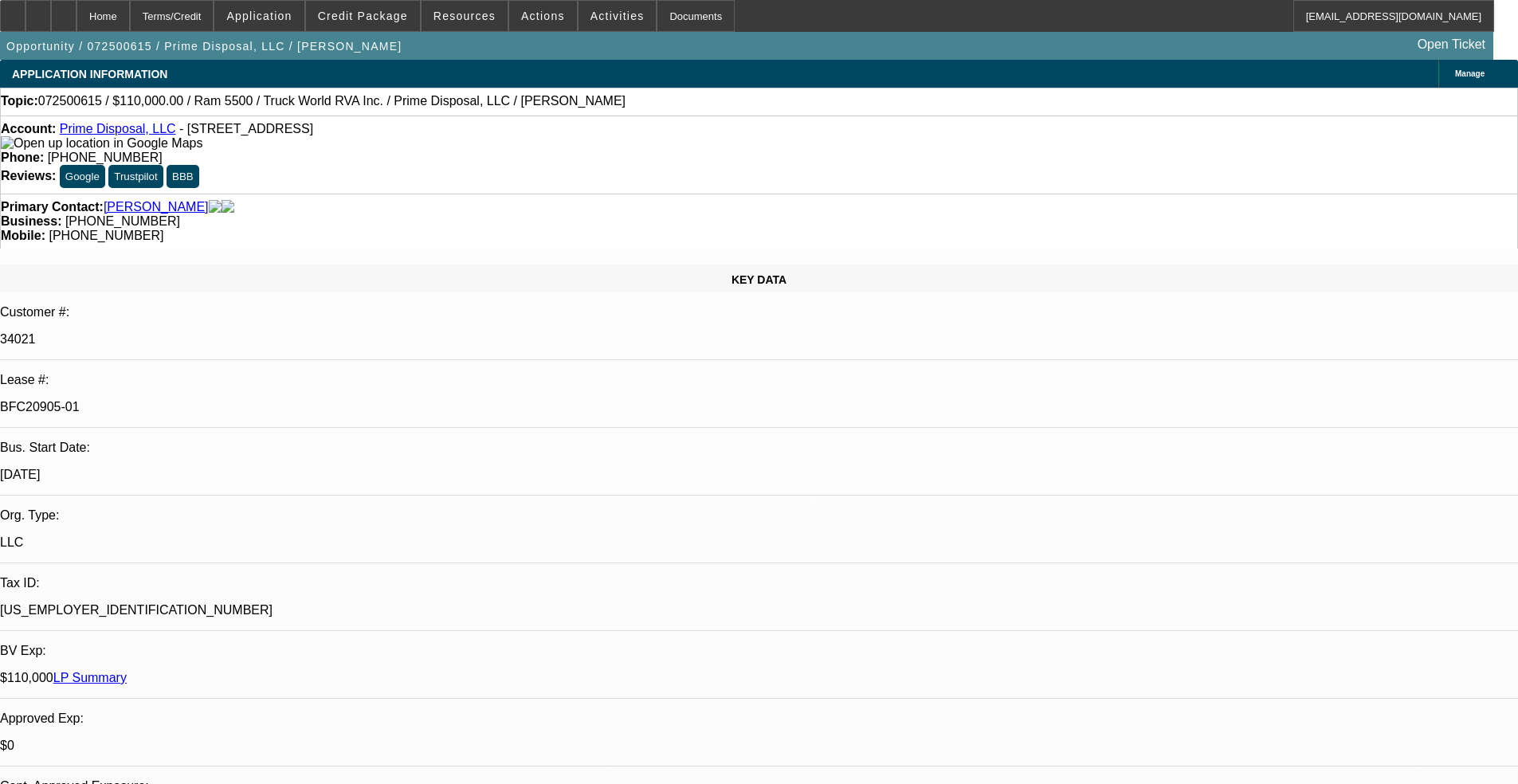
select select "6"
select select "1"
select select "2"
select select "6"
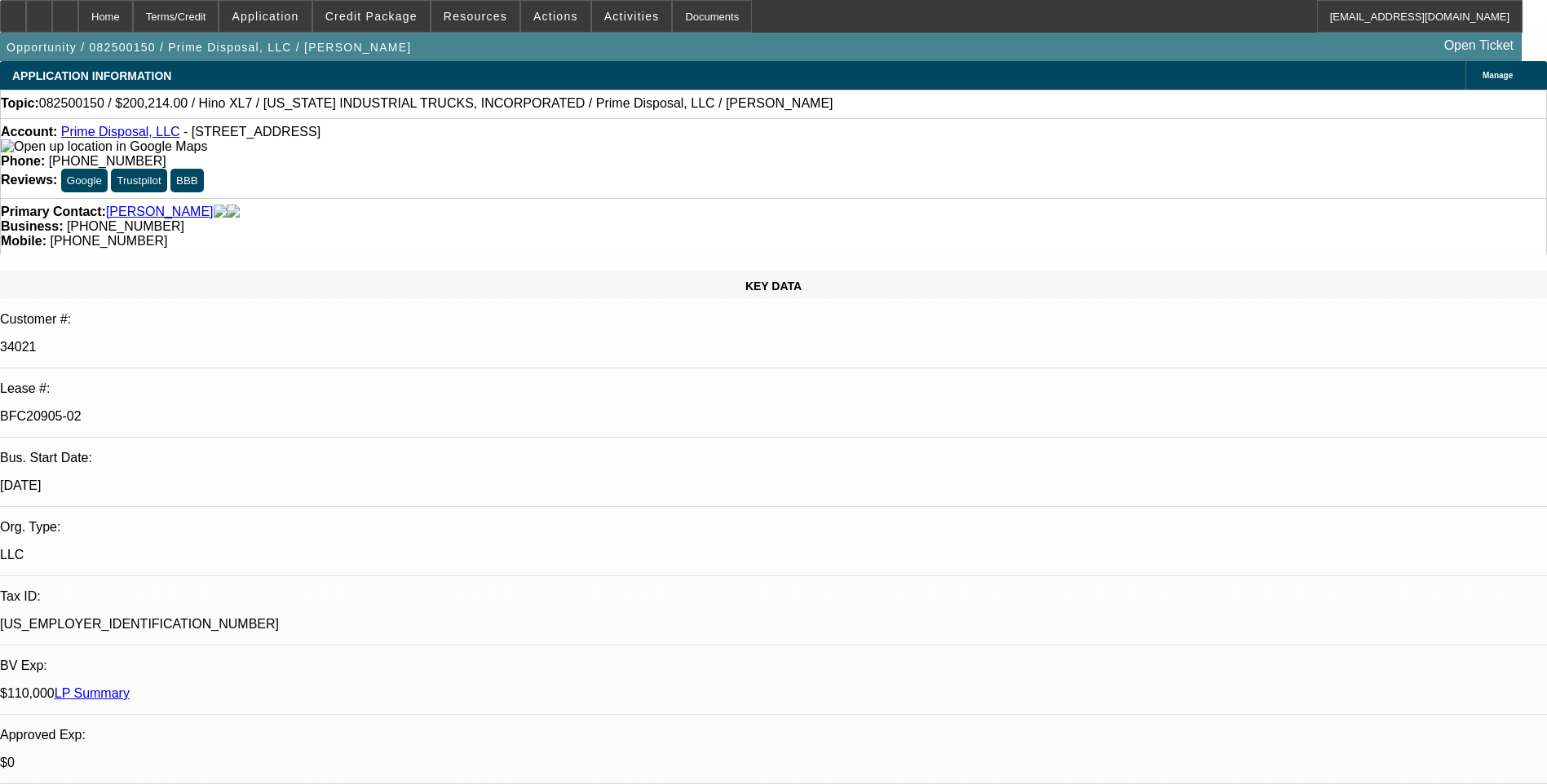
select select "0.1"
select select "0"
select select "0.1"
select select "0"
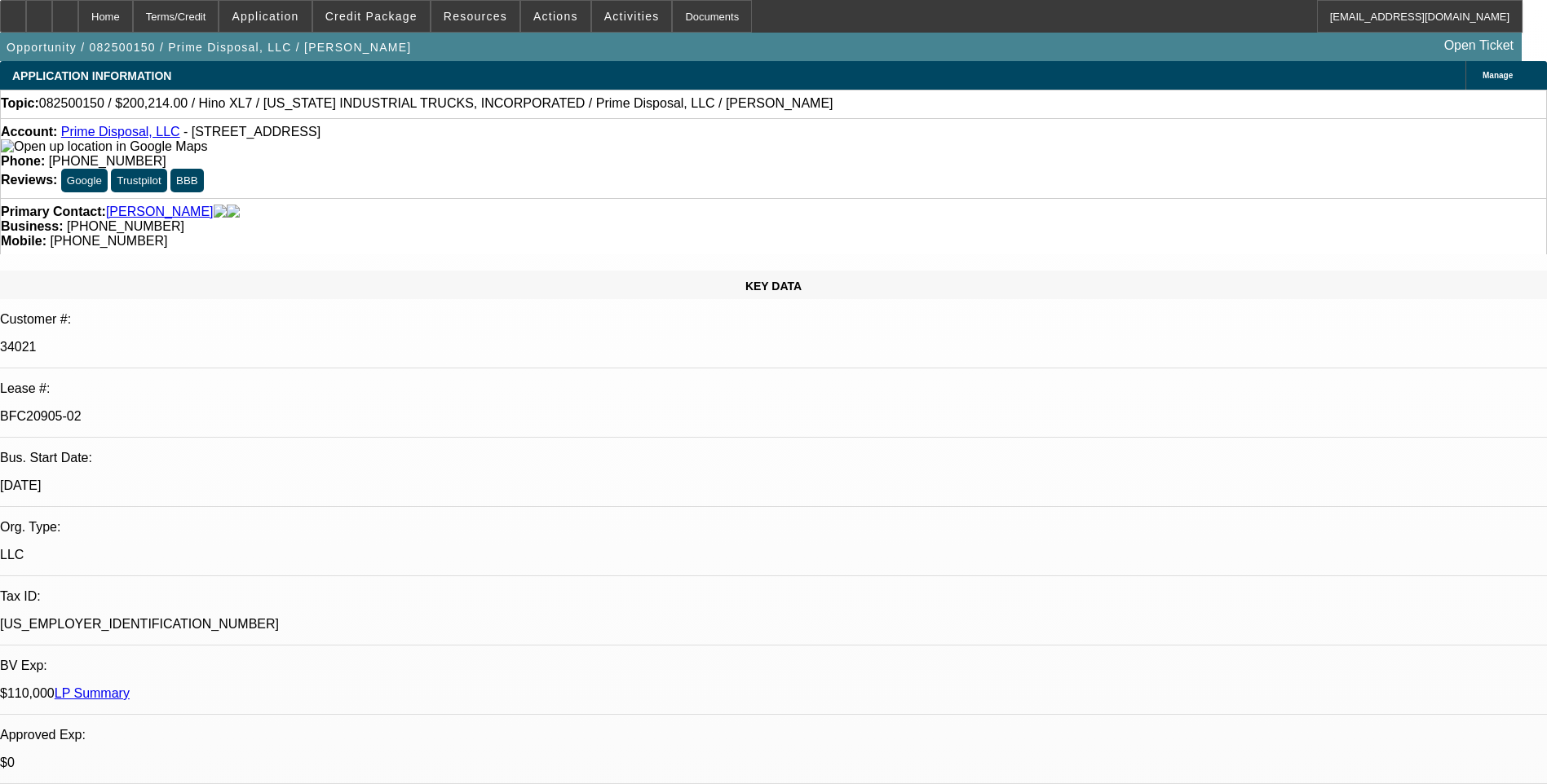
select select "0"
select select "0.1"
select select "0"
select select "0.1"
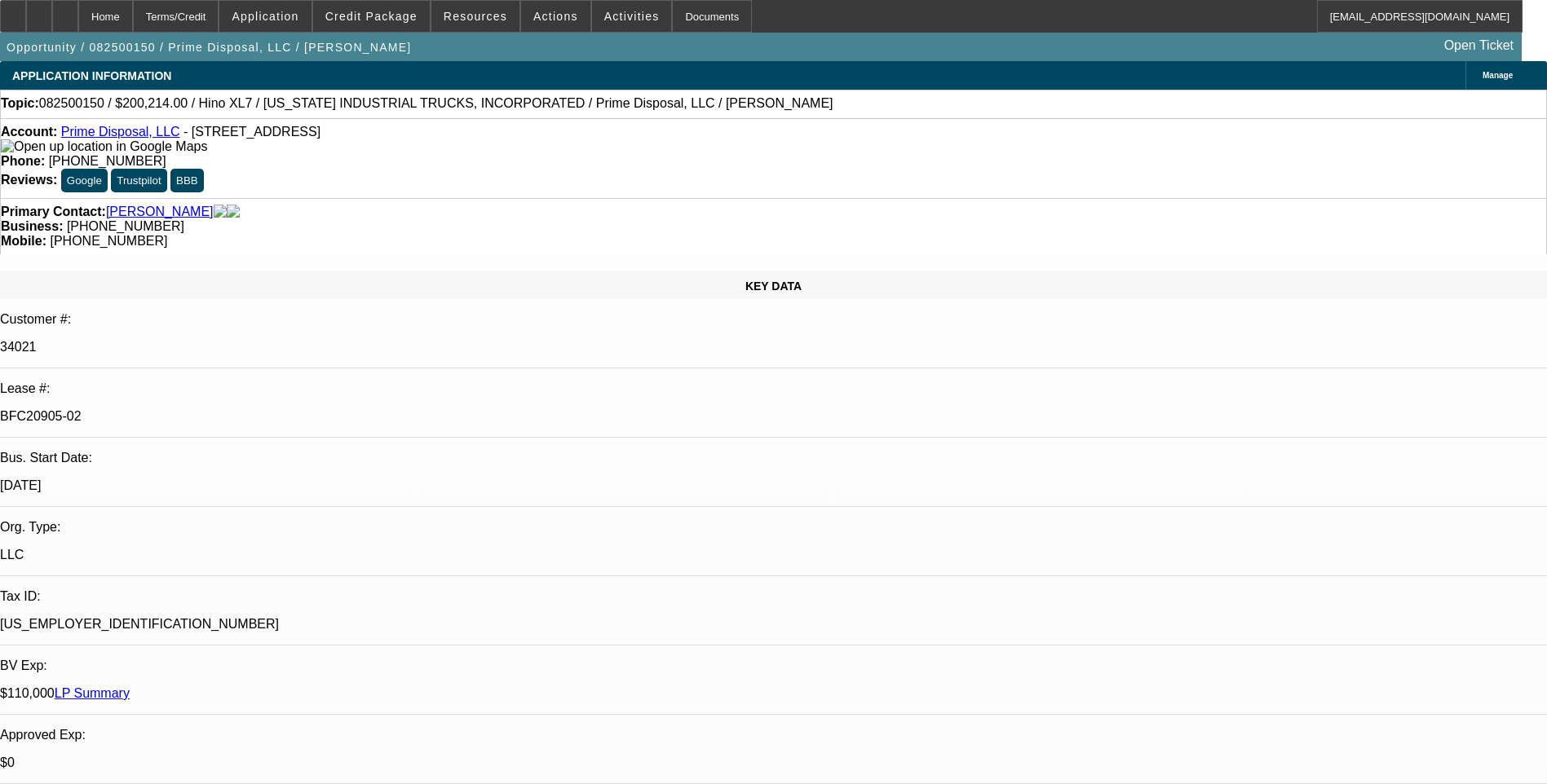
select select "0"
select select "1"
select select "6"
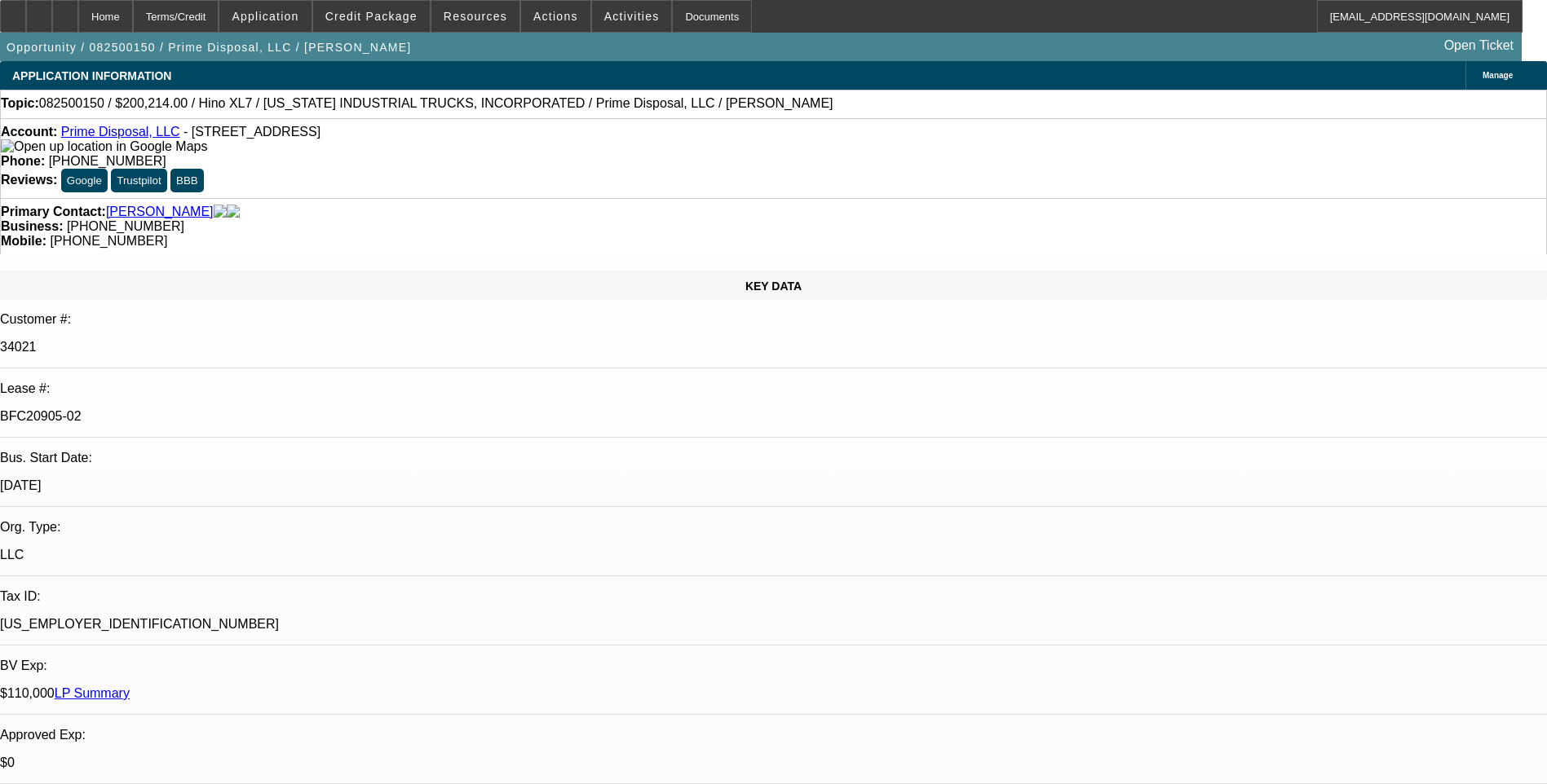
select select "1"
select select "6"
select select "1"
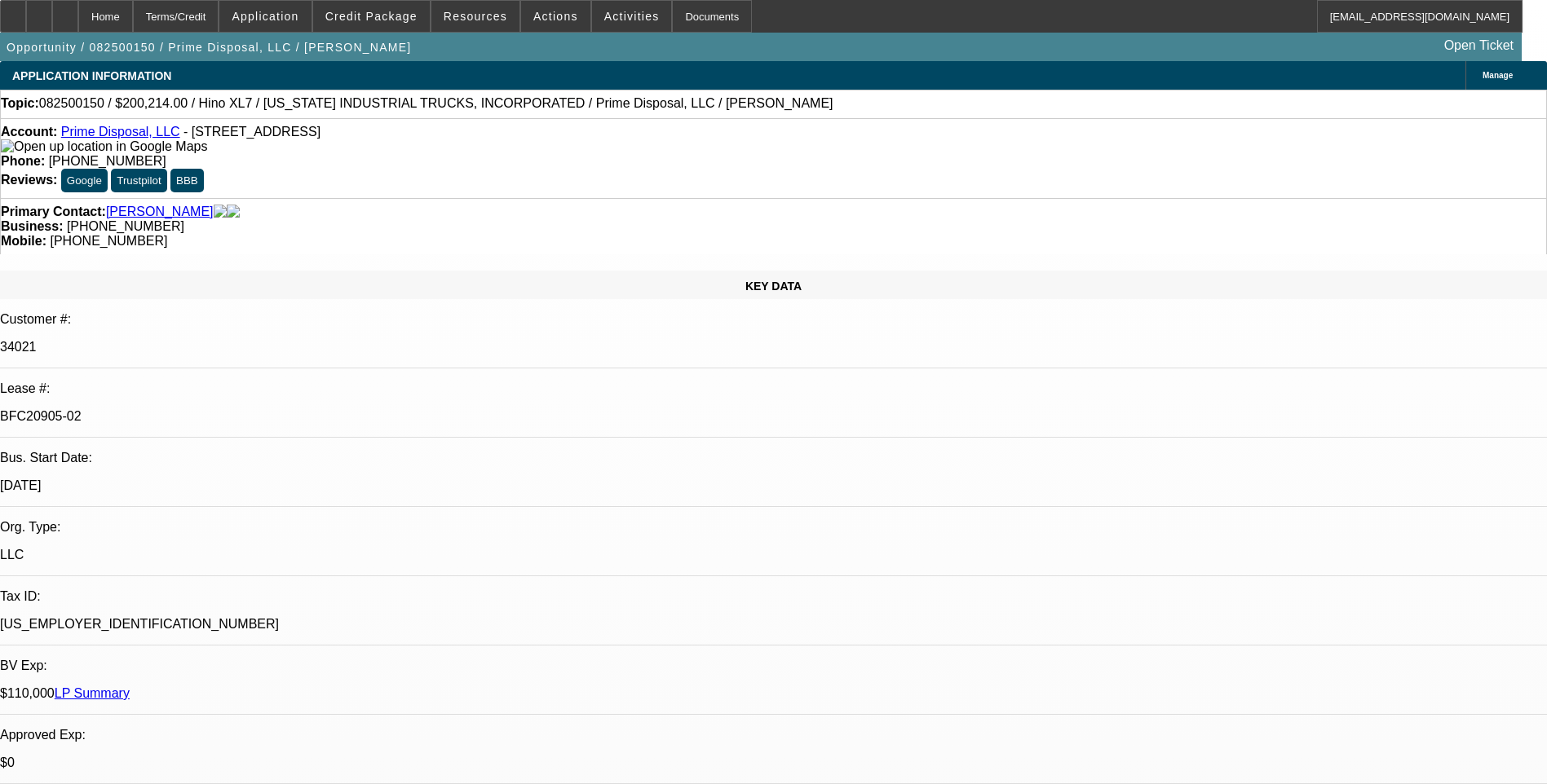
select select "6"
select select "1"
select select "6"
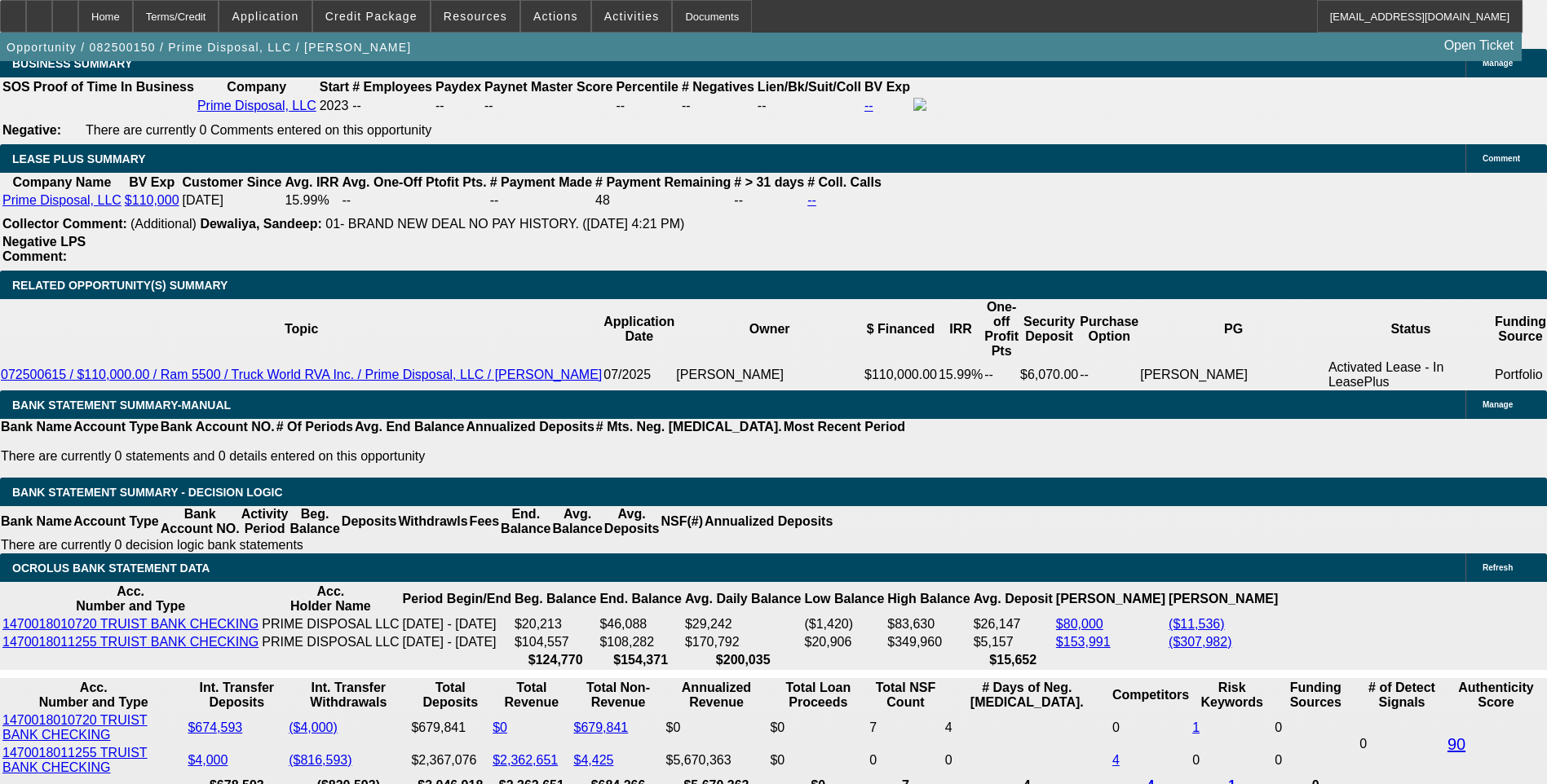
scroll to position [2825, 0]
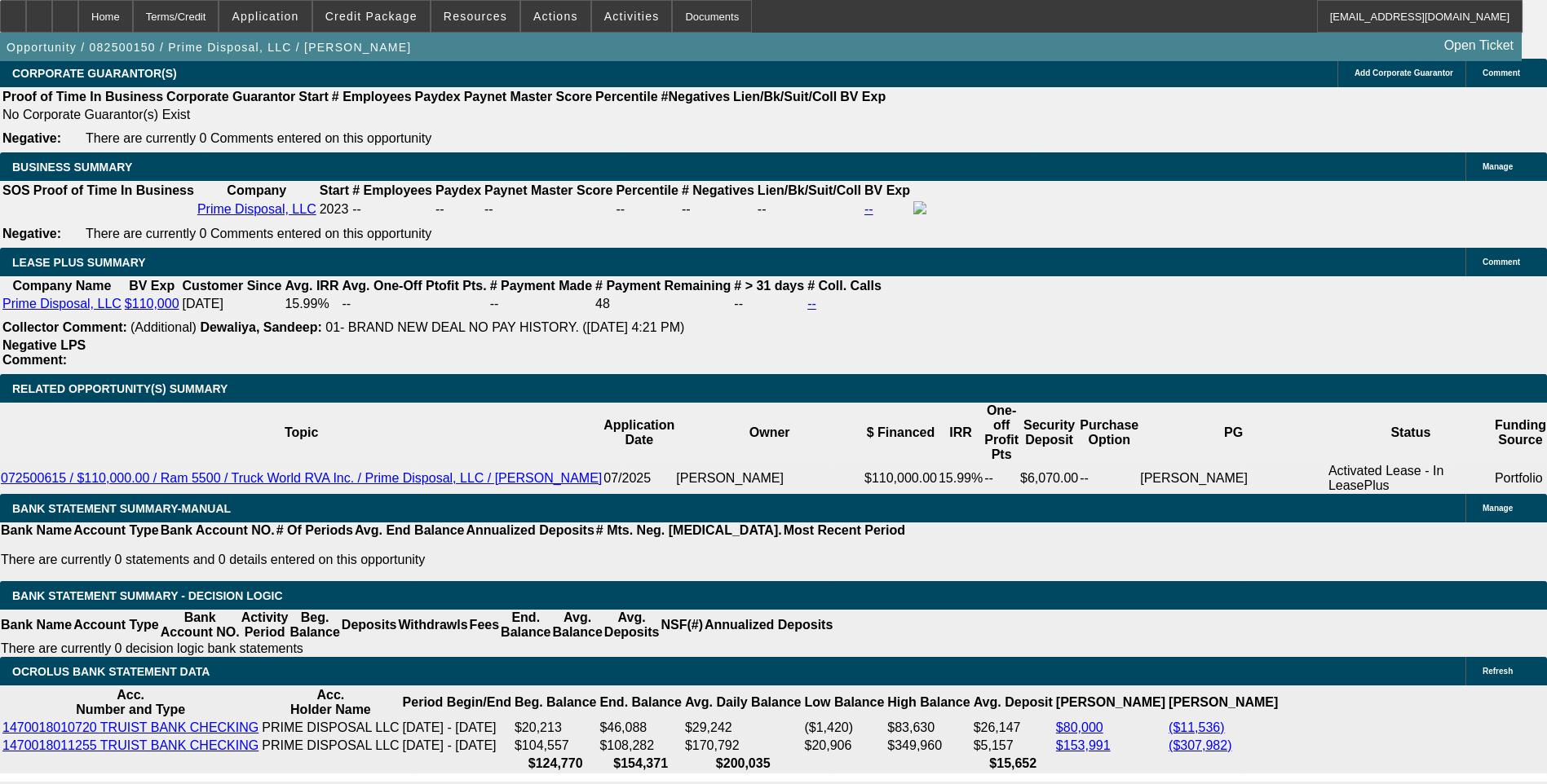
scroll to position [2663, 0]
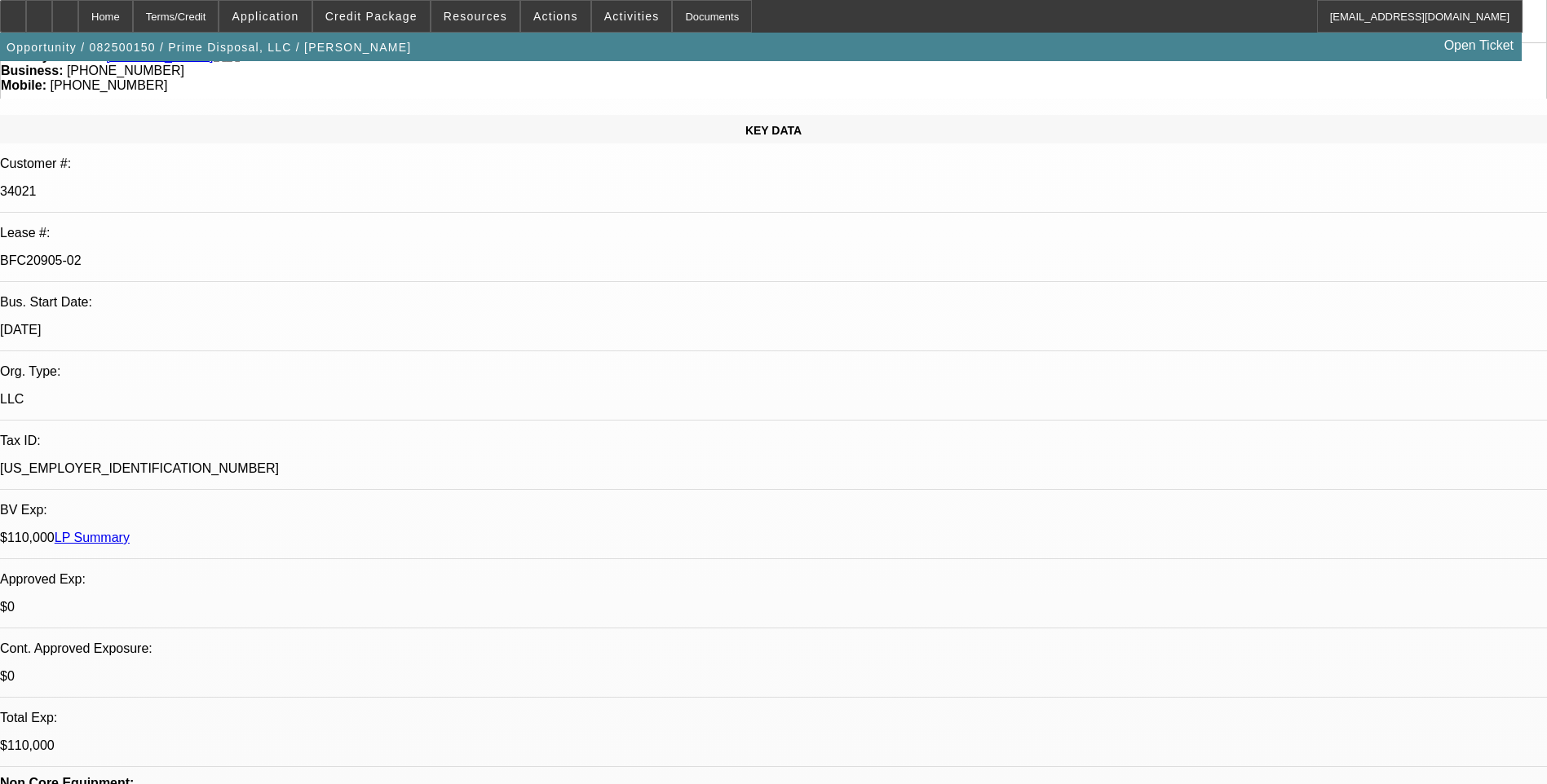
scroll to position [0, 0]
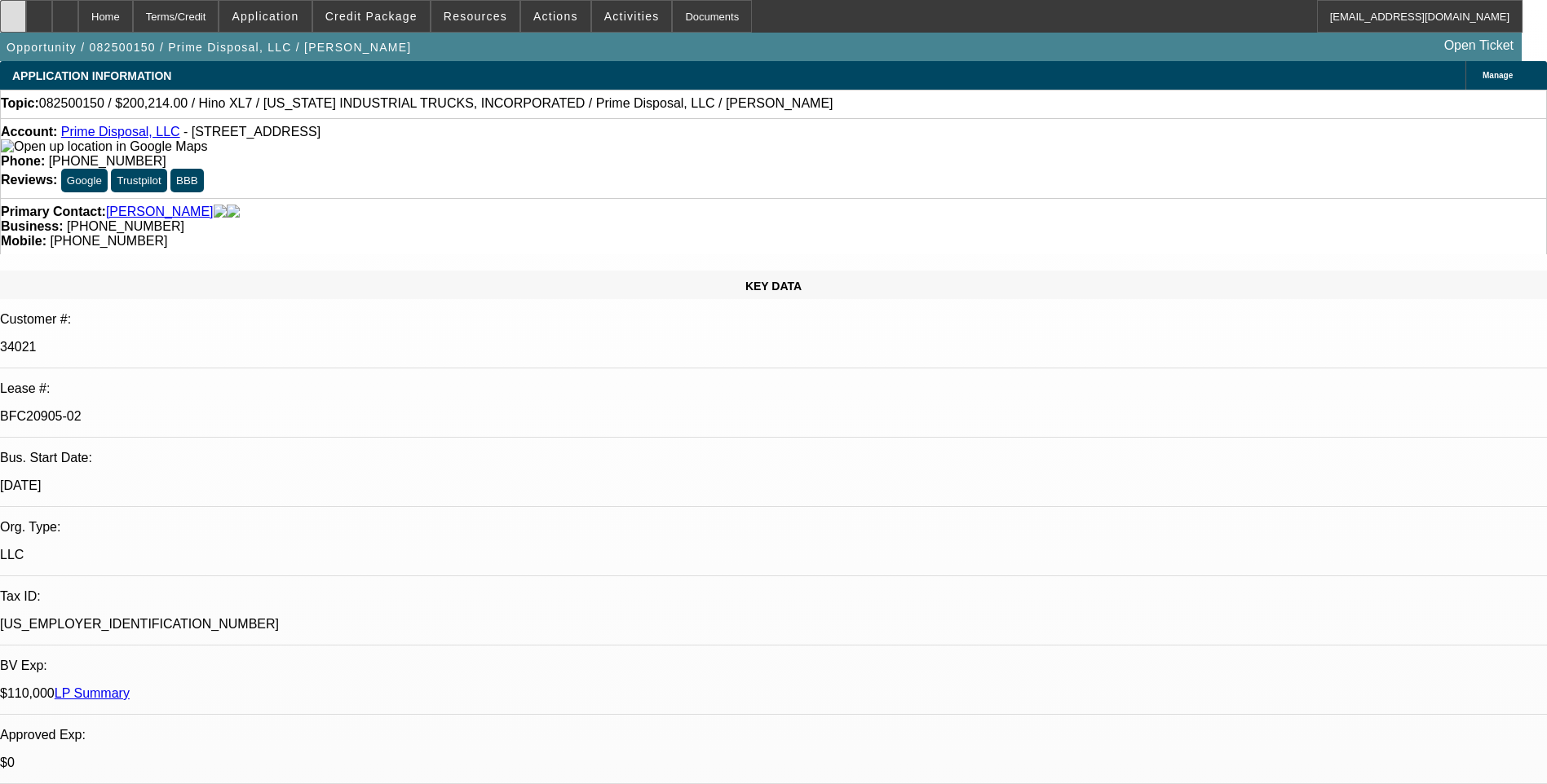
click at [26, 22] on div at bounding box center [13, 16] width 26 height 33
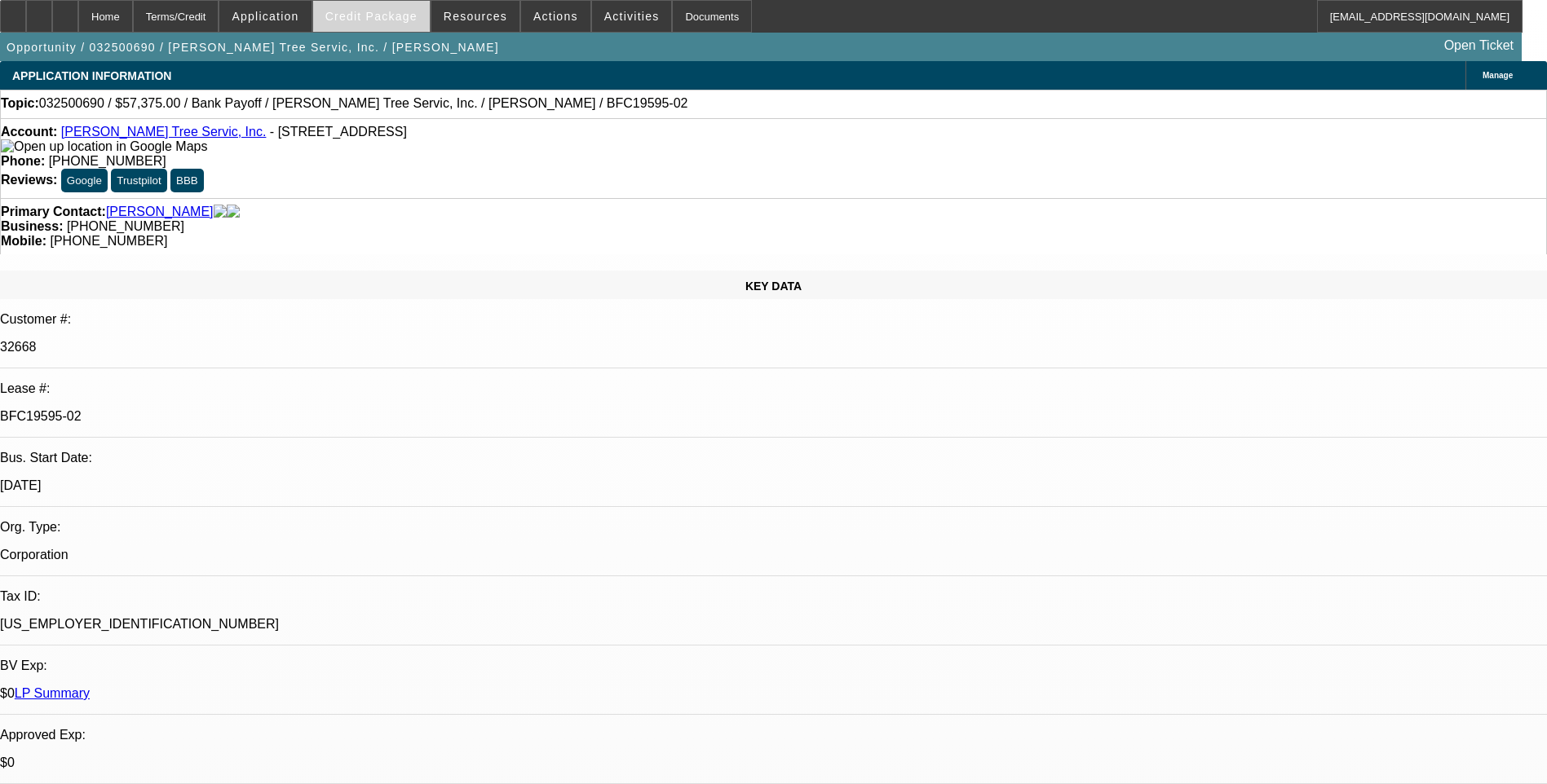
select select "0.1"
select select "0"
select select "0.1"
select select "0"
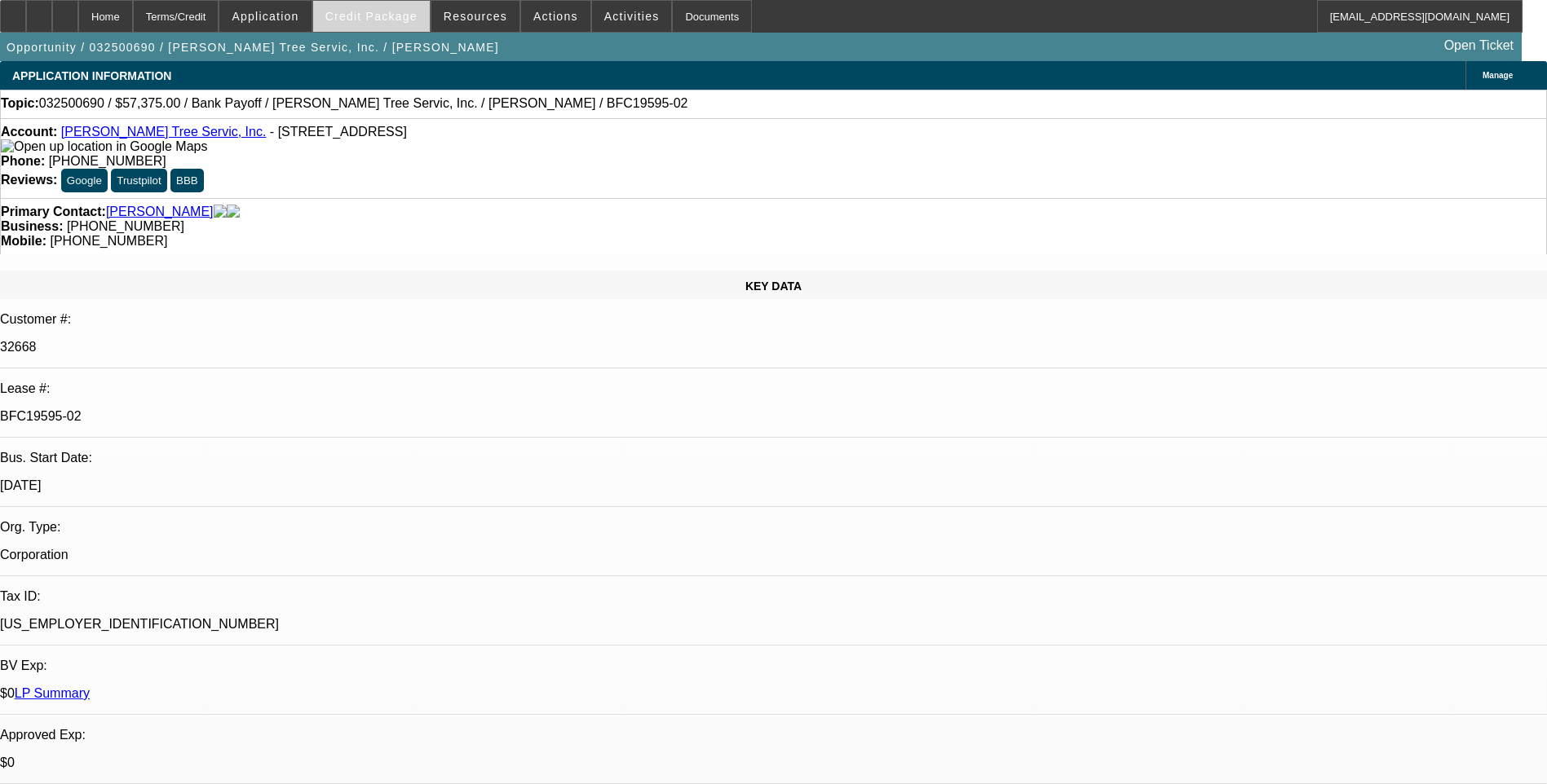
select select "0"
select select "0.1"
select select "0"
select select "0.1"
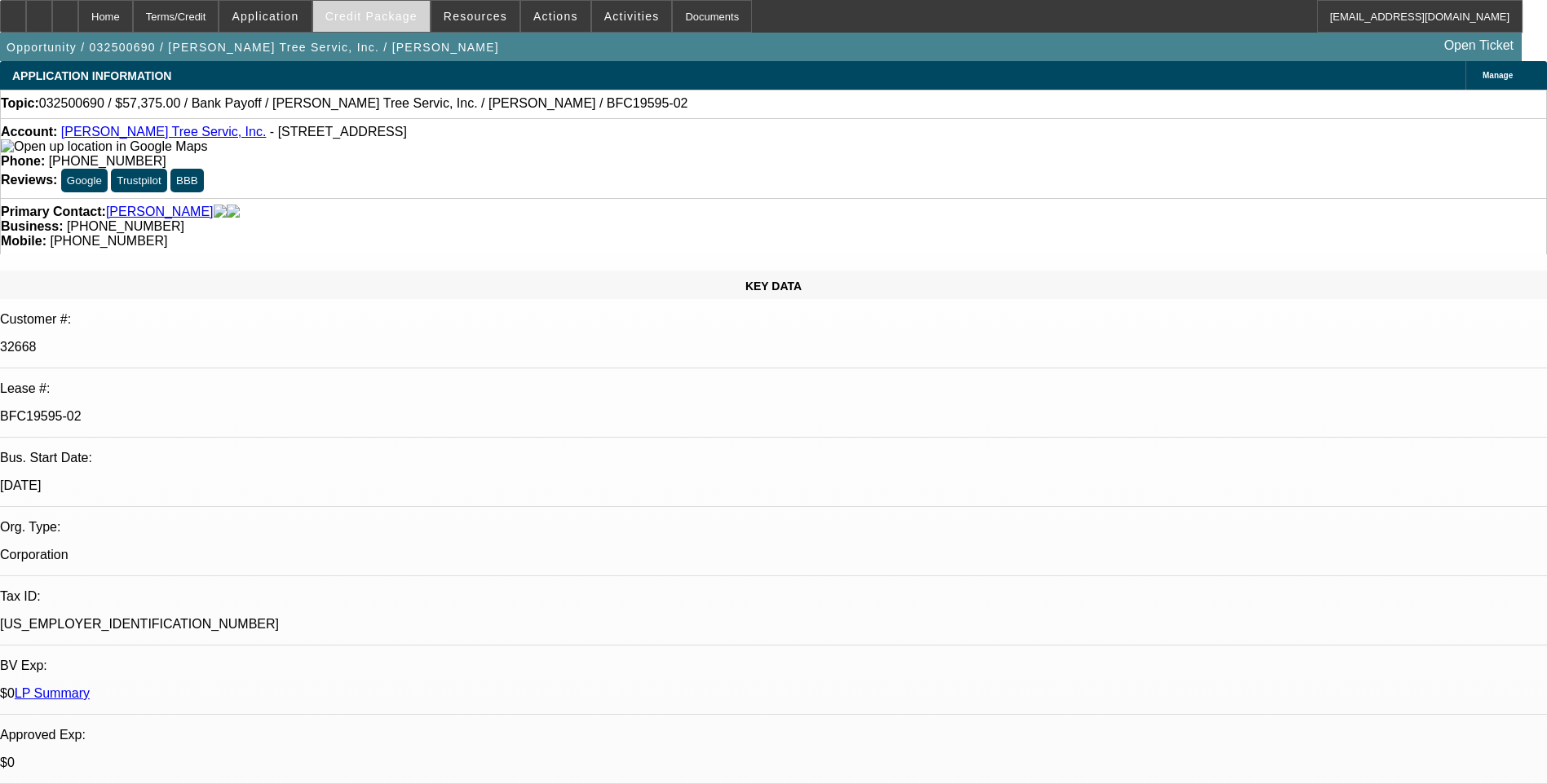
select select "0"
select select "1"
select select "3"
select select "6"
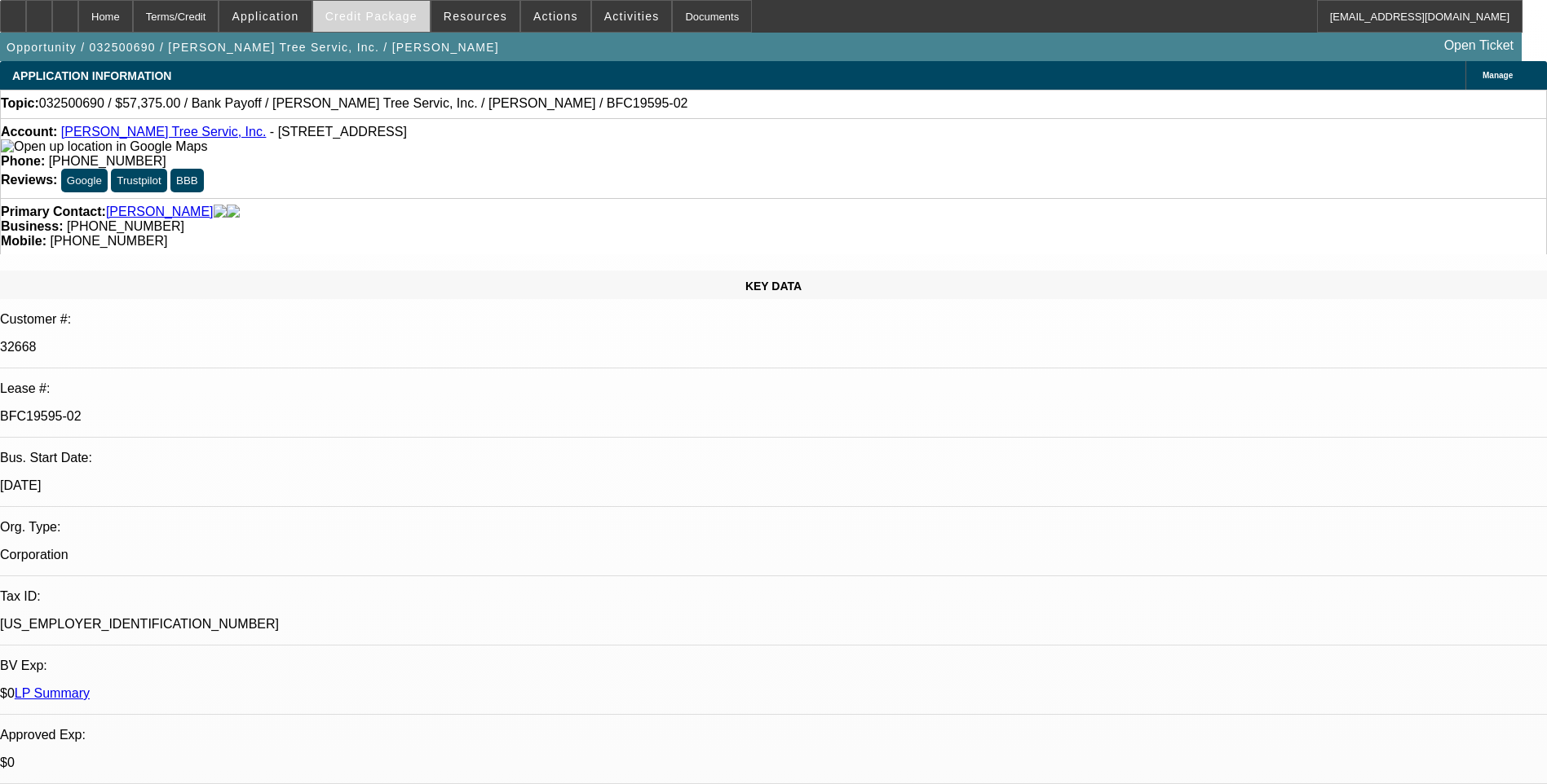
select select "1"
select select "3"
select select "6"
select select "1"
select select "3"
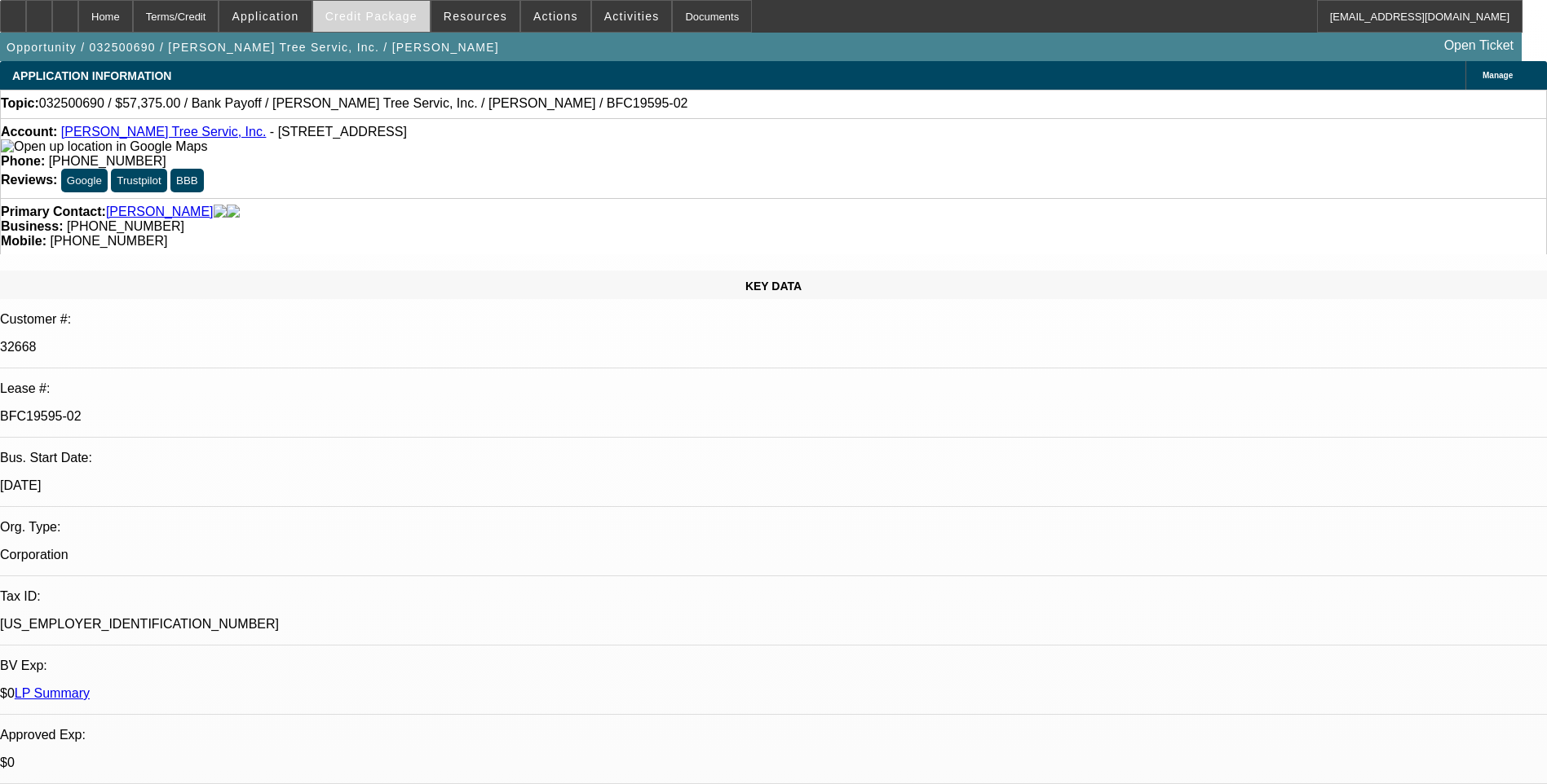
select select "6"
select select "1"
select select "3"
select select "6"
click at [396, 18] on span "Credit Package" at bounding box center [371, 16] width 92 height 13
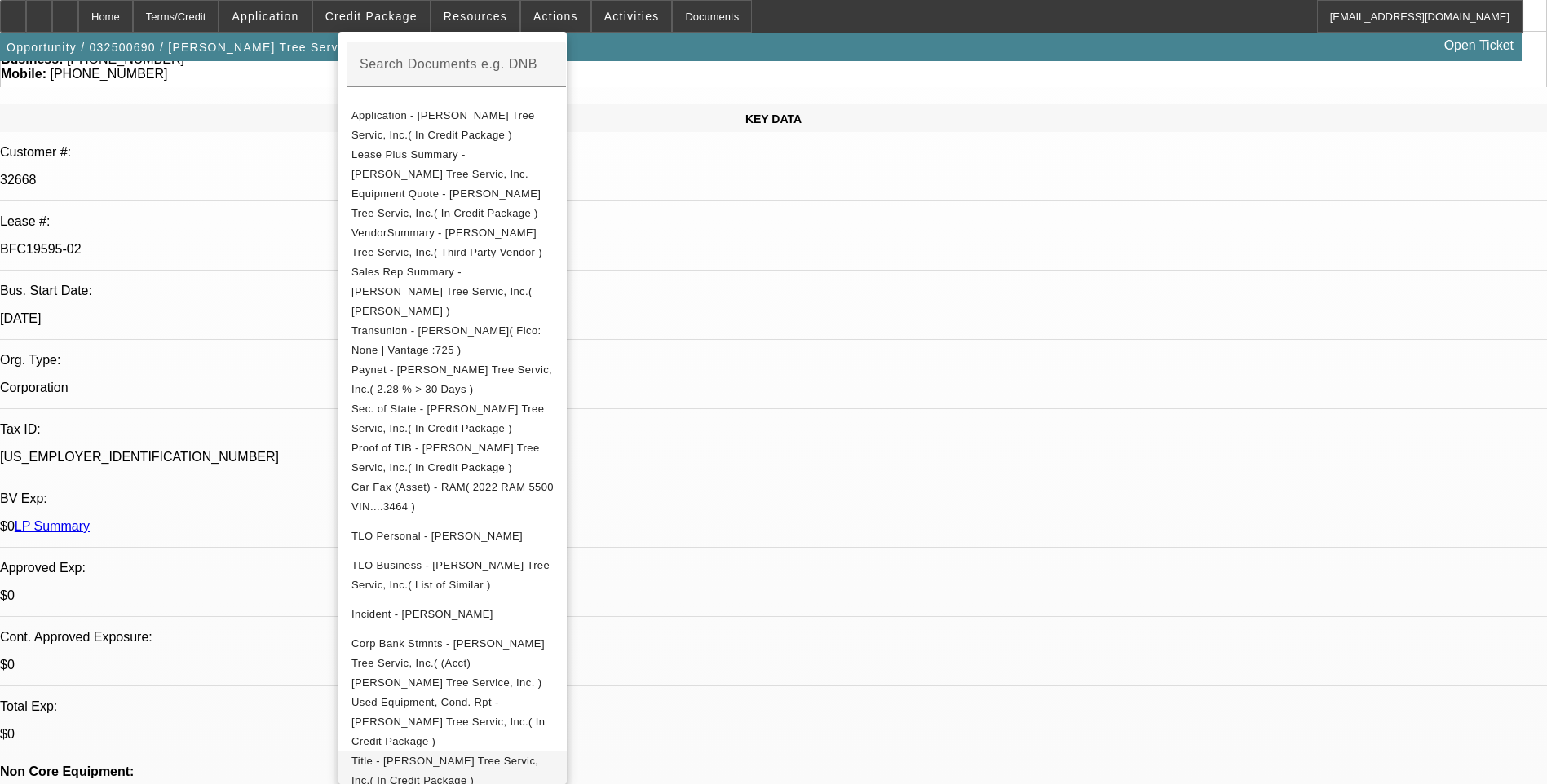
scroll to position [245, 0]
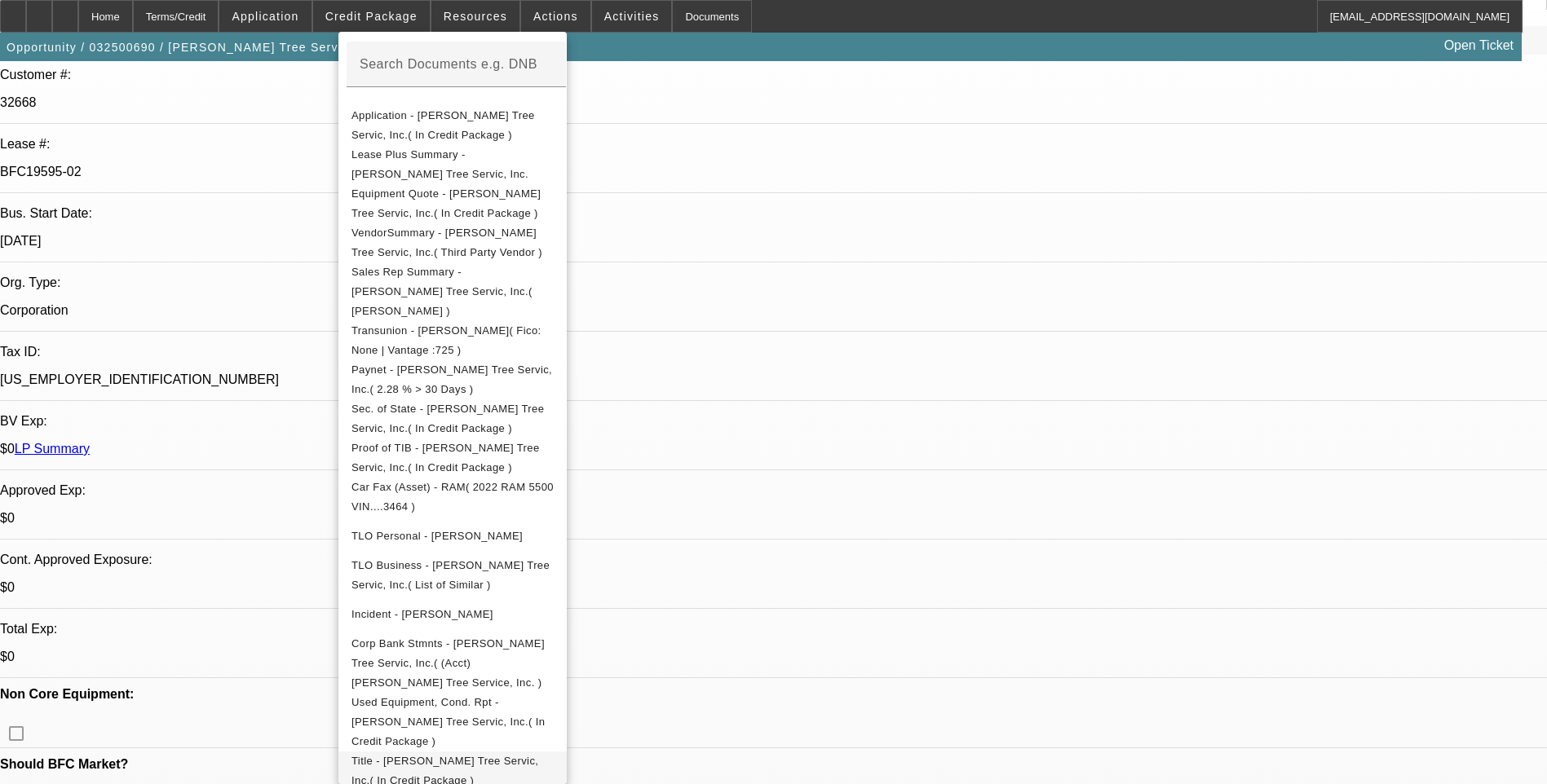
click at [484, 751] on span "Title - Tabor Tree Servic, Inc.( In Credit Package )" at bounding box center [453, 770] width 203 height 39
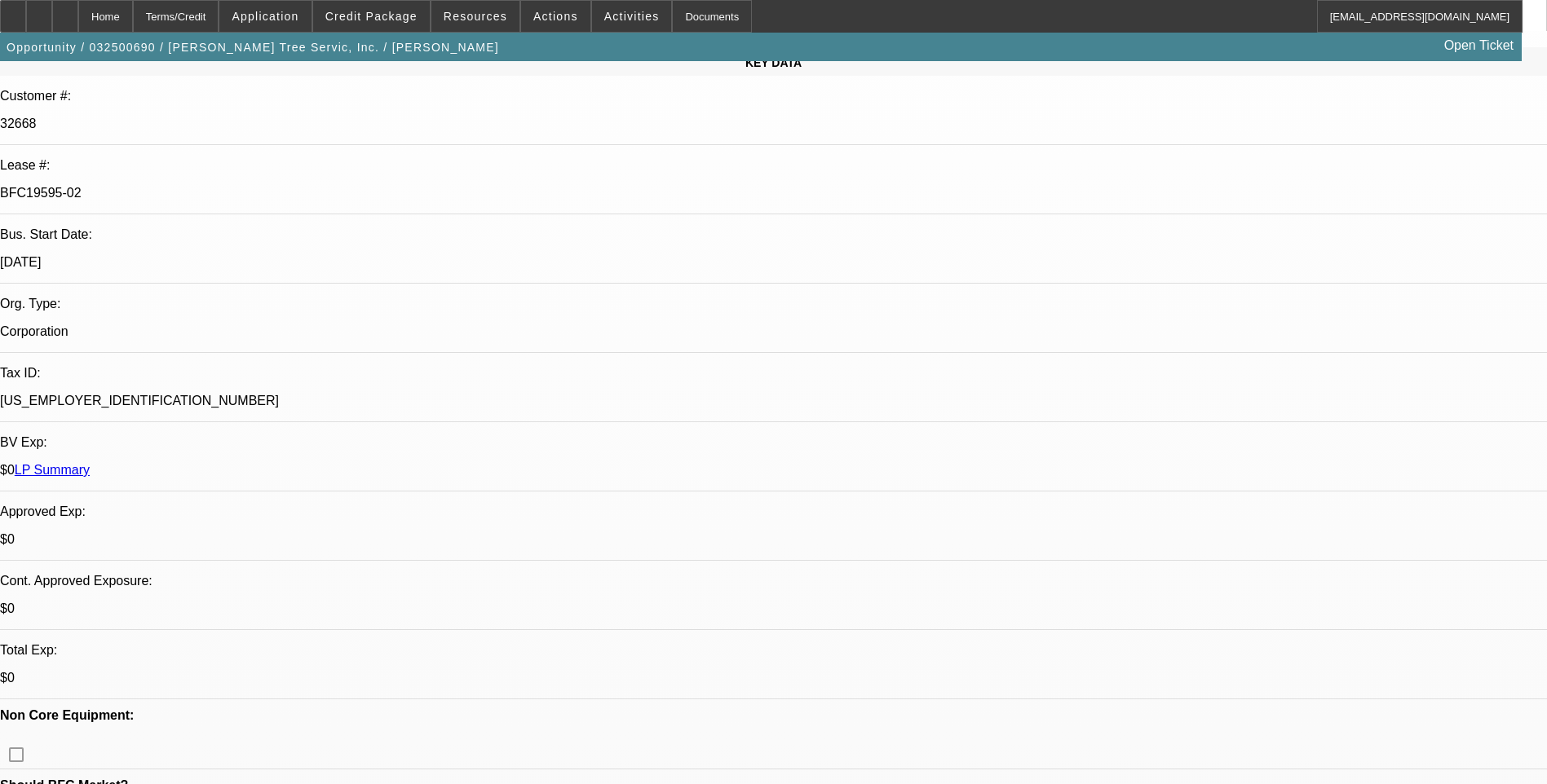
scroll to position [0, 0]
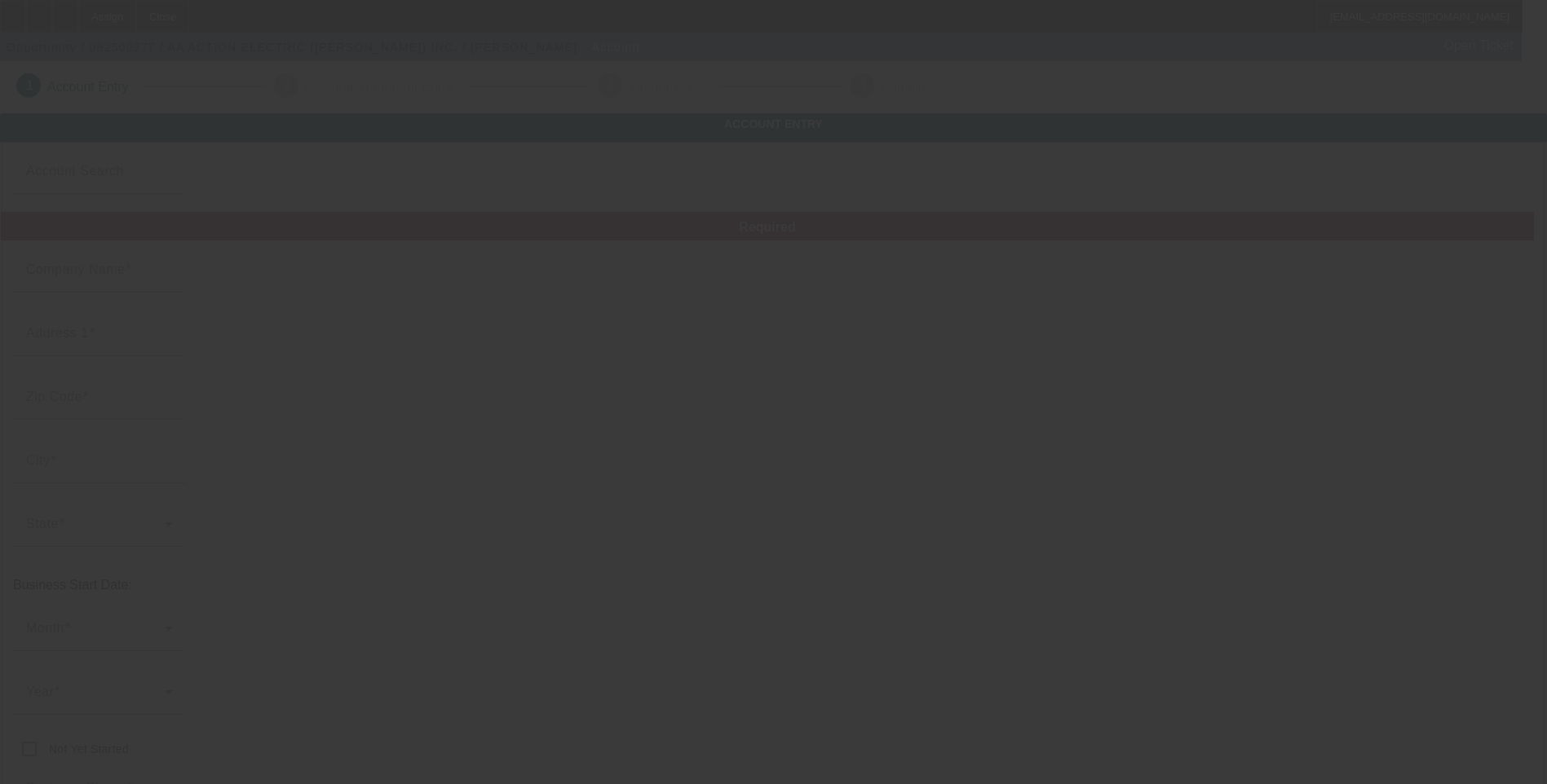
type input "AA ACTION ELECTRIC ([PERSON_NAME]) INC."
type input "[STREET_ADDRESS][PERSON_NAME]"
type input "33901"
type input "[GEOGRAPHIC_DATA][PERSON_NAME]"
type input "[PHONE_NUMBER]"
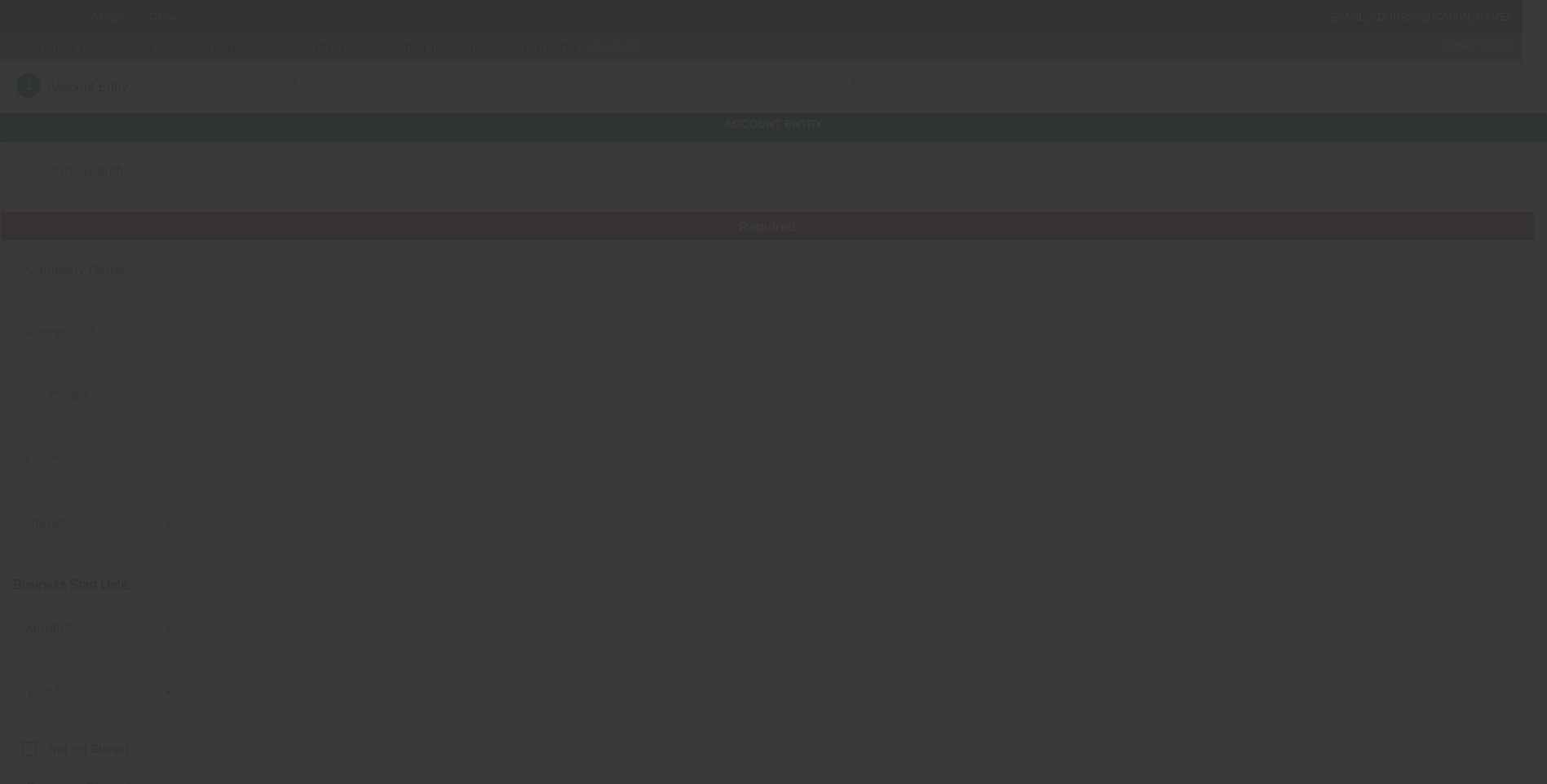
type input "[EMAIL_ADDRESS][DOMAIN_NAME]"
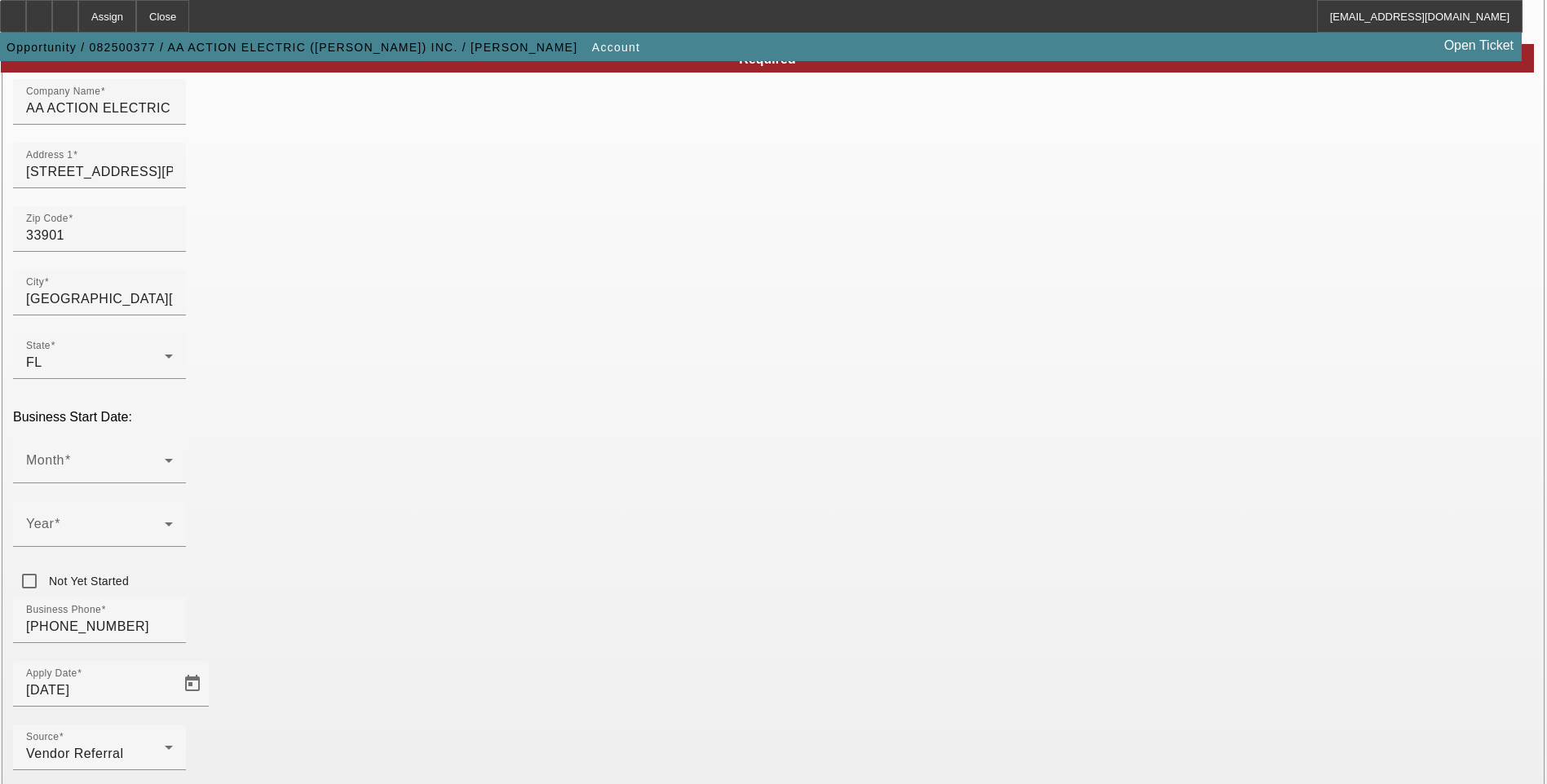
scroll to position [245, 0]
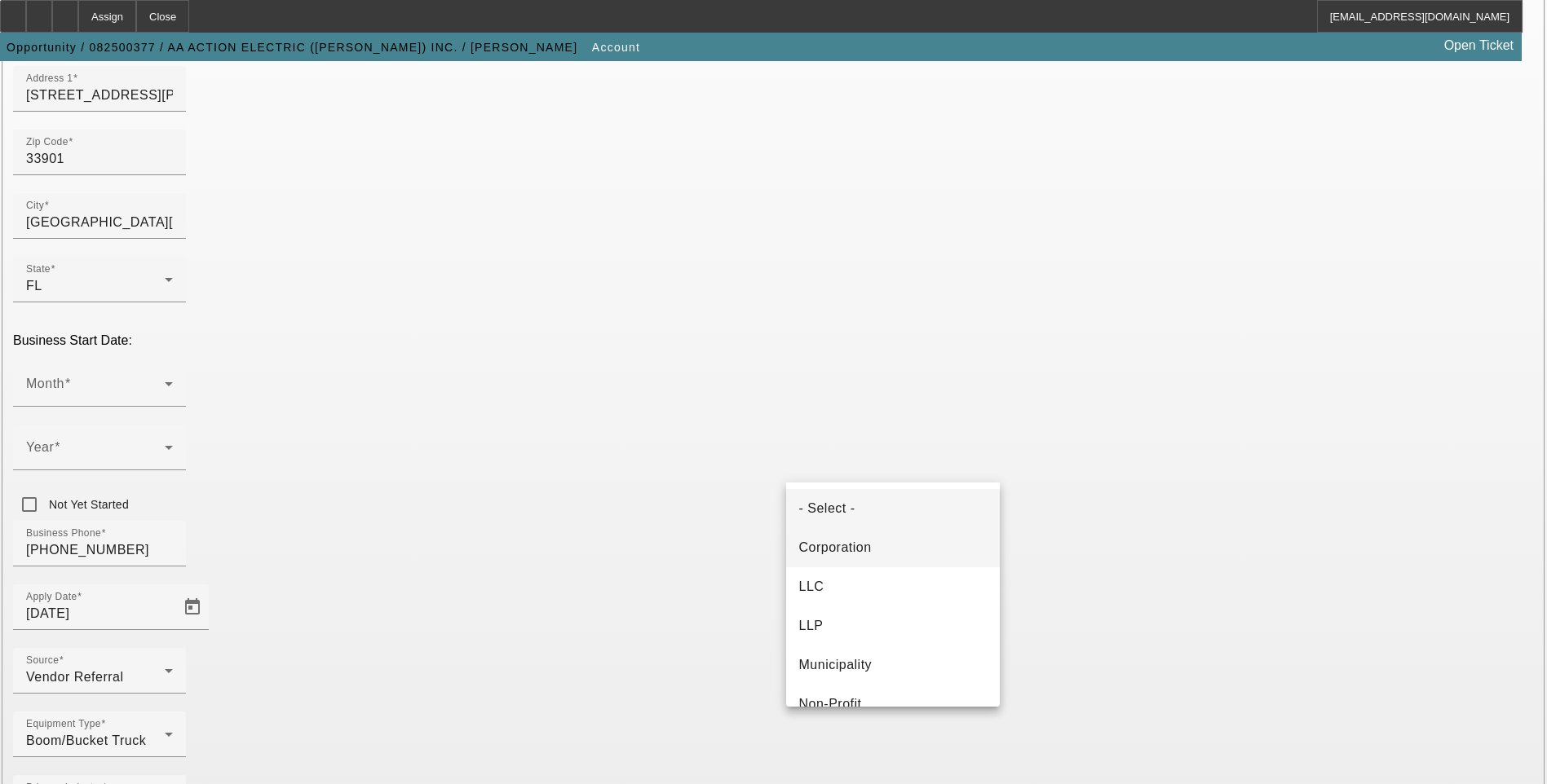
click at [886, 550] on mat-option "Corporation" at bounding box center [893, 547] width 214 height 39
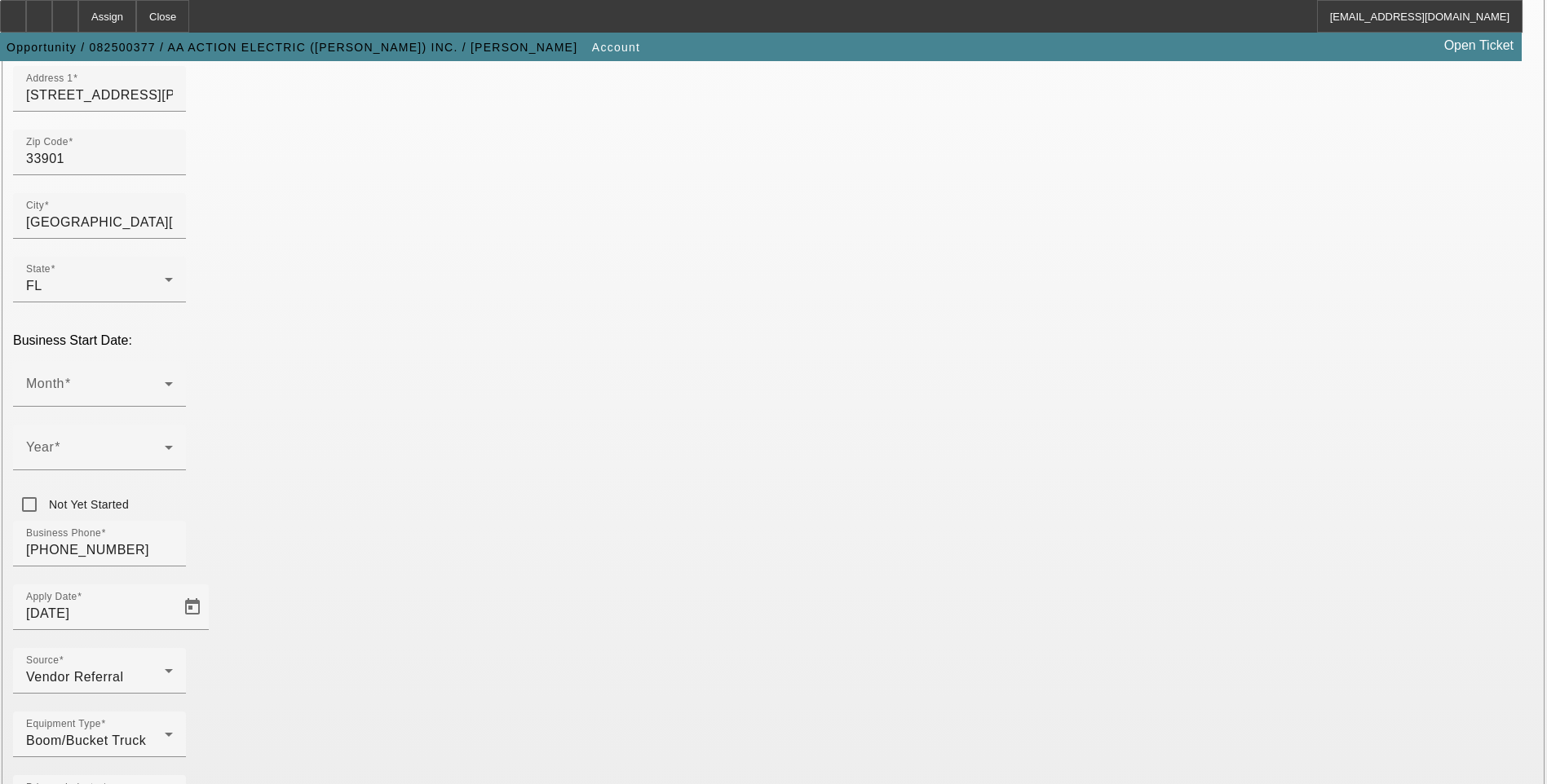
paste input "82-4272683"
type input "82-4272683"
drag, startPoint x: 874, startPoint y: 578, endPoint x: 867, endPoint y: 592, distance: 15.7
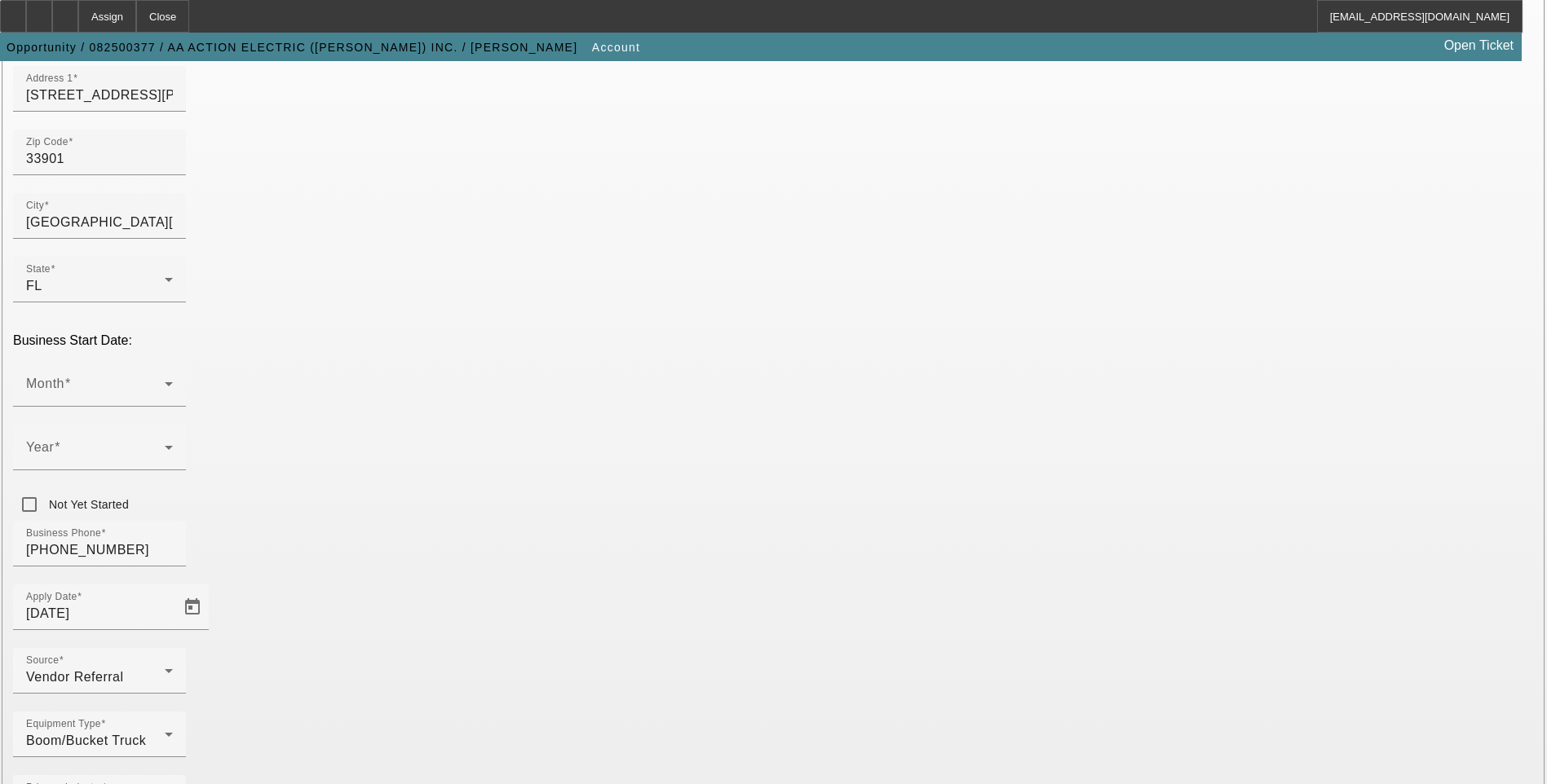
paste input "https://aaactionelectric.com/"
type input "https://aaactionelectric.com/"
drag, startPoint x: 1057, startPoint y: 465, endPoint x: 1161, endPoint y: 483, distance: 105.5
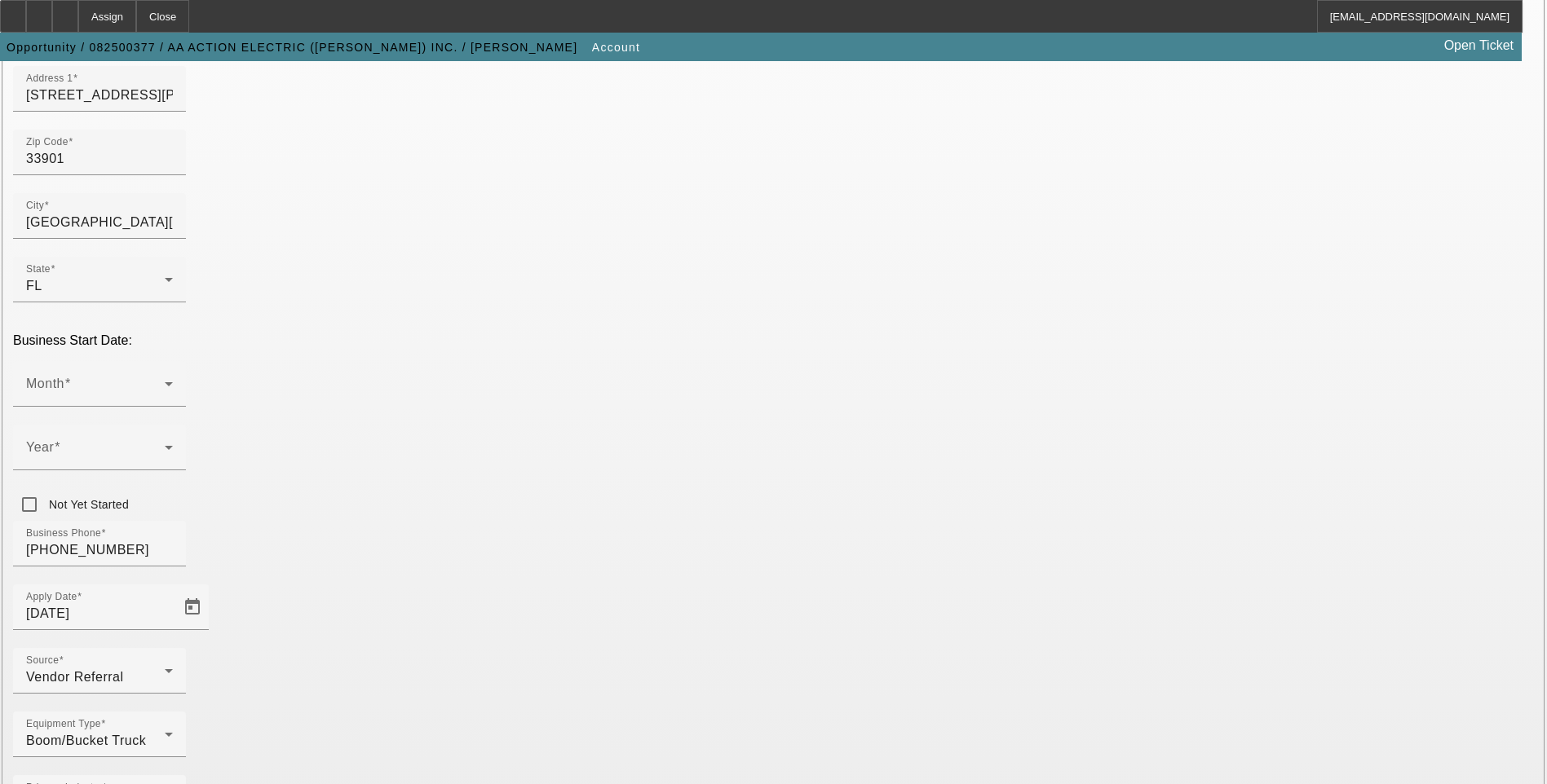
type input "824272683"
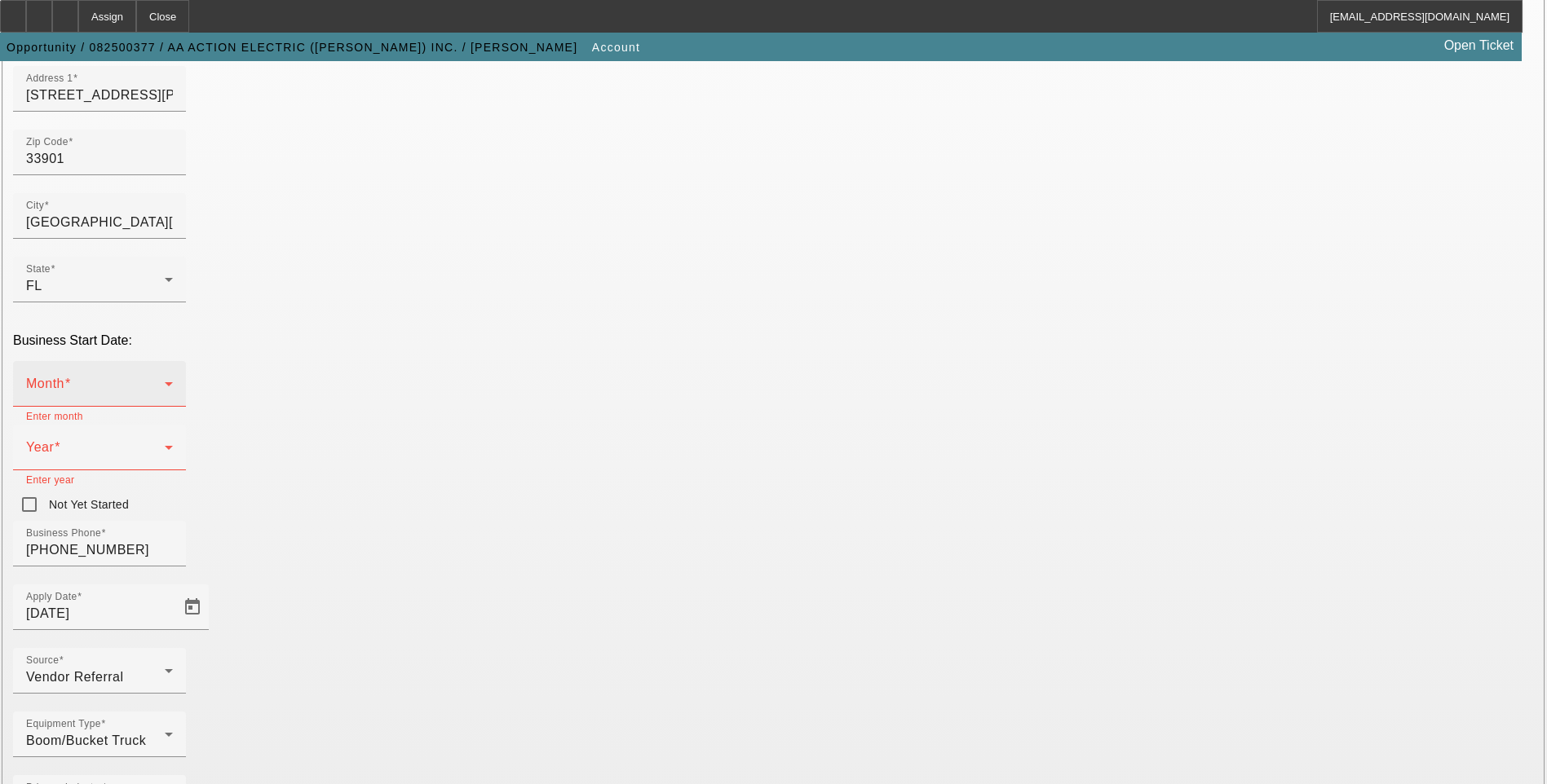
click at [164, 381] on span at bounding box center [95, 390] width 139 height 20
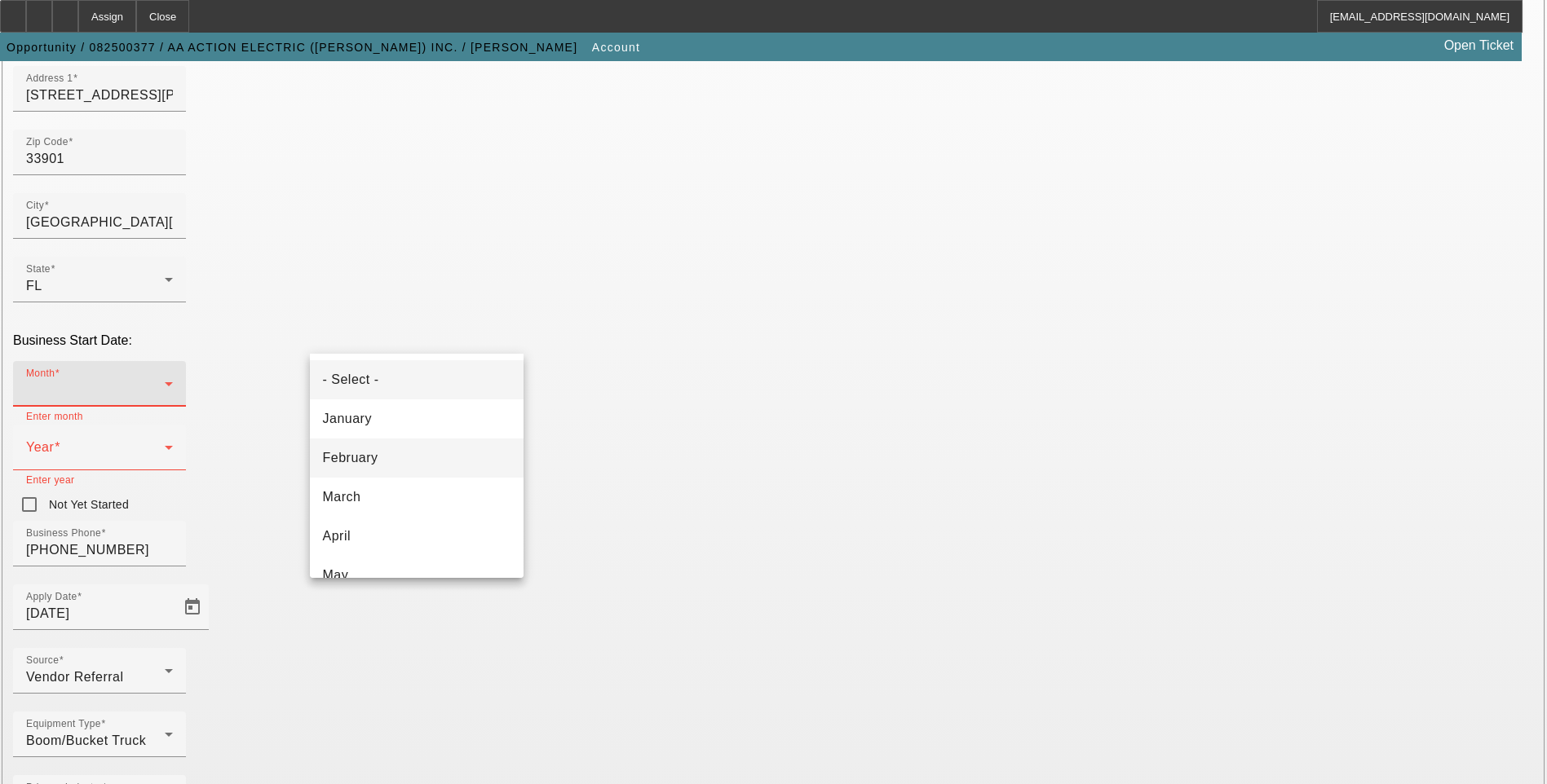
click at [428, 450] on mat-option "February" at bounding box center [416, 458] width 214 height 39
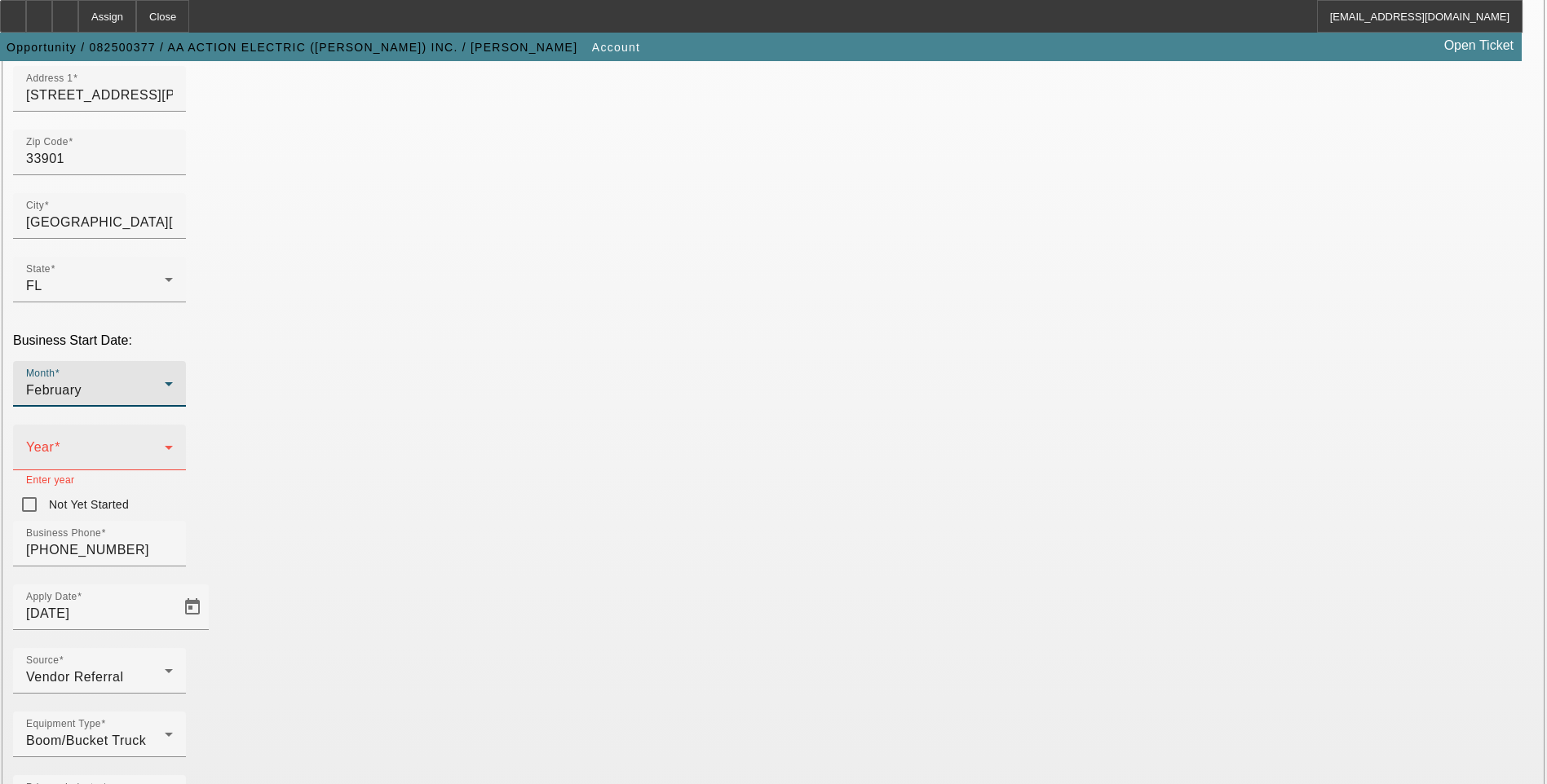
click at [173, 425] on div "Year" at bounding box center [100, 447] width 147 height 46
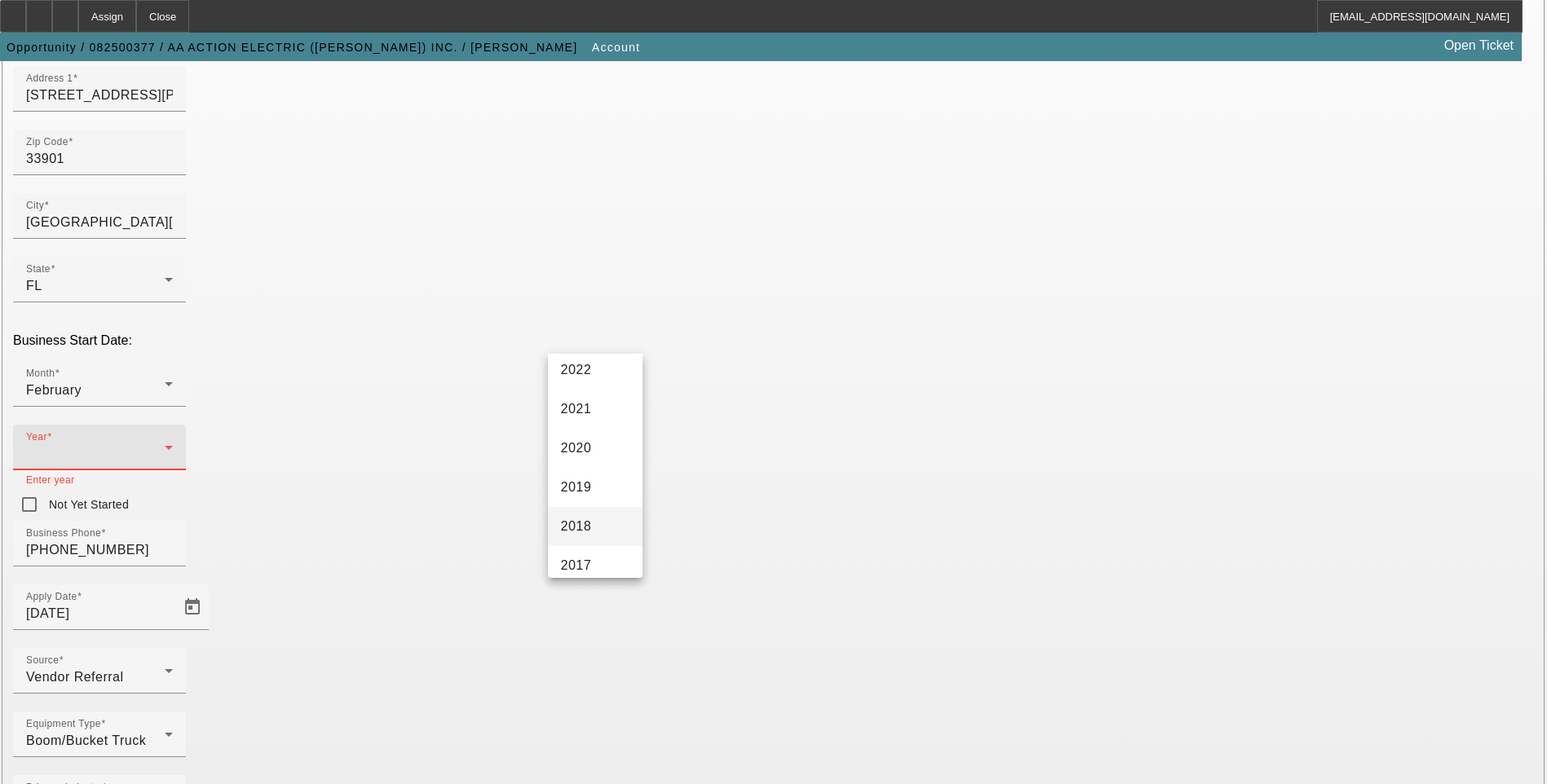
drag, startPoint x: 595, startPoint y: 519, endPoint x: 706, endPoint y: 565, distance: 120.2
click at [596, 519] on mat-option "2018" at bounding box center [595, 526] width 94 height 39
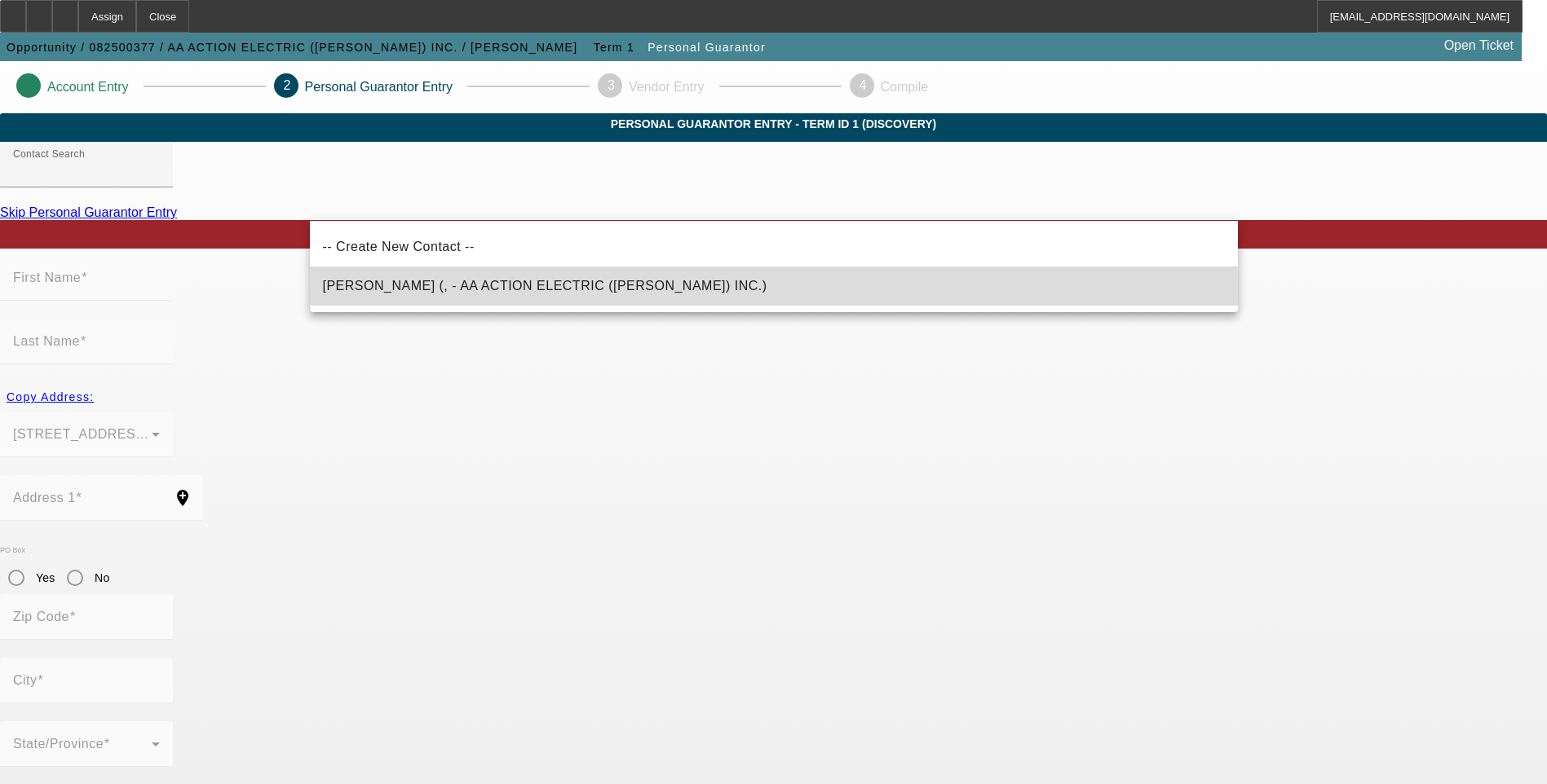
click at [440, 288] on span "Marr, Jonathan (, - AA ACTION ELECTRIC (LEE) INC.)" at bounding box center [545, 286] width 444 height 14
type input "Marr, Jonathan (, - AA ACTION ELECTRIC (LEE) INC.)"
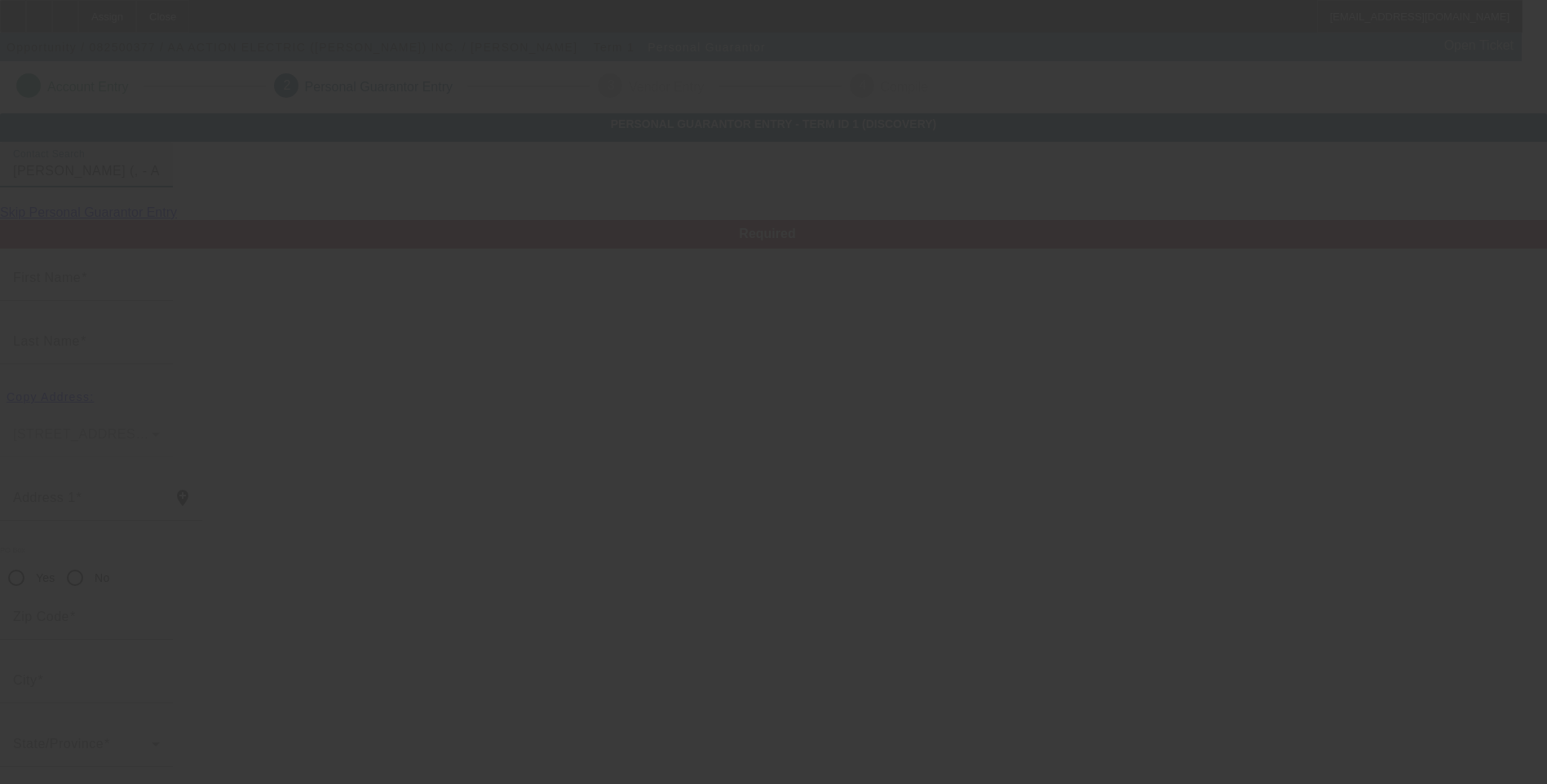
type input "Jonathan"
type input "Marr"
radio input "true"
type input "[PHONE_NUMBER]"
type input "aaactionelectric@yahoo.com"
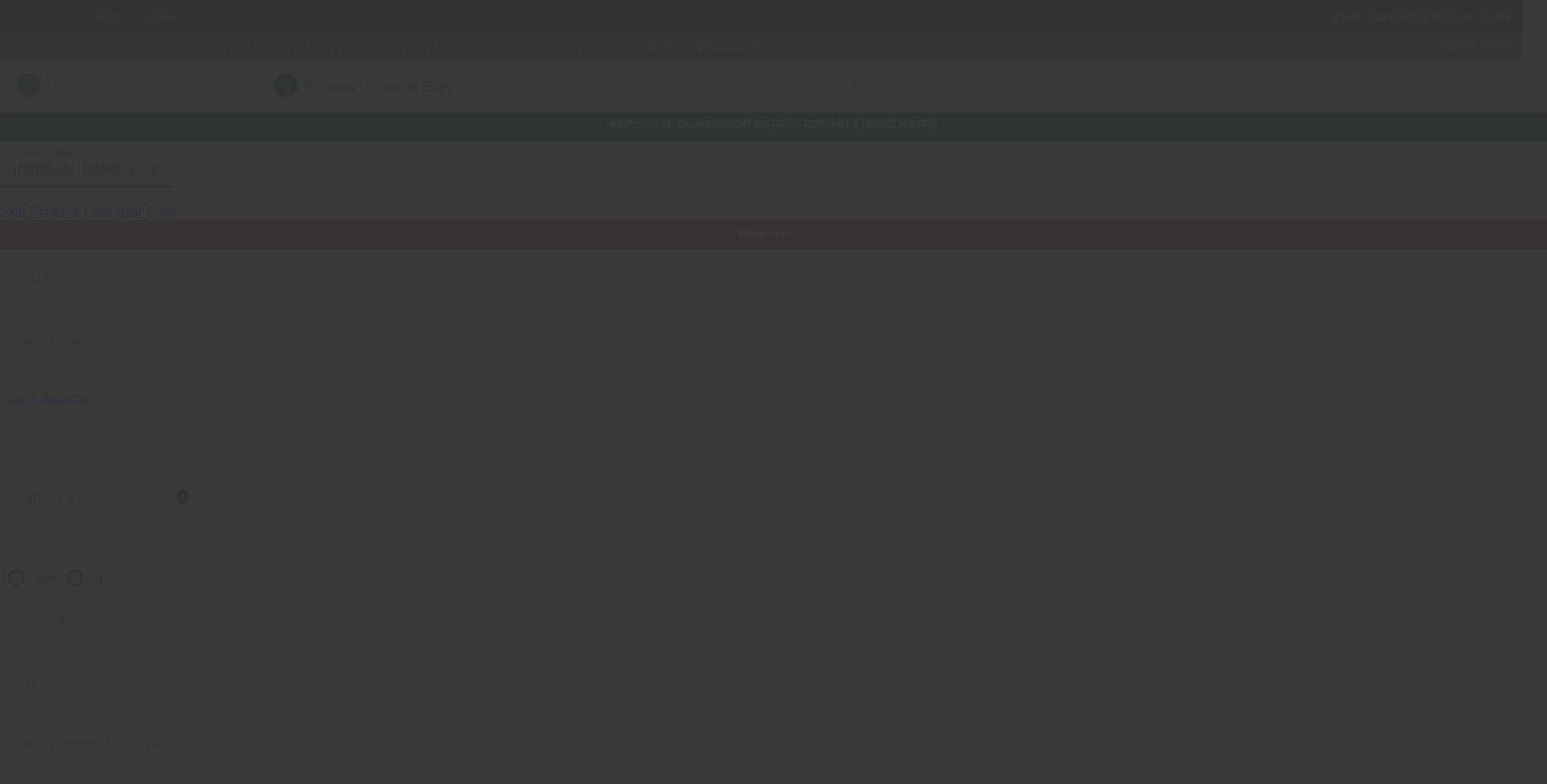
type input "[PHONE_NUMBER]"
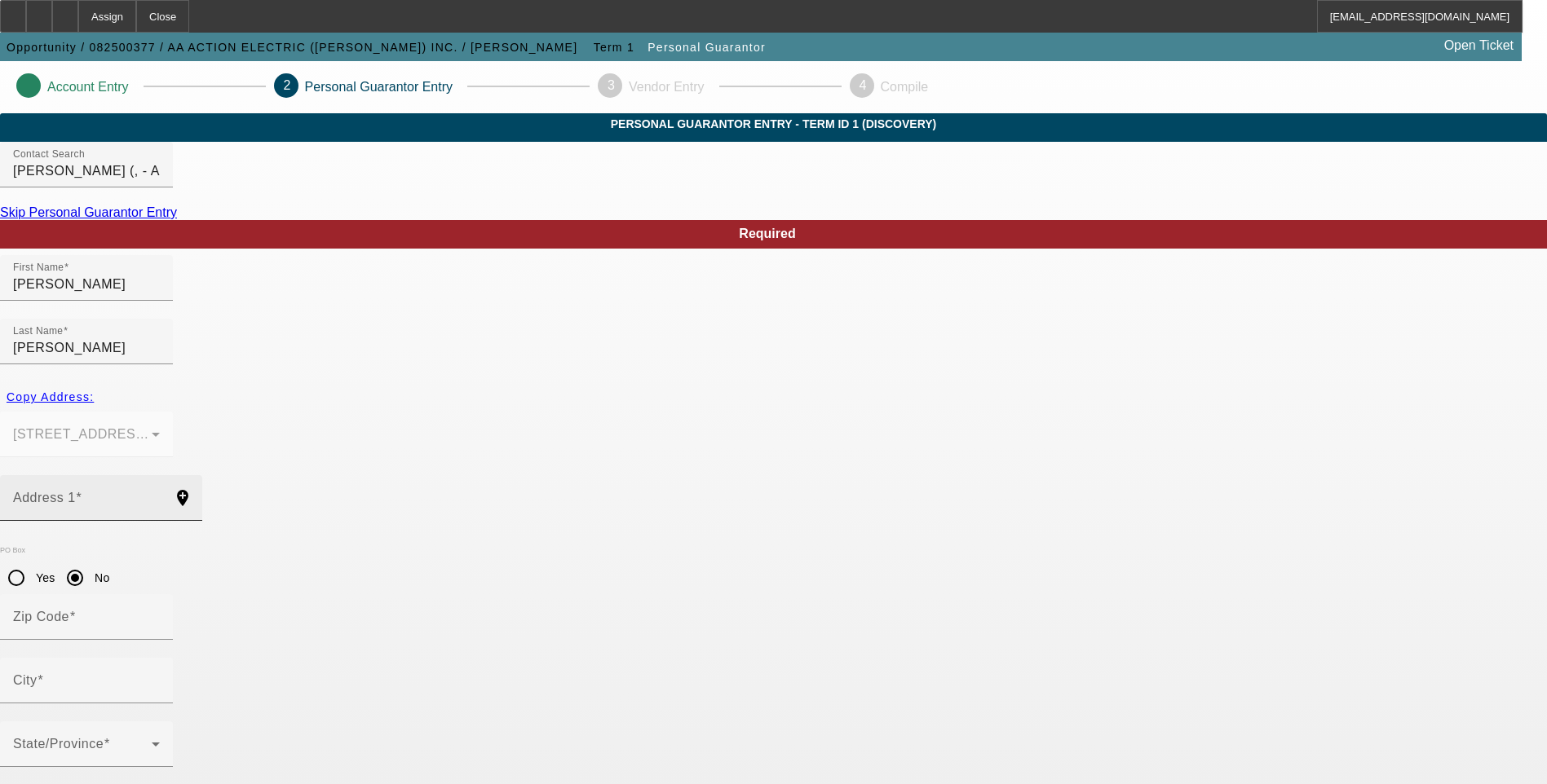
drag, startPoint x: 446, startPoint y: 467, endPoint x: 432, endPoint y: 466, distance: 14.0
click at [160, 475] on div "Address 1" at bounding box center [87, 498] width 147 height 46
paste input "1007 SE 5th Ct"
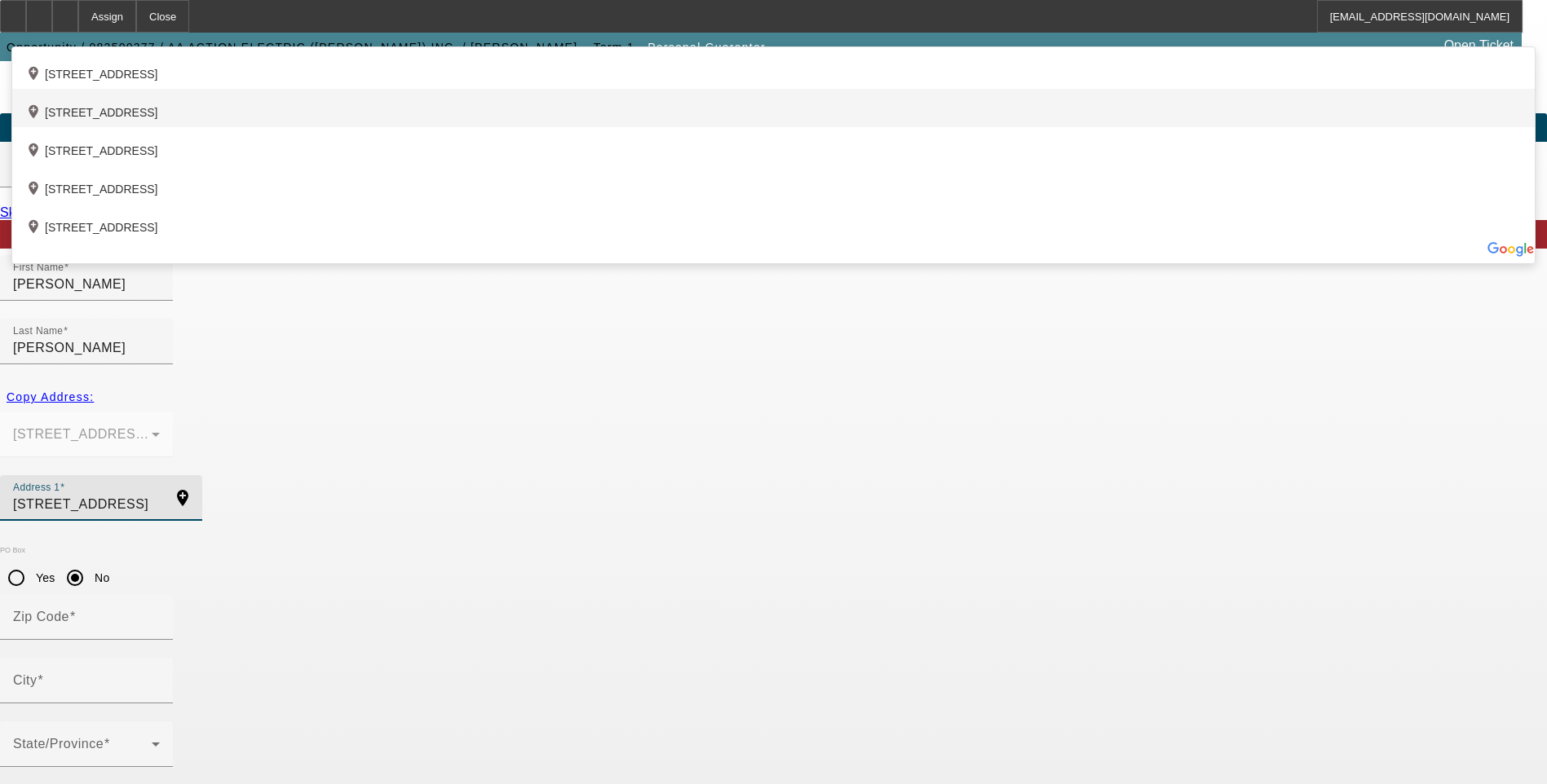
click at [505, 127] on div "add_location 1007 Southeast 5th Court, Cape Coral, FL 33990, US" at bounding box center [773, 108] width 1522 height 38
type input "1007 Southeast 5th Court"
type input "33990"
type input "Cape Coral"
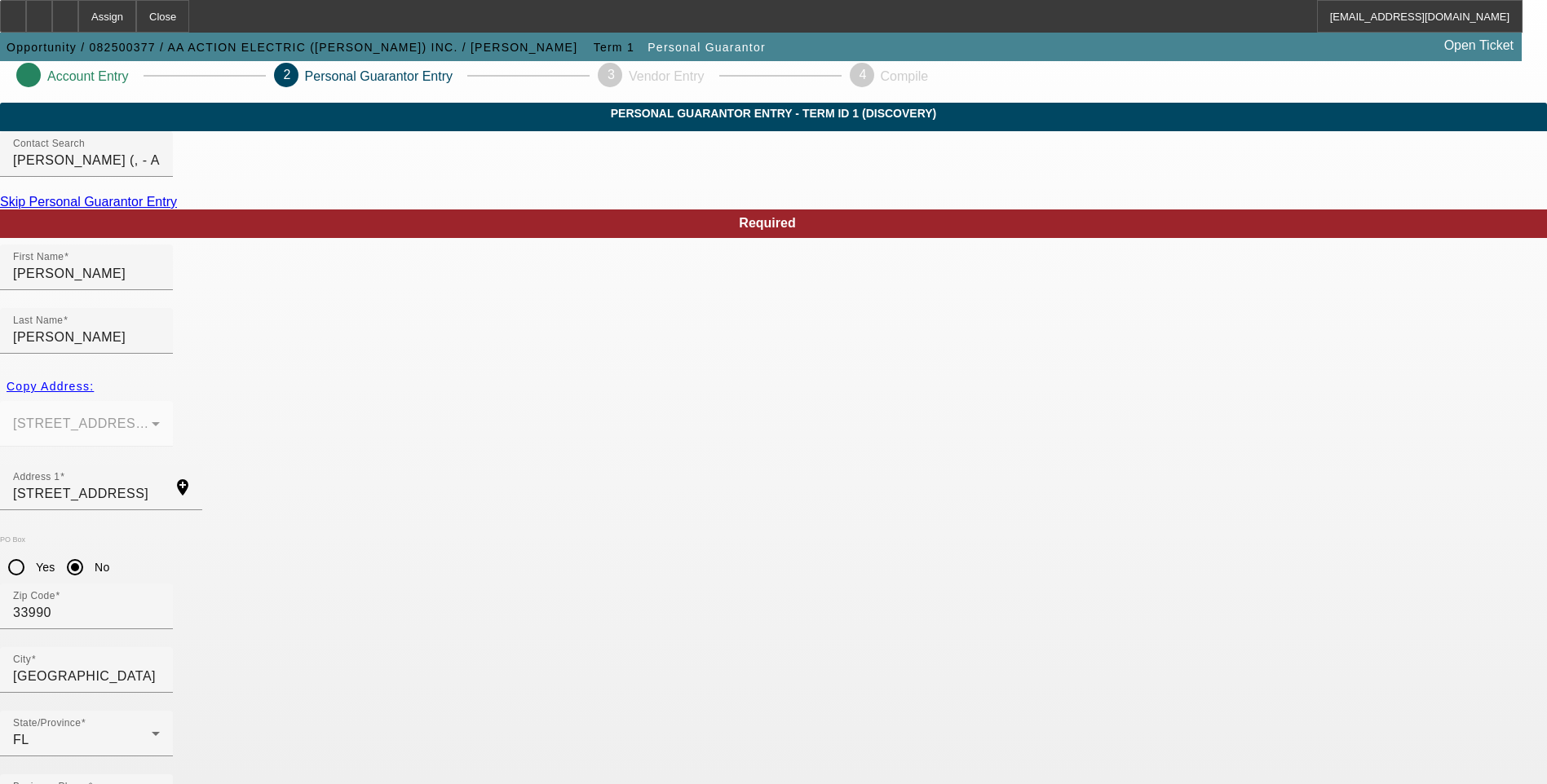
scroll to position [13, 0]
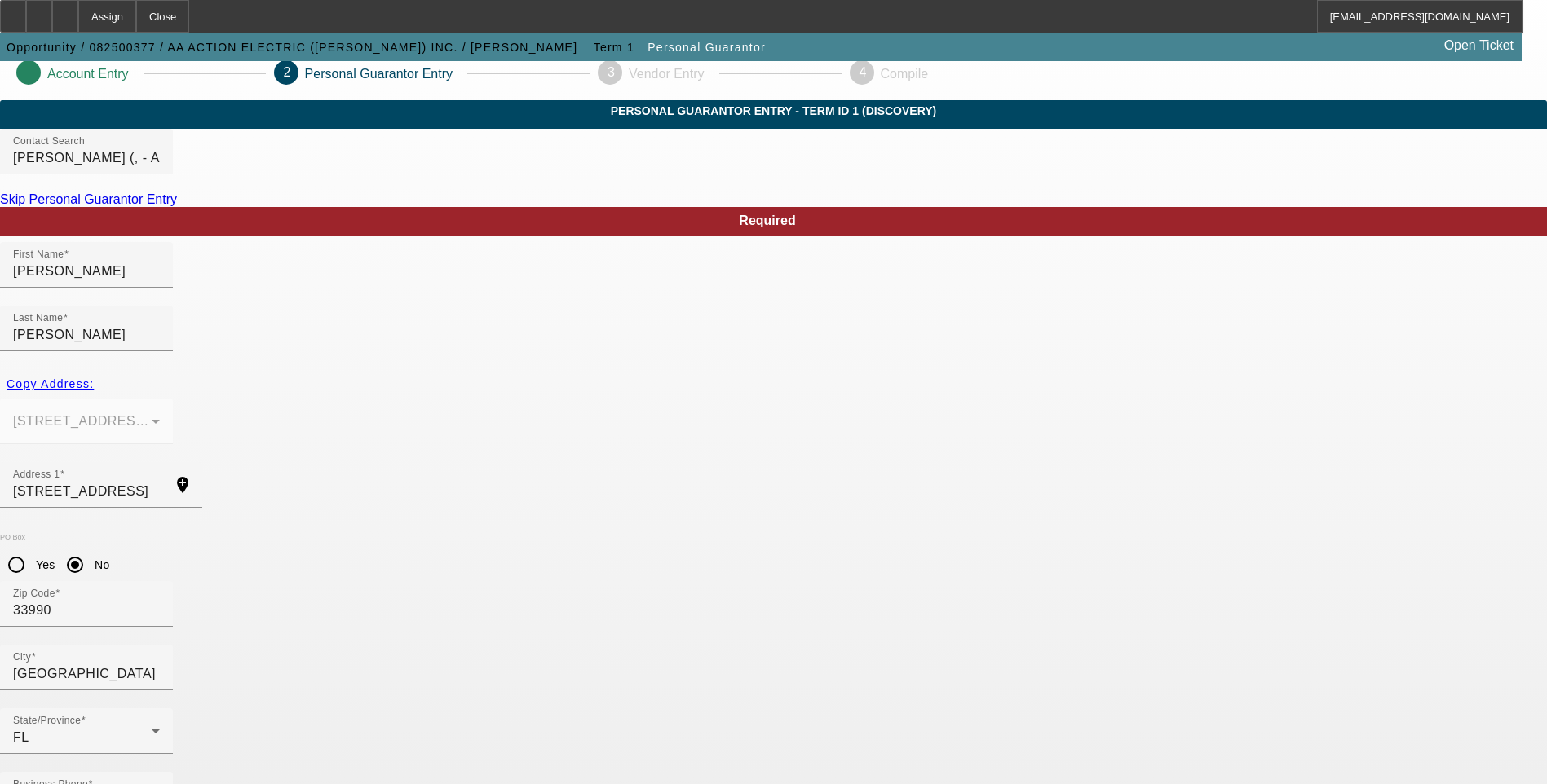
paste input "262-39-3841"
type input "262-39-3841"
type input "100"
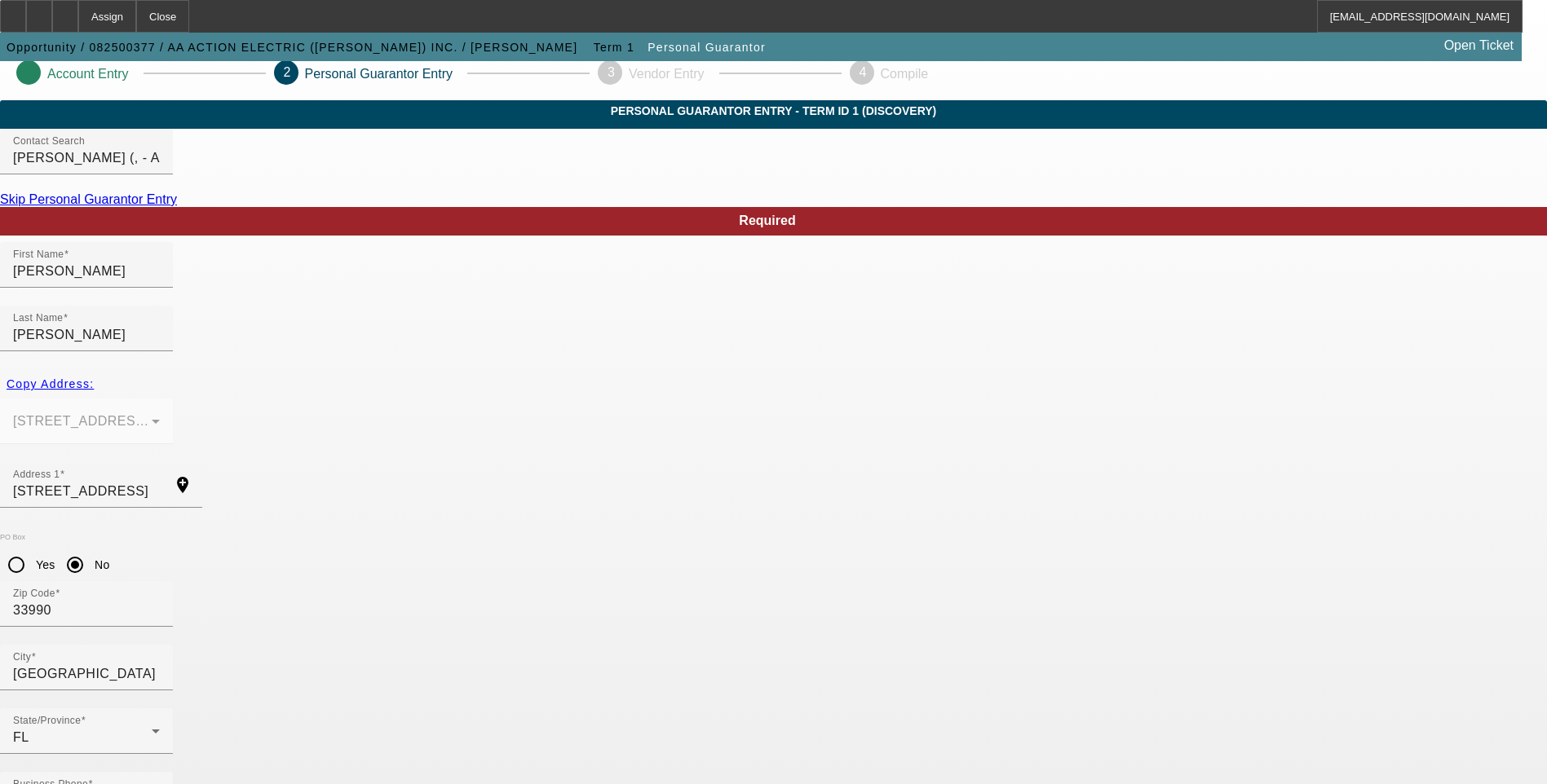
type input "[PHONE_NUMBER]"
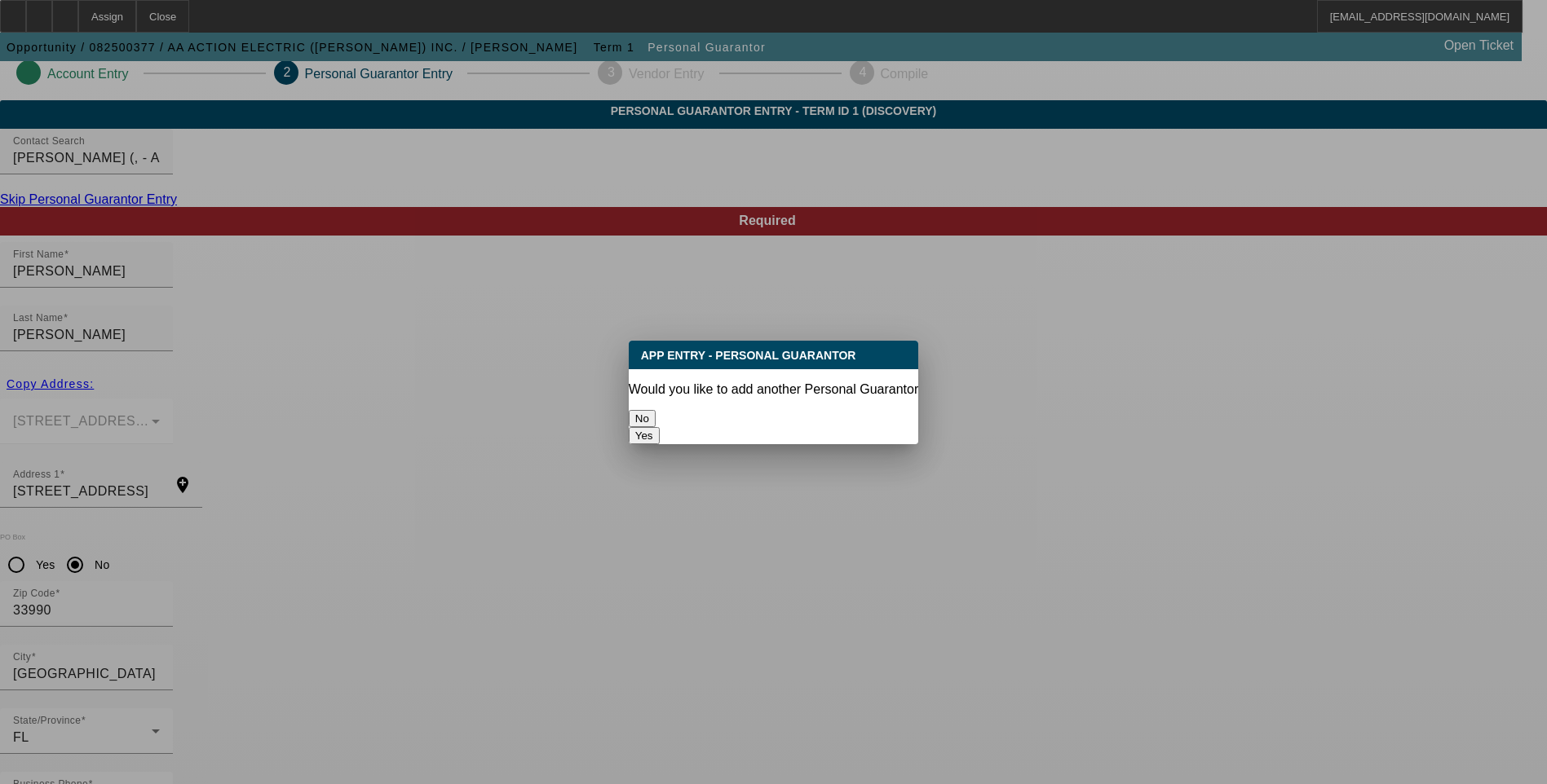
scroll to position [0, 0]
click at [655, 413] on button "No" at bounding box center [641, 419] width 27 height 17
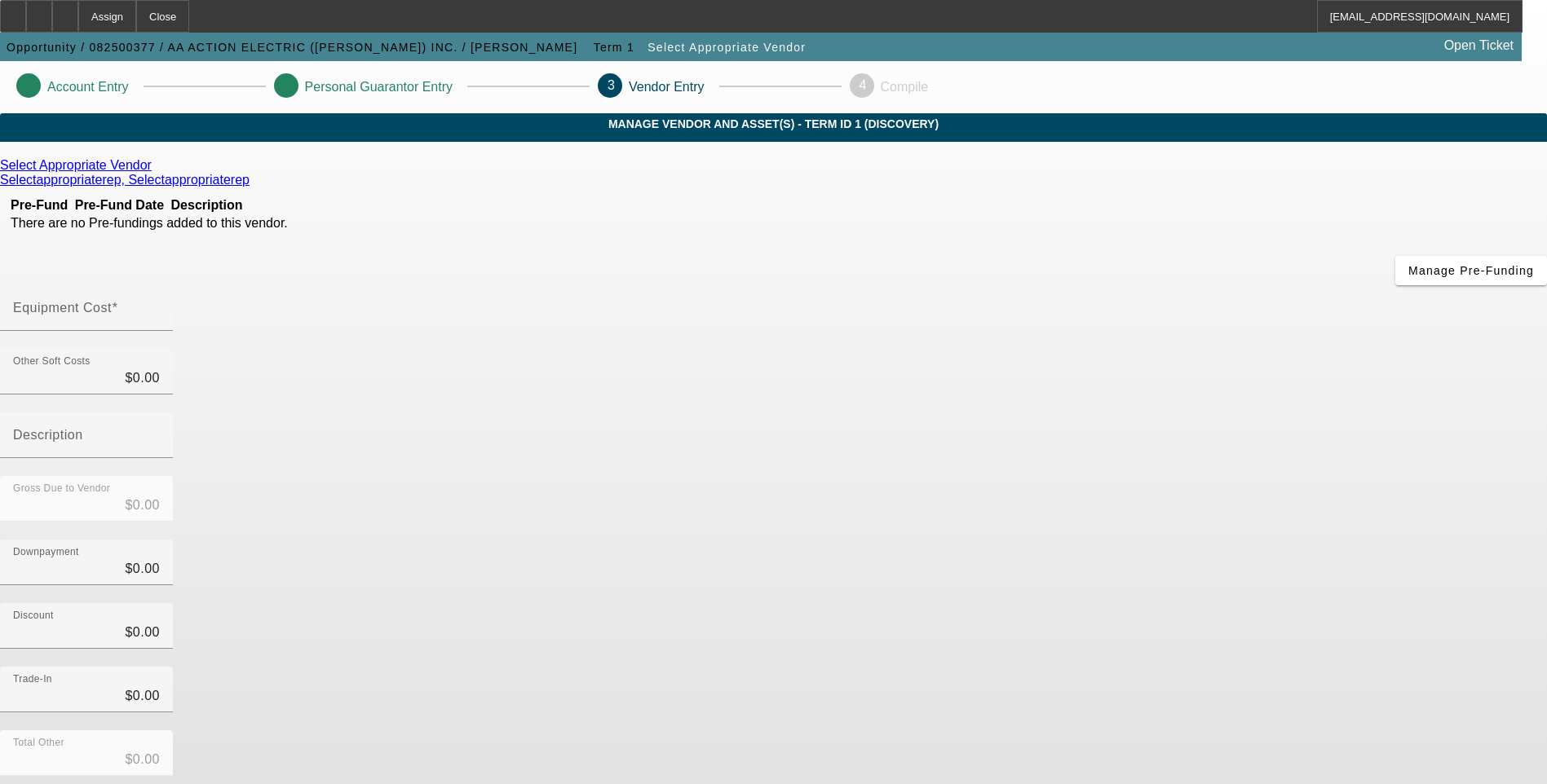
click at [156, 172] on icon at bounding box center [156, 165] width 0 height 14
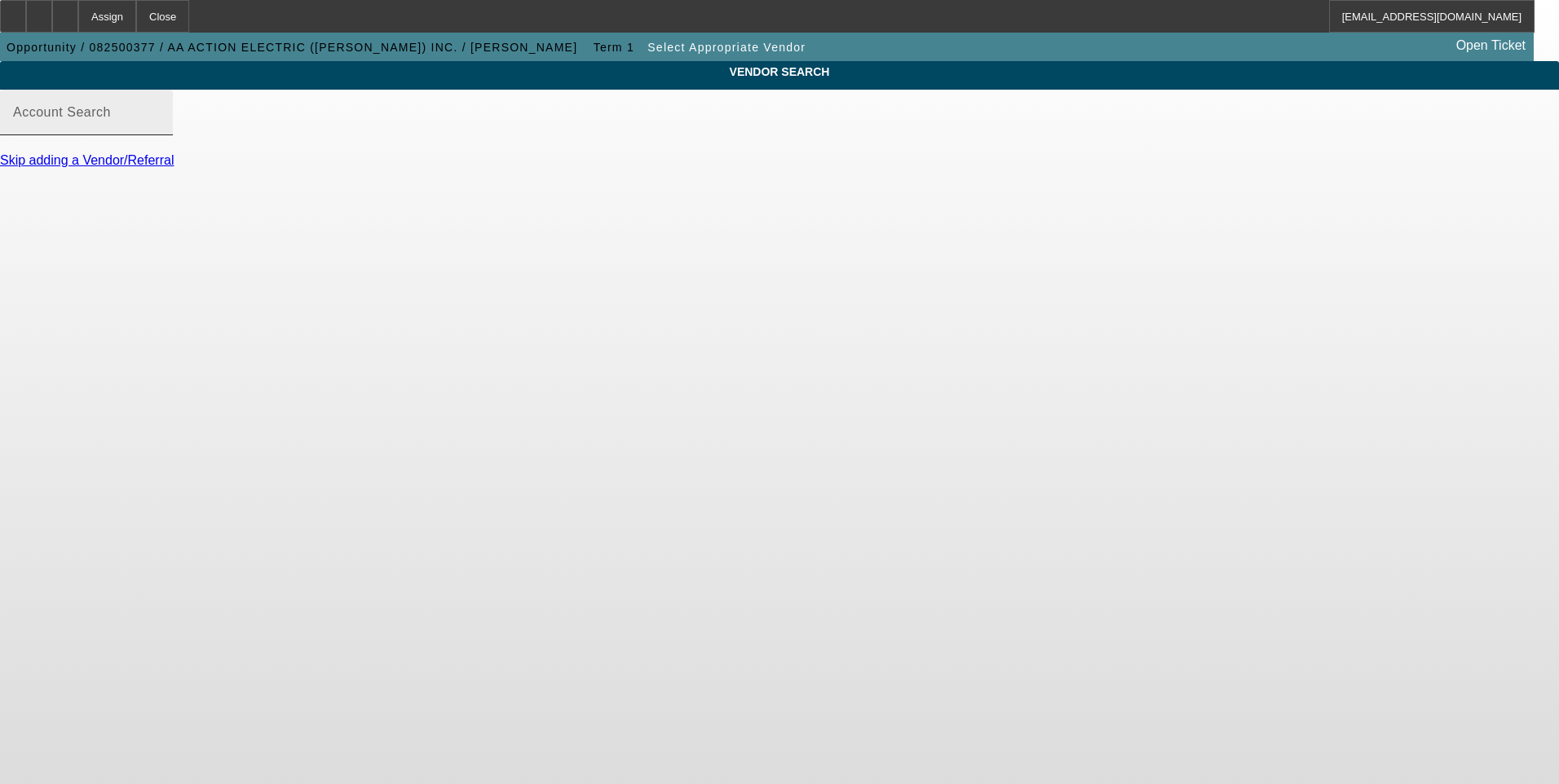
click at [160, 129] on input "Account Search" at bounding box center [87, 119] width 147 height 20
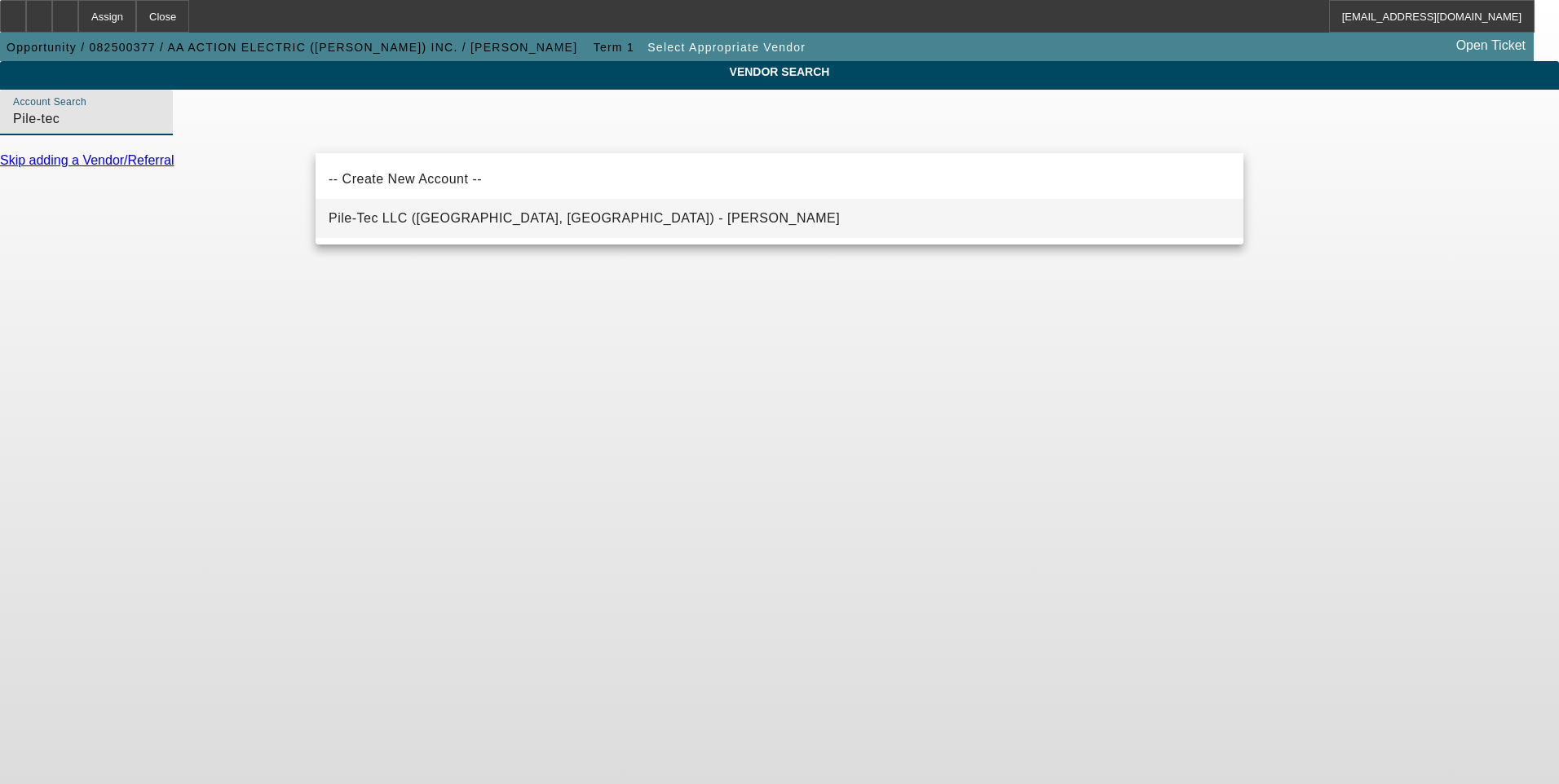
click at [483, 221] on span "Pile-Tec LLC (University Park, FL) - Lamb, Timothy" at bounding box center [584, 218] width 512 height 14
type input "Pile-Tec LLC (University Park, FL) - Lamb, Timothy"
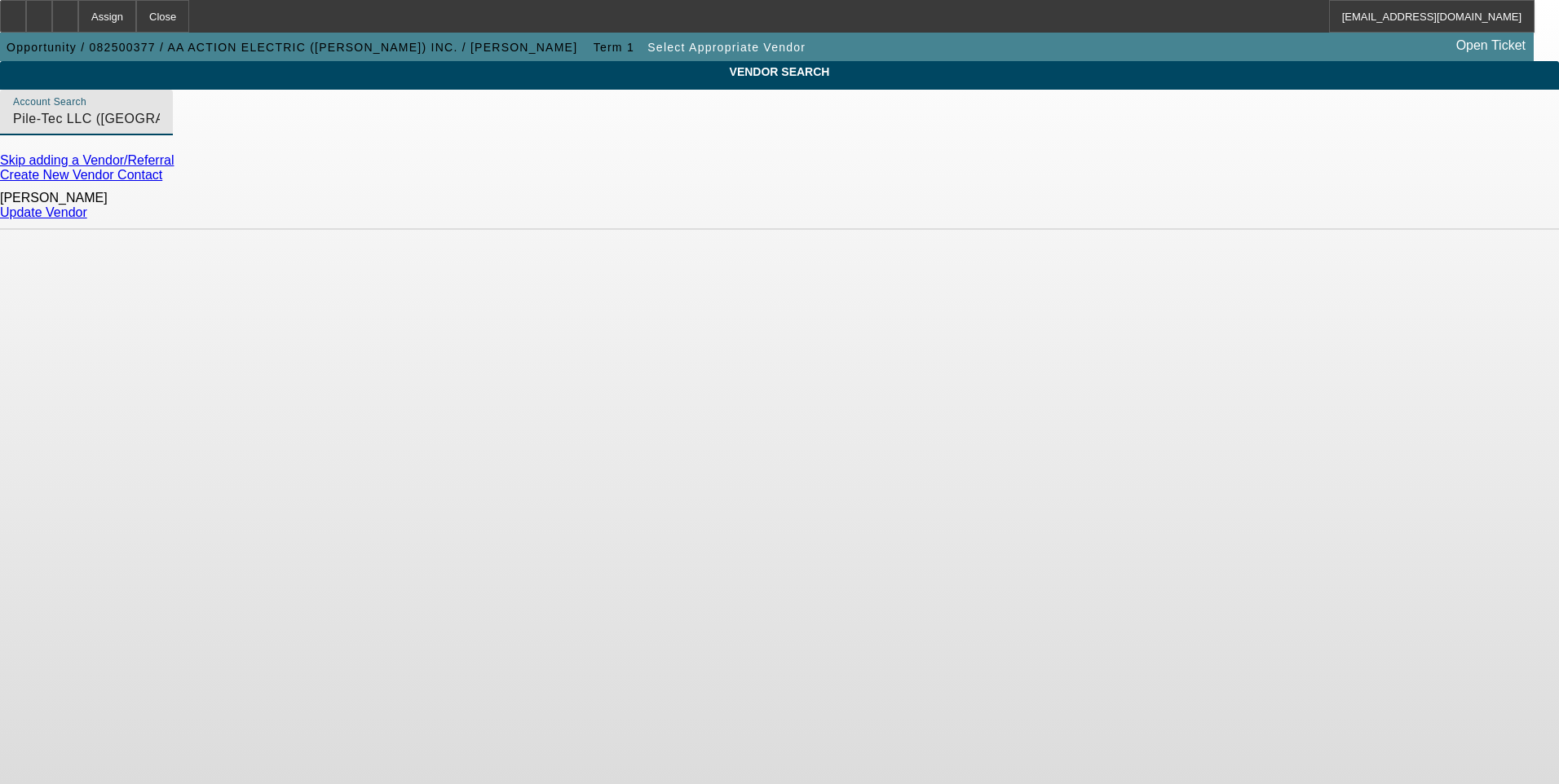
click at [87, 209] on link "Update Vendor" at bounding box center [43, 212] width 87 height 14
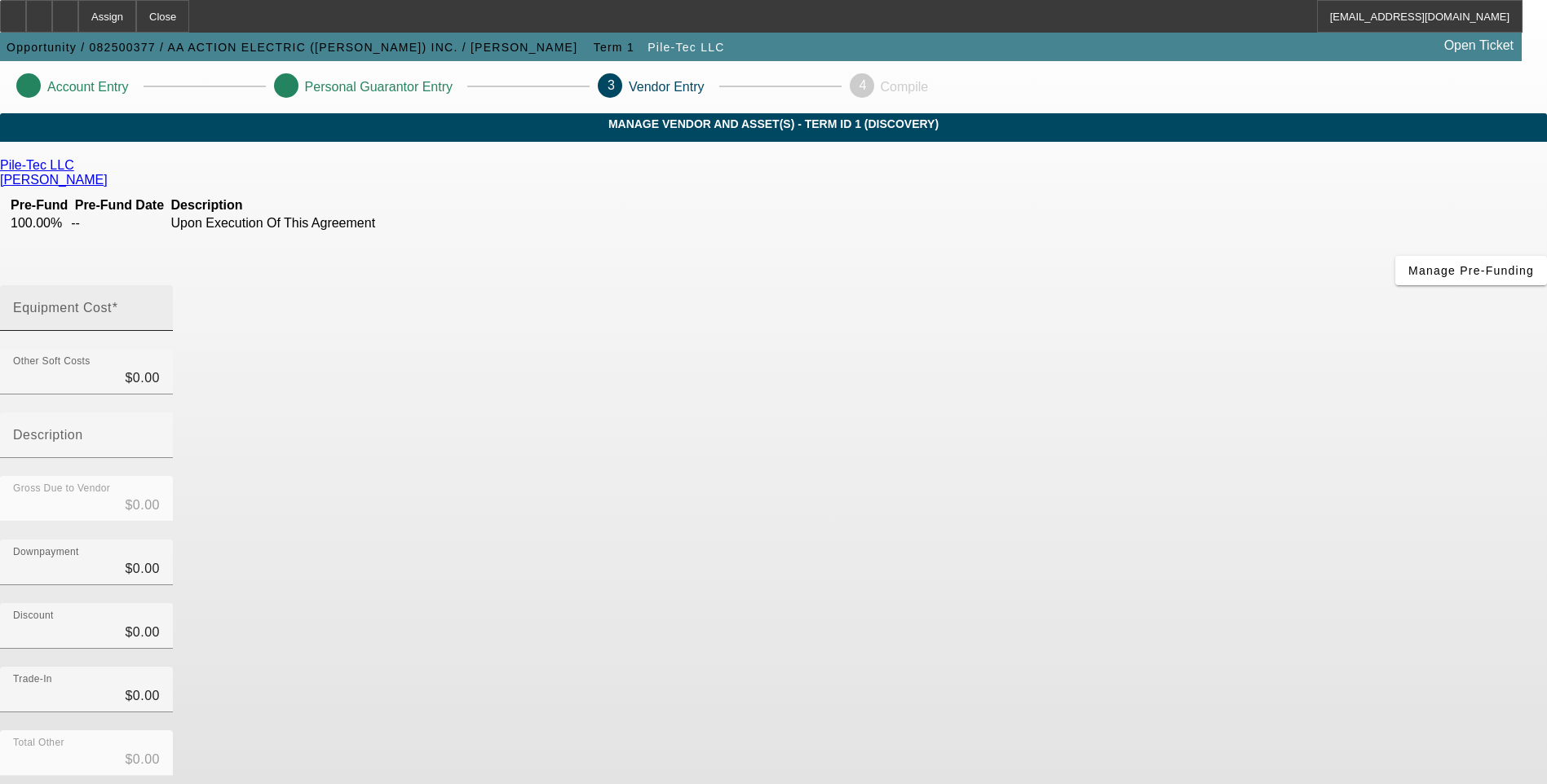
click at [160, 305] on input "Equipment Cost" at bounding box center [87, 314] width 147 height 20
type input "6"
type input "$6.00"
type input "67"
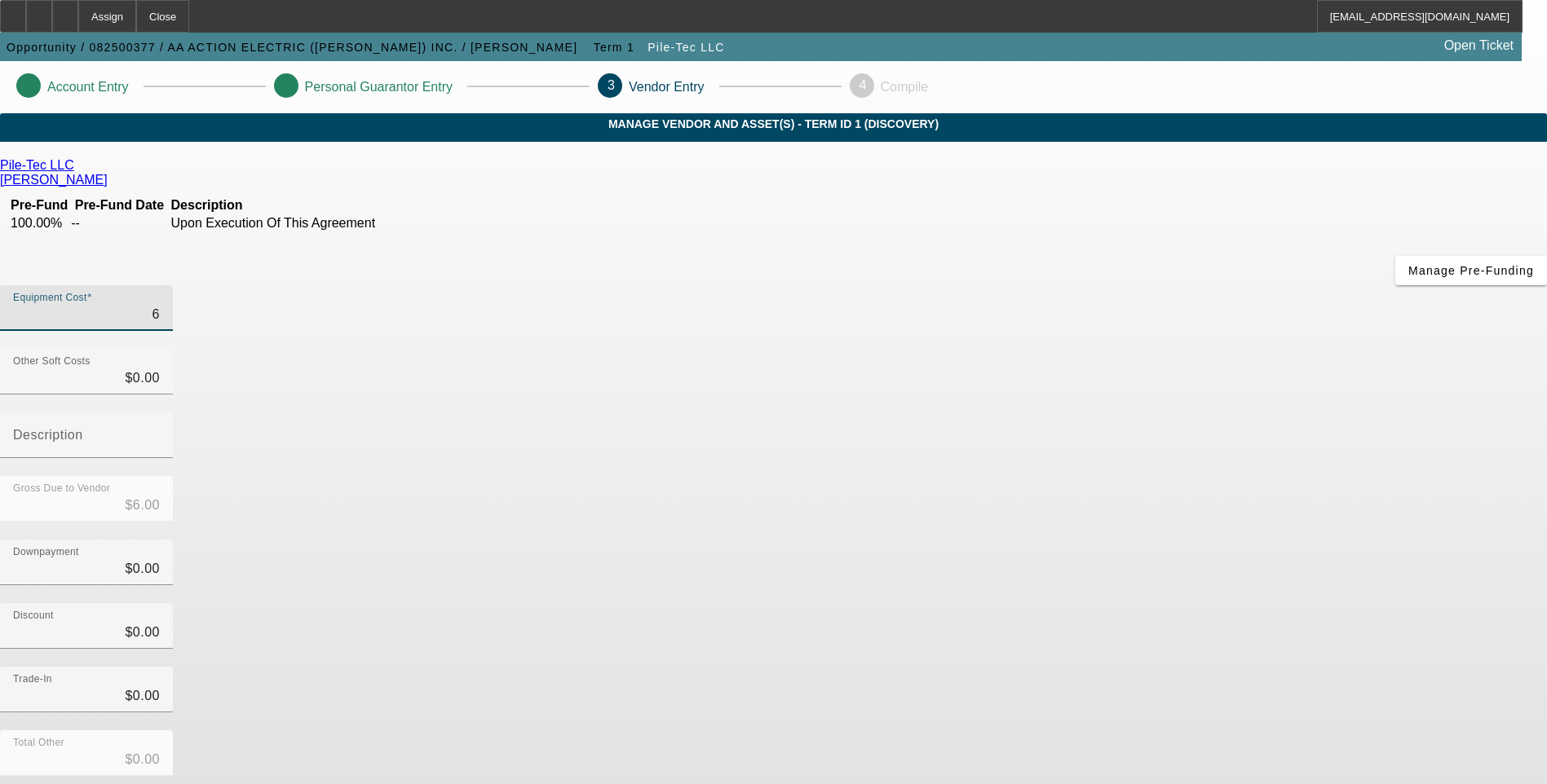
type input "$67.00"
type input "671"
type input "$671.00"
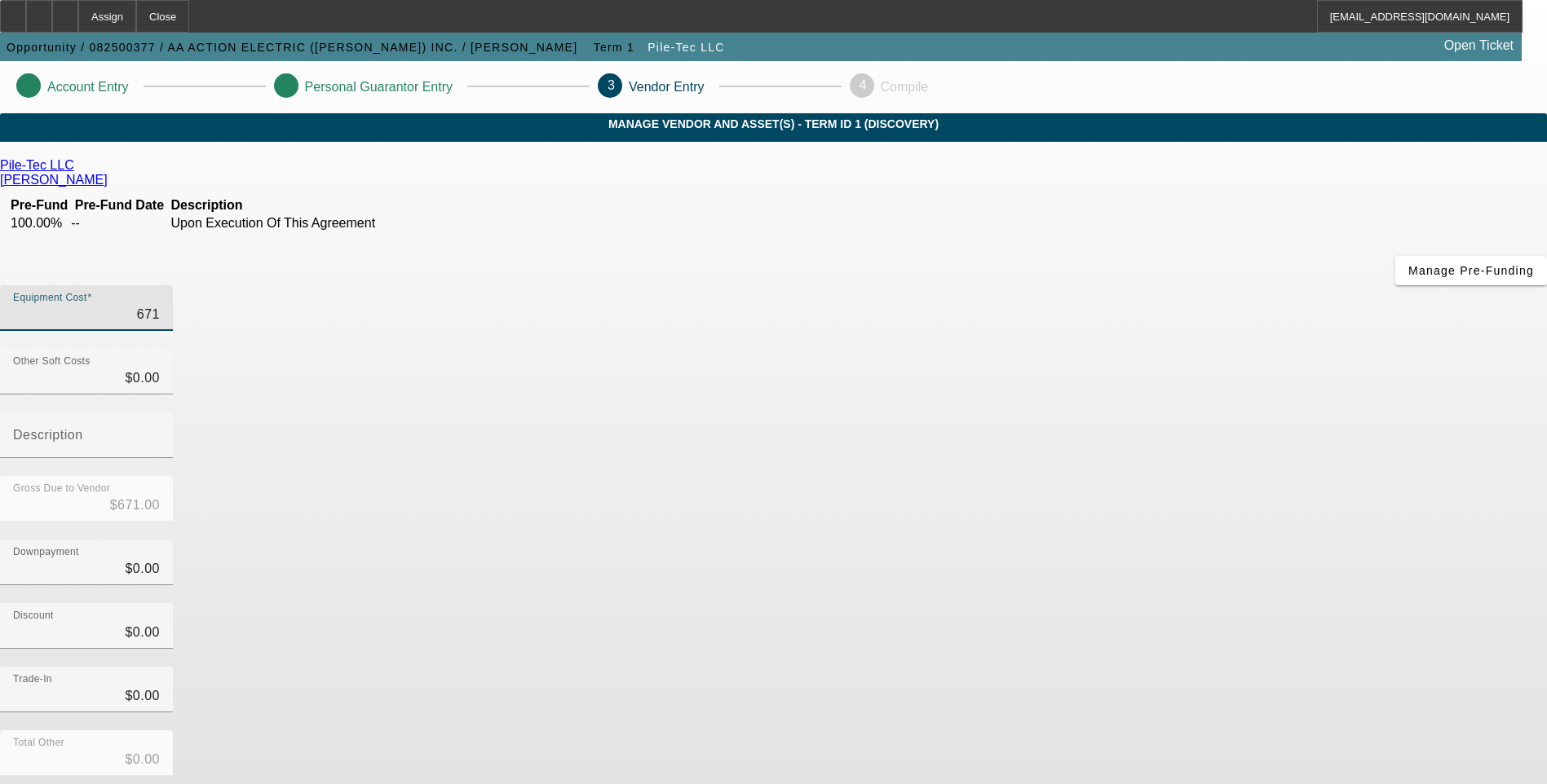
type input "6714"
type input "$6,714.00"
type input "67140"
type input "$67,140.00"
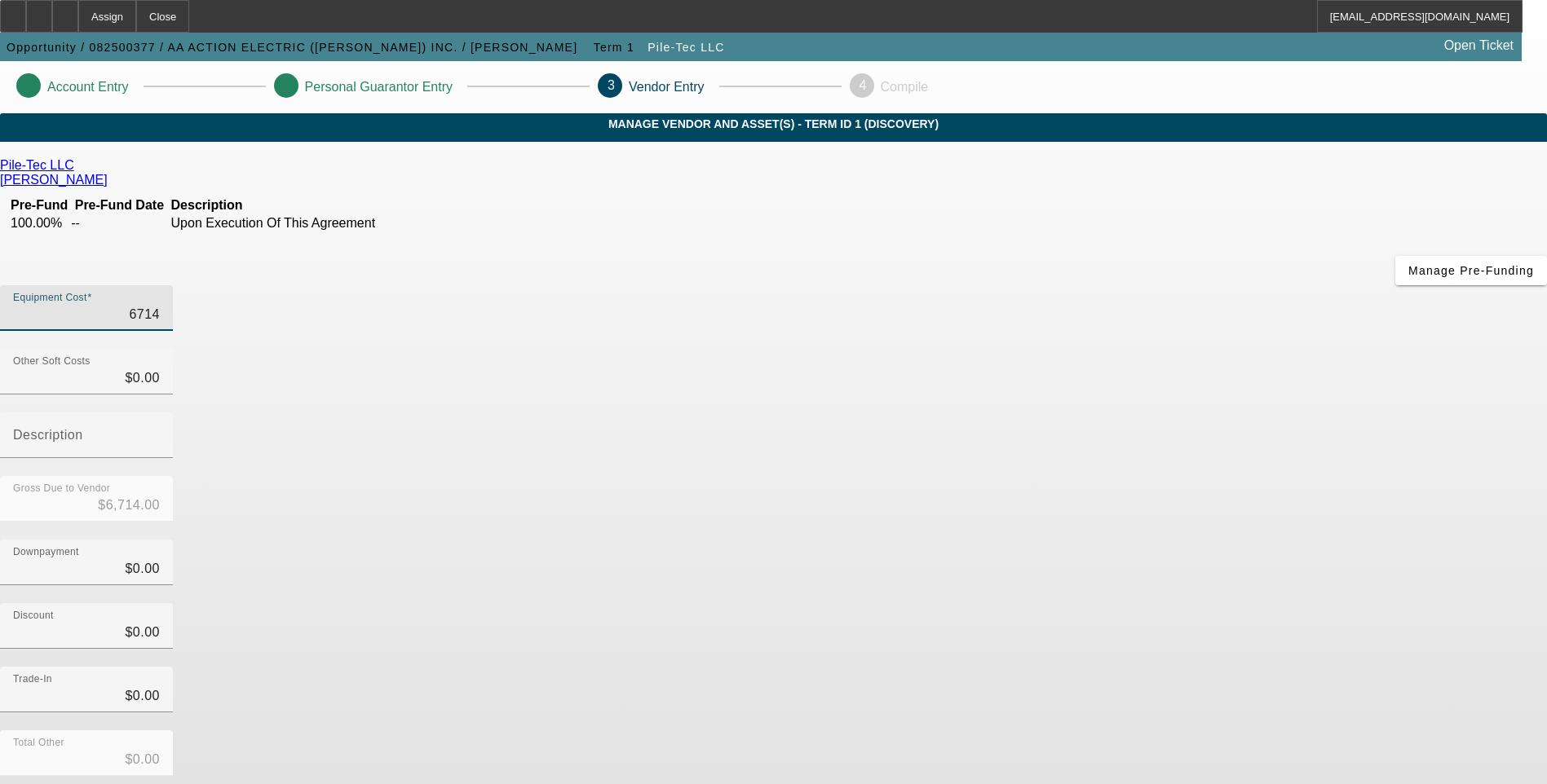
type input "$67,140.00"
click at [1066, 539] on div "Downpayment $0.00" at bounding box center [773, 570] width 1547 height 63
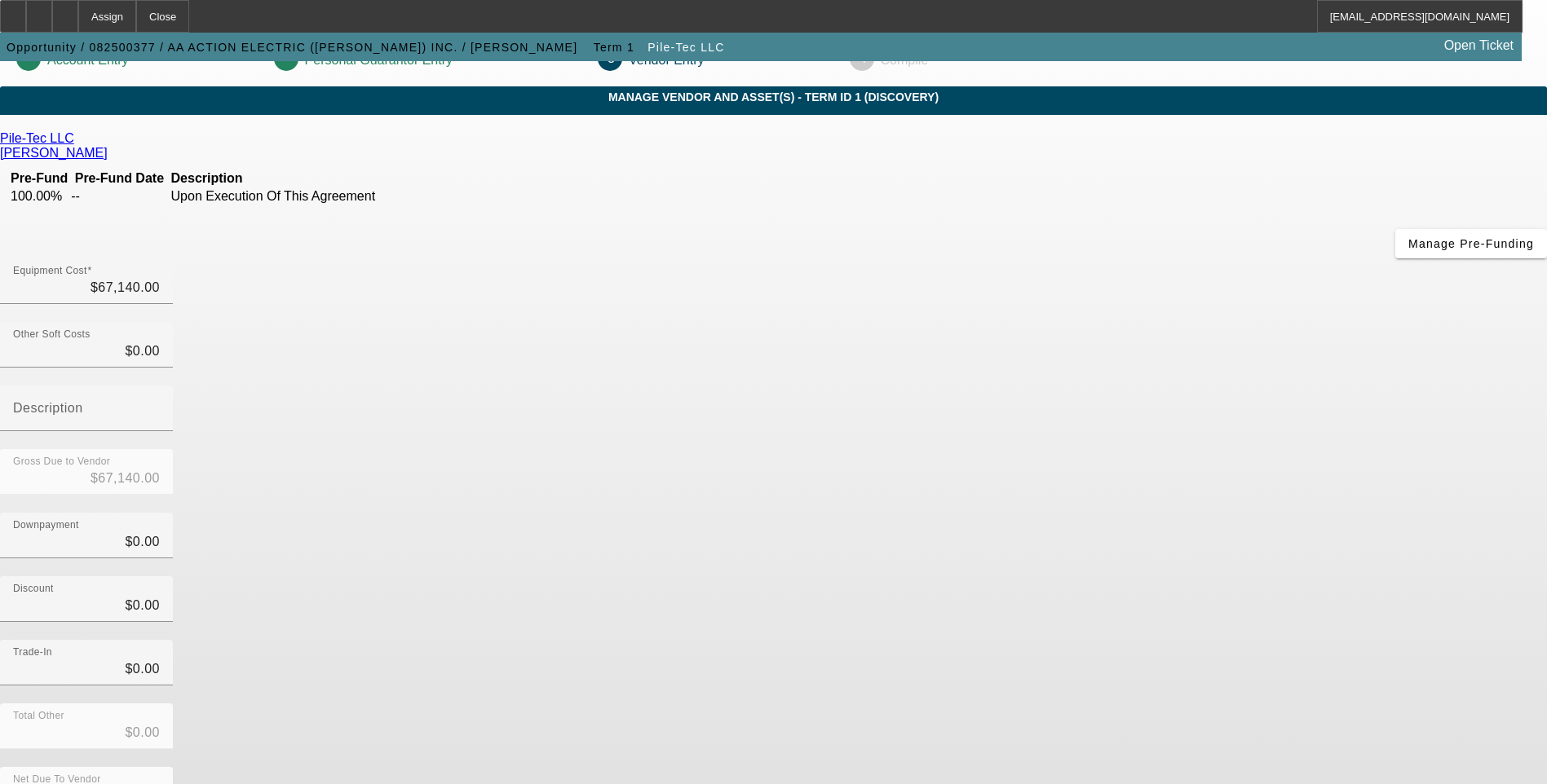
scroll to position [42, 0]
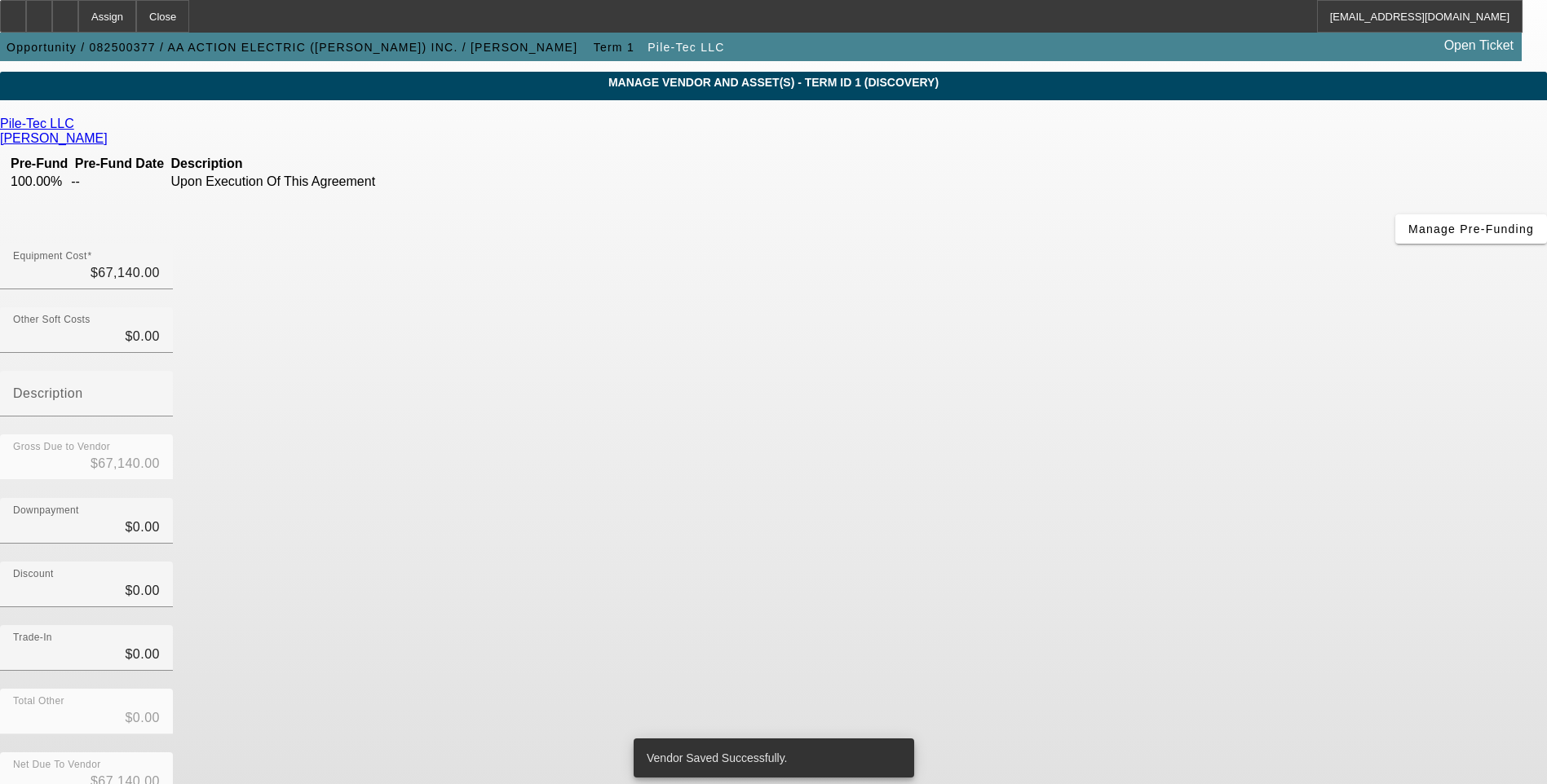
scroll to position [0, 0]
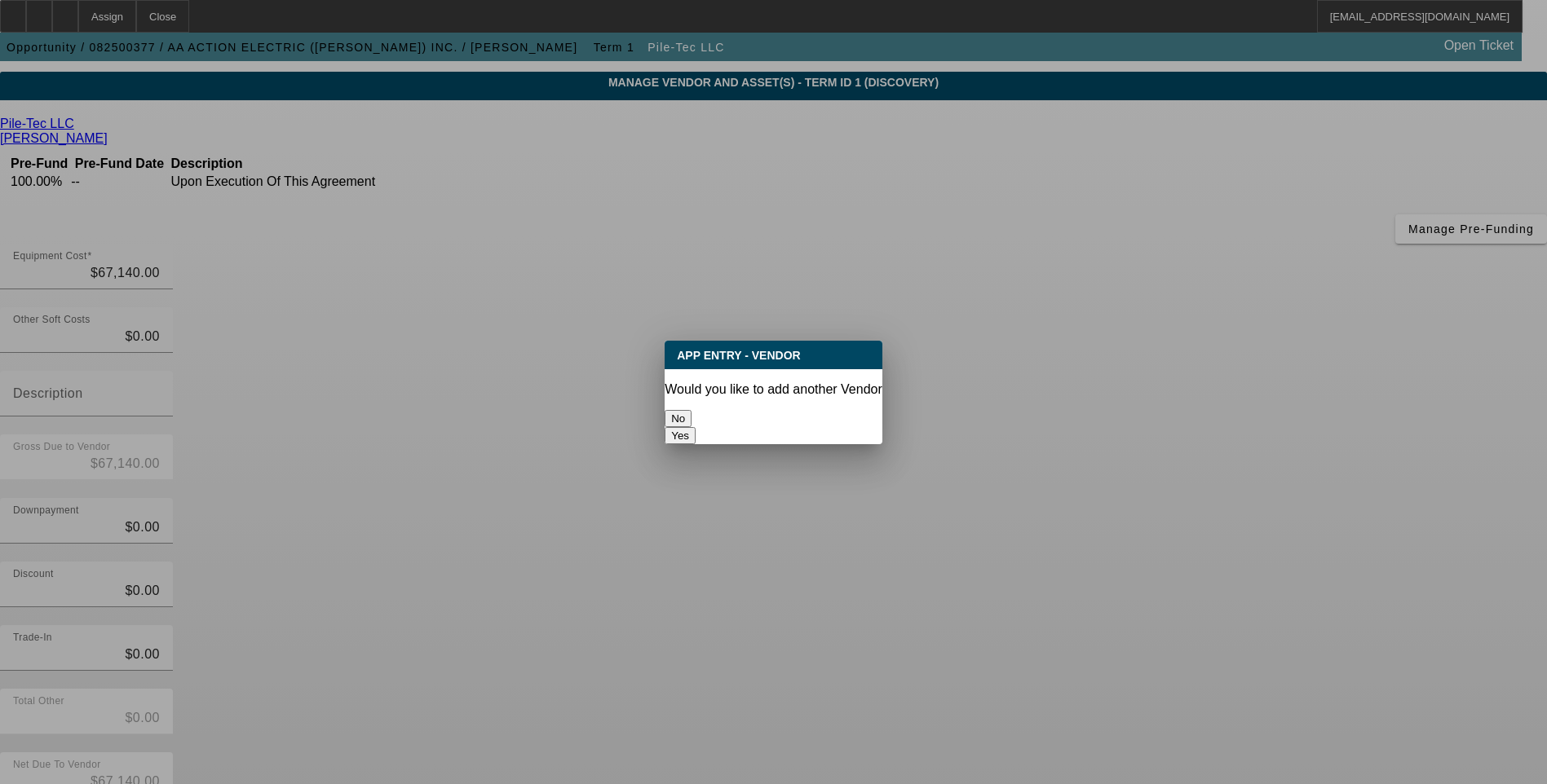
click at [692, 410] on button "No" at bounding box center [678, 419] width 27 height 17
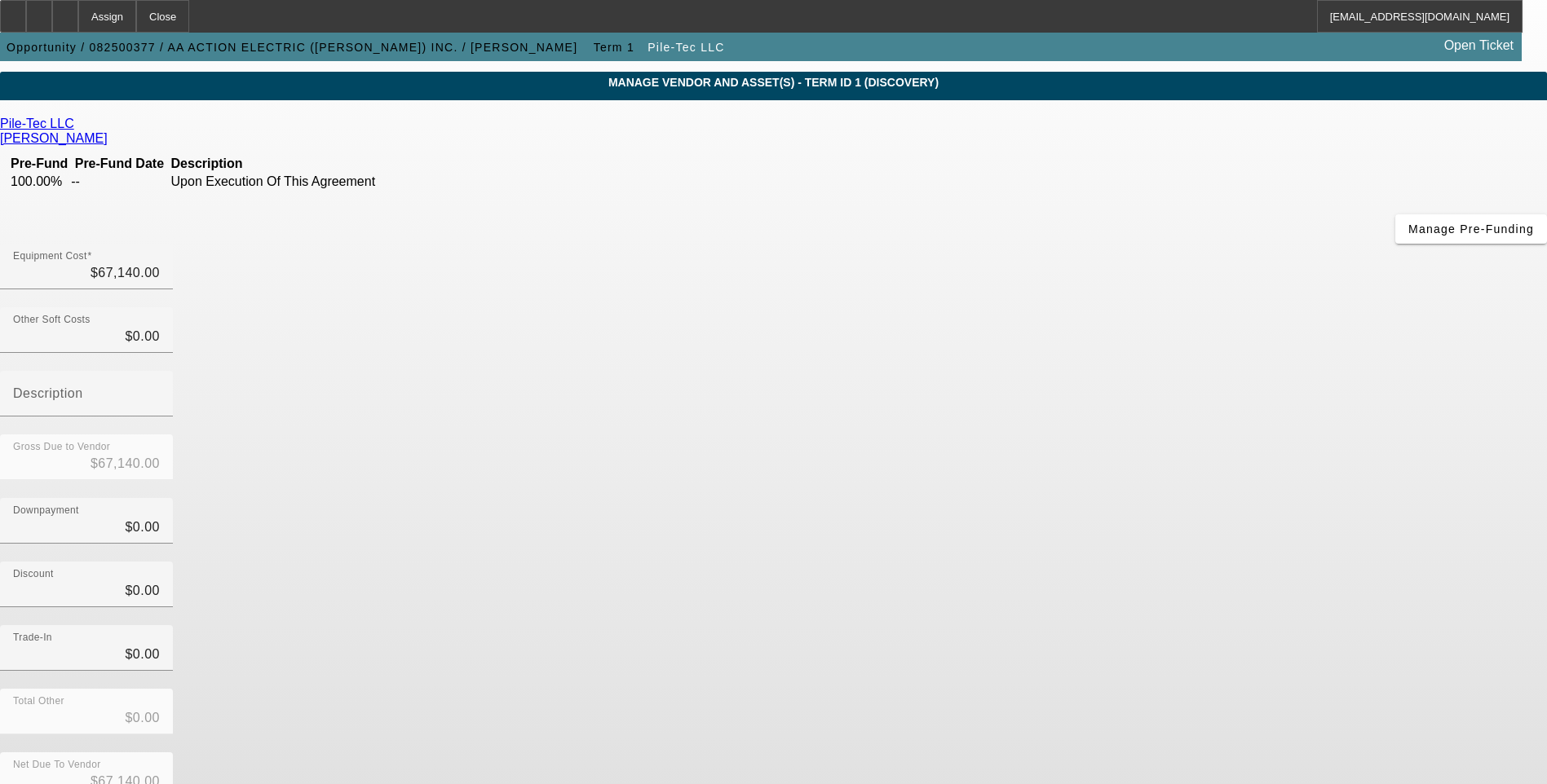
scroll to position [42, 0]
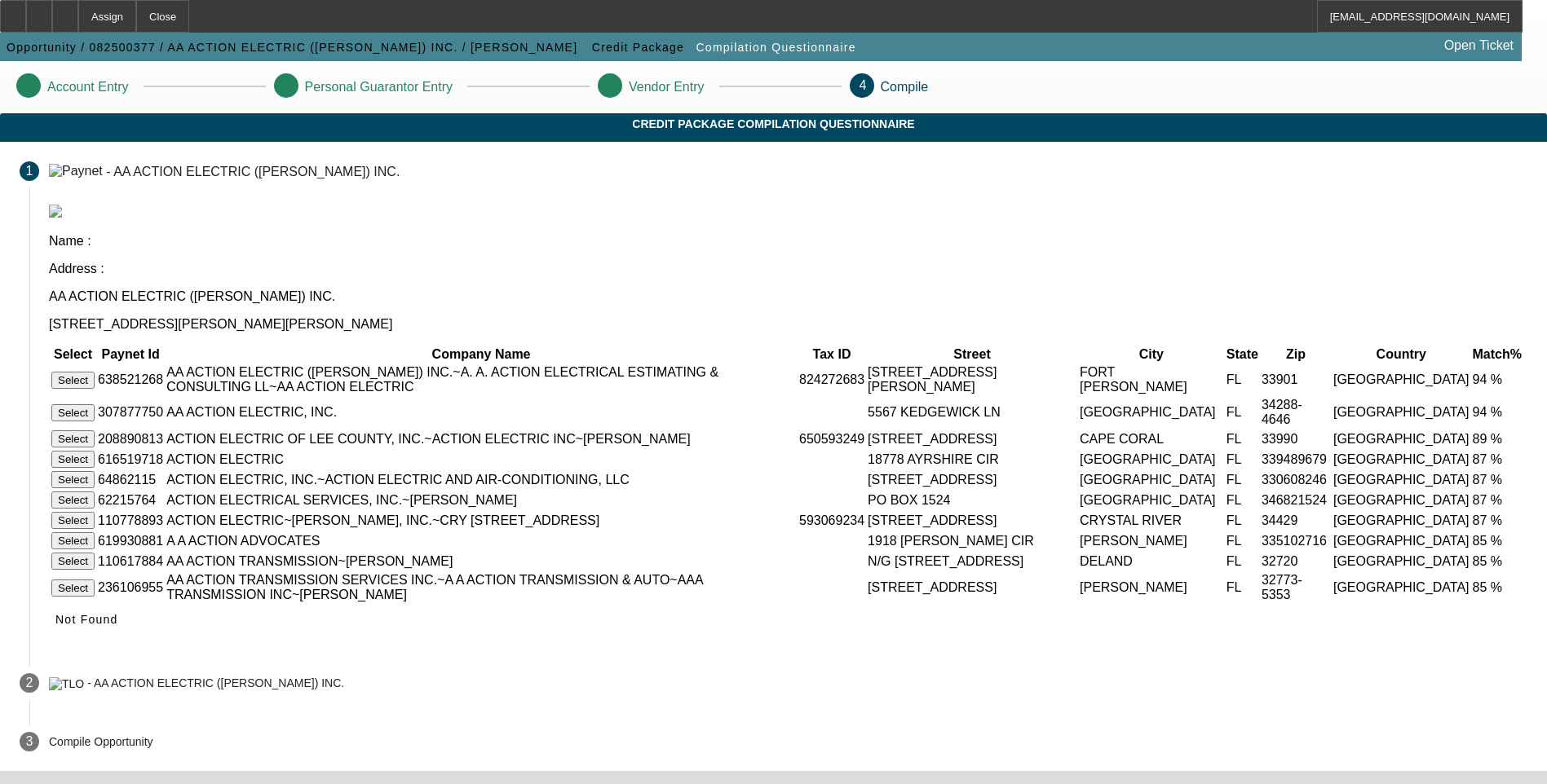
click at [94, 371] on button "Select" at bounding box center [73, 380] width 43 height 17
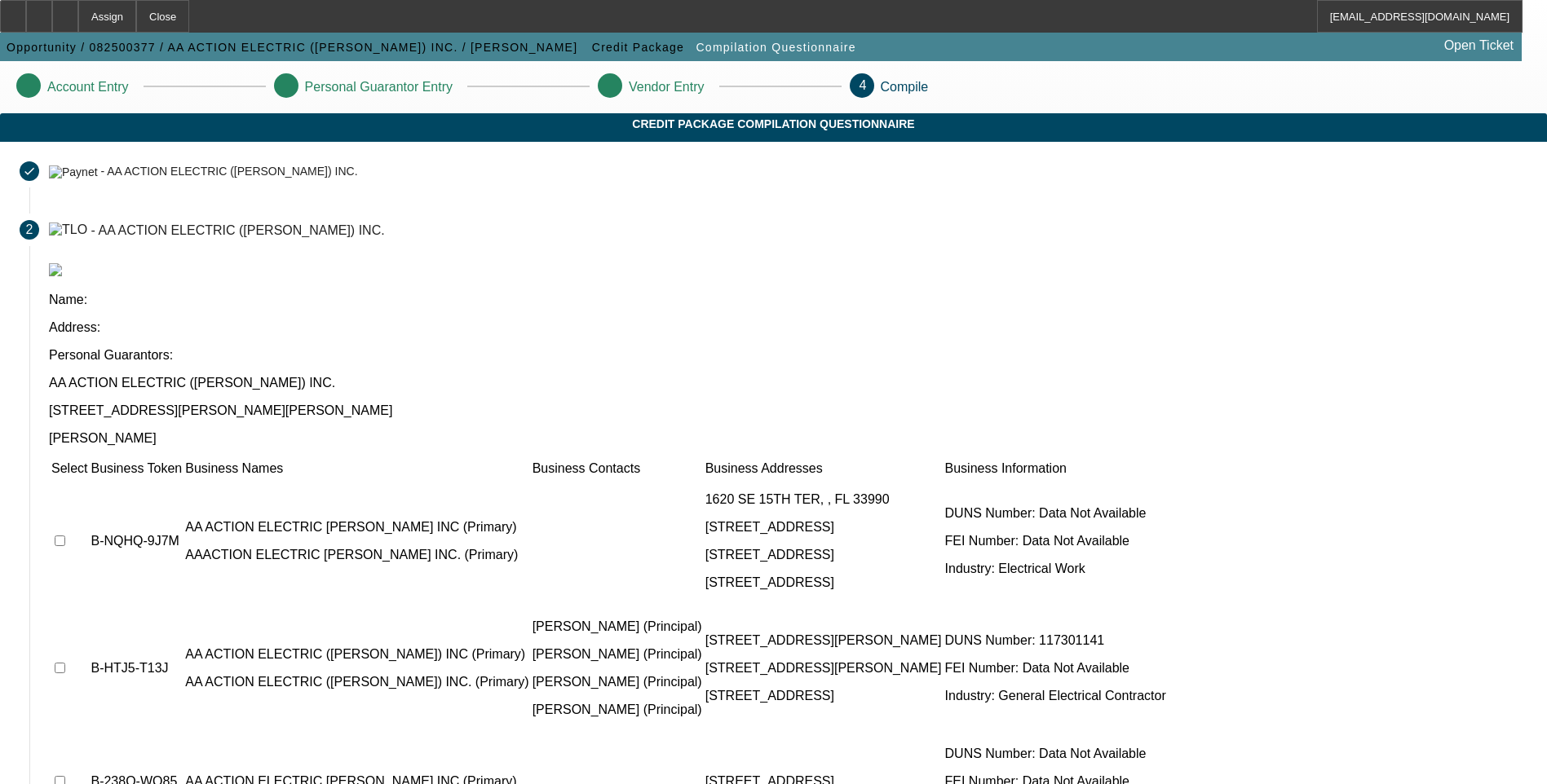
click at [65, 536] on input "checkbox" at bounding box center [60, 541] width 10 height 10
checkbox input "true"
click at [65, 663] on input "checkbox" at bounding box center [60, 668] width 10 height 10
checkbox input "true"
click at [65, 776] on input "checkbox" at bounding box center [60, 781] width 10 height 10
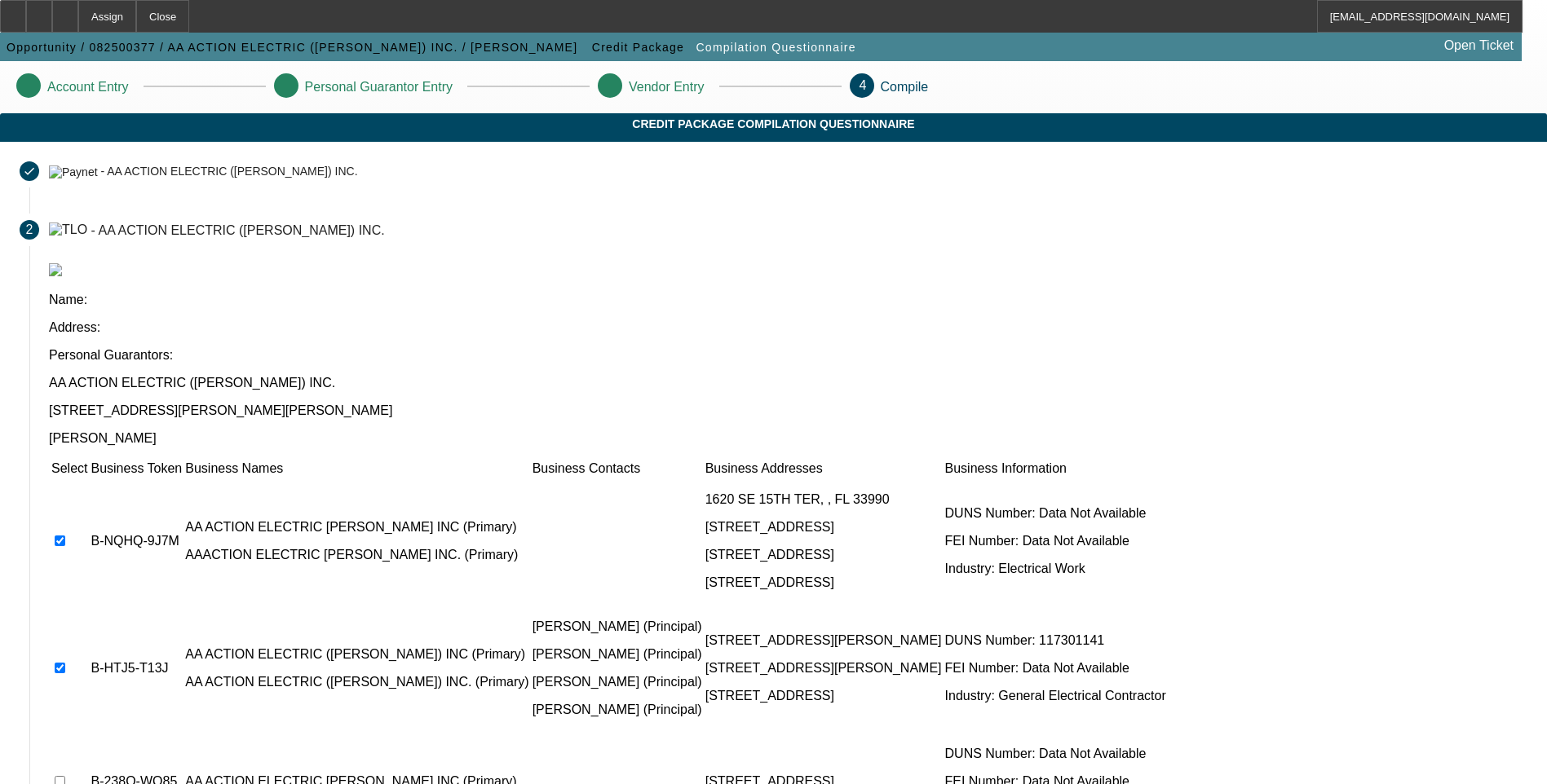
checkbox input "true"
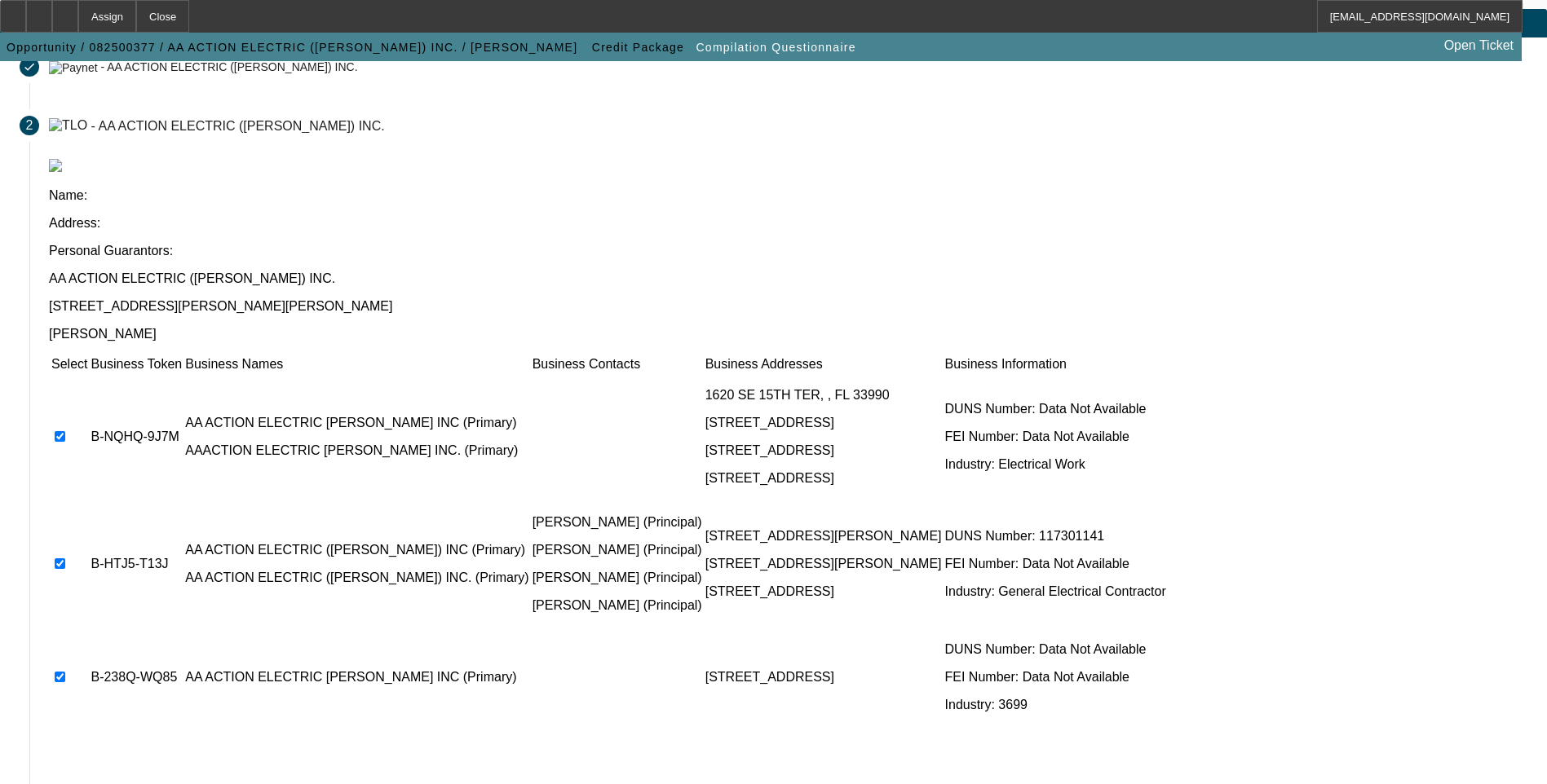
scroll to position [118, 0]
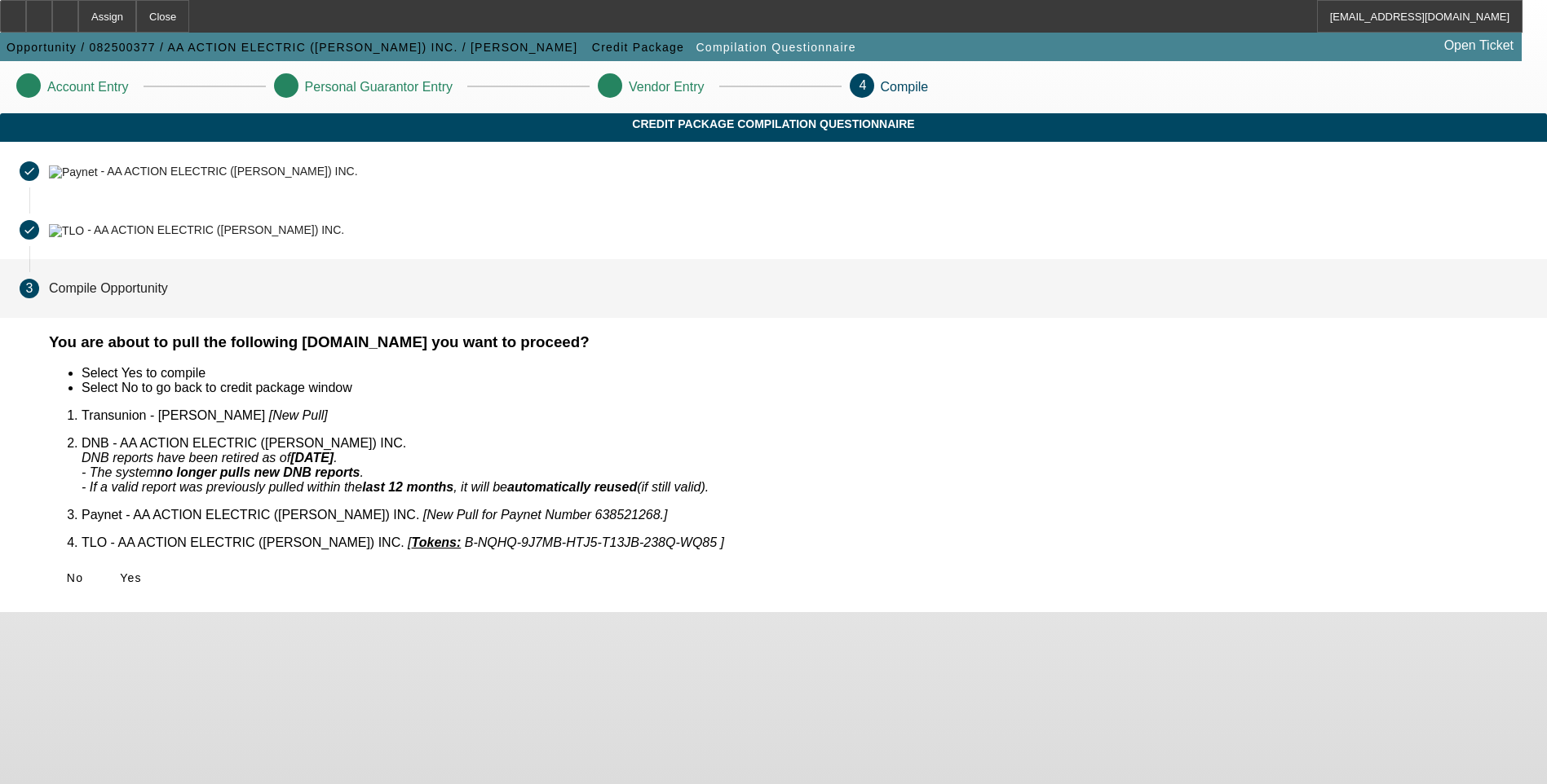
scroll to position [0, 0]
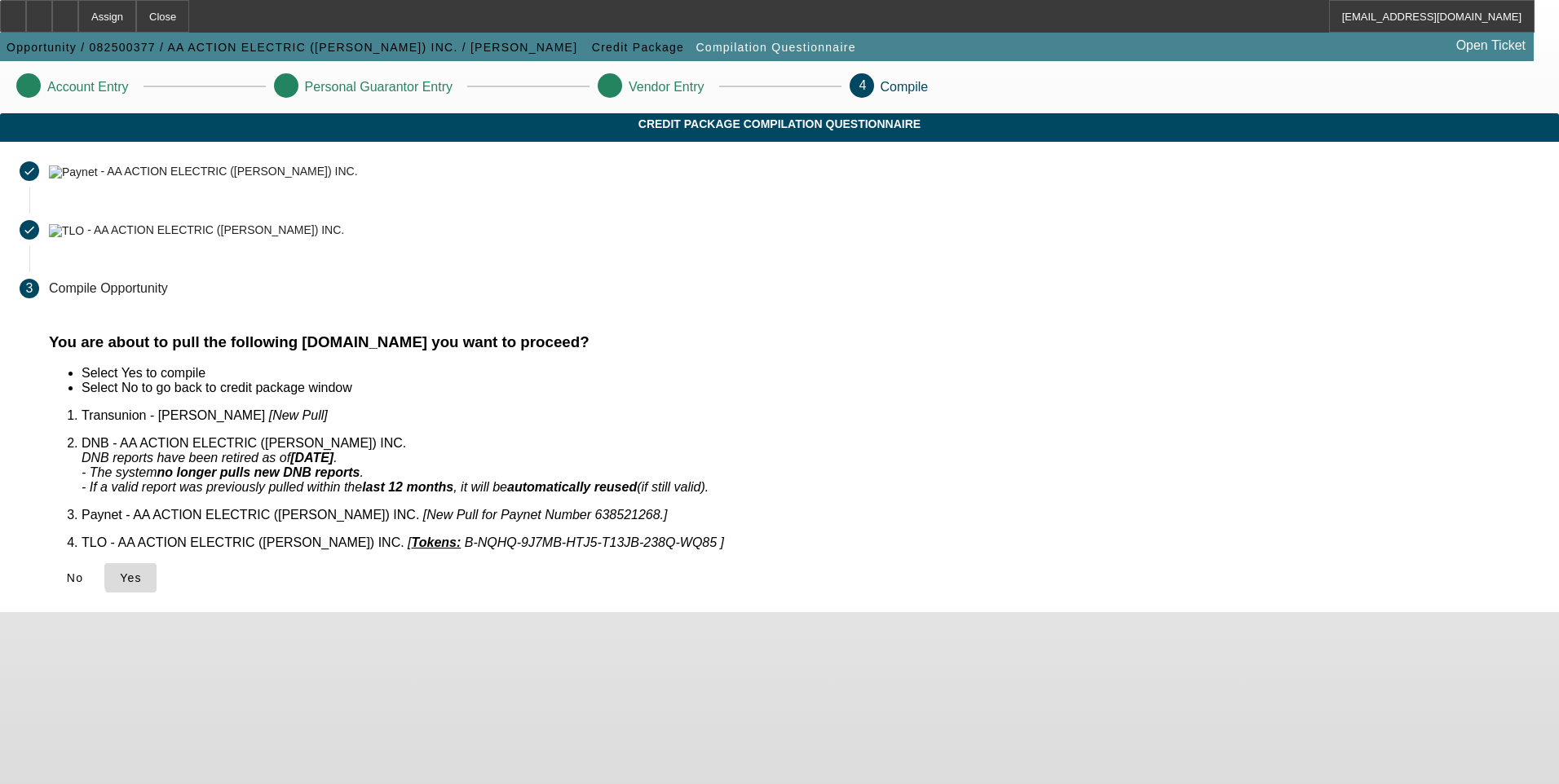
click at [142, 571] on span "Yes" at bounding box center [130, 577] width 22 height 13
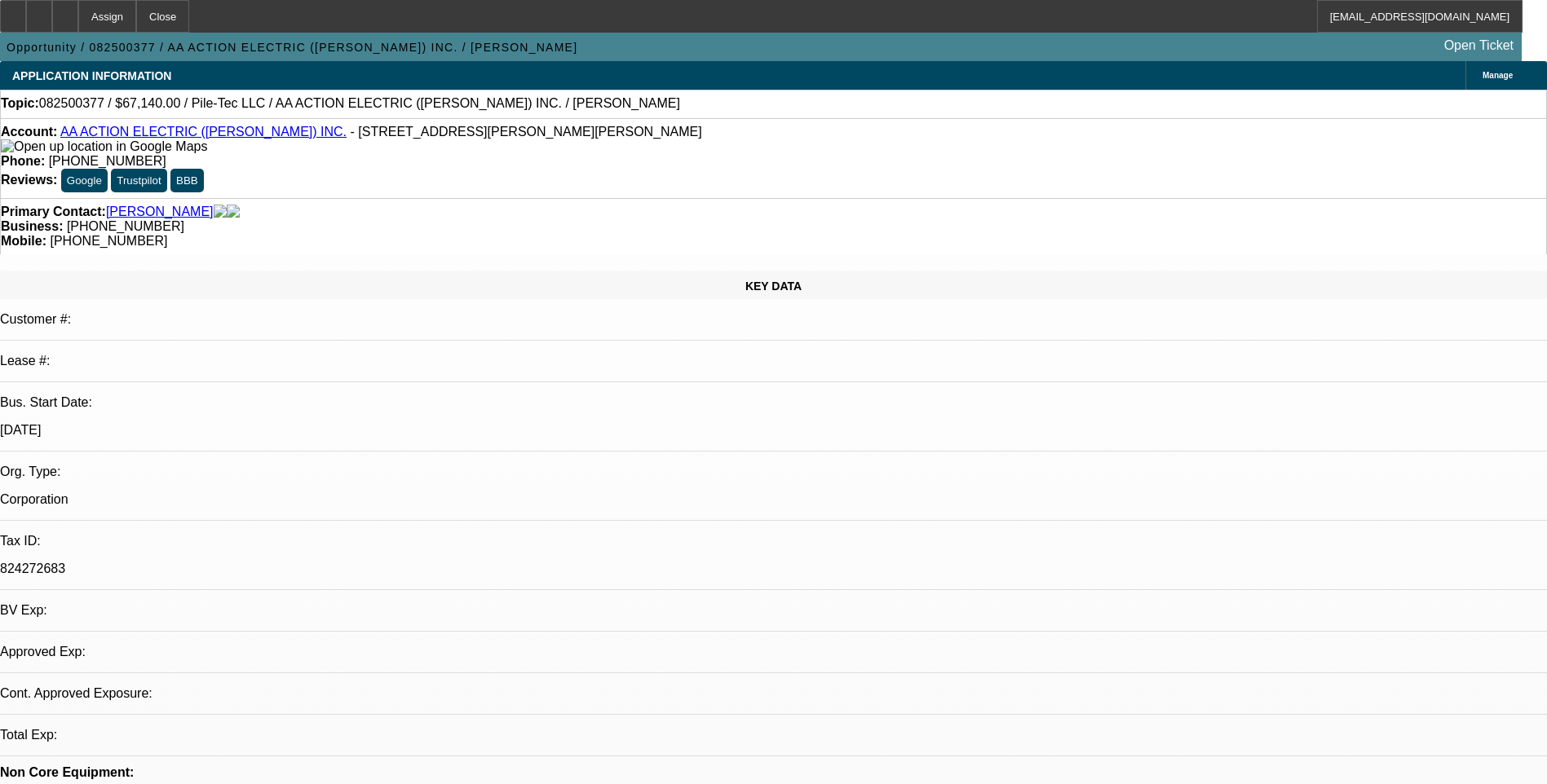
select select "0"
select select "2"
select select "0.1"
select select "4"
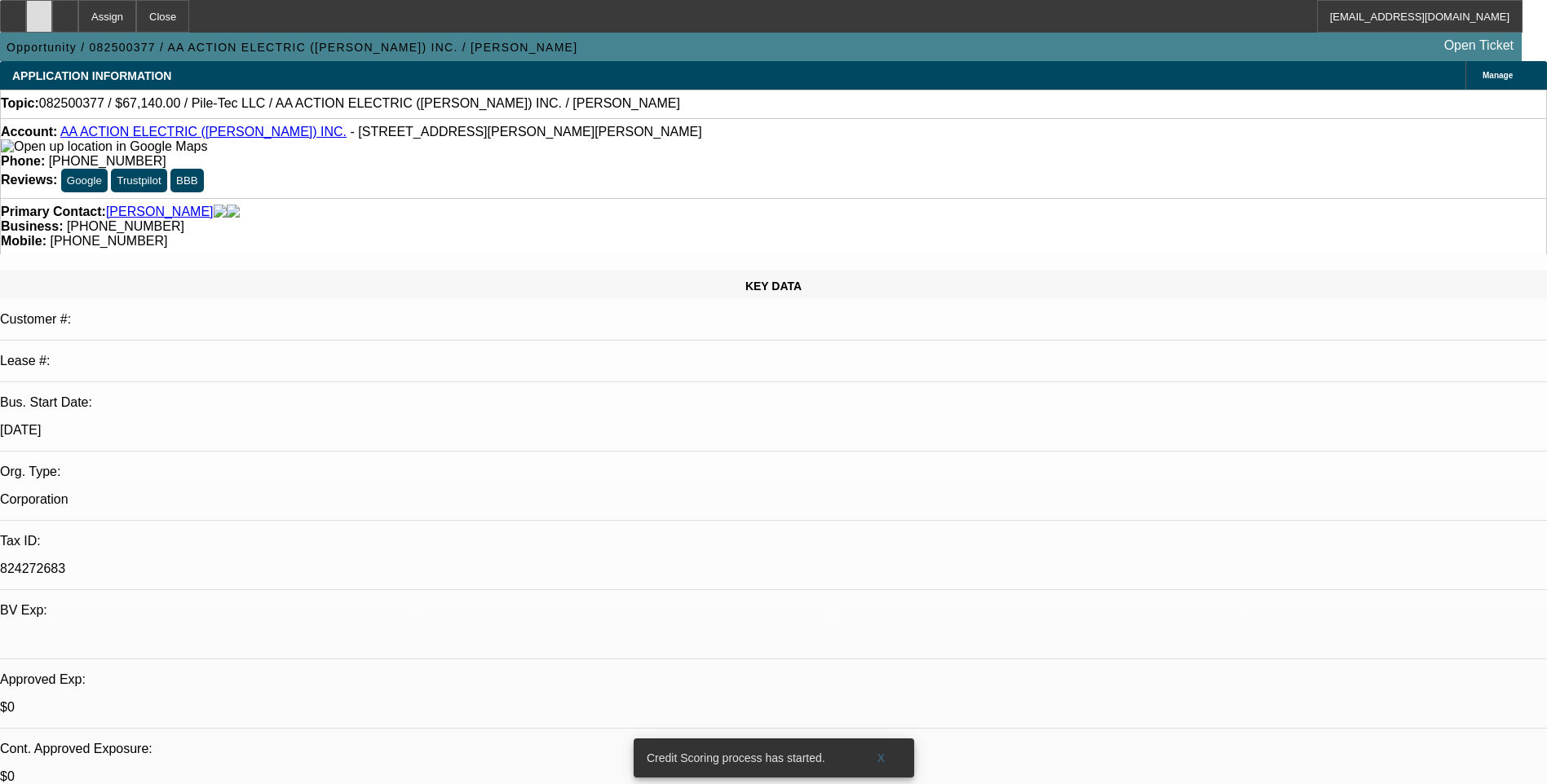
click at [39, 10] on icon at bounding box center [39, 10] width 0 height 0
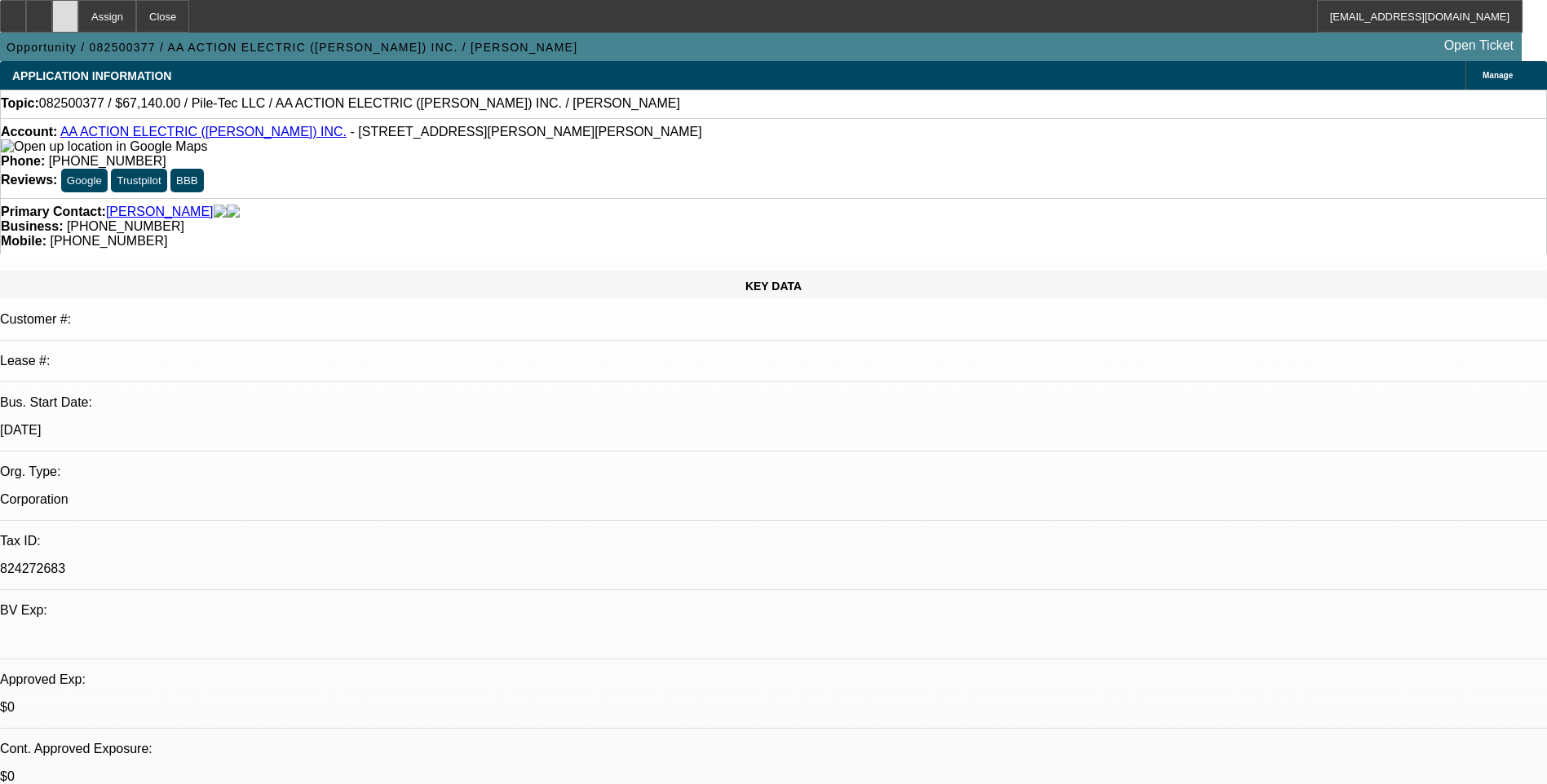
drag, startPoint x: 102, startPoint y: 10, endPoint x: 114, endPoint y: 16, distance: 13.4
click at [78, 10] on div at bounding box center [65, 16] width 26 height 33
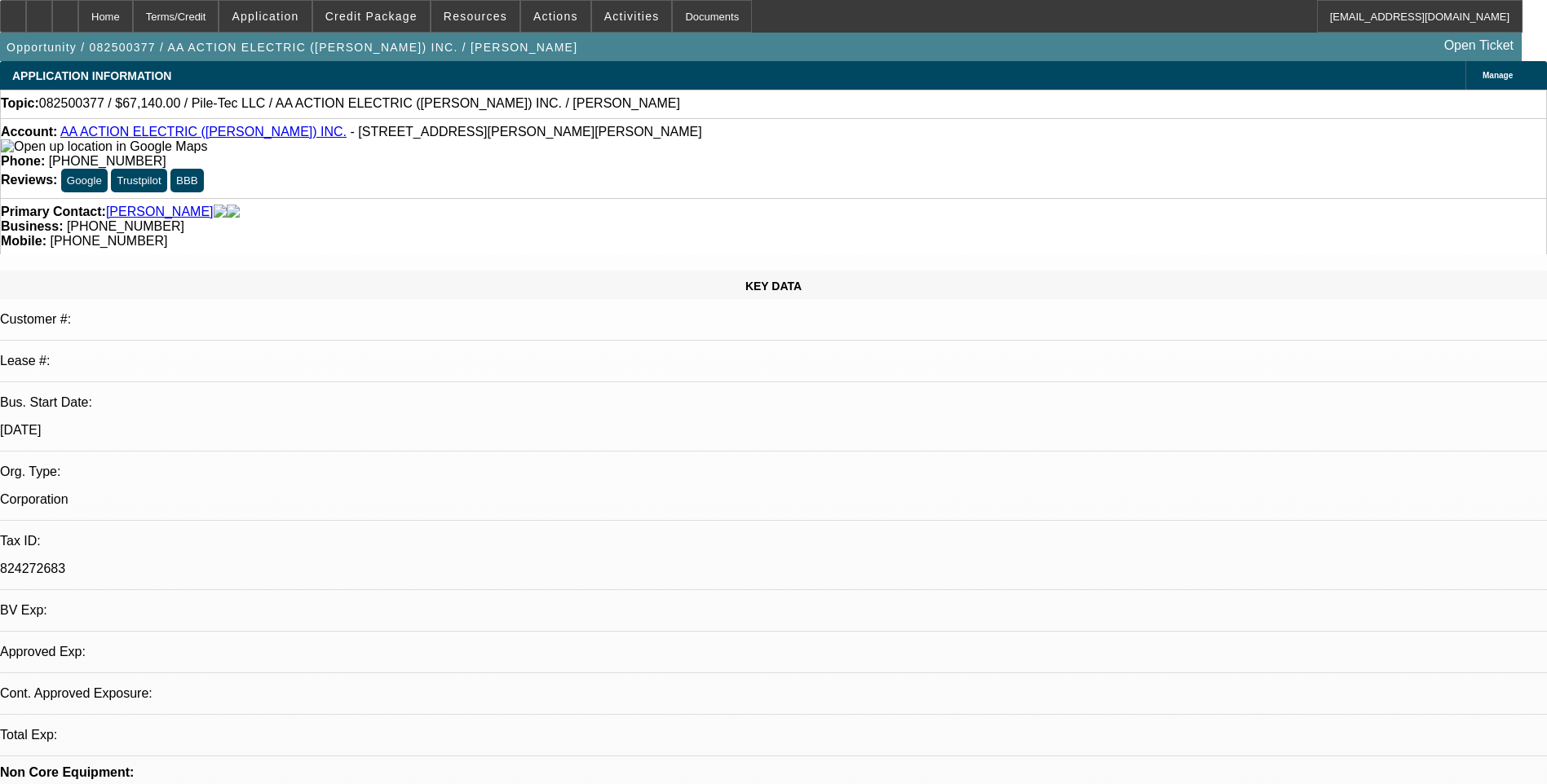
select select "0"
select select "2"
select select "0.1"
select select "4"
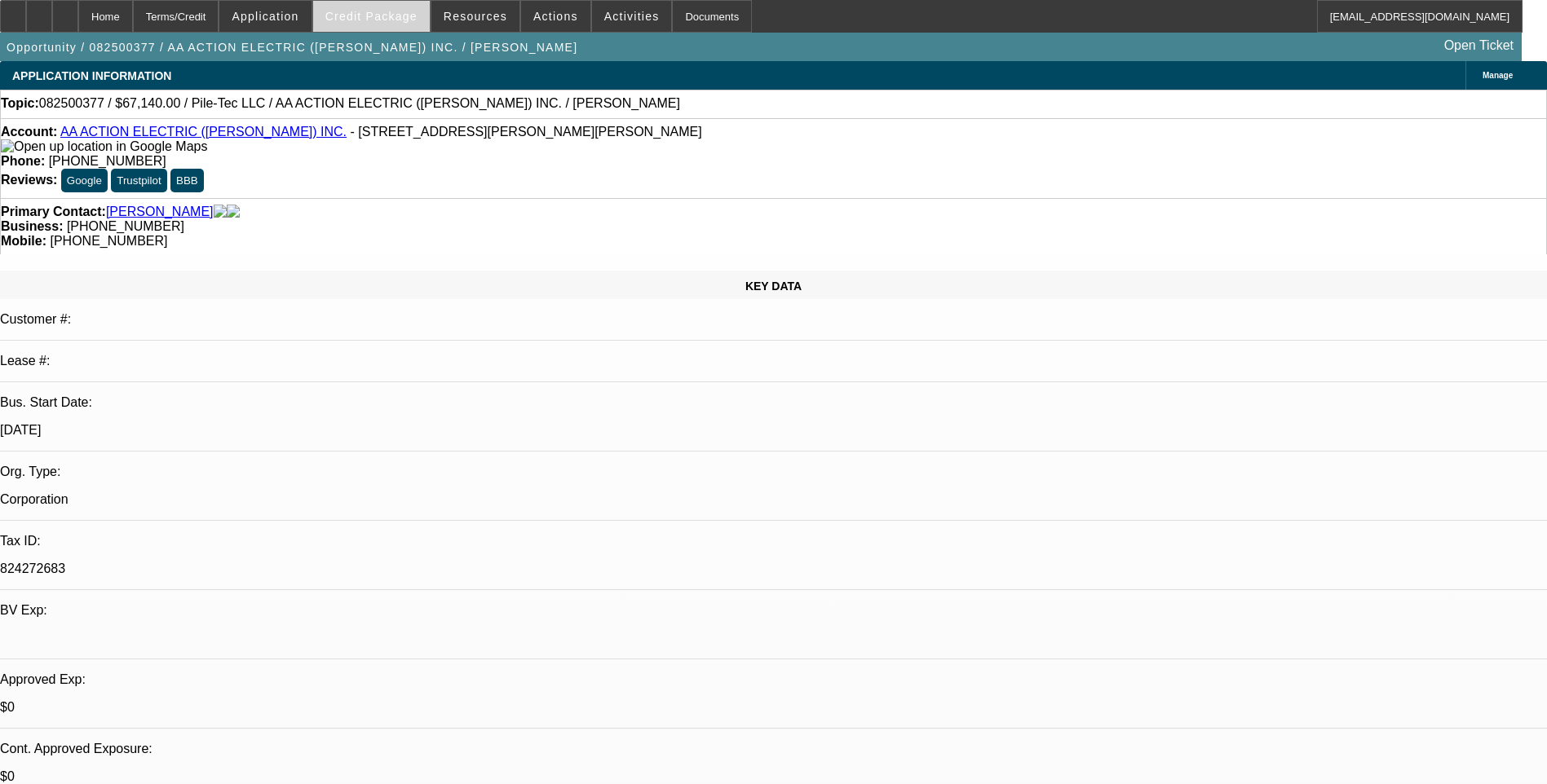
click at [384, 18] on span "Credit Package" at bounding box center [371, 16] width 92 height 13
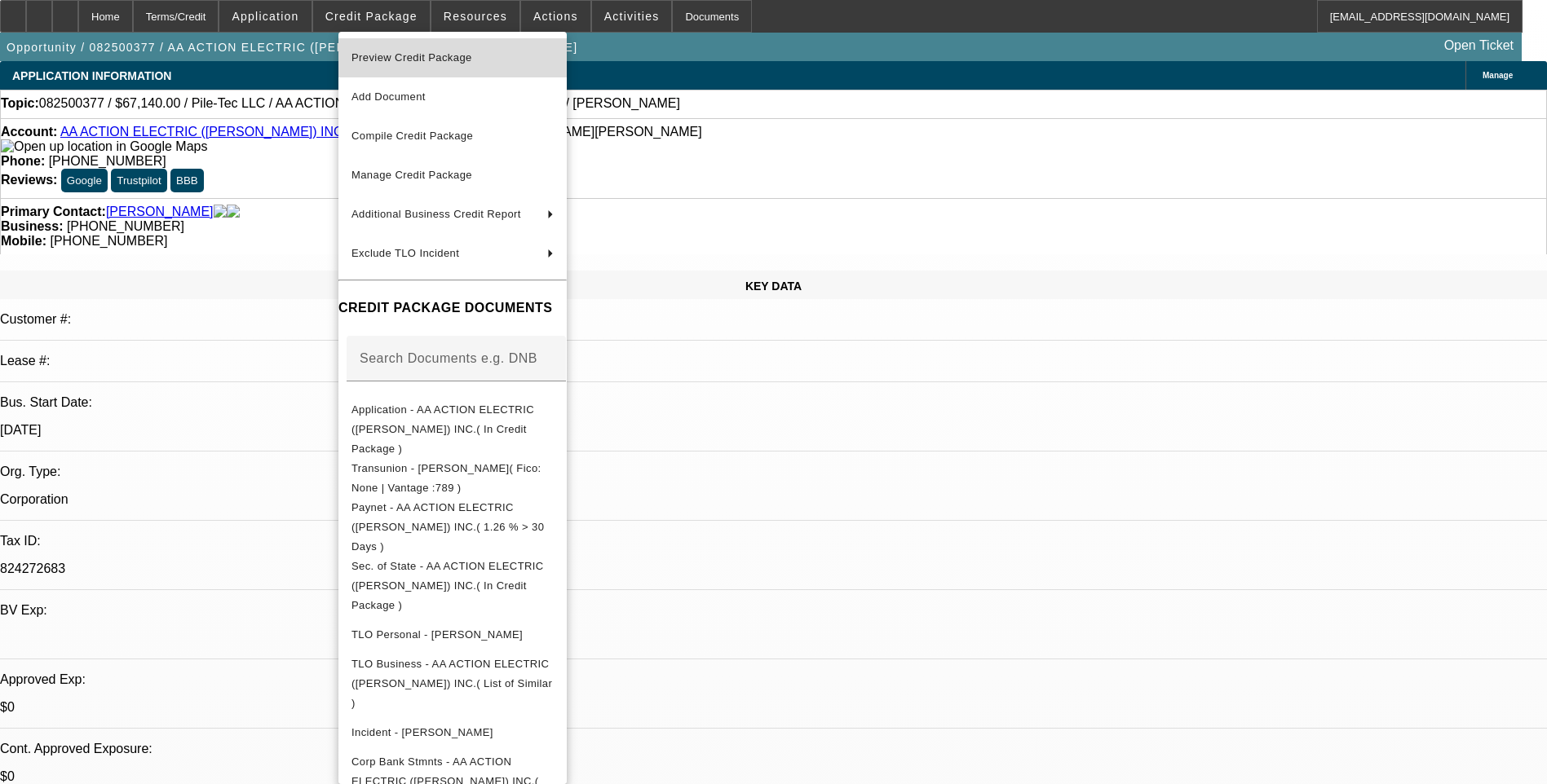
click at [490, 55] on span "Preview Credit Package" at bounding box center [453, 58] width 203 height 20
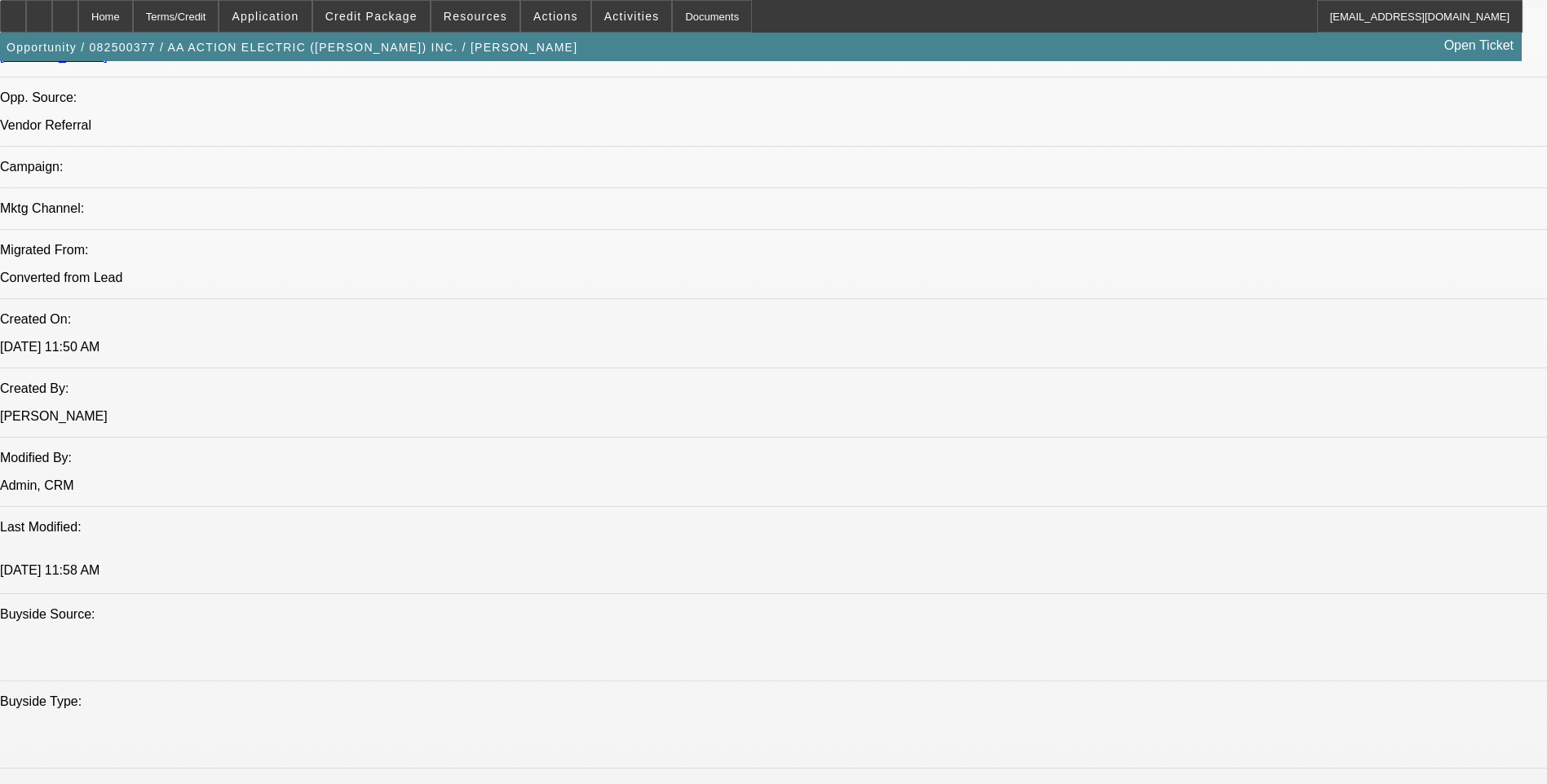
scroll to position [896, 0]
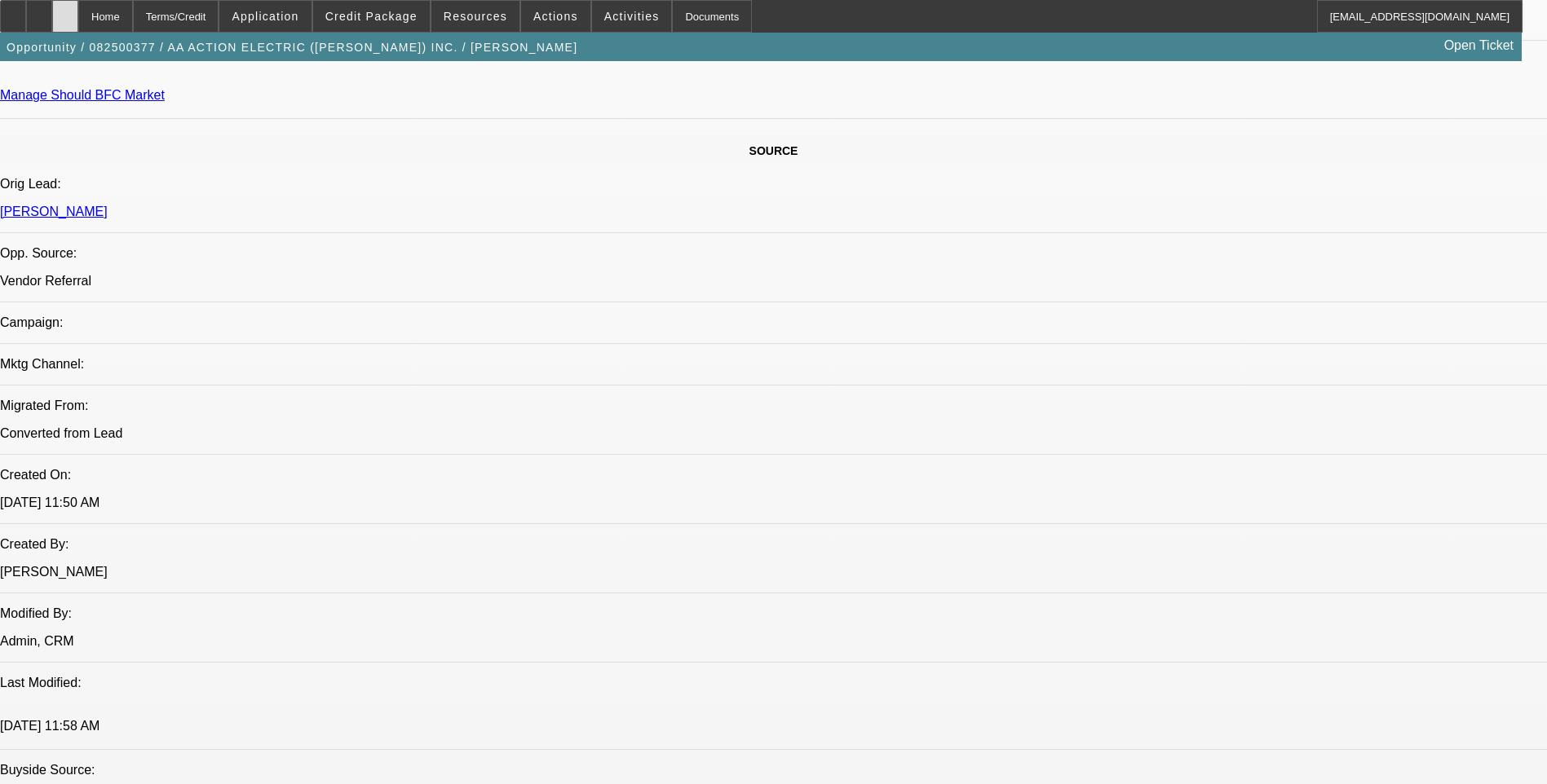
click at [65, 10] on icon at bounding box center [65, 10] width 0 height 0
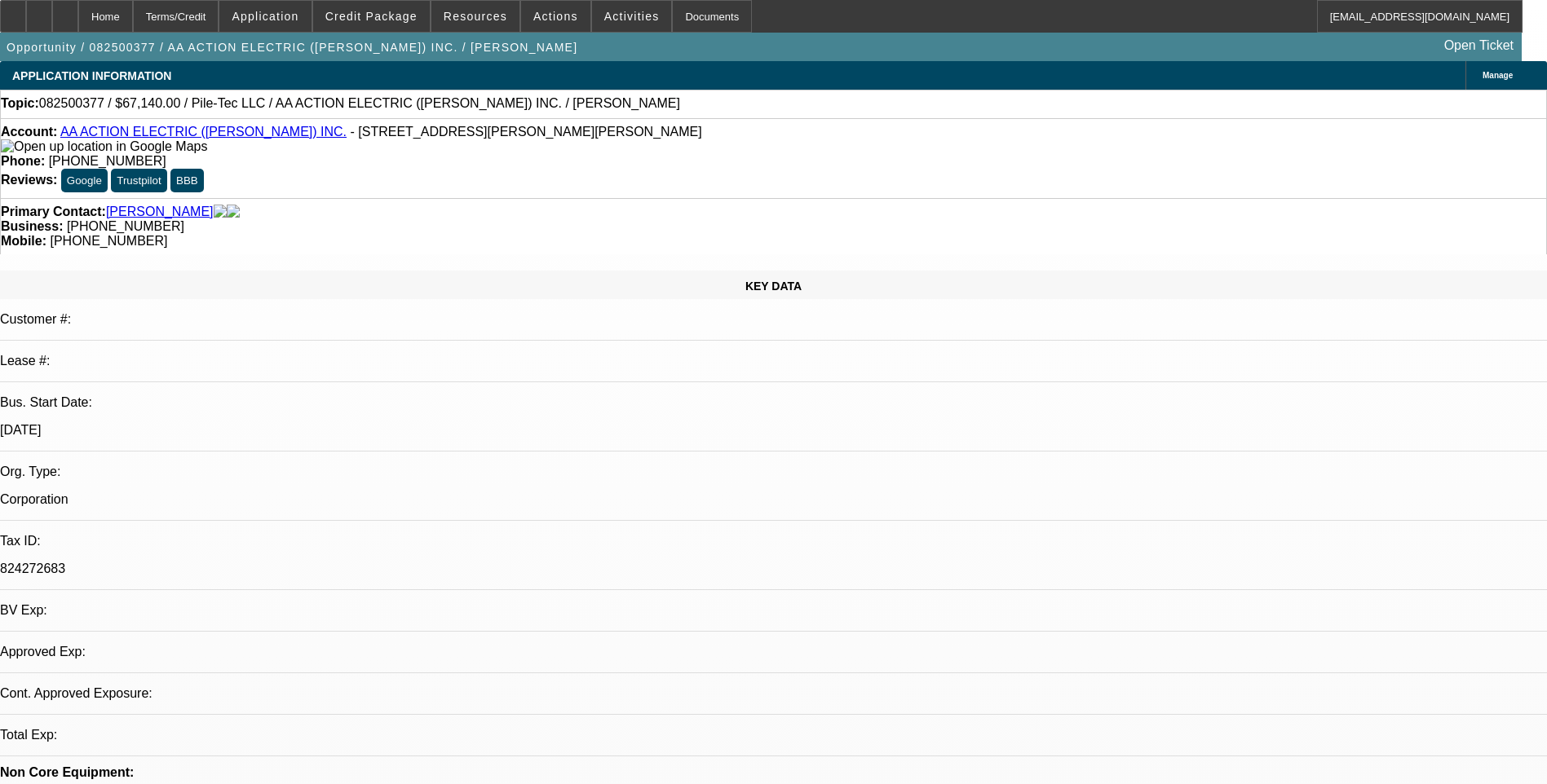
select select "0"
select select "2"
select select "0.1"
select select "1"
select select "2"
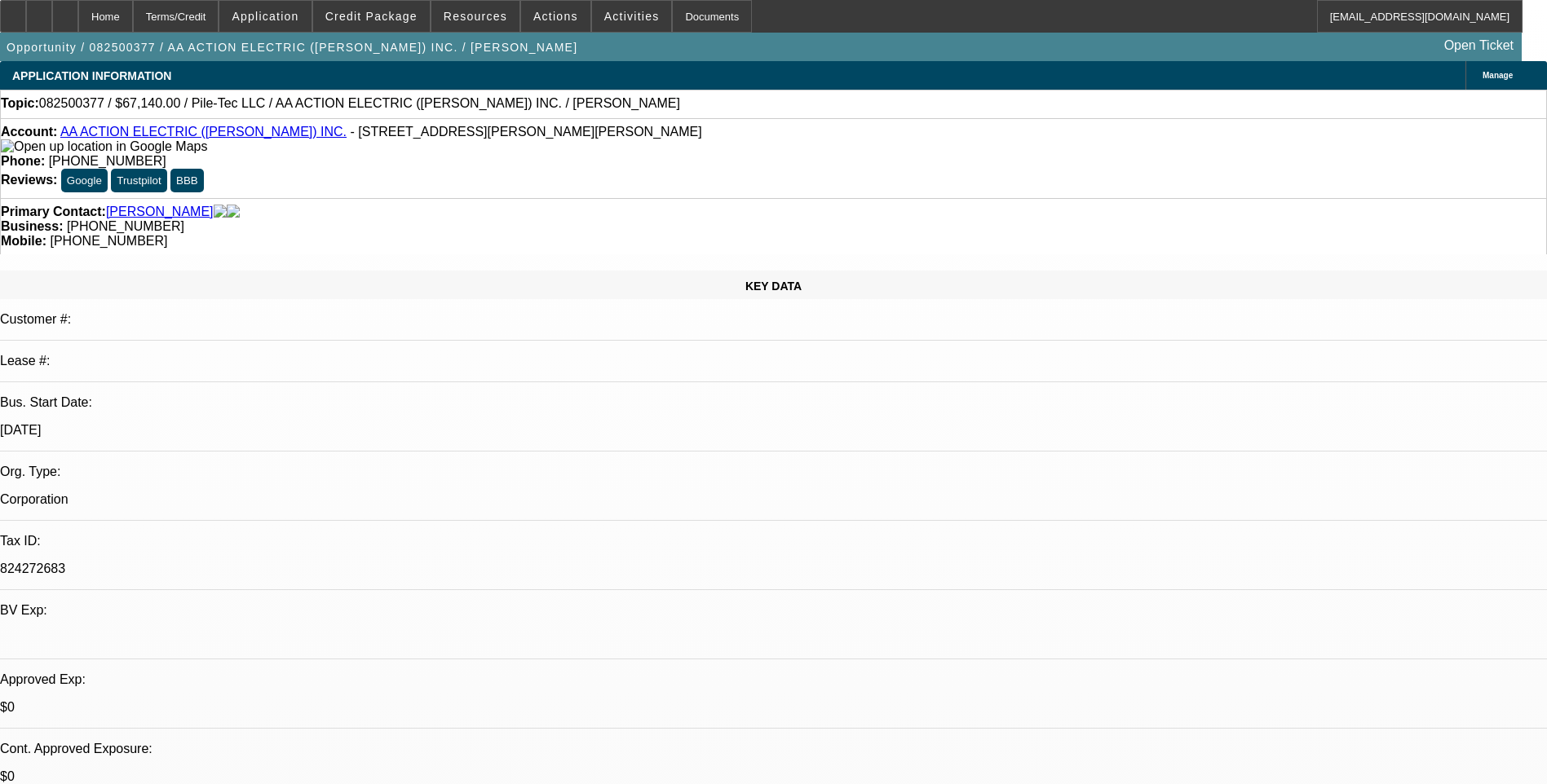
select select "4"
drag, startPoint x: 74, startPoint y: 136, endPoint x: 240, endPoint y: 135, distance: 166.0
click at [240, 135] on div "Account: AA ACTION ELECTRIC ([PERSON_NAME]) INC. - [STREET_ADDRESS][PERSON_NAME…" at bounding box center [773, 139] width 1545 height 29
drag, startPoint x: 240, startPoint y: 135, endPoint x: 209, endPoint y: 135, distance: 31.0
copy link "AA ACTION ELECTRIC ([PERSON_NAME]) INC."
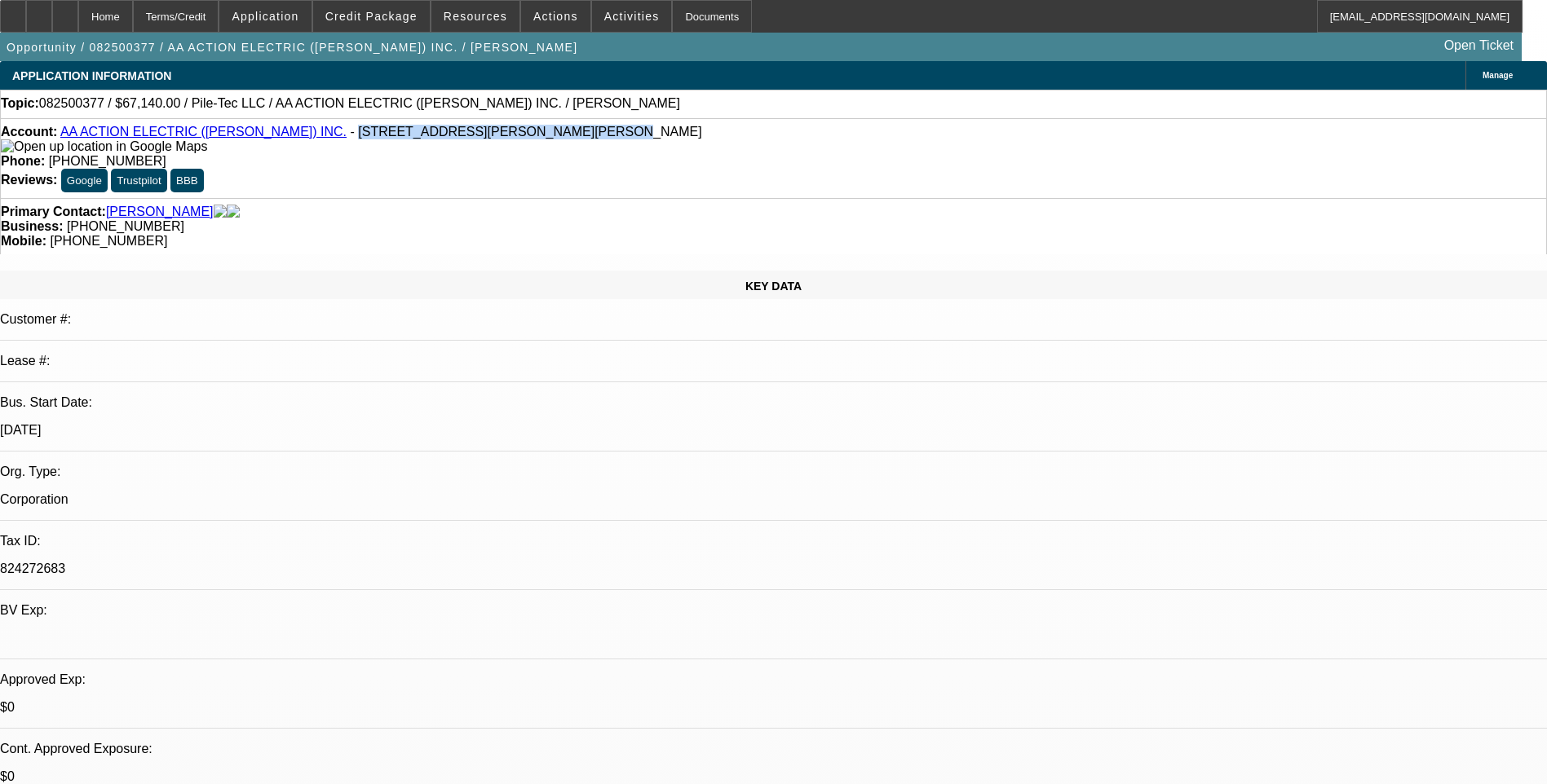
drag, startPoint x: 249, startPoint y: 133, endPoint x: 442, endPoint y: 134, distance: 193.0
click at [442, 134] on span "- [STREET_ADDRESS][PERSON_NAME][PERSON_NAME]" at bounding box center [526, 132] width 351 height 14
drag, startPoint x: 442, startPoint y: 134, endPoint x: 413, endPoint y: 136, distance: 29.1
copy span "[STREET_ADDRESS][PERSON_NAME][PERSON_NAME]"
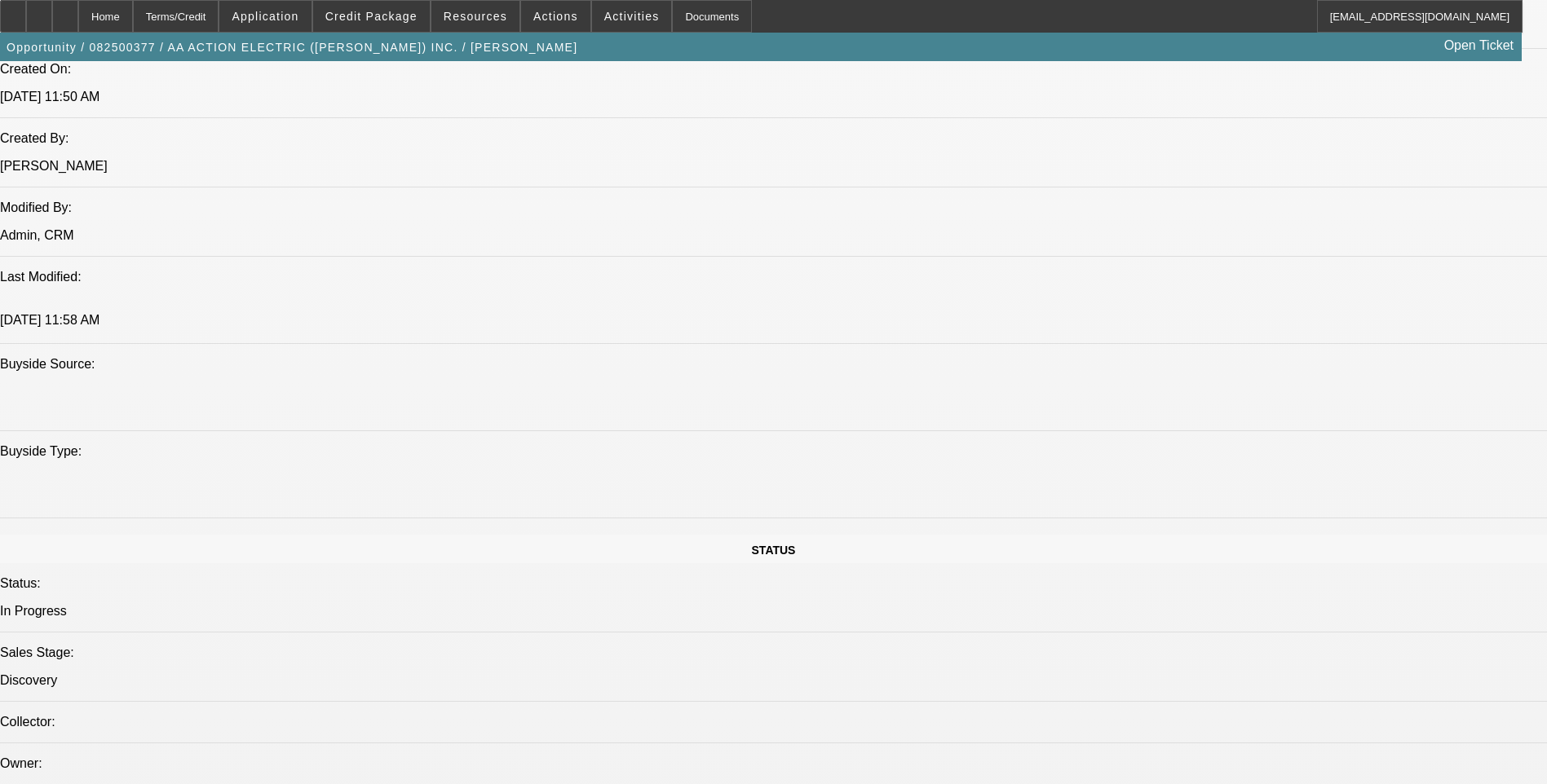
scroll to position [1304, 0]
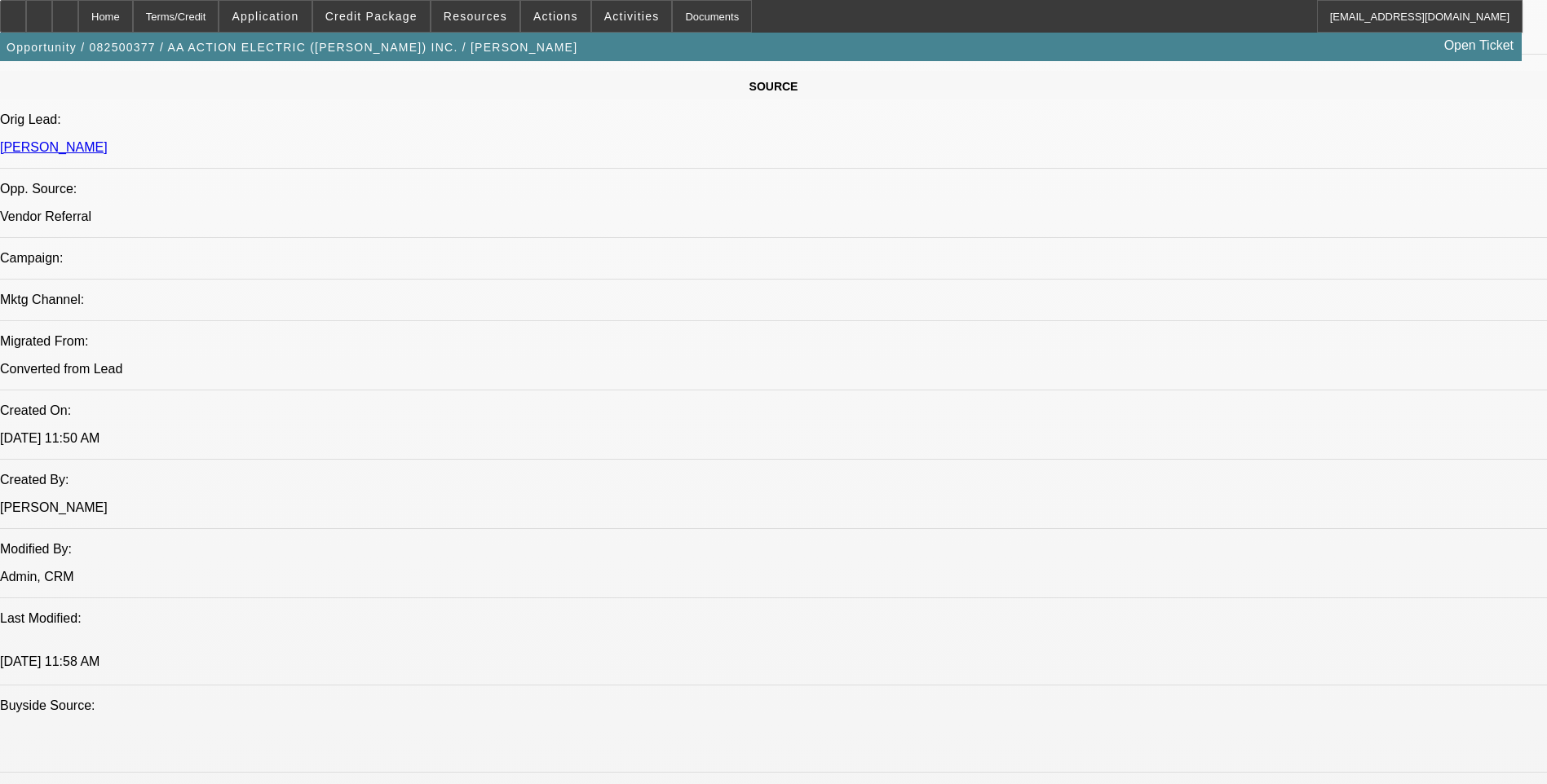
scroll to position [1059, 0]
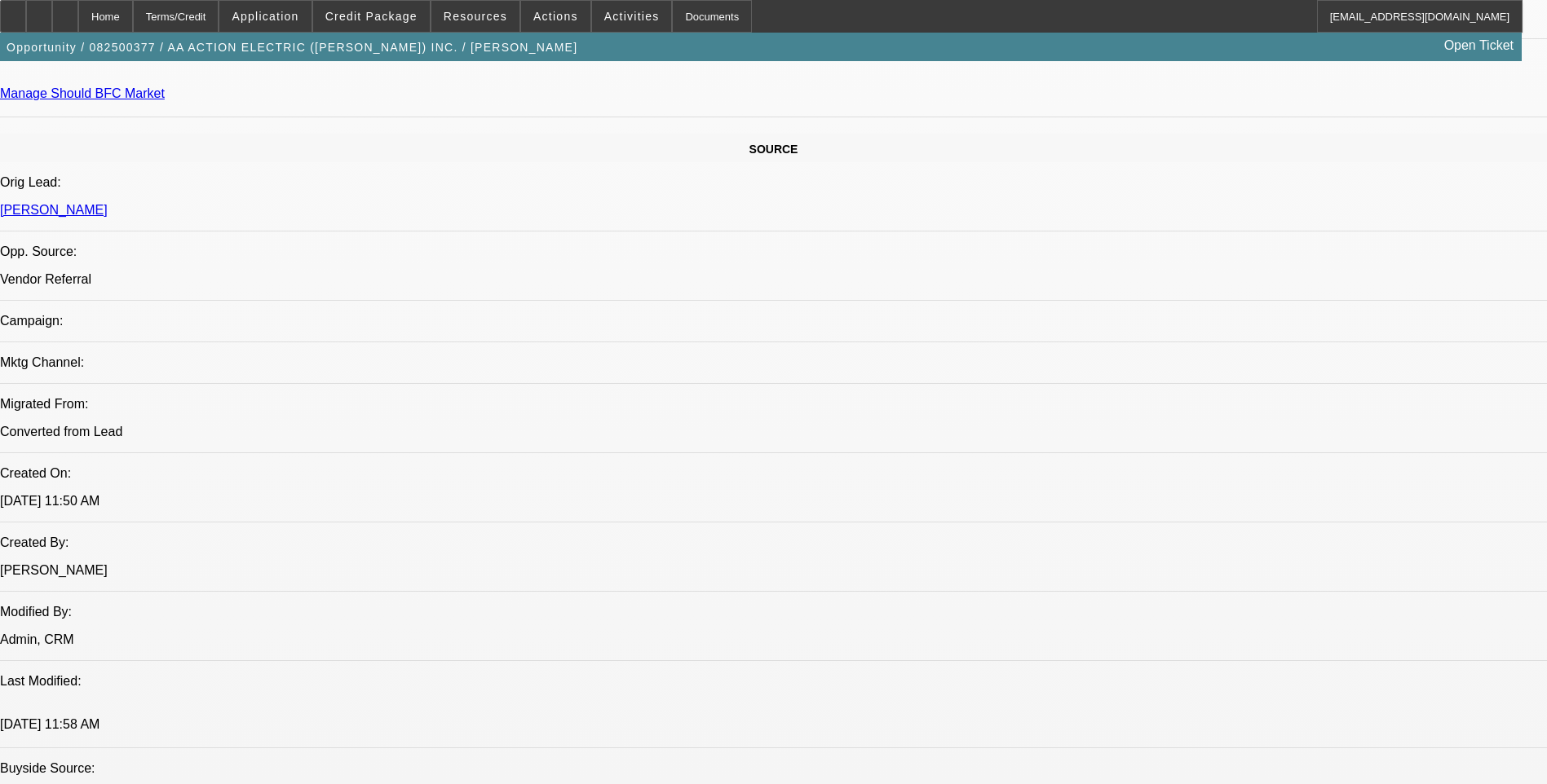
scroll to position [734, 0]
